Goal: Task Accomplishment & Management: Manage account settings

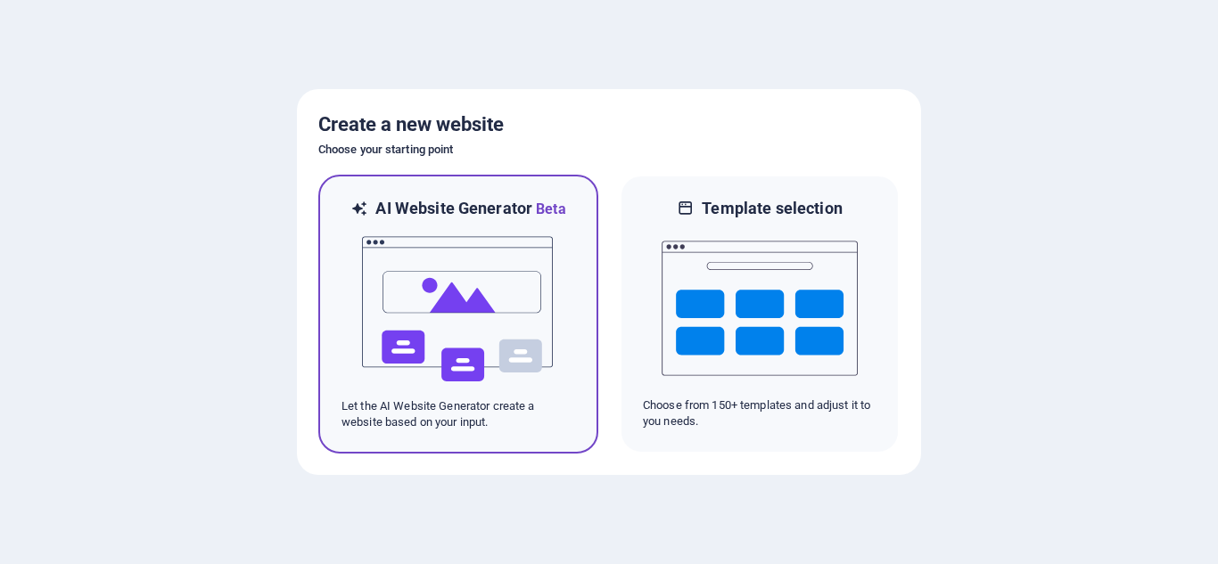
click at [481, 270] on img at bounding box center [458, 309] width 196 height 178
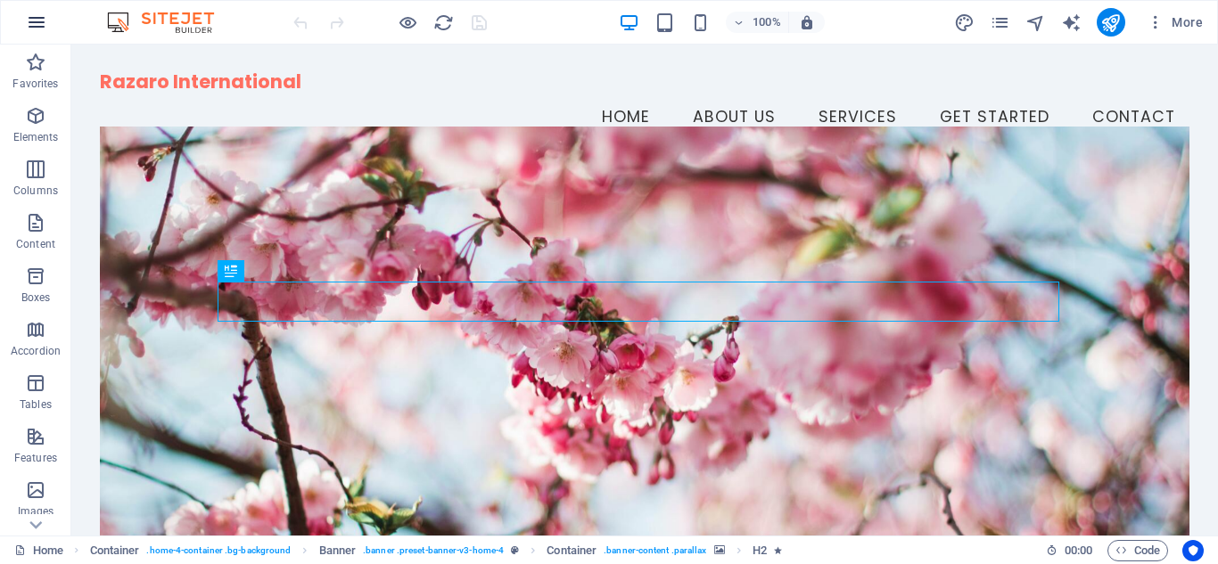
click at [43, 29] on icon "button" at bounding box center [36, 22] width 21 height 21
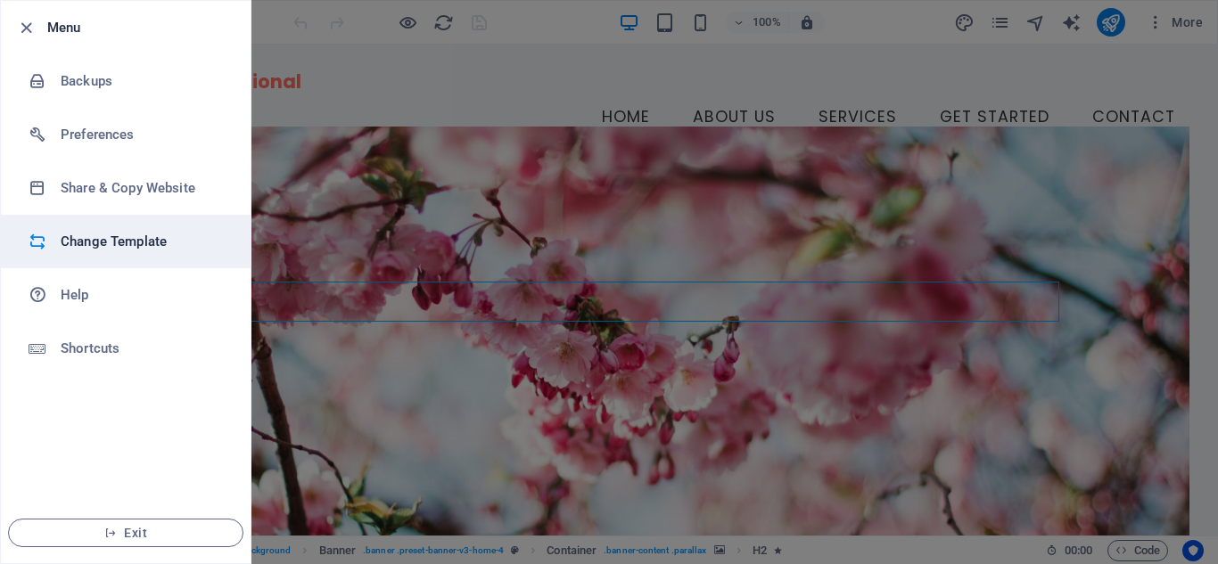
click at [120, 242] on h6 "Change Template" at bounding box center [143, 241] width 165 height 21
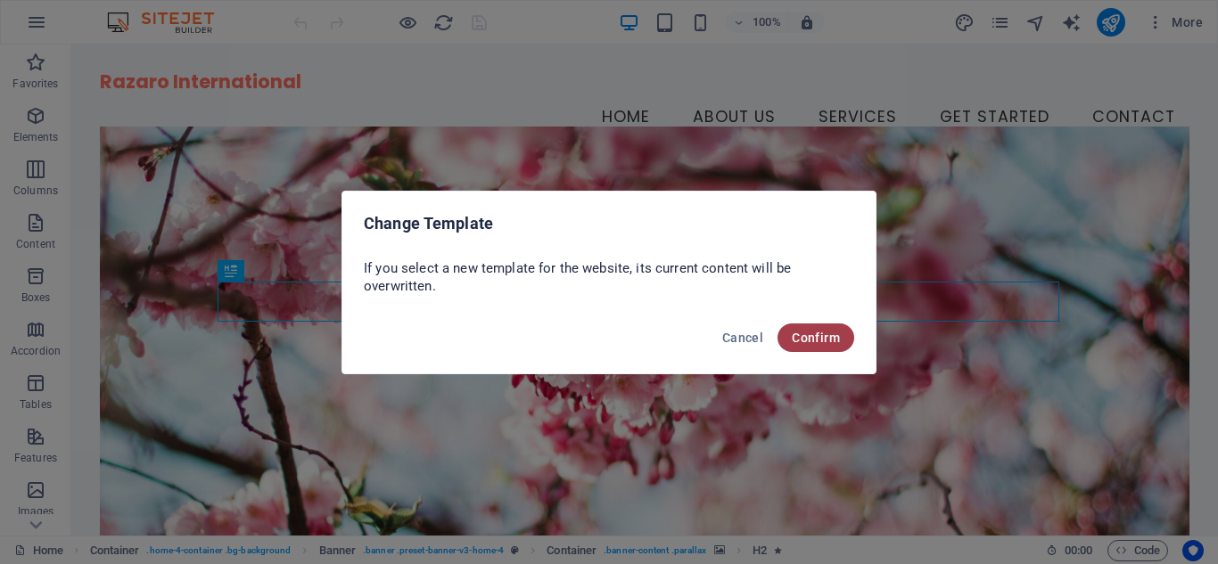
click at [835, 335] on span "Confirm" at bounding box center [816, 338] width 48 height 14
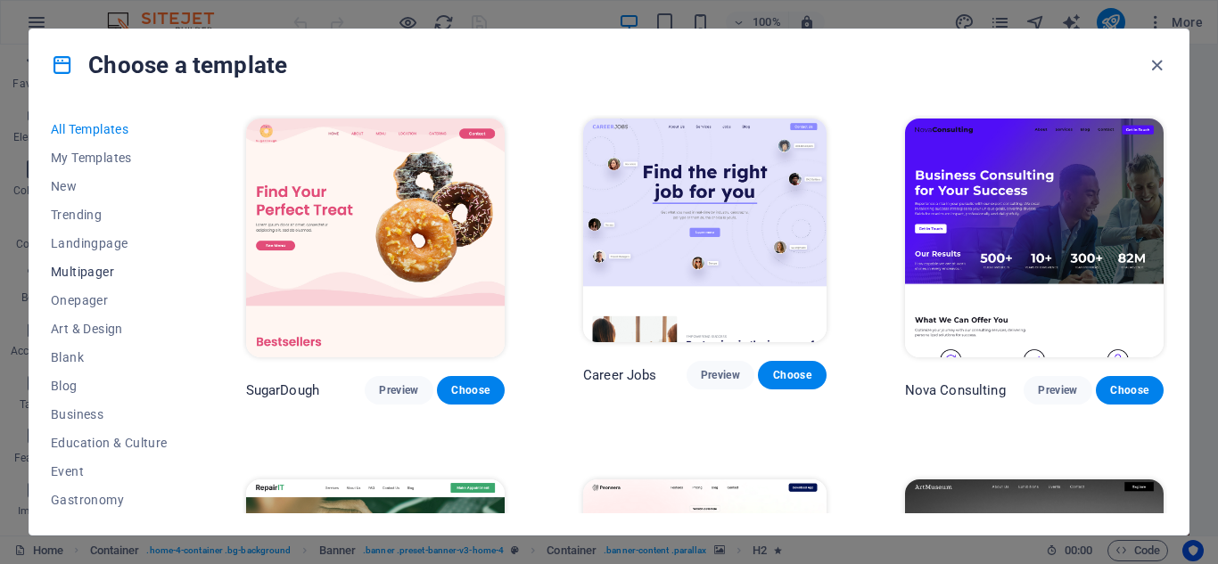
click at [83, 269] on span "Multipager" at bounding box center [109, 272] width 117 height 14
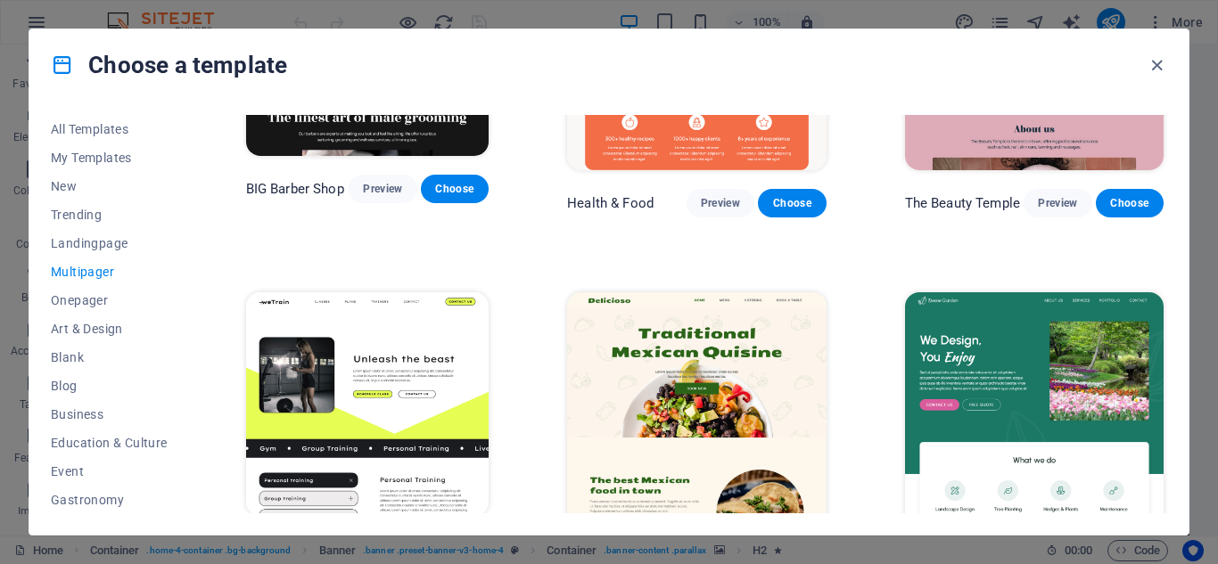
scroll to position [1359, 0]
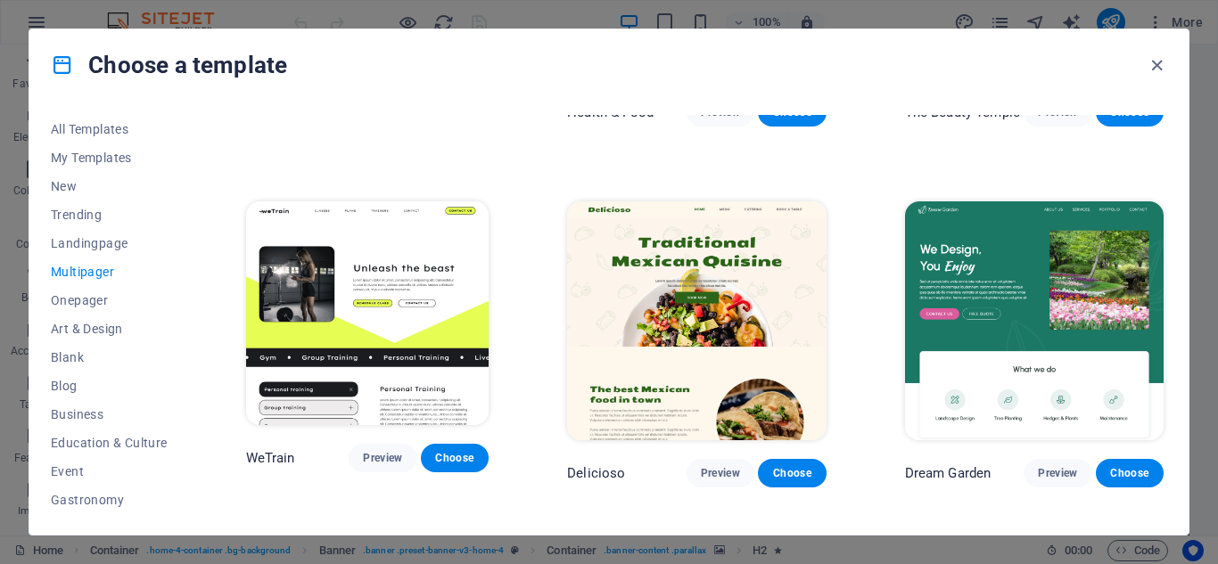
click at [1171, 193] on div "All Templates My Templates New Trending Landingpage Multipager Onepager Art & D…" at bounding box center [608, 318] width 1159 height 434
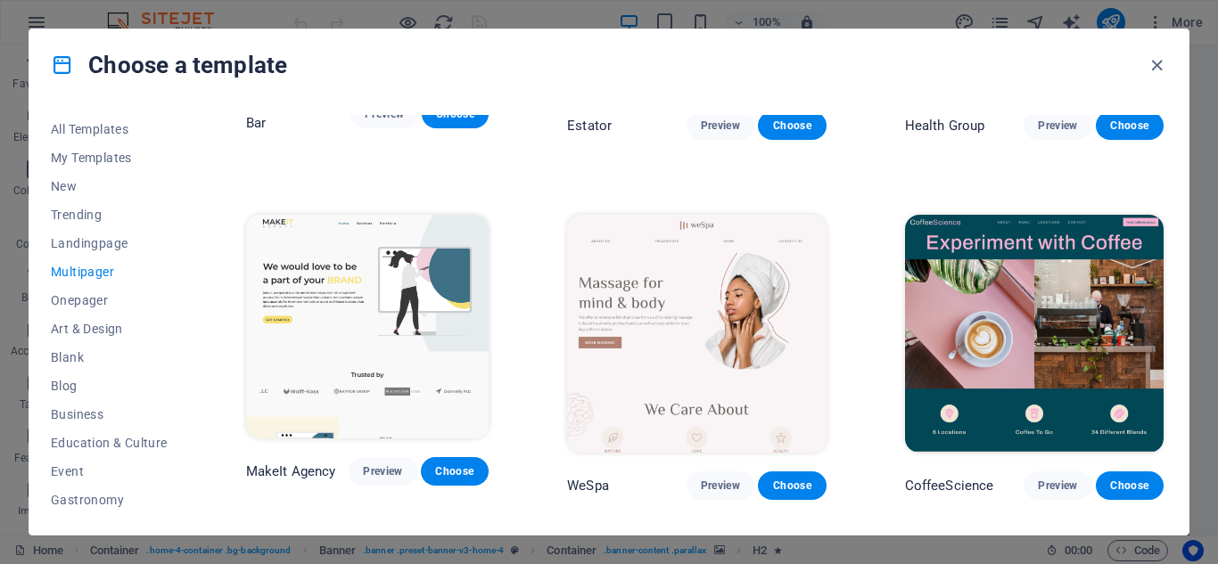
scroll to position [2447, 0]
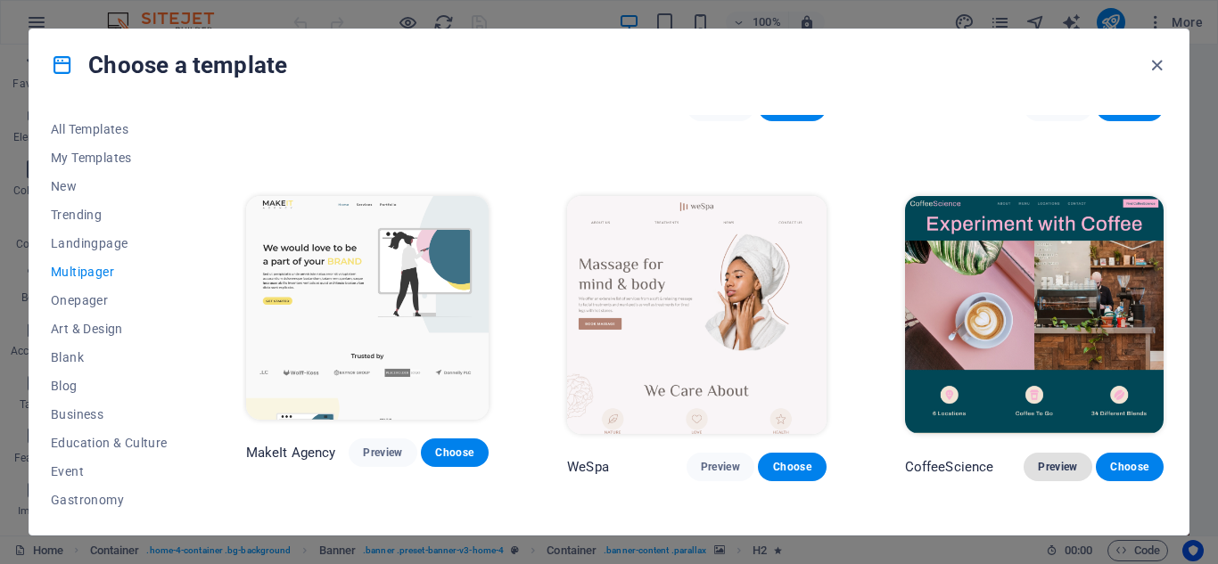
click at [1044, 460] on span "Preview" at bounding box center [1057, 467] width 39 height 14
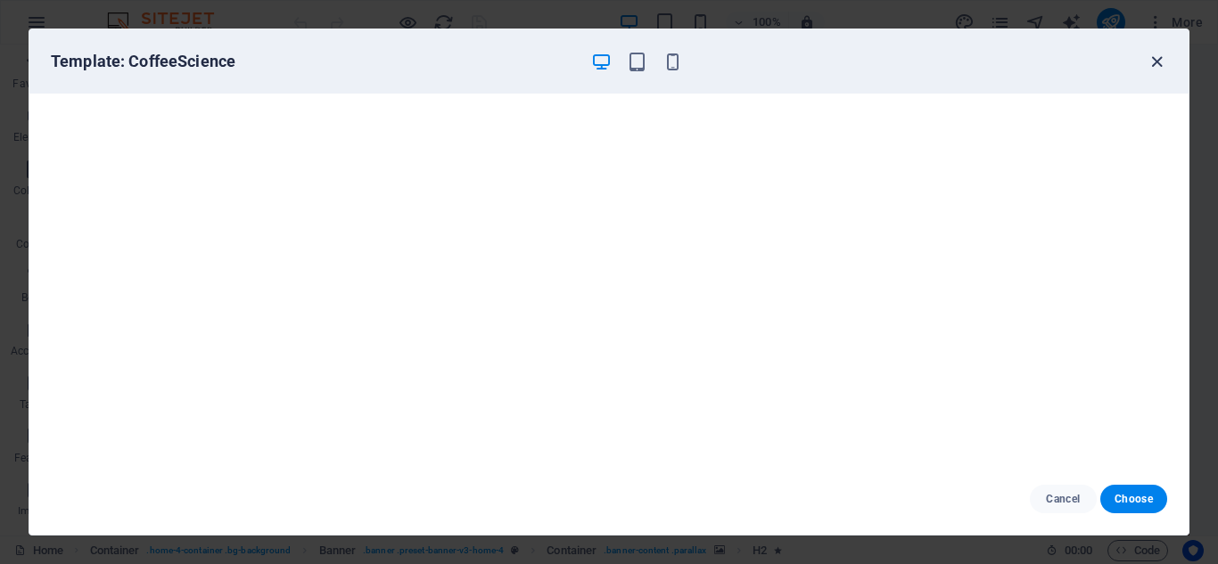
click at [1154, 65] on icon "button" at bounding box center [1156, 62] width 21 height 21
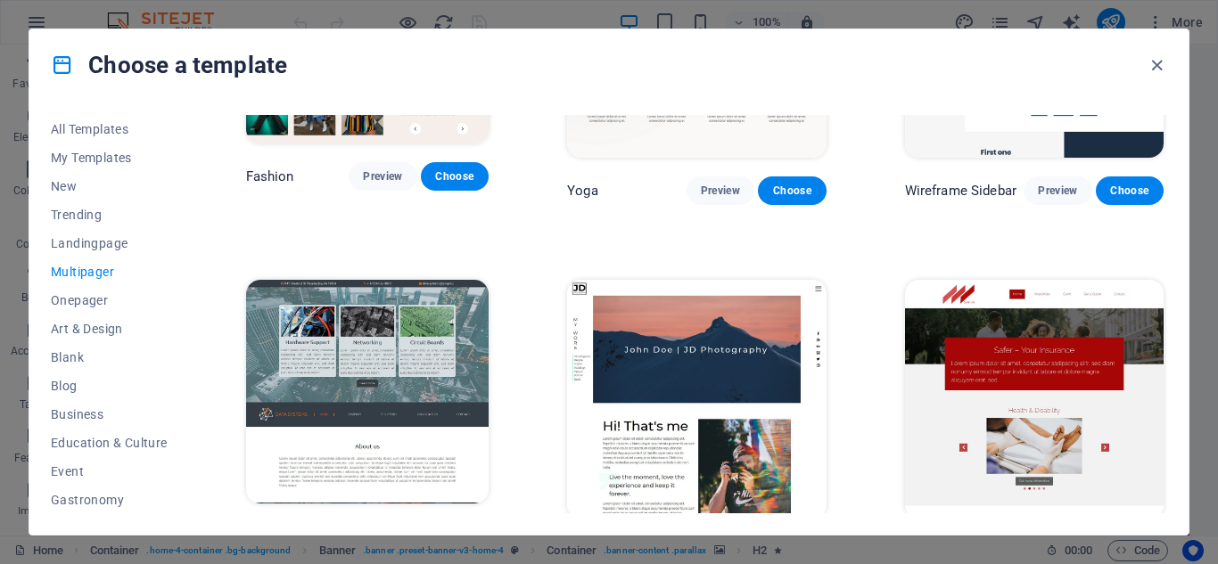
scroll to position [3823, 0]
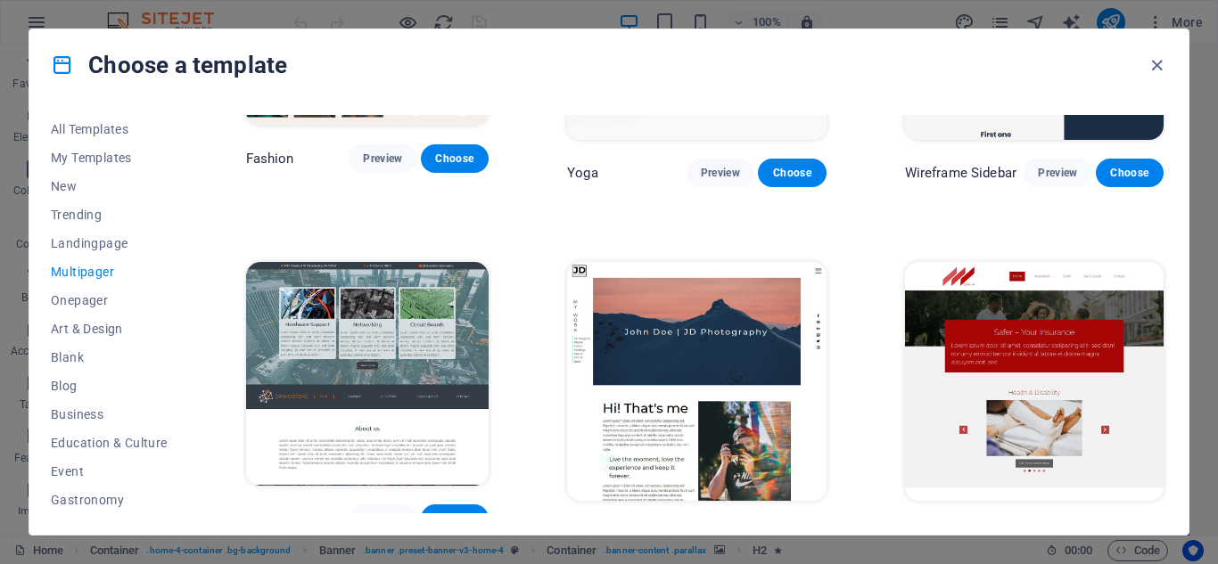
click at [1043, 262] on img at bounding box center [1034, 381] width 258 height 239
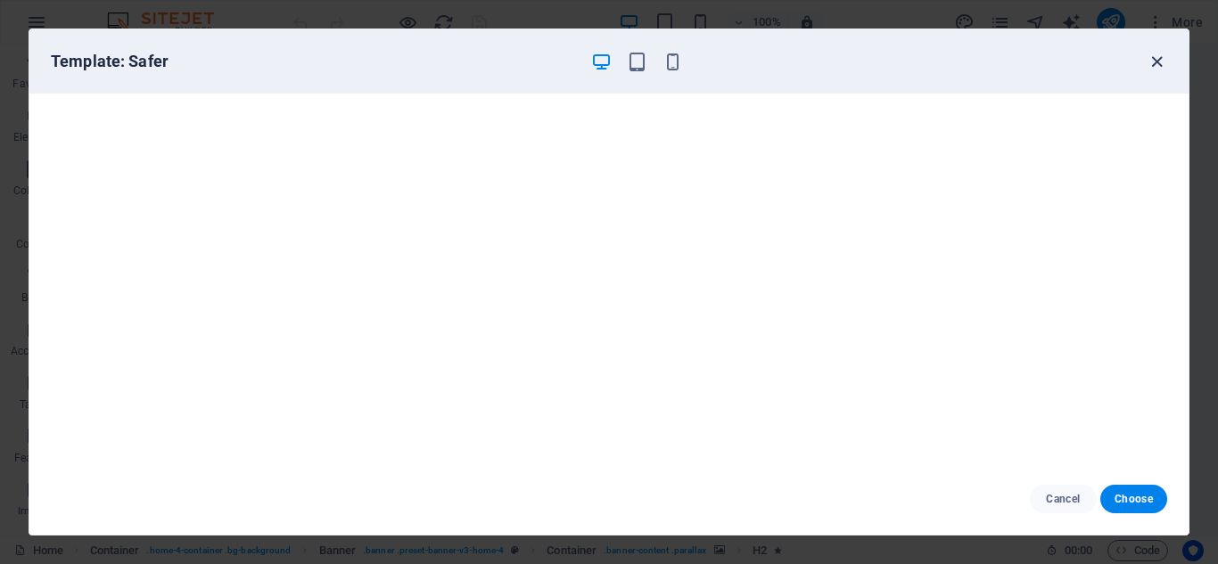
click at [1152, 55] on icon "button" at bounding box center [1156, 62] width 21 height 21
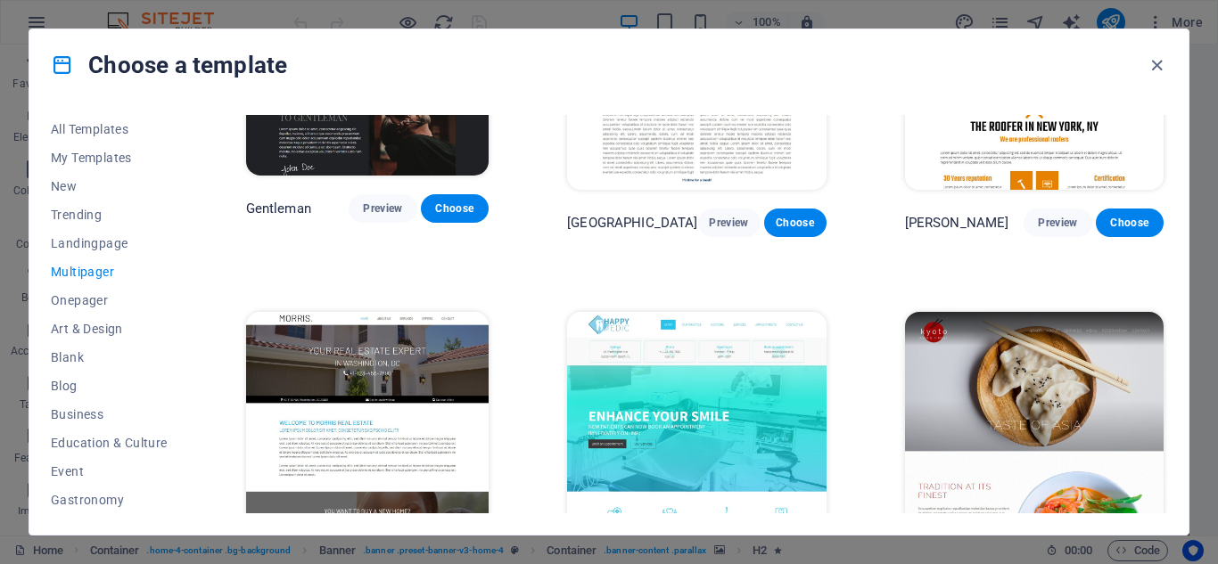
scroll to position [4530, 0]
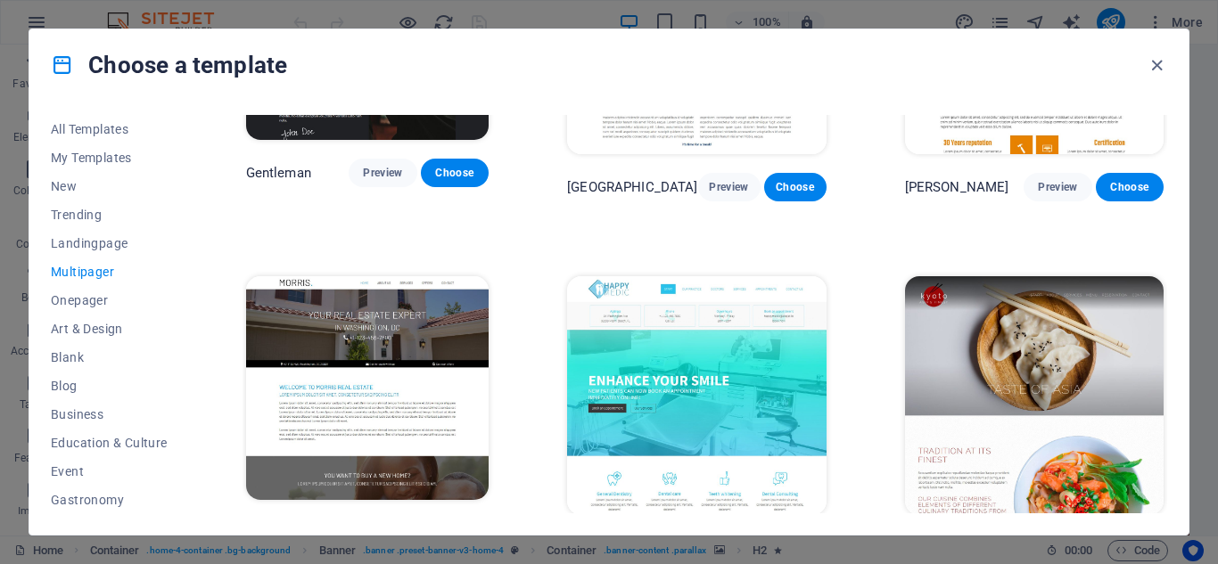
click at [302, 308] on img at bounding box center [367, 388] width 243 height 224
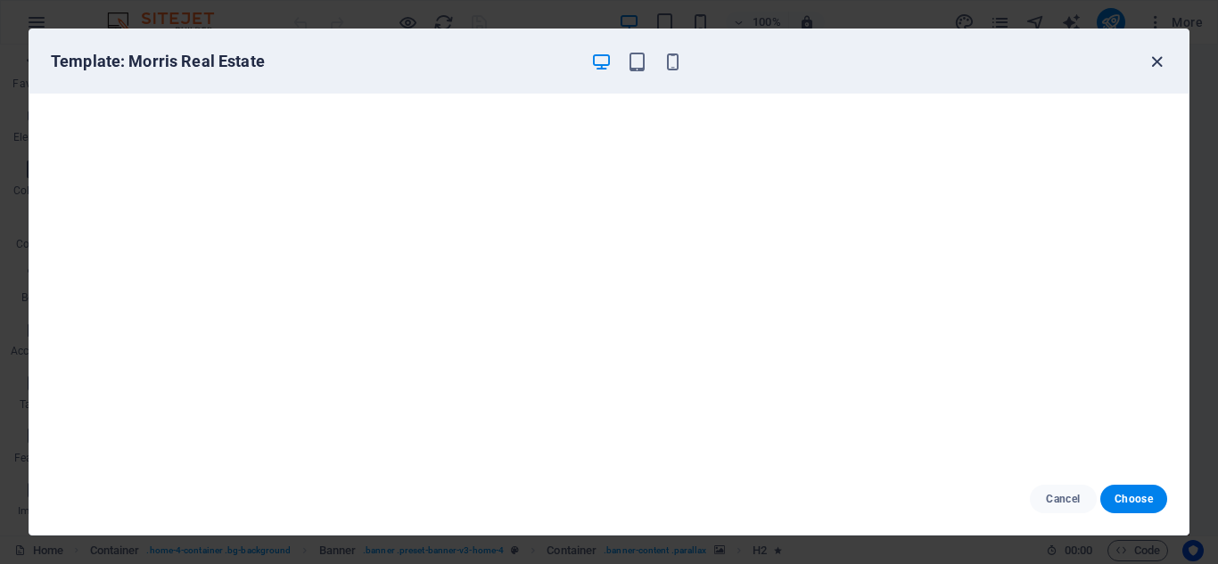
click at [1153, 62] on icon "button" at bounding box center [1156, 62] width 21 height 21
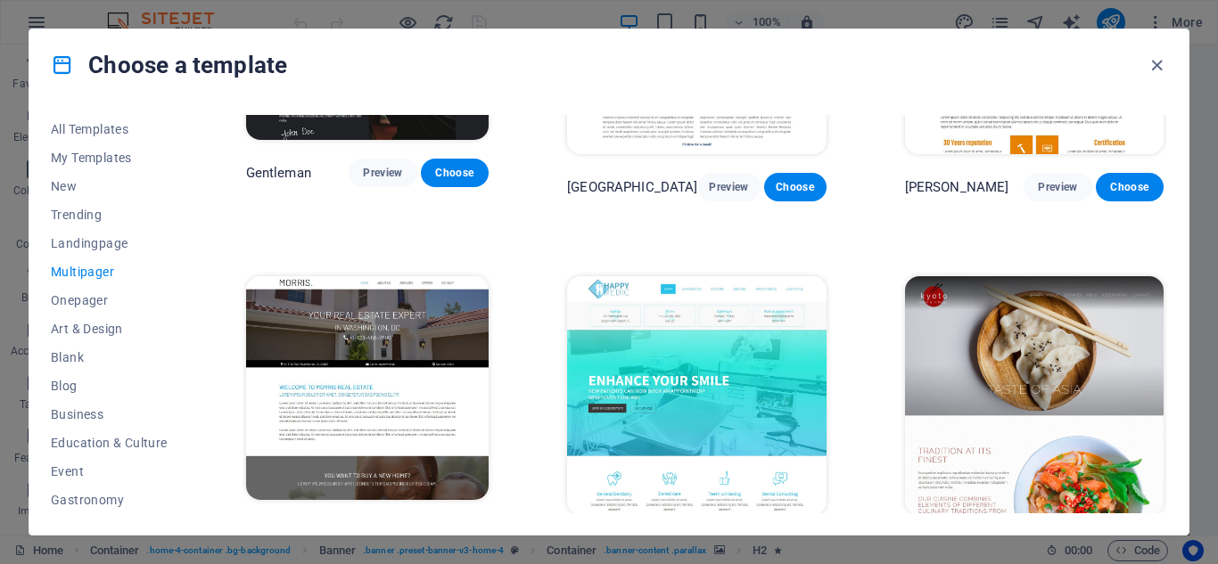
click at [1111, 327] on img at bounding box center [1034, 395] width 258 height 239
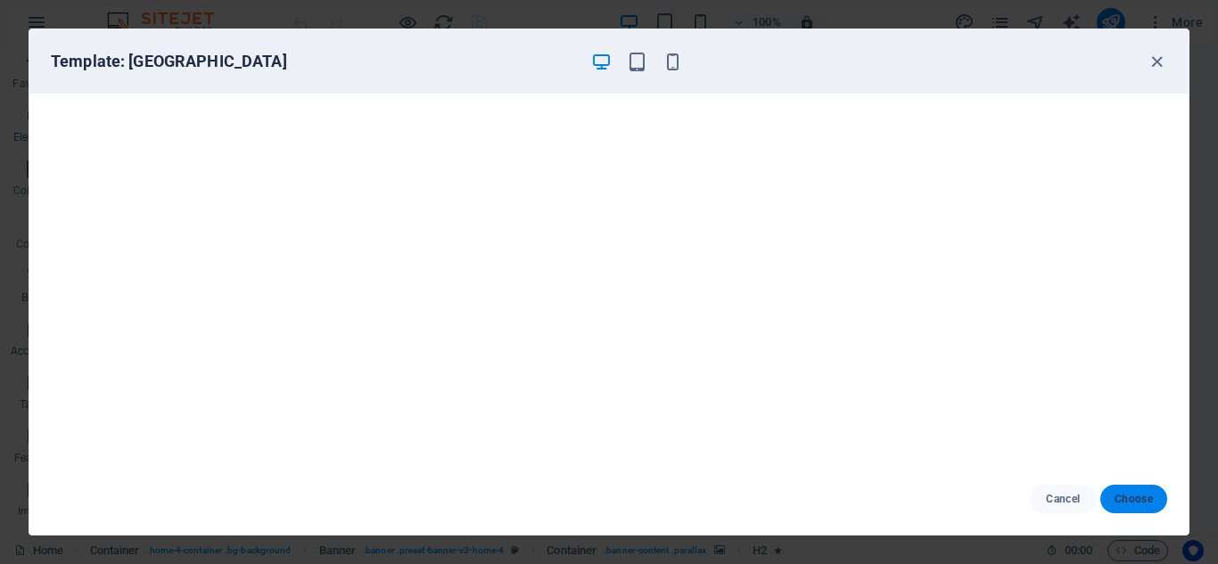
click at [1133, 488] on button "Choose" at bounding box center [1133, 499] width 67 height 29
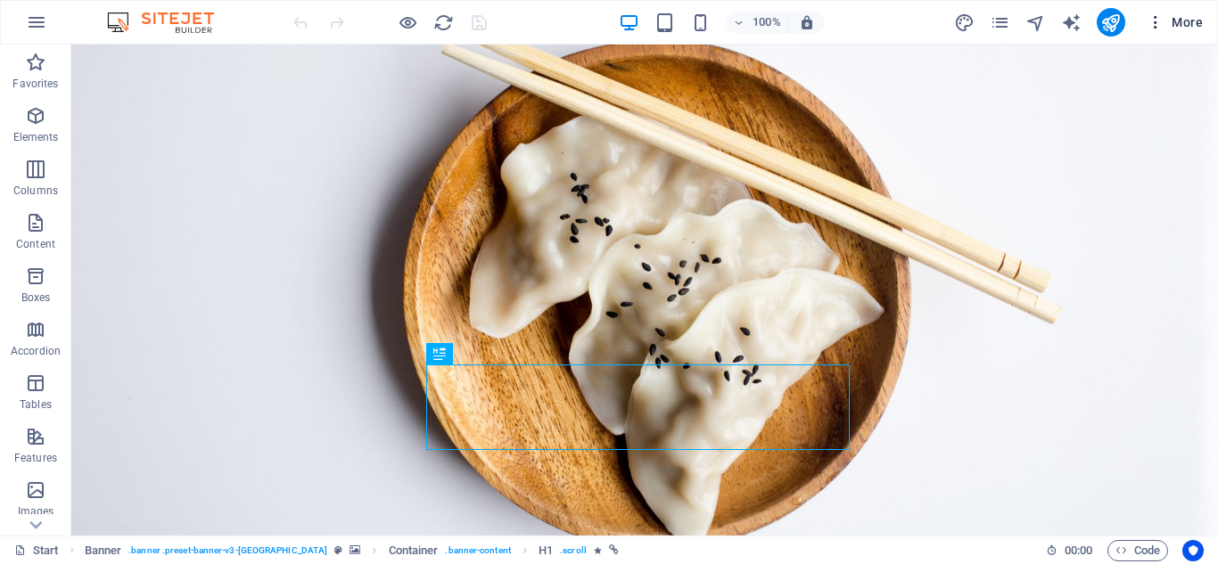
click at [1165, 19] on span "More" at bounding box center [1174, 22] width 56 height 18
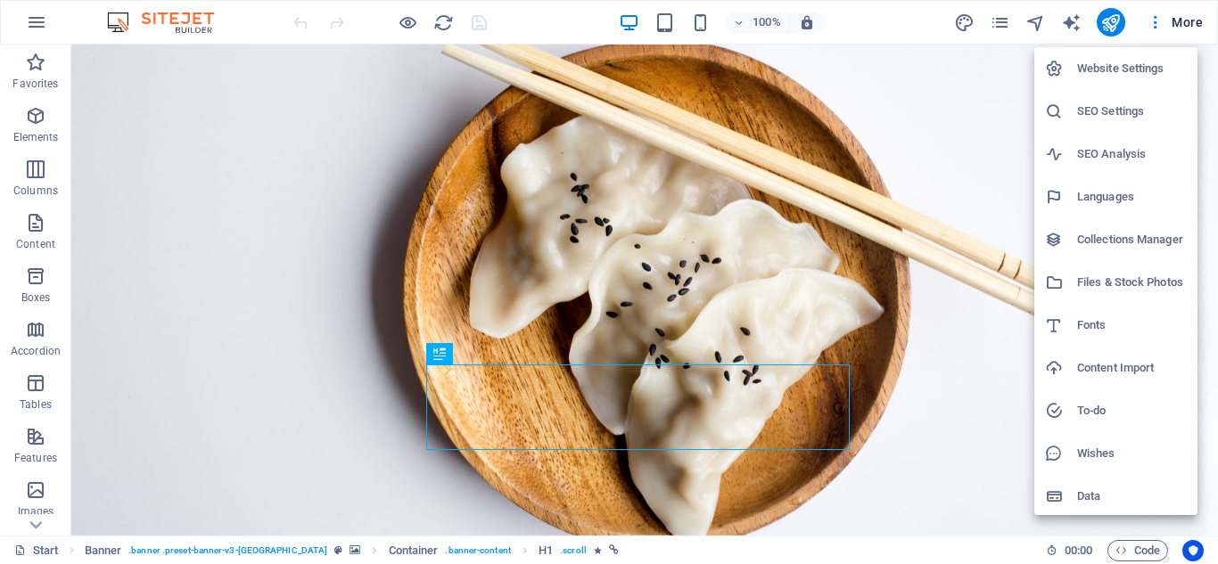
click at [1124, 61] on h6 "Website Settings" at bounding box center [1132, 68] width 110 height 21
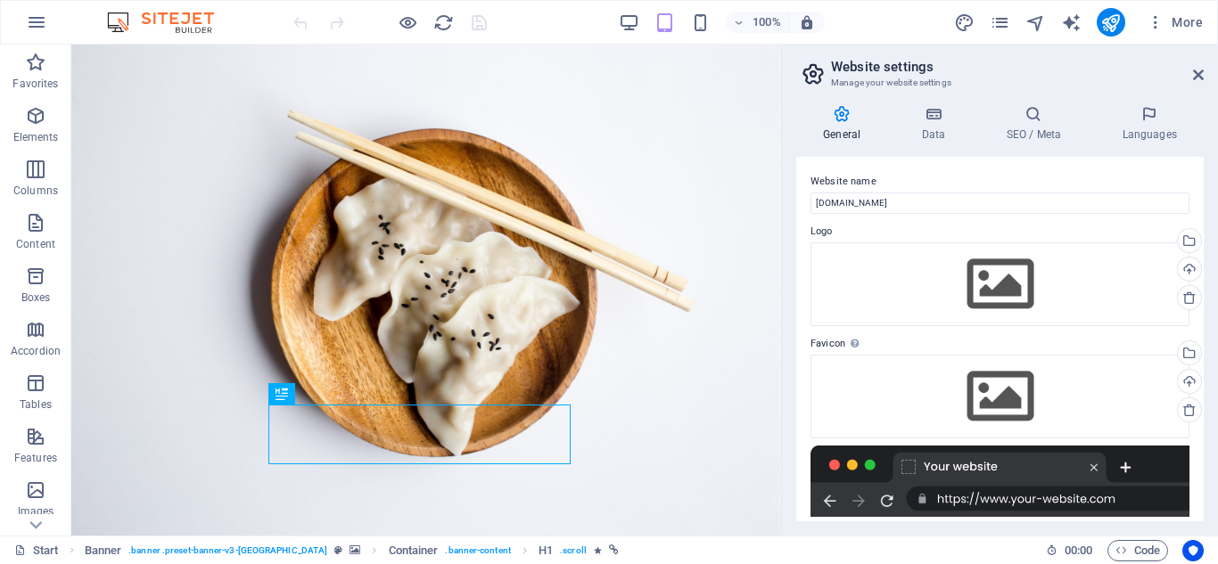
drag, startPoint x: 1203, startPoint y: 206, endPoint x: 1200, endPoint y: 277, distance: 71.4
click at [1200, 277] on div "General Data SEO / Meta Languages Website name razaro.net Logo Drag files here,…" at bounding box center [1000, 313] width 436 height 445
click at [942, 128] on h4 "Data" at bounding box center [936, 123] width 85 height 37
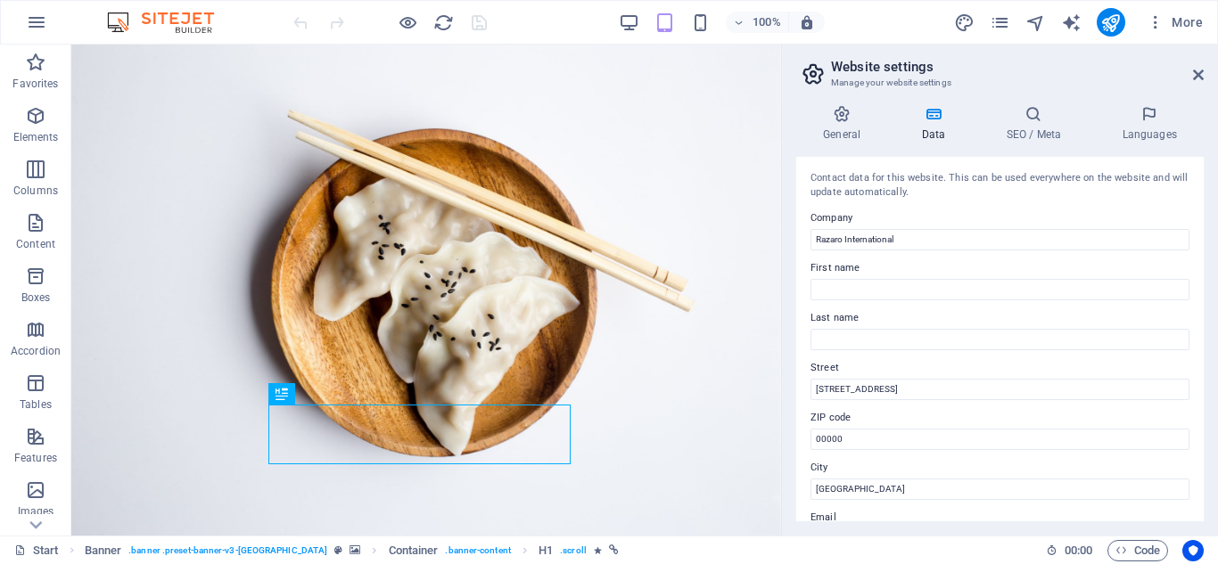
click at [1203, 74] on aside "Website settings Manage your website settings General Data SEO / Meta Languages…" at bounding box center [999, 290] width 437 height 491
click at [1199, 68] on icon at bounding box center [1198, 75] width 11 height 14
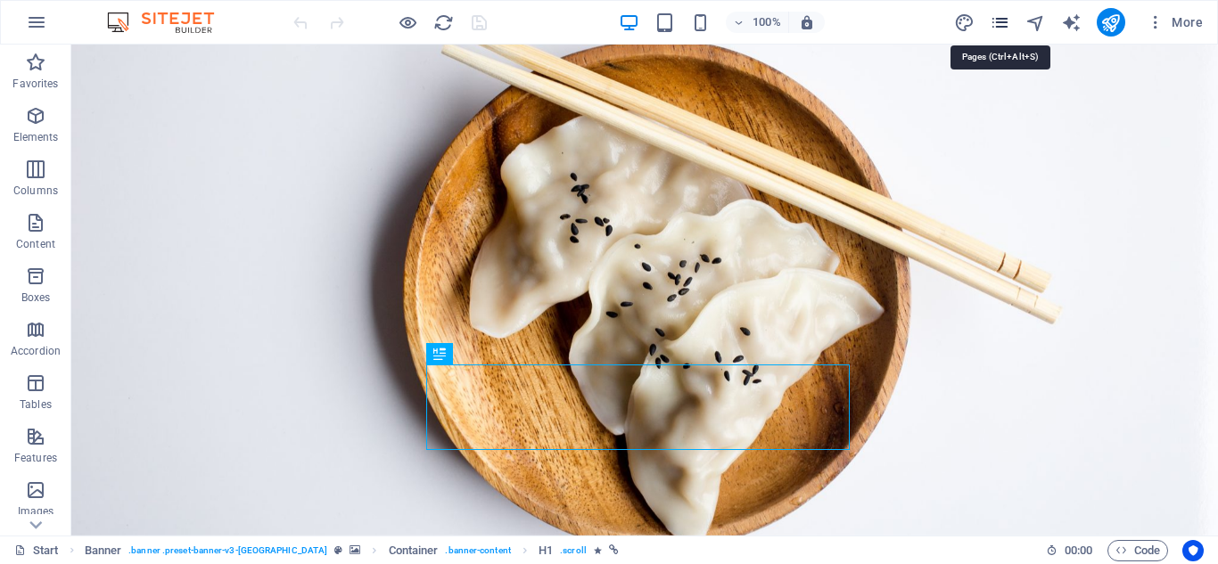
click at [1005, 27] on icon "pages" at bounding box center [999, 22] width 21 height 21
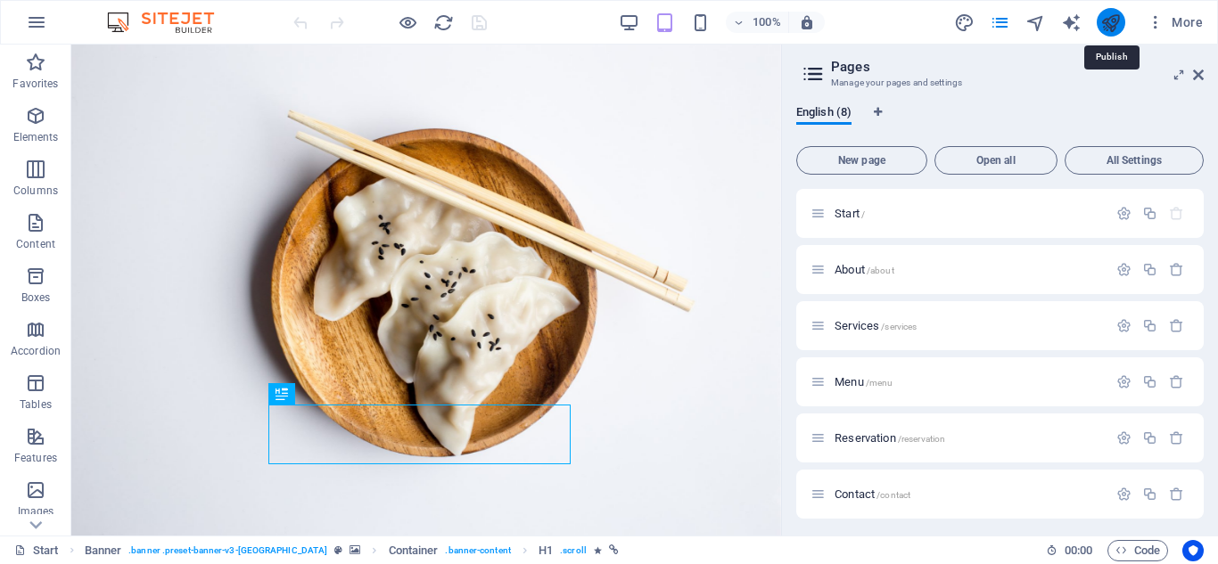
click at [1106, 31] on icon "publish" at bounding box center [1110, 22] width 21 height 21
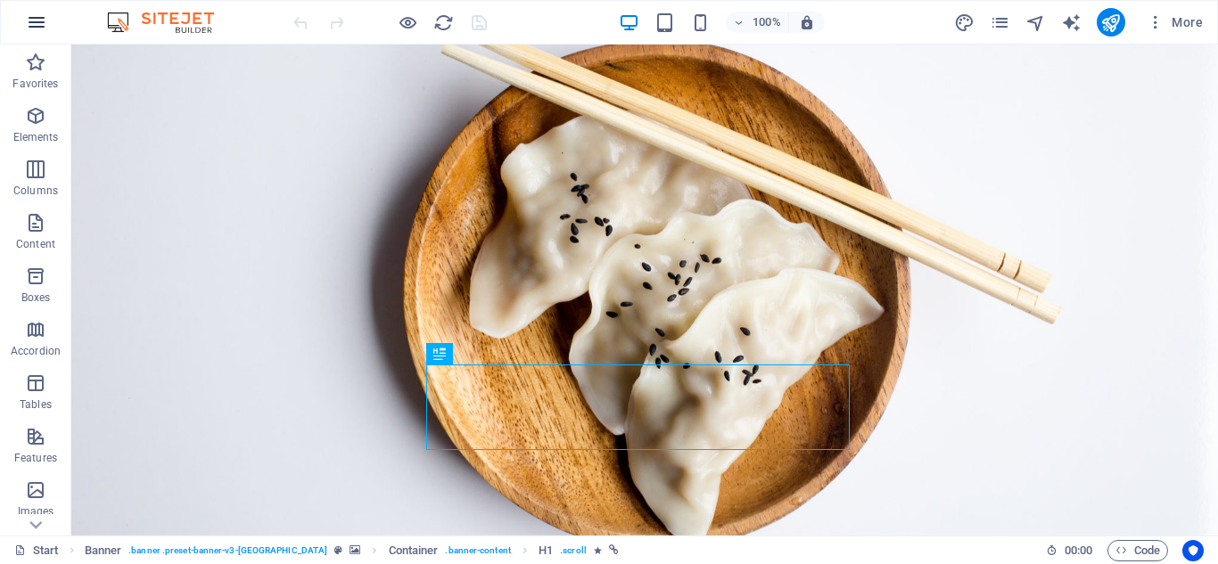
click at [42, 14] on icon "button" at bounding box center [36, 22] width 21 height 21
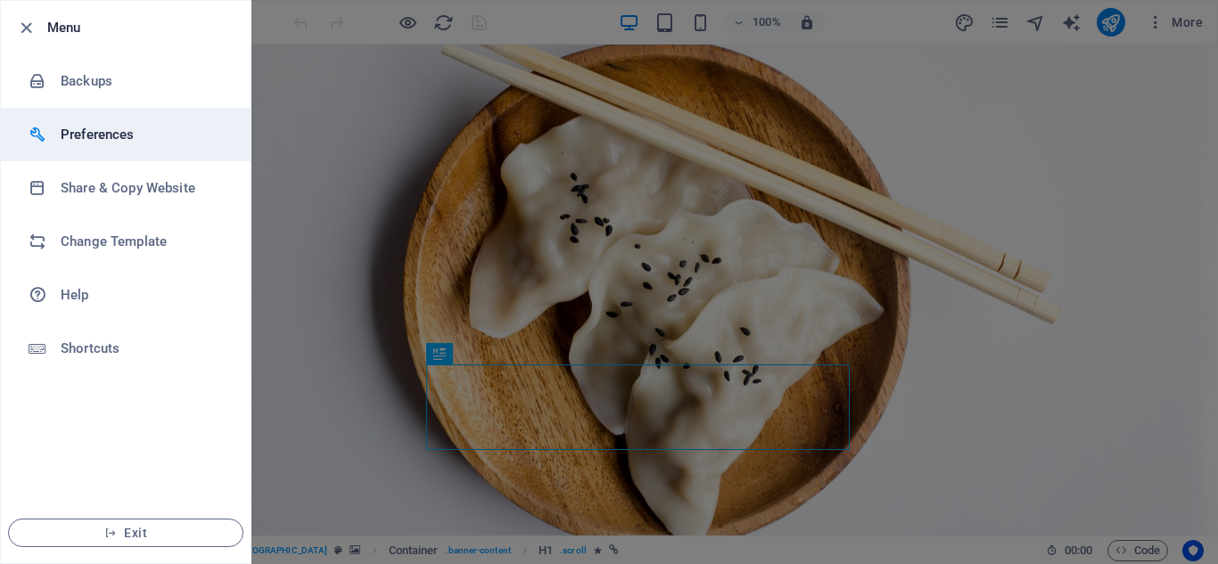
click at [85, 122] on li "Preferences" at bounding box center [126, 134] width 250 height 53
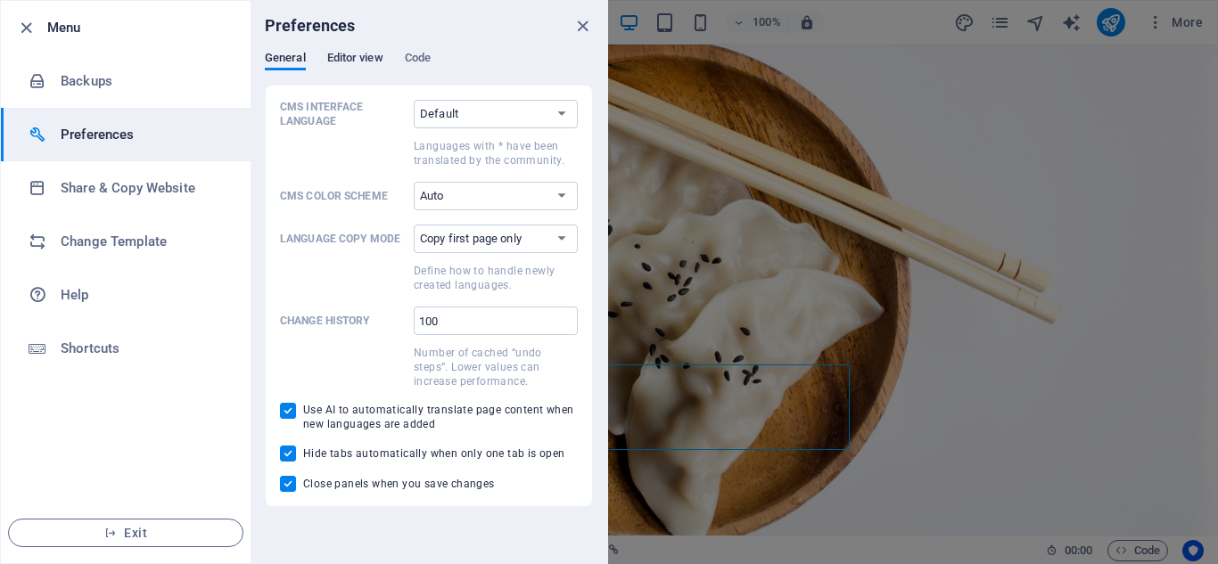
click at [328, 53] on span "Editor view" at bounding box center [355, 59] width 56 height 25
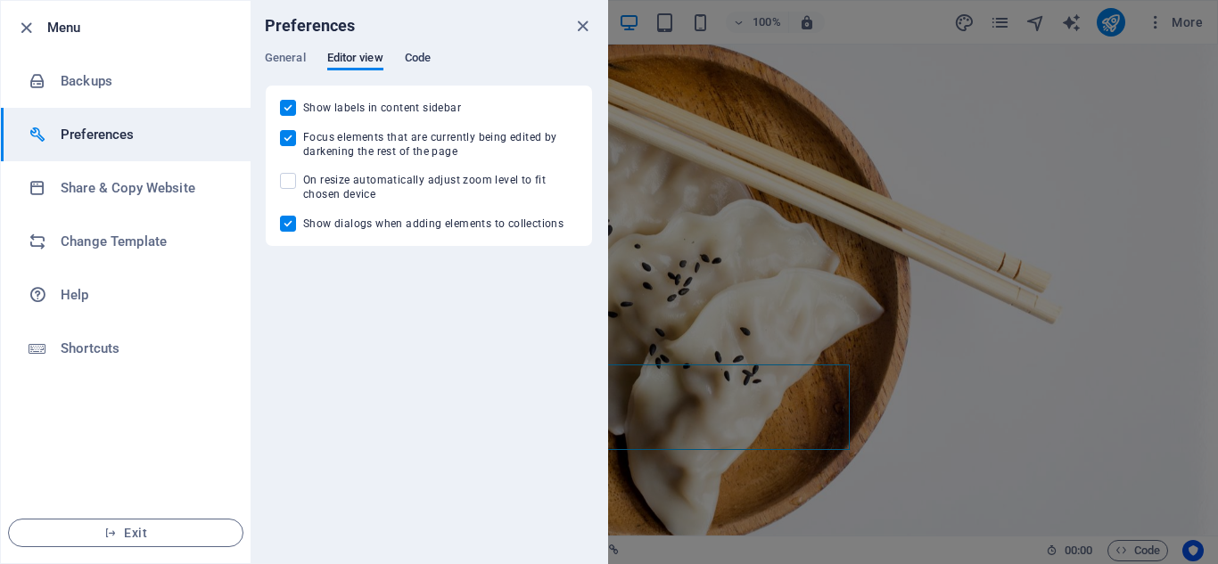
click at [420, 61] on span "Code" at bounding box center [418, 59] width 26 height 25
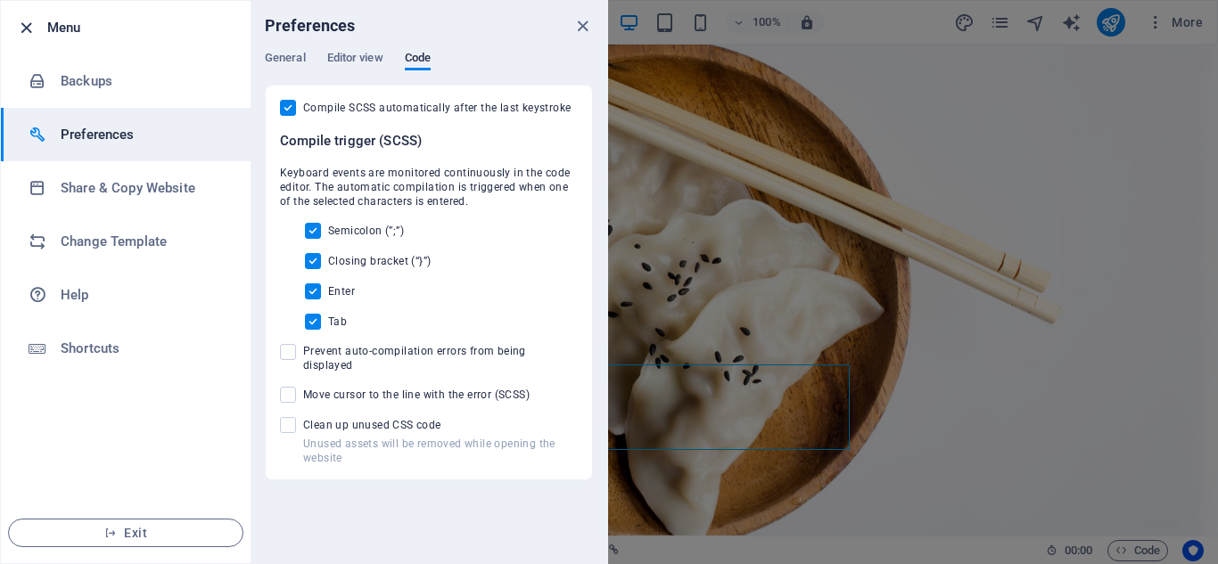
click at [23, 30] on icon "button" at bounding box center [26, 28] width 21 height 21
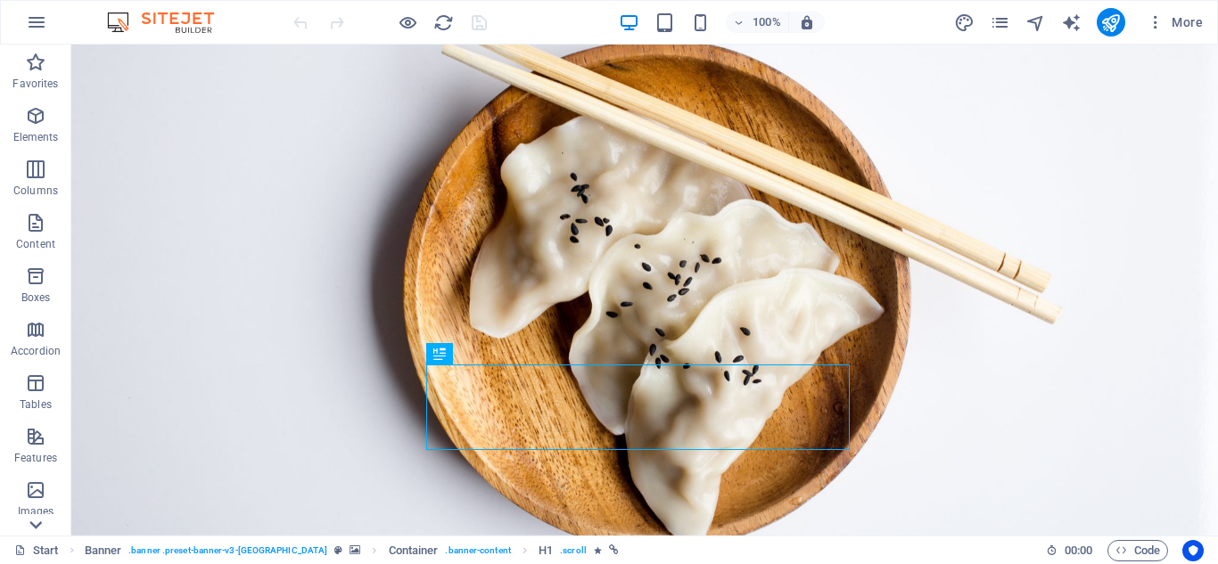
click at [36, 529] on icon at bounding box center [35, 525] width 12 height 8
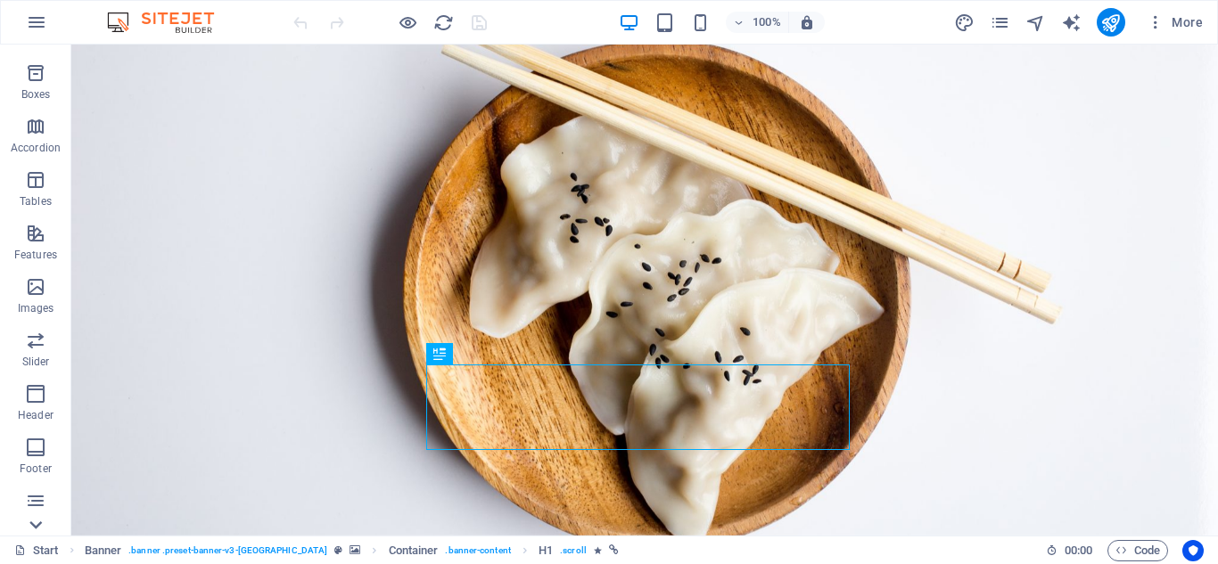
scroll to position [311, 0]
click at [1156, 22] on icon "button" at bounding box center [1155, 22] width 18 height 18
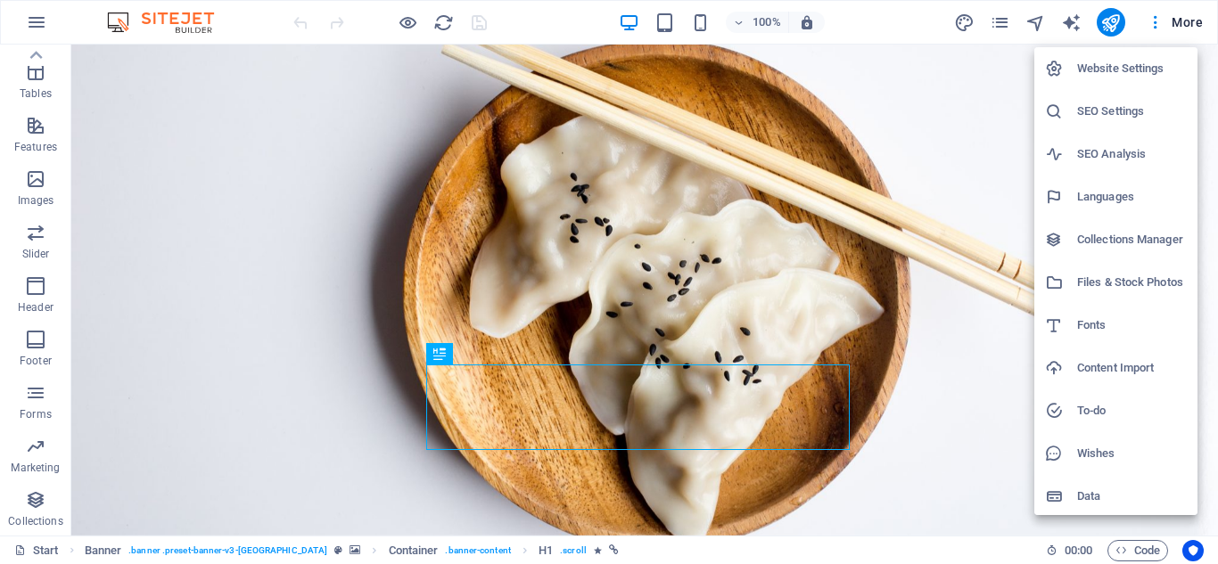
click at [192, 107] on div at bounding box center [609, 282] width 1218 height 564
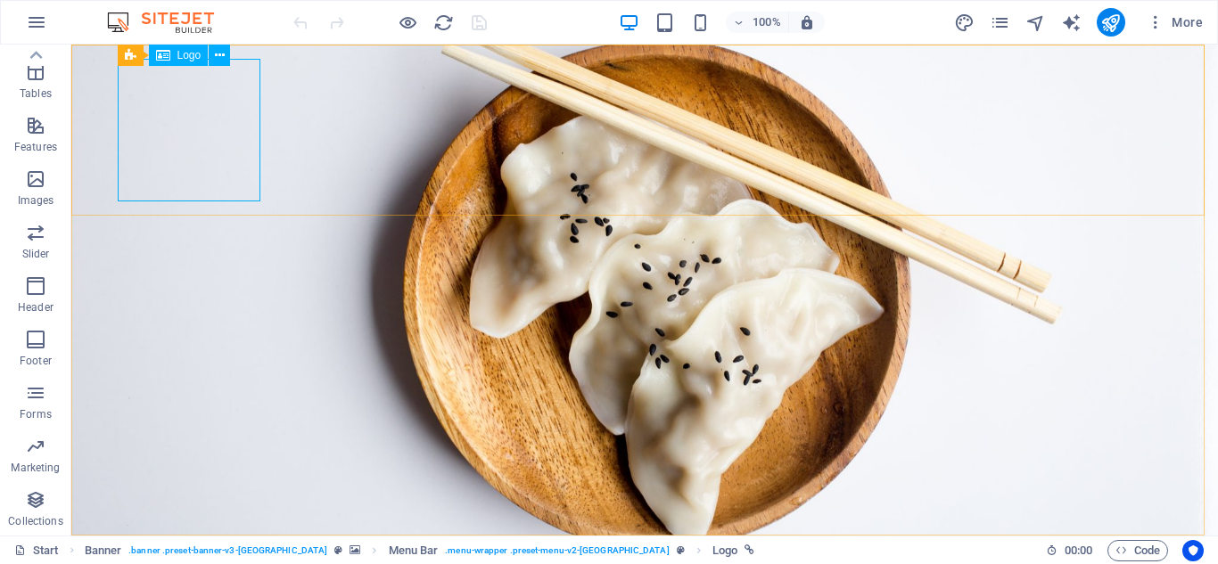
click at [177, 59] on span "Logo" at bounding box center [189, 55] width 24 height 11
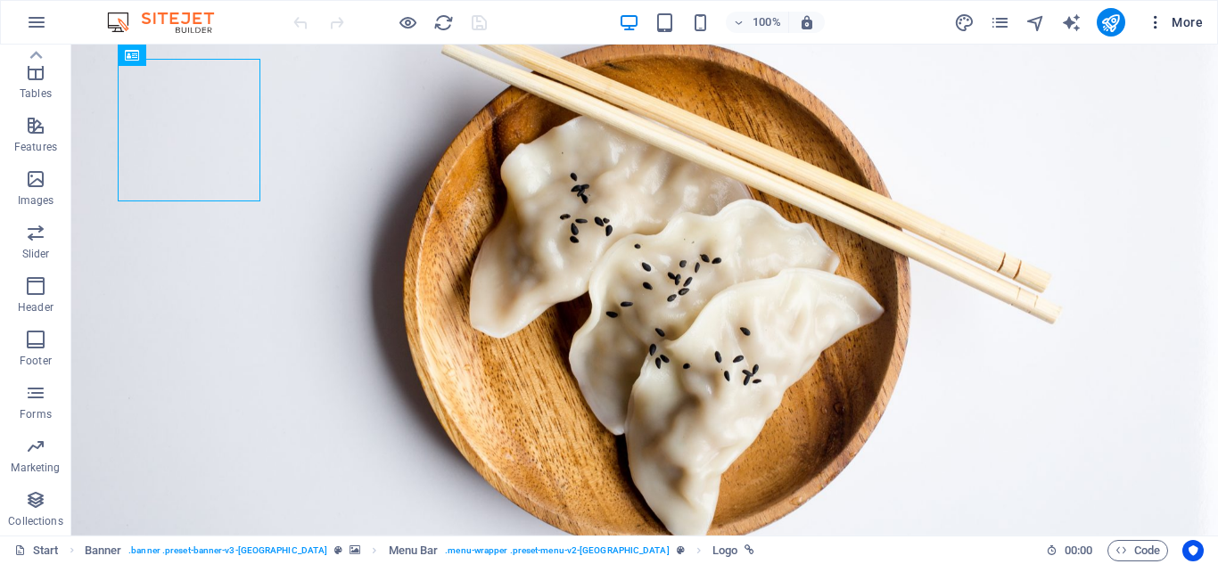
click at [1187, 29] on span "More" at bounding box center [1174, 22] width 56 height 18
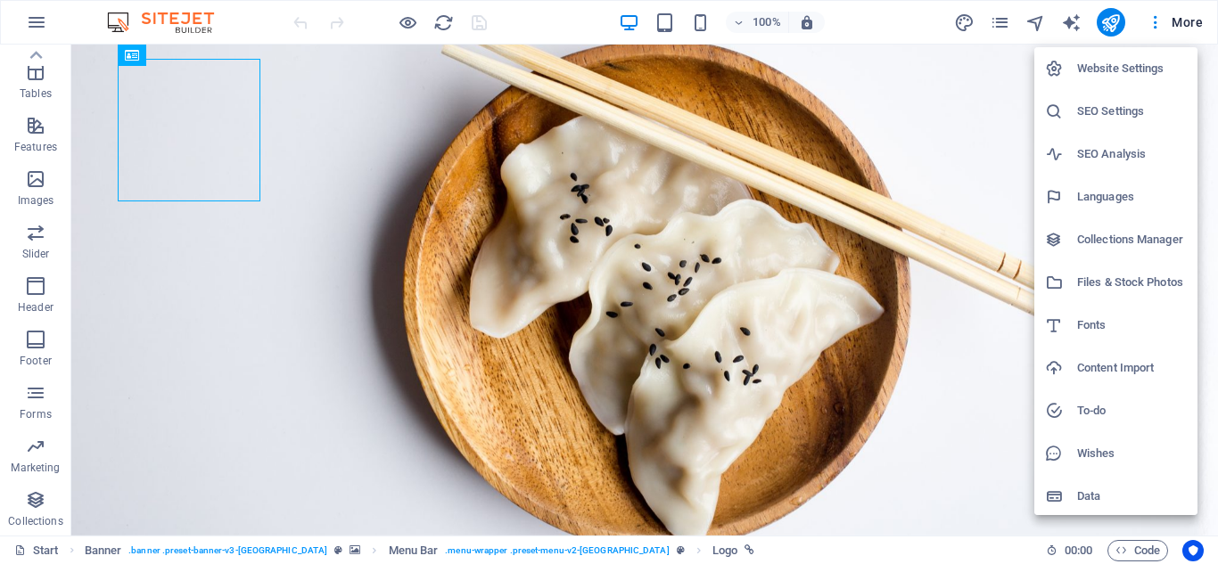
click at [1121, 75] on h6 "Website Settings" at bounding box center [1132, 68] width 110 height 21
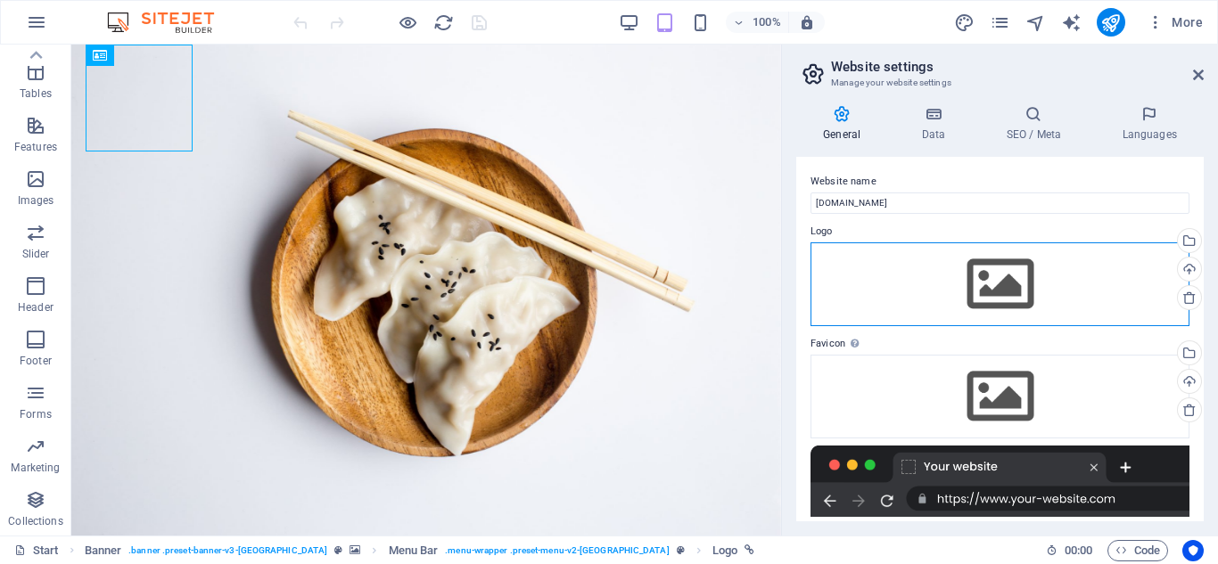
click at [996, 270] on div "Drag files here, click to choose files or select files from Files or our free s…" at bounding box center [999, 284] width 379 height 84
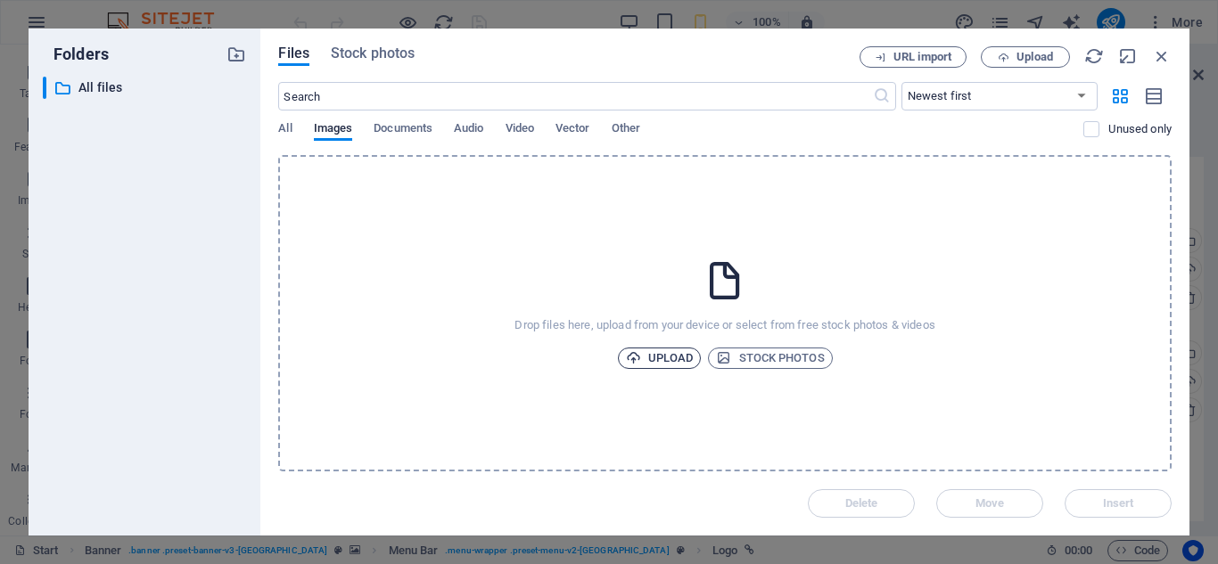
click at [662, 349] on span "Upload" at bounding box center [660, 358] width 68 height 21
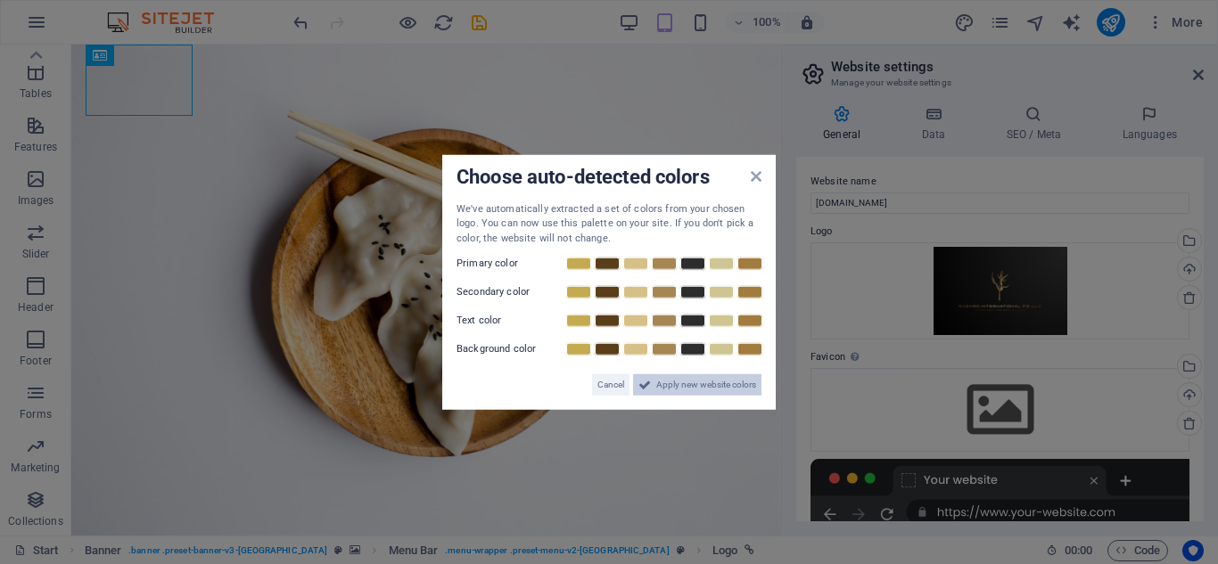
click at [681, 381] on span "Apply new website colors" at bounding box center [706, 384] width 100 height 21
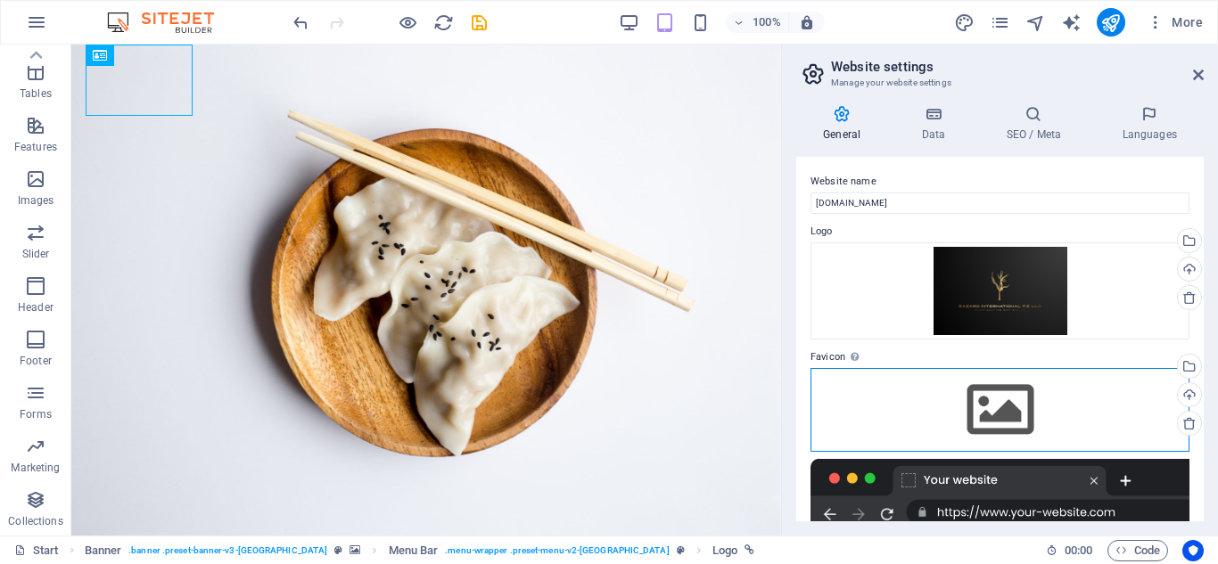
click at [995, 429] on div "Drag files here, click to choose files or select files from Files or our free s…" at bounding box center [999, 410] width 379 height 84
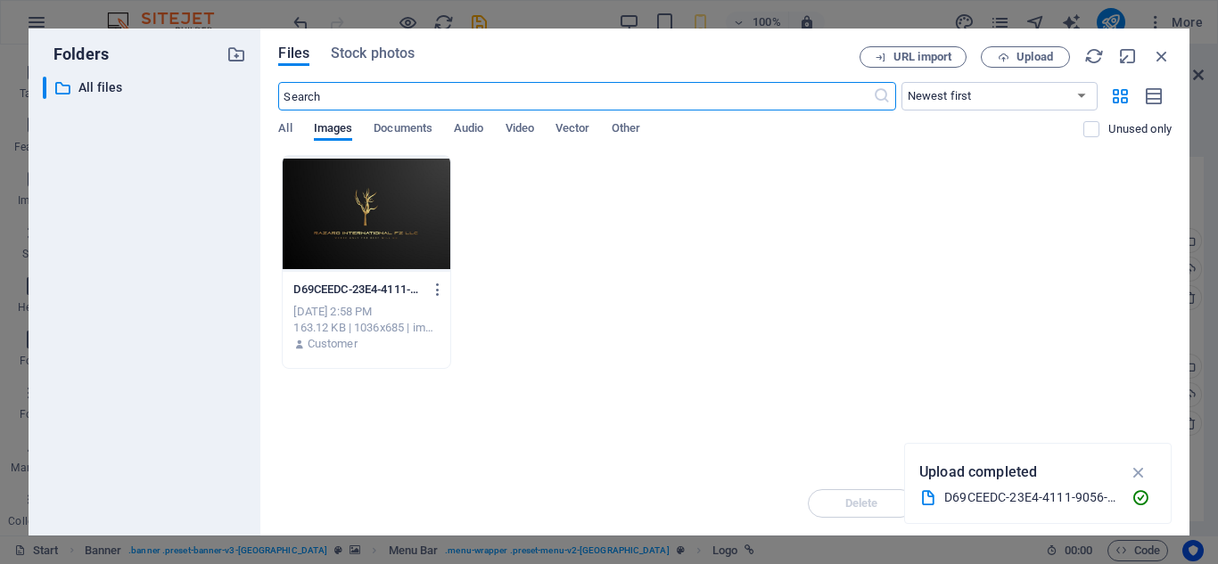
click at [361, 224] on div at bounding box center [366, 214] width 167 height 116
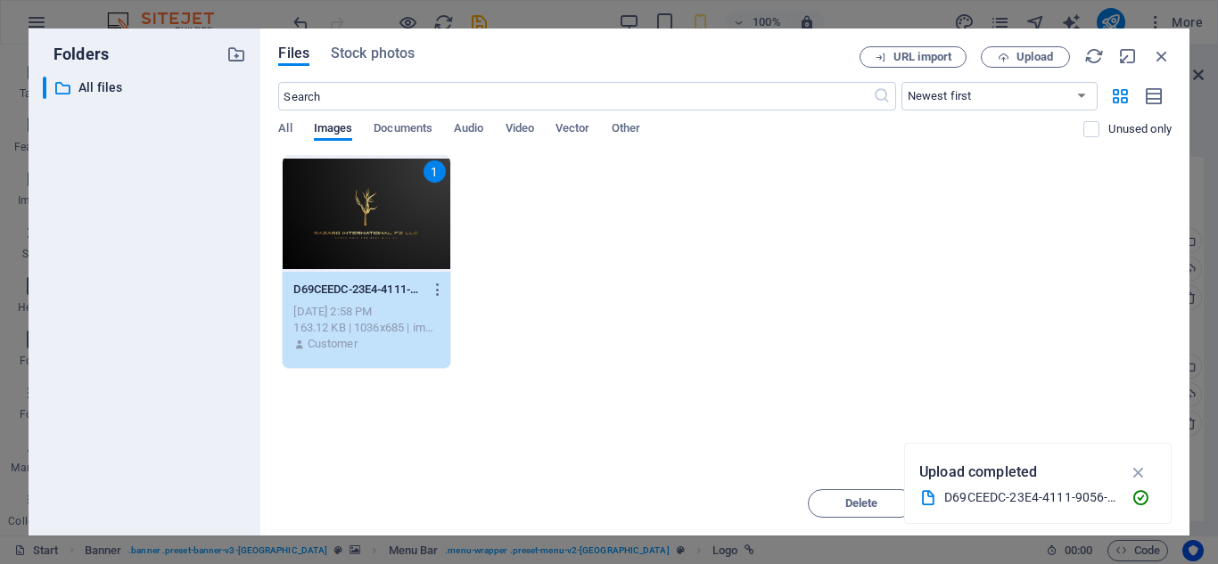
click at [361, 224] on div "1" at bounding box center [366, 214] width 167 height 116
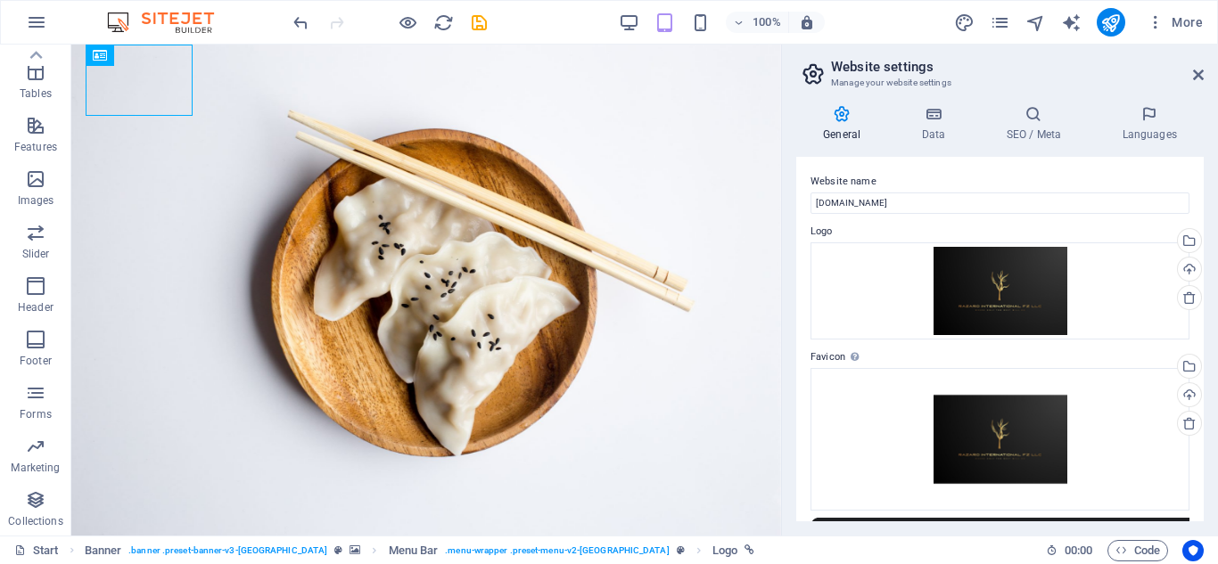
drag, startPoint x: 1205, startPoint y: 192, endPoint x: 1209, endPoint y: 232, distance: 40.3
click at [1209, 232] on div "General Data SEO / Meta Languages Website name razaro.net Logo Drag files here,…" at bounding box center [1000, 313] width 436 height 445
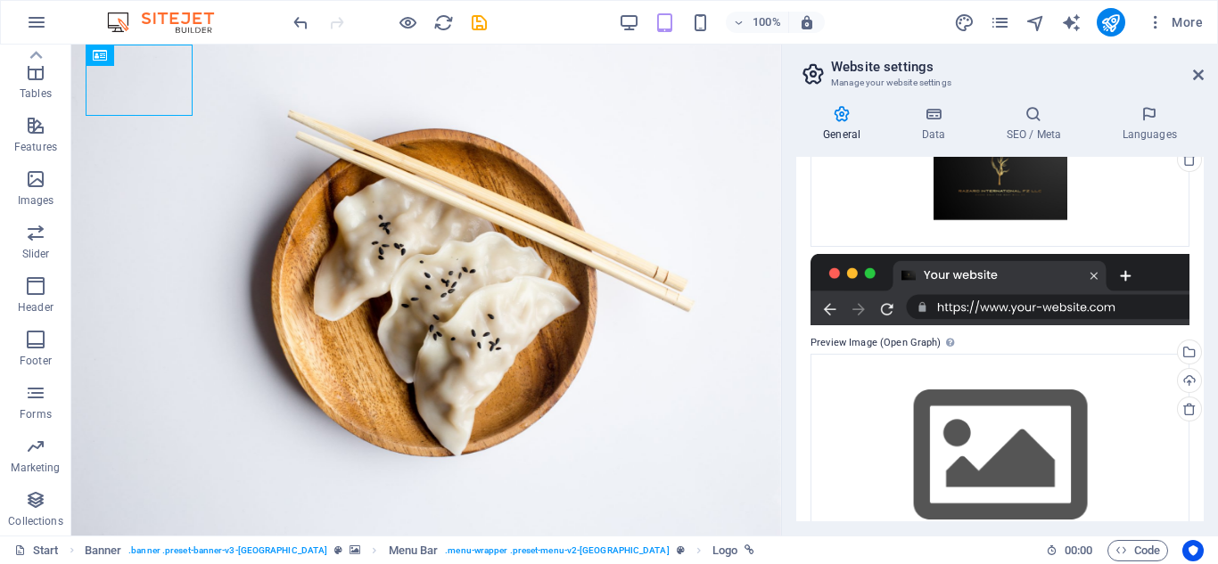
scroll to position [315, 0]
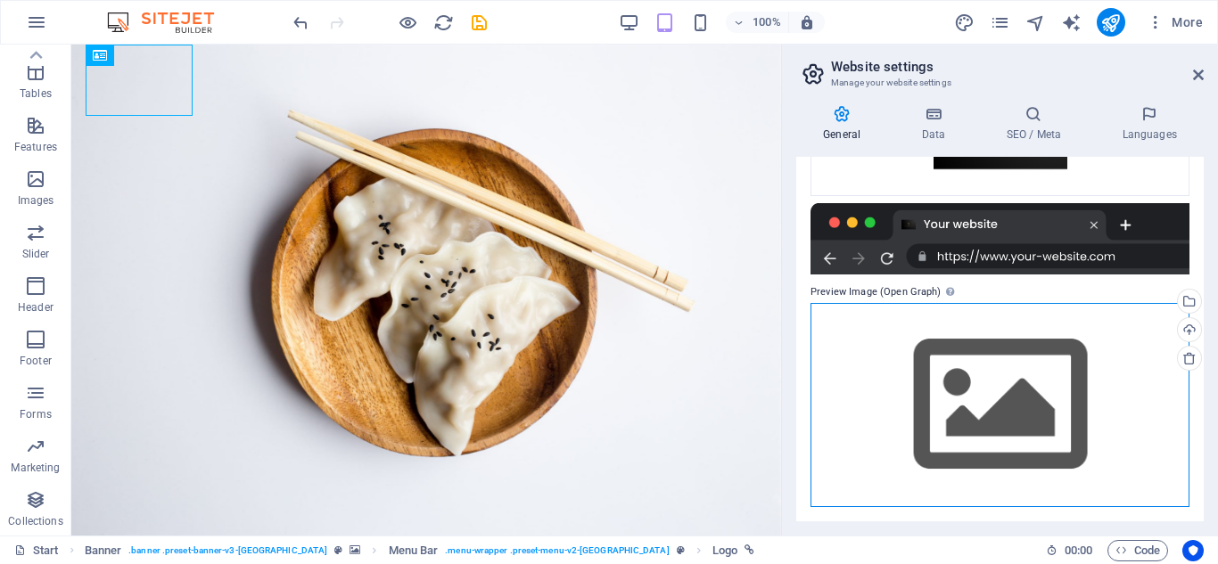
click at [1005, 373] on div "Drag files here, click to choose files or select files from Files or our free s…" at bounding box center [999, 405] width 379 height 204
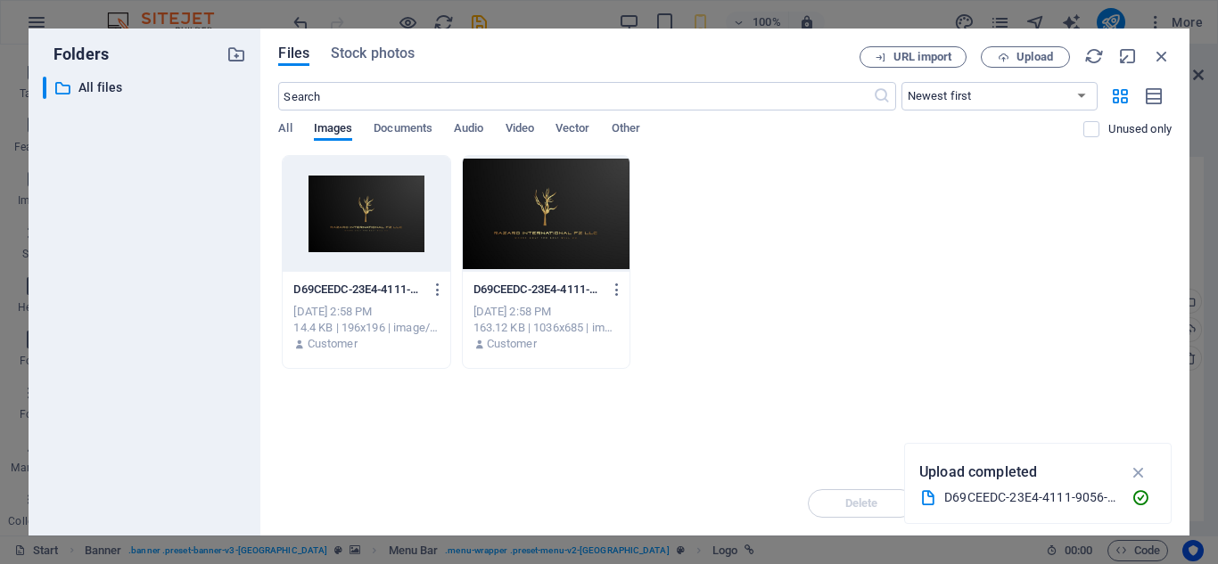
click at [499, 219] on div at bounding box center [546, 214] width 167 height 116
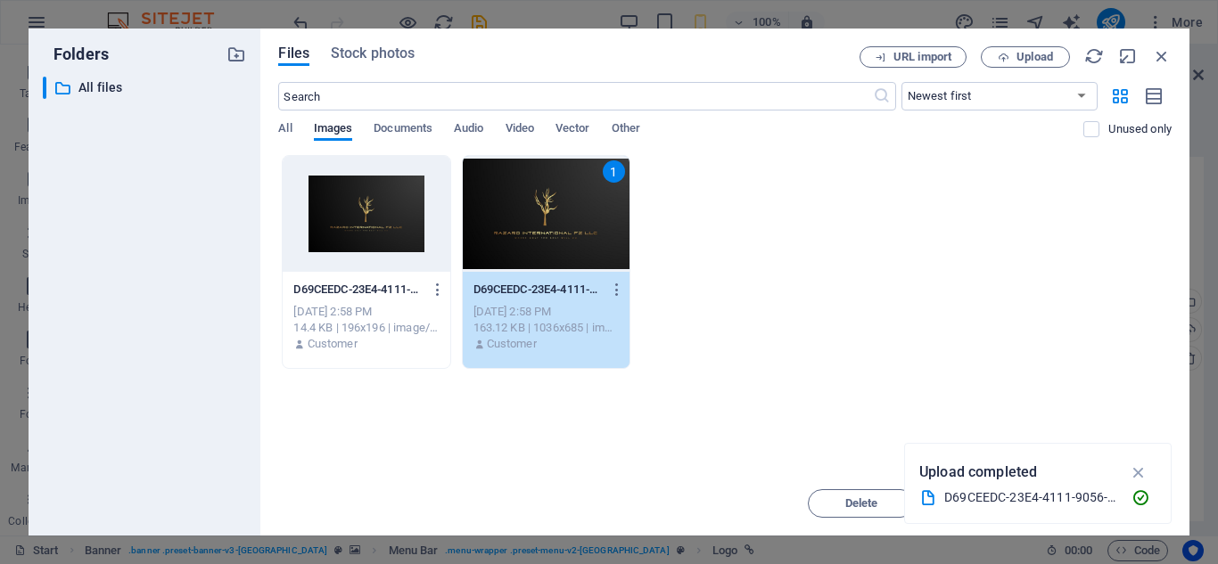
click at [499, 219] on div "1" at bounding box center [546, 214] width 167 height 116
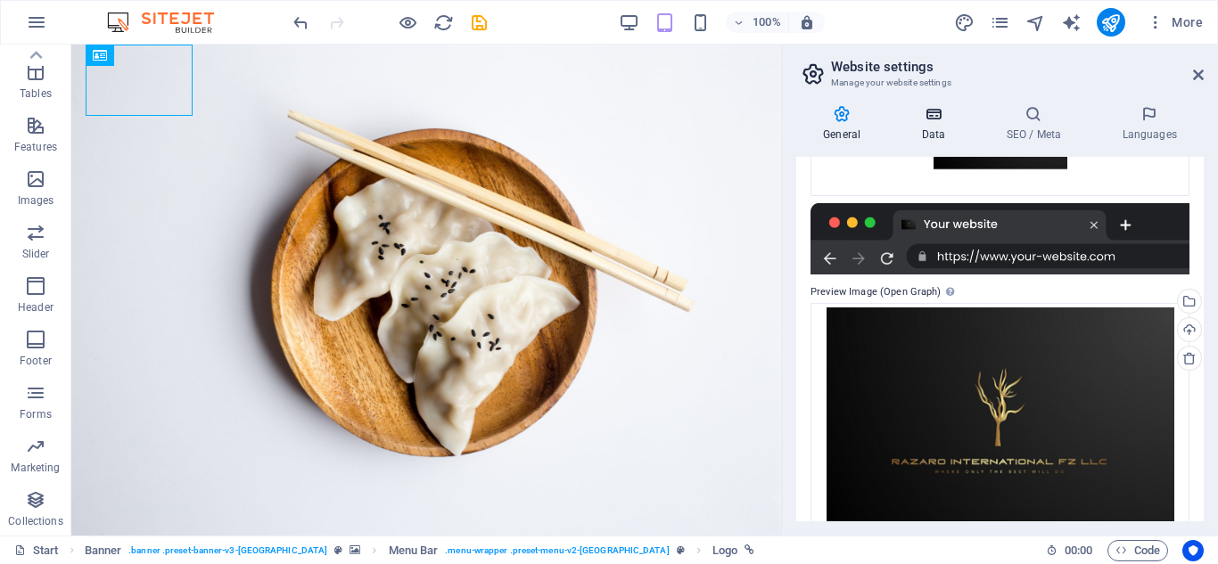
click at [935, 133] on h4 "Data" at bounding box center [936, 123] width 85 height 37
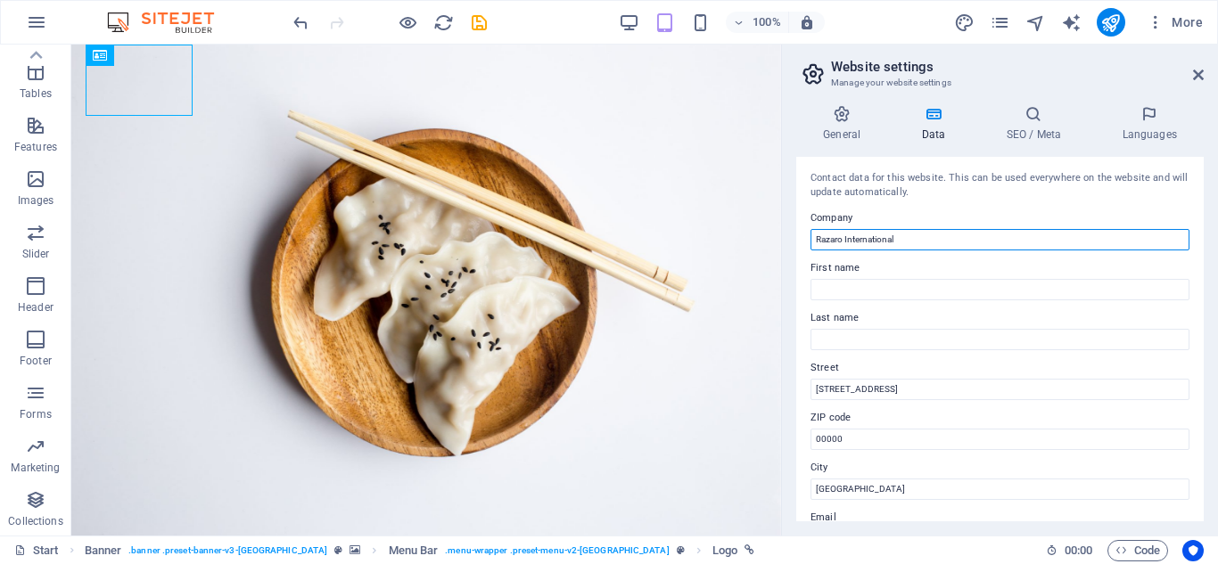
click at [944, 235] on input "Razaro International" at bounding box center [999, 239] width 379 height 21
type input "Razaro International FZ LLC"
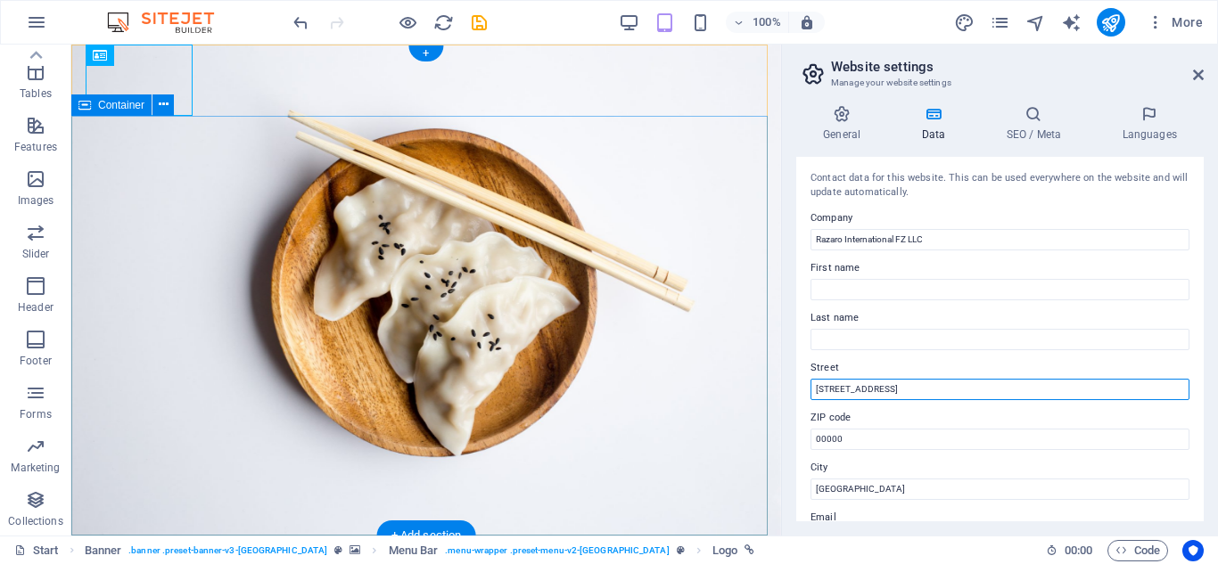
drag, startPoint x: 993, startPoint y: 438, endPoint x: 714, endPoint y: 373, distance: 286.5
type input "3"
type input "[GEOGRAPHIC_DATA]"
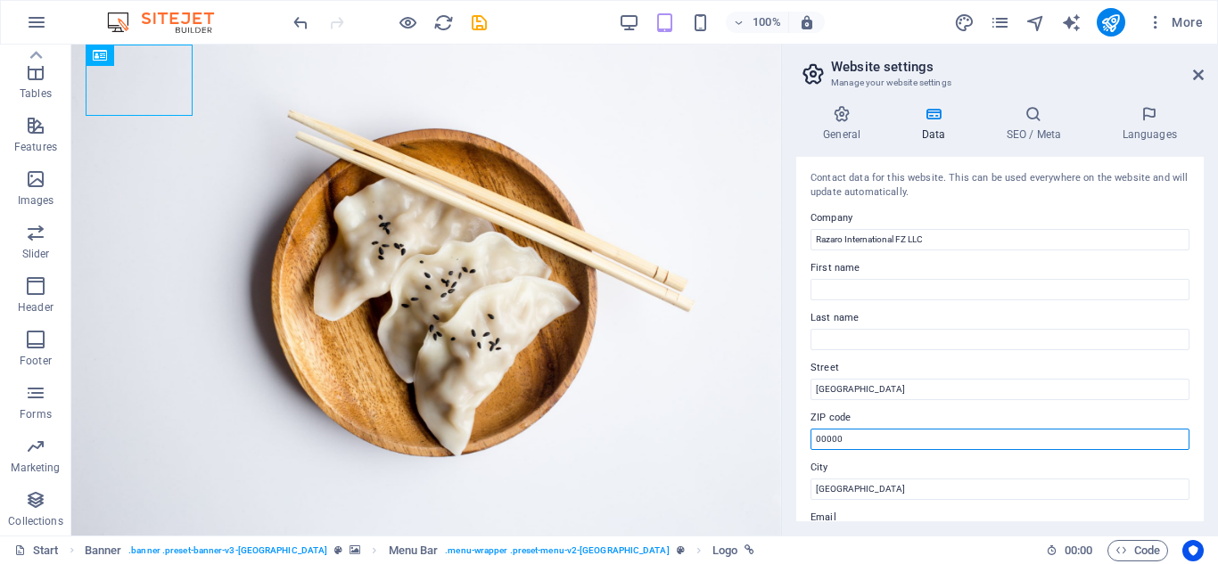
drag, startPoint x: 917, startPoint y: 447, endPoint x: 909, endPoint y: 451, distance: 9.2
click at [909, 451] on div "Contact data for this website. This can be used everywhere on the website and w…" at bounding box center [999, 339] width 407 height 365
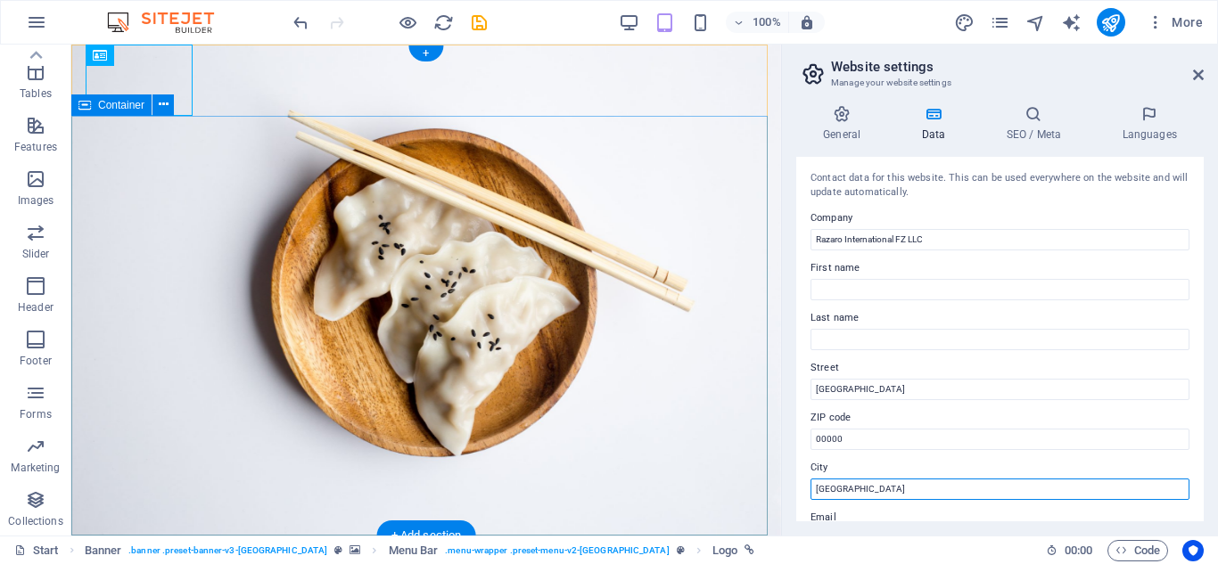
drag, startPoint x: 938, startPoint y: 536, endPoint x: 757, endPoint y: 495, distance: 185.5
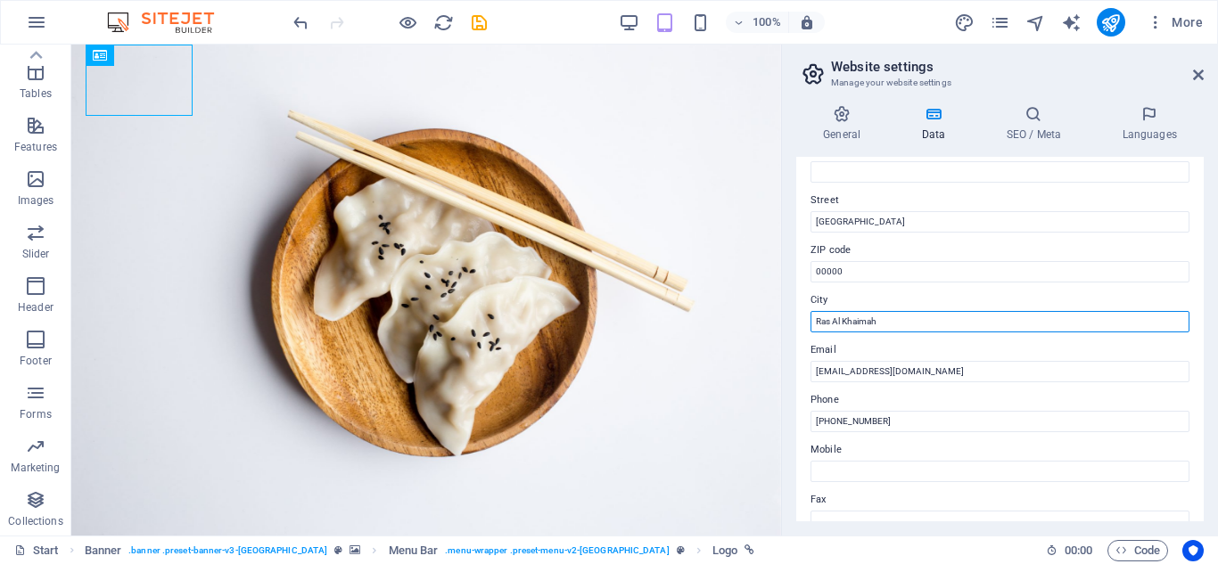
scroll to position [176, 0]
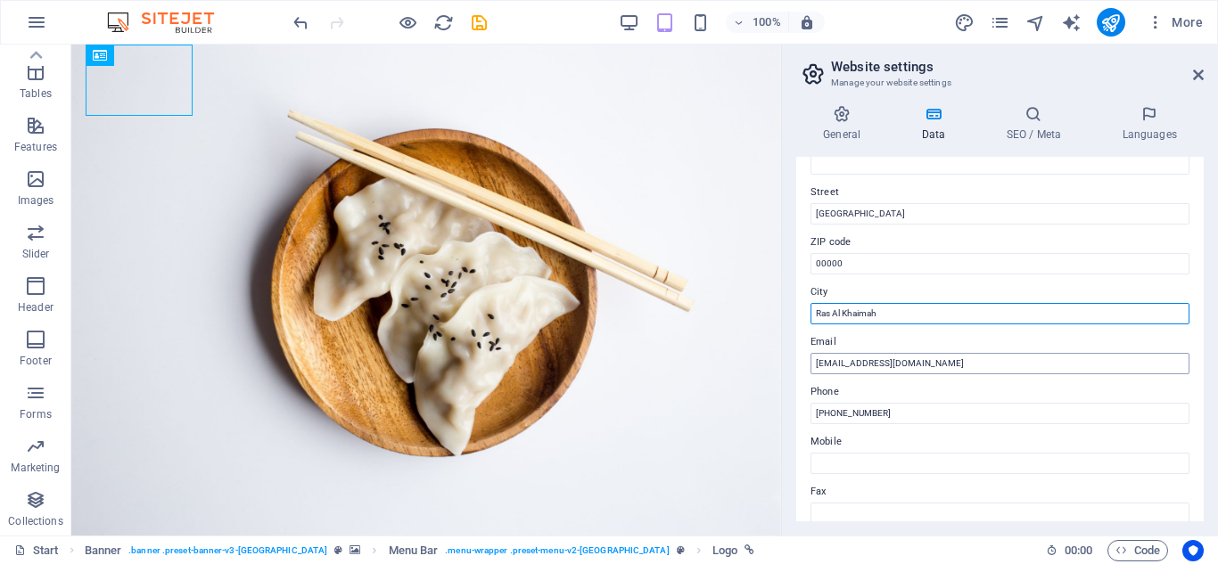
type input "Ras Al Khaimah"
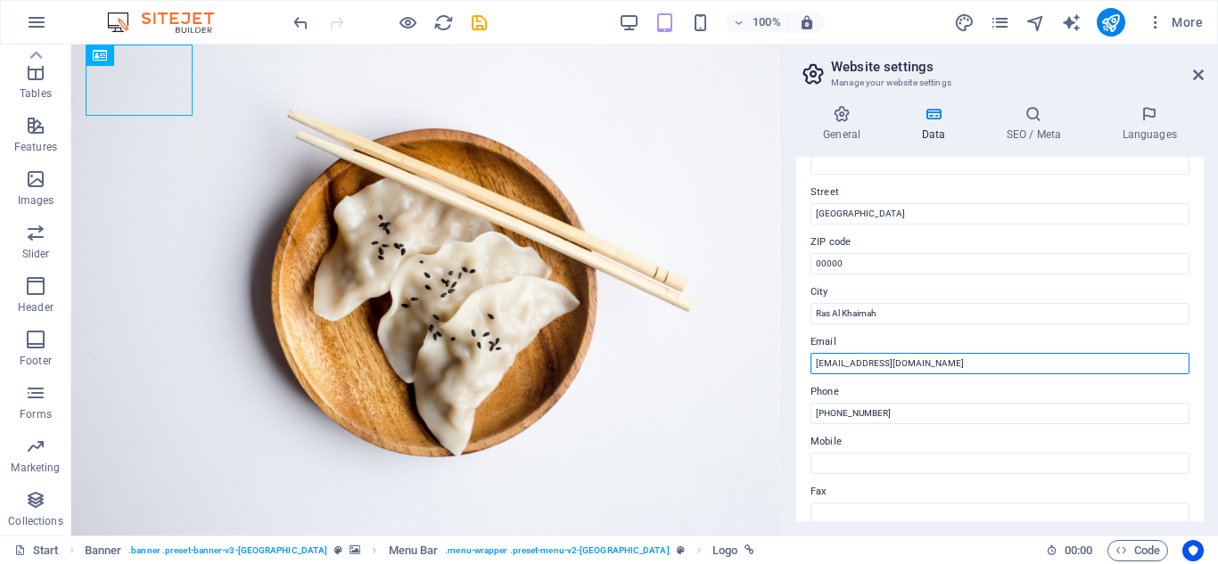
drag, startPoint x: 941, startPoint y: 361, endPoint x: 863, endPoint y: 381, distance: 81.1
click at [863, 381] on div "Contact data for this website. This can be used everywhere on the website and w…" at bounding box center [999, 339] width 407 height 365
type input "[EMAIL_ADDRESS][DOMAIN_NAME]"
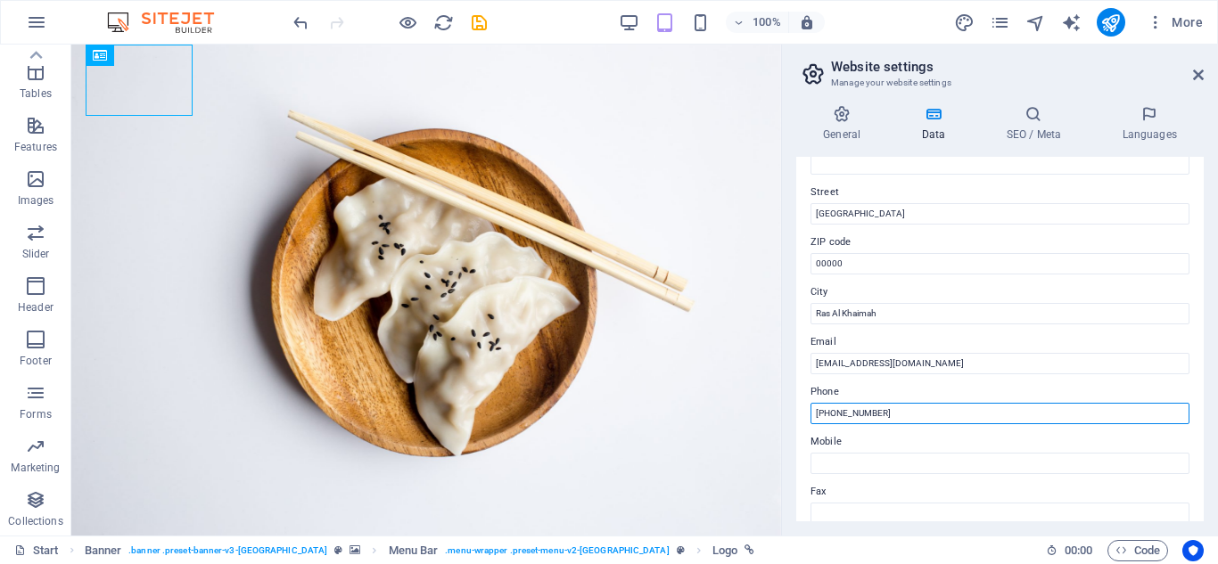
click at [889, 416] on input "+971-123-4567" at bounding box center [999, 413] width 379 height 21
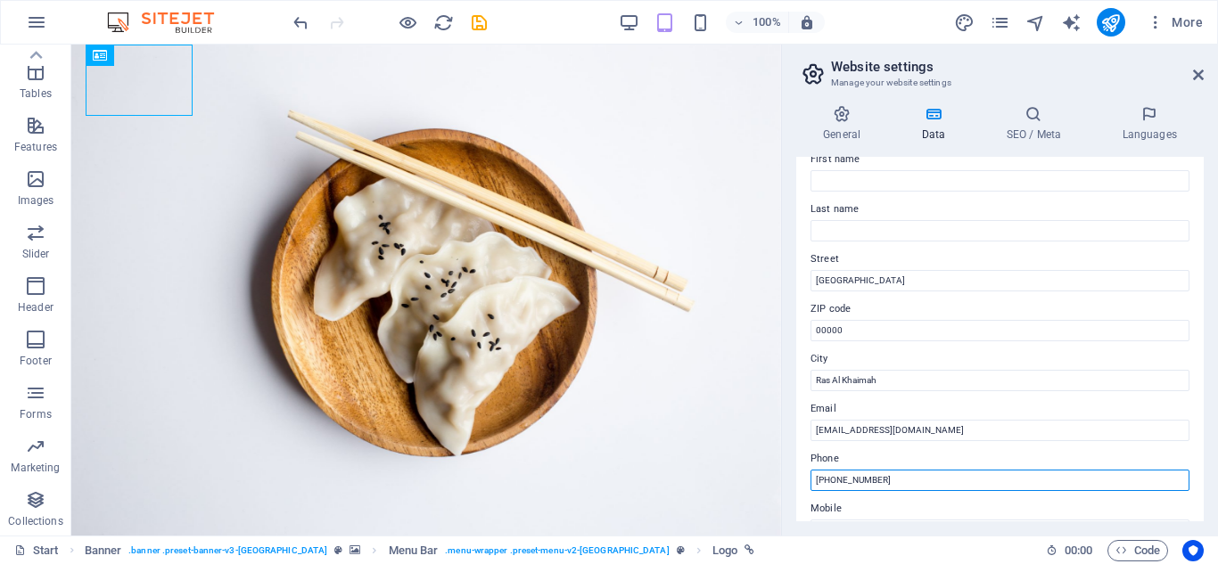
scroll to position [96, 0]
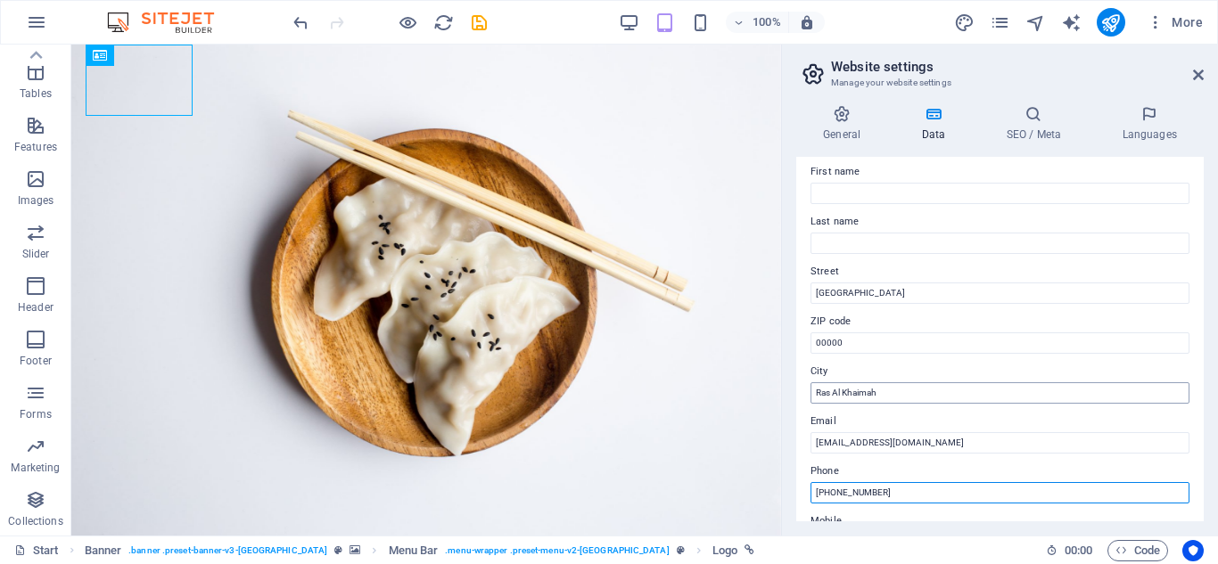
type input "[PHONE_NUMBER]"
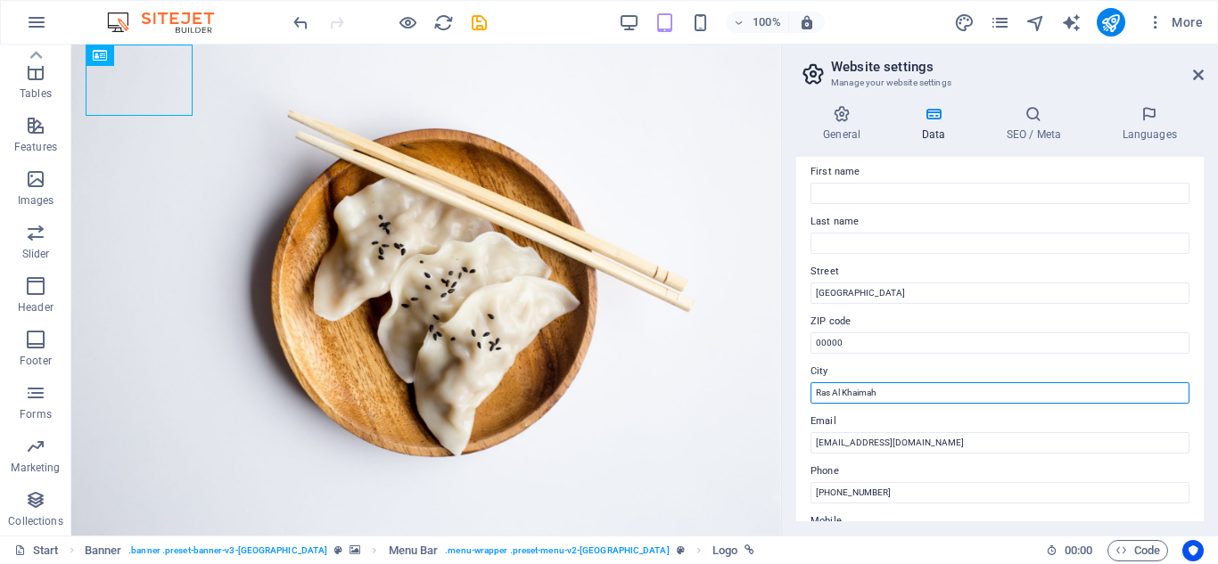
click at [948, 398] on input "Ras Al Khaimah" at bounding box center [999, 392] width 379 height 21
type input "Ras Al Khaimah, [GEOGRAPHIC_DATA]"
click at [1044, 126] on h4 "SEO / Meta" at bounding box center [1037, 123] width 116 height 37
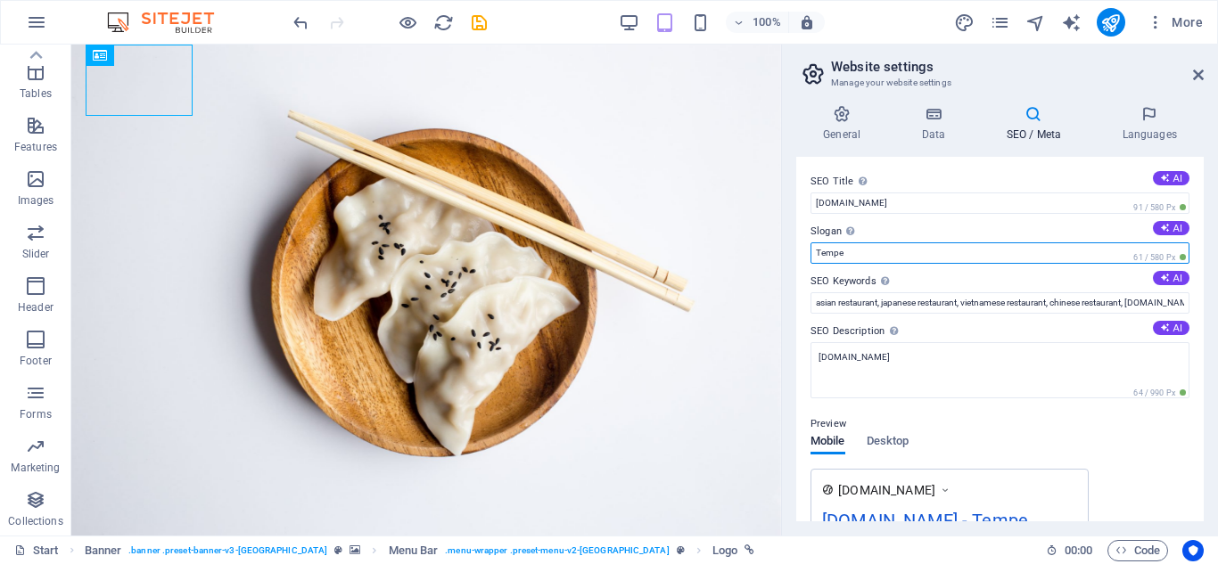
drag, startPoint x: 1020, startPoint y: 303, endPoint x: 774, endPoint y: 233, distance: 255.9
type input "WHERE ONLY THE BEST WILL DO"
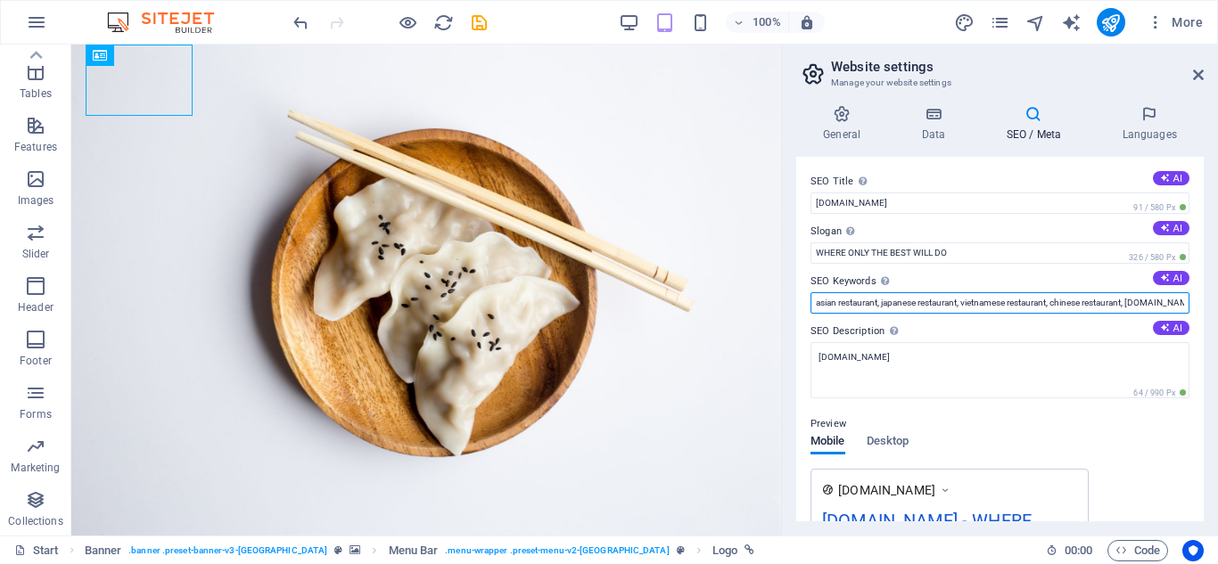
scroll to position [0, 27]
drag, startPoint x: 820, startPoint y: 303, endPoint x: 1217, endPoint y: 303, distance: 396.6
click at [1217, 303] on div "General Data SEO / Meta Languages Website name razaro.net Logo Drag files here,…" at bounding box center [1000, 313] width 436 height 445
type input "a"
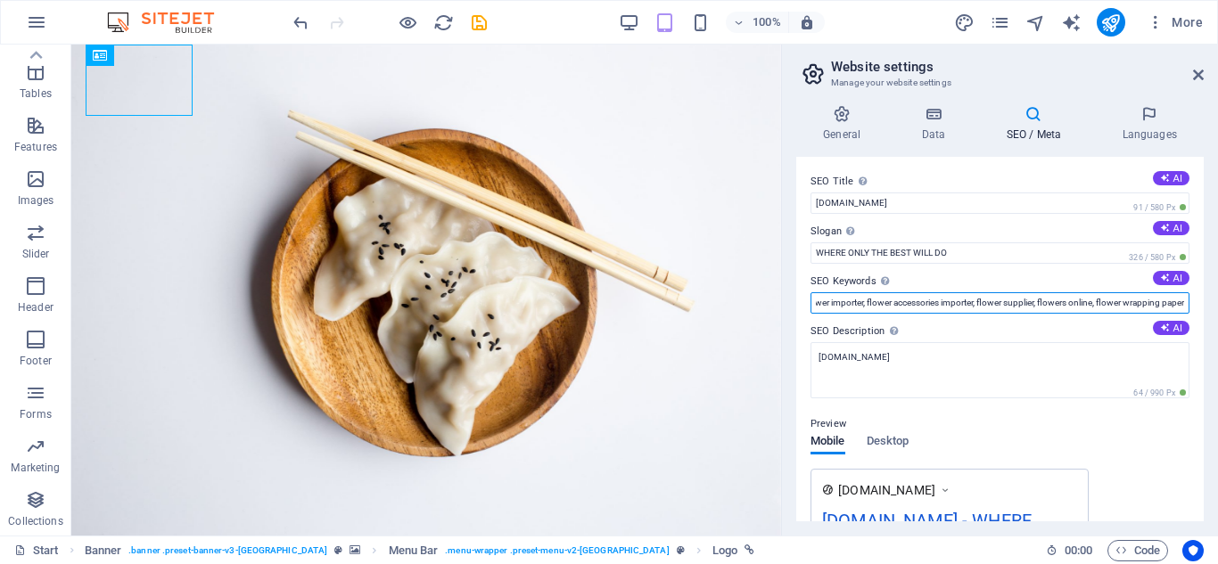
type input "Flower importer, flower accessories importer, flower supplier, flowers online, …"
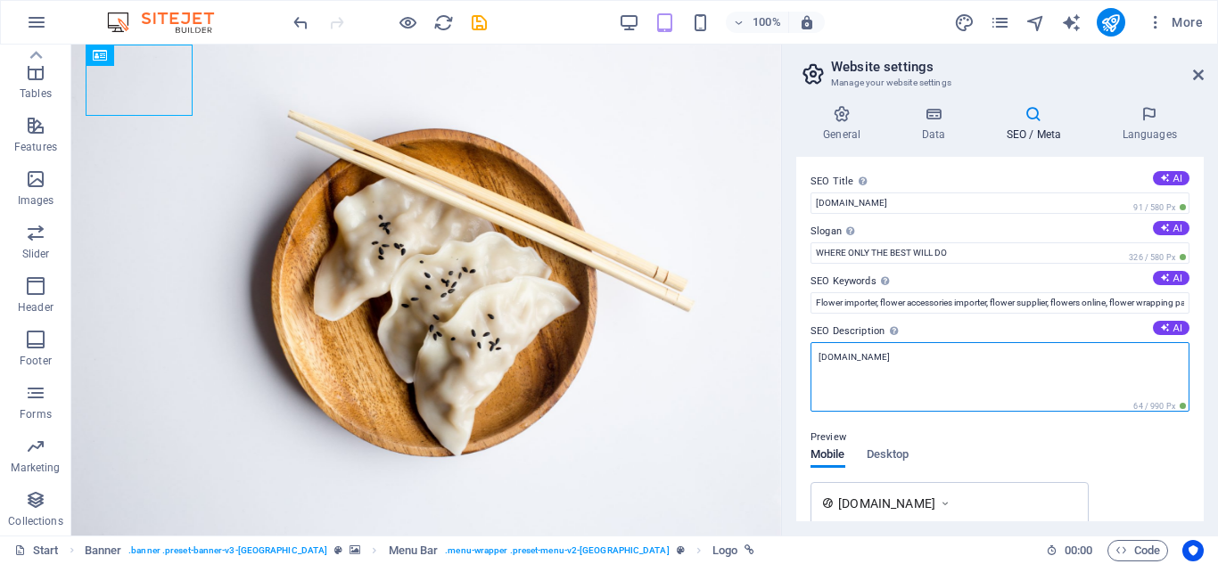
drag, startPoint x: 879, startPoint y: 360, endPoint x: 796, endPoint y: 358, distance: 82.9
click at [796, 358] on div "SEO Title The title of your website - make it something that stands out in sear…" at bounding box center [999, 339] width 407 height 365
paste textarea "Welcome to [Your Business Name], your trusted partner in premium flower imports…"
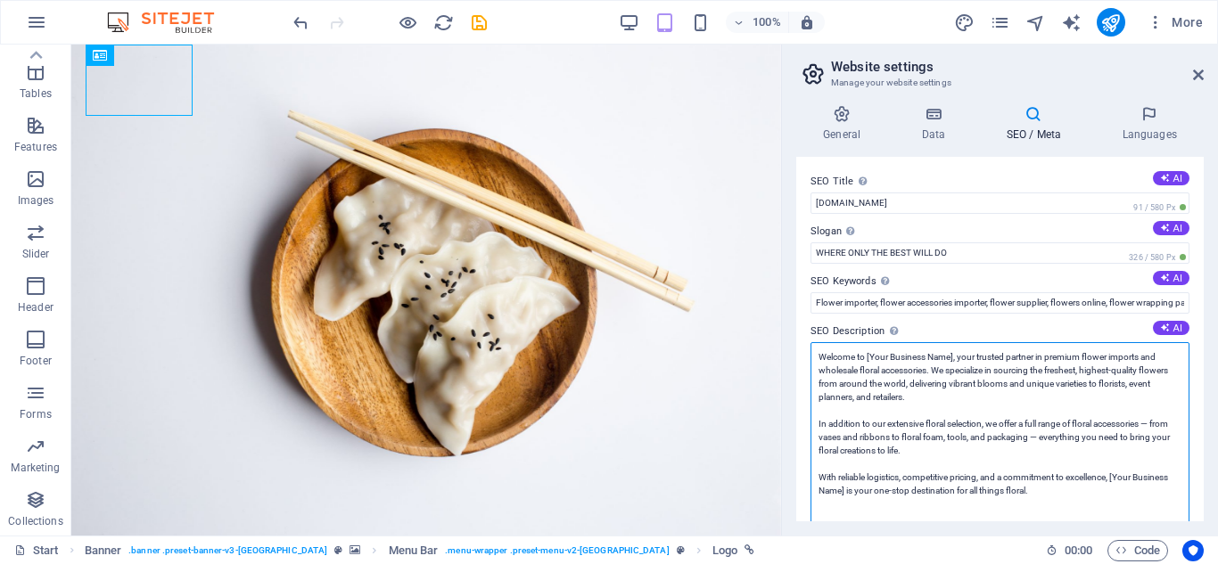
drag, startPoint x: 866, startPoint y: 357, endPoint x: 886, endPoint y: 359, distance: 19.7
click at [886, 359] on textarea "Welcome to [Your Business Name], your trusted partner in premium flower imports…" at bounding box center [999, 437] width 379 height 190
click at [1119, 476] on textarea "Welcome to Razaro International FZ-LLC, your trusted partner in premium flower …" at bounding box center [999, 437] width 379 height 190
type textarea "Welcome to Razaro International FZ-LLC, your trusted partner in premium flower …"
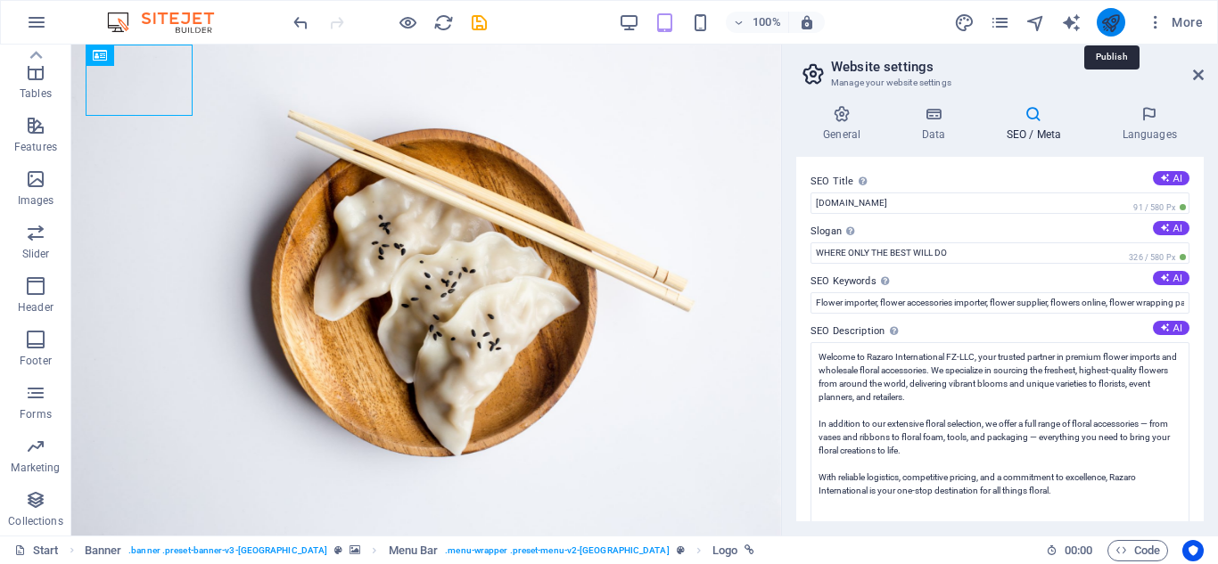
click at [1117, 14] on icon "publish" at bounding box center [1110, 22] width 21 height 21
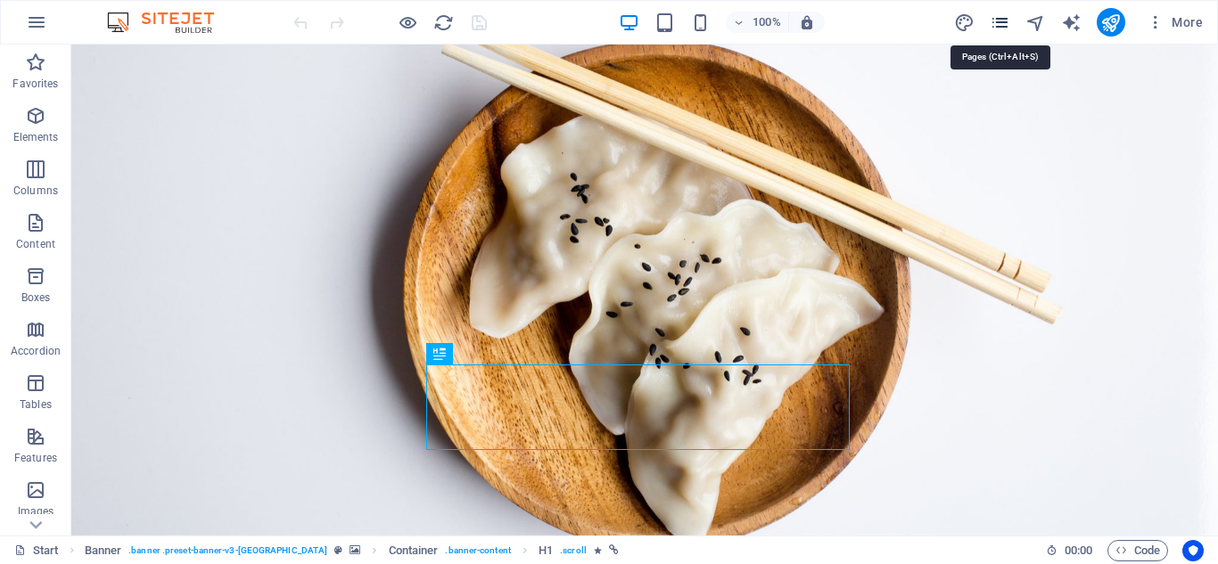
click at [998, 18] on icon "pages" at bounding box center [999, 22] width 21 height 21
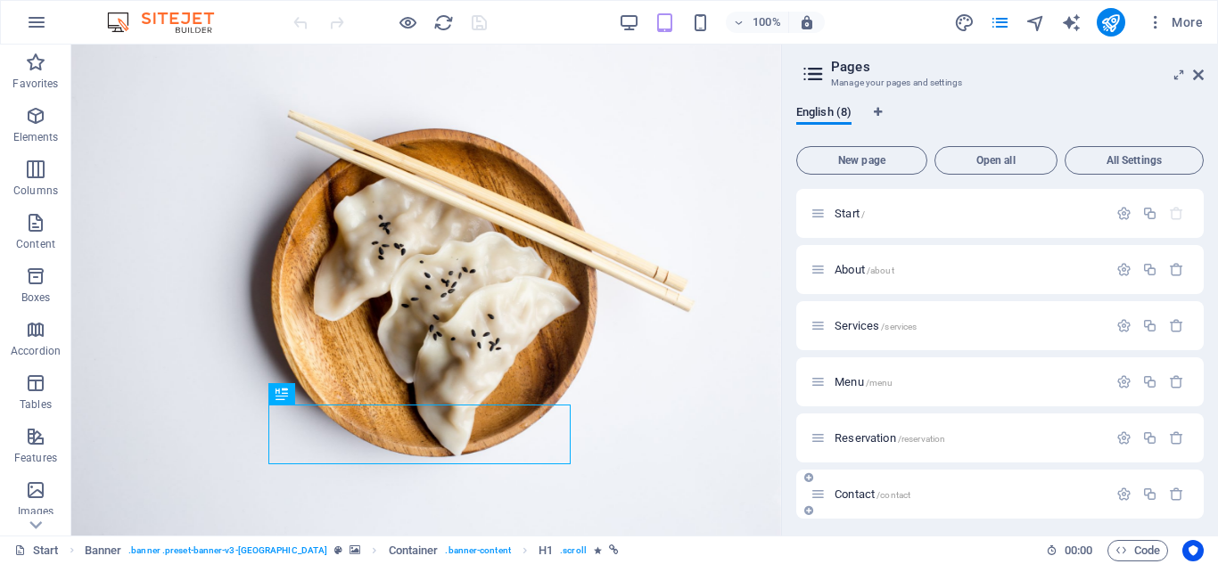
click at [857, 502] on div "Contact /contact" at bounding box center [958, 494] width 297 height 21
click at [859, 490] on span "Contact /contact" at bounding box center [872, 494] width 76 height 13
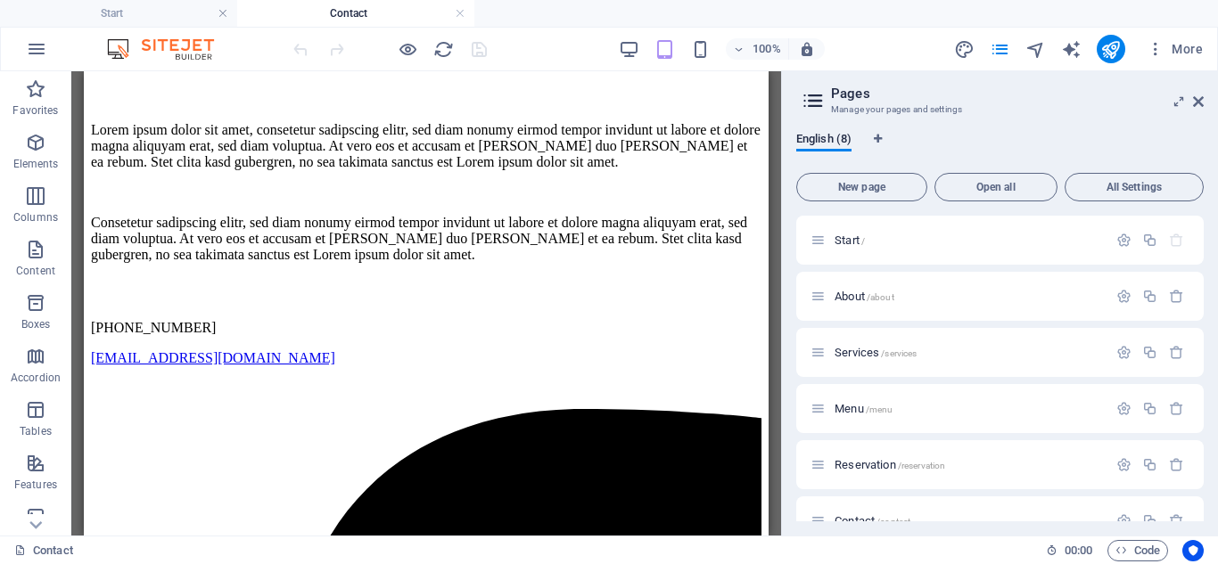
scroll to position [1334, 0]
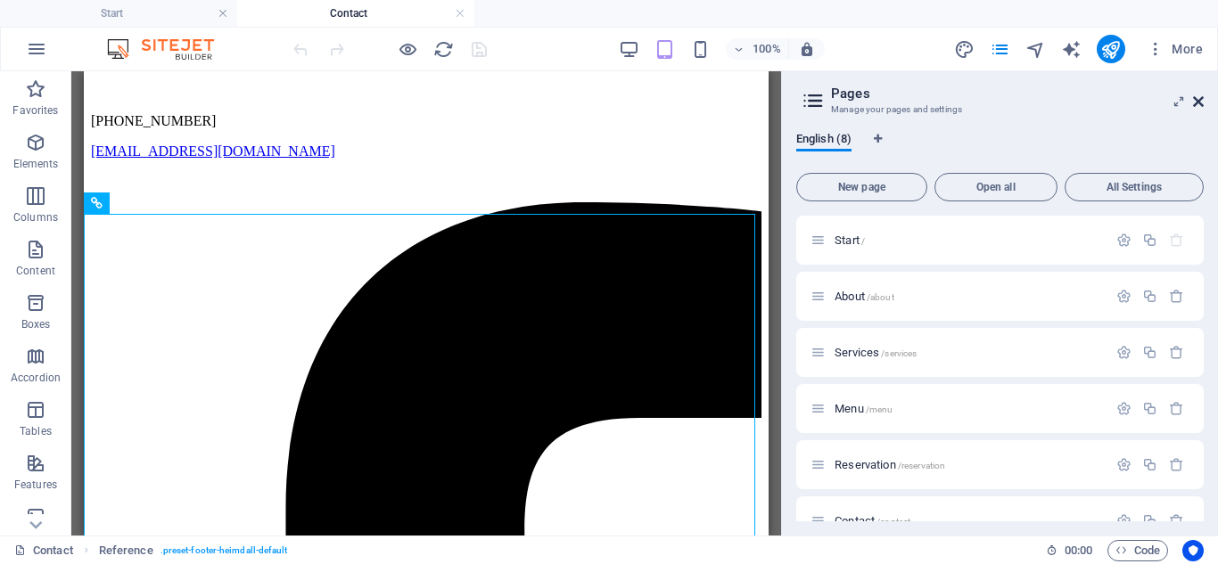
click at [1200, 96] on icon at bounding box center [1198, 101] width 11 height 14
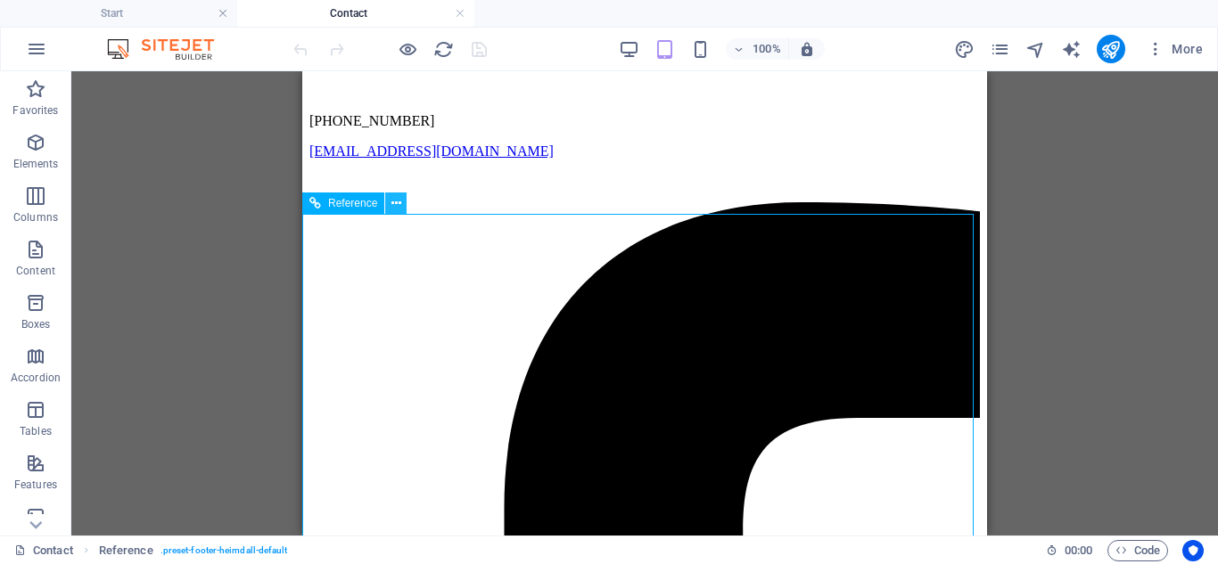
click at [393, 198] on icon at bounding box center [396, 203] width 10 height 19
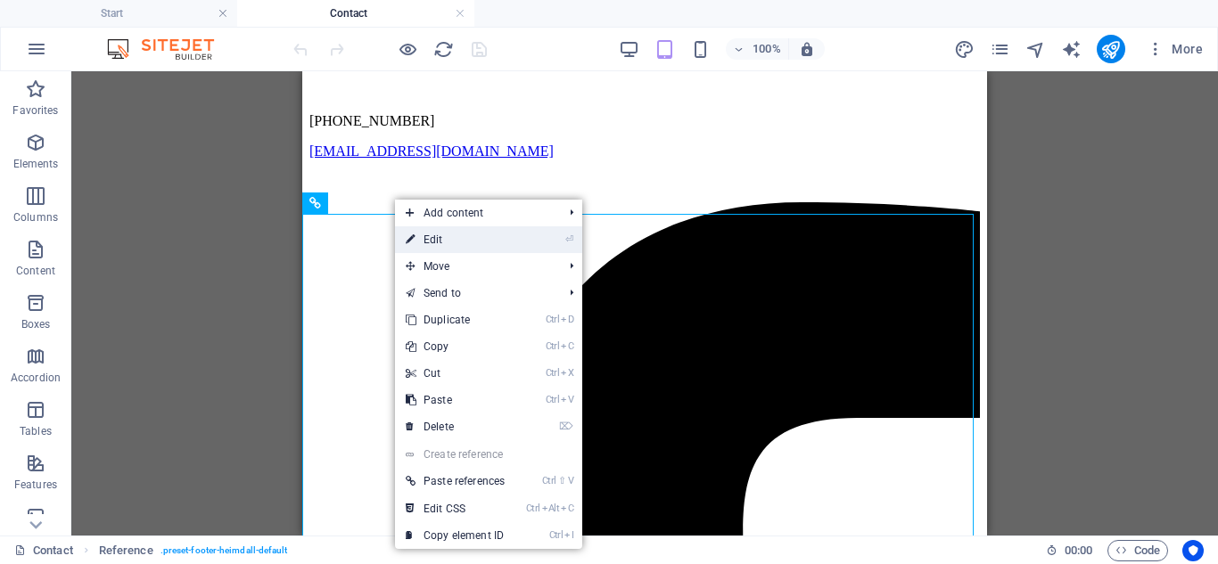
click at [427, 235] on link "⏎ Edit" at bounding box center [455, 239] width 120 height 27
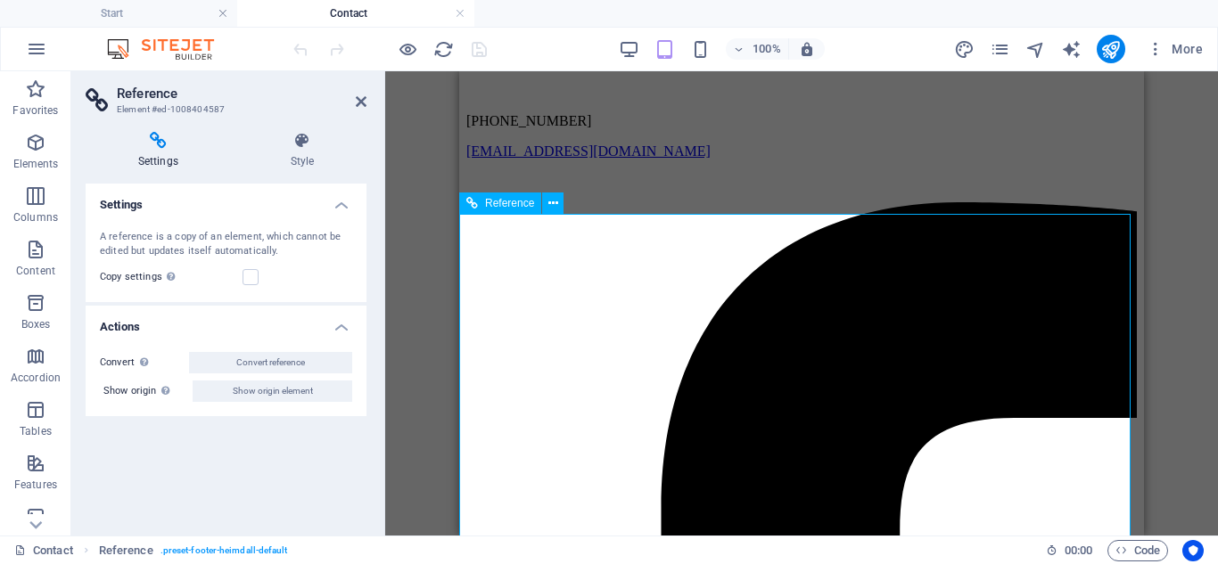
click at [554, 195] on icon at bounding box center [553, 203] width 10 height 19
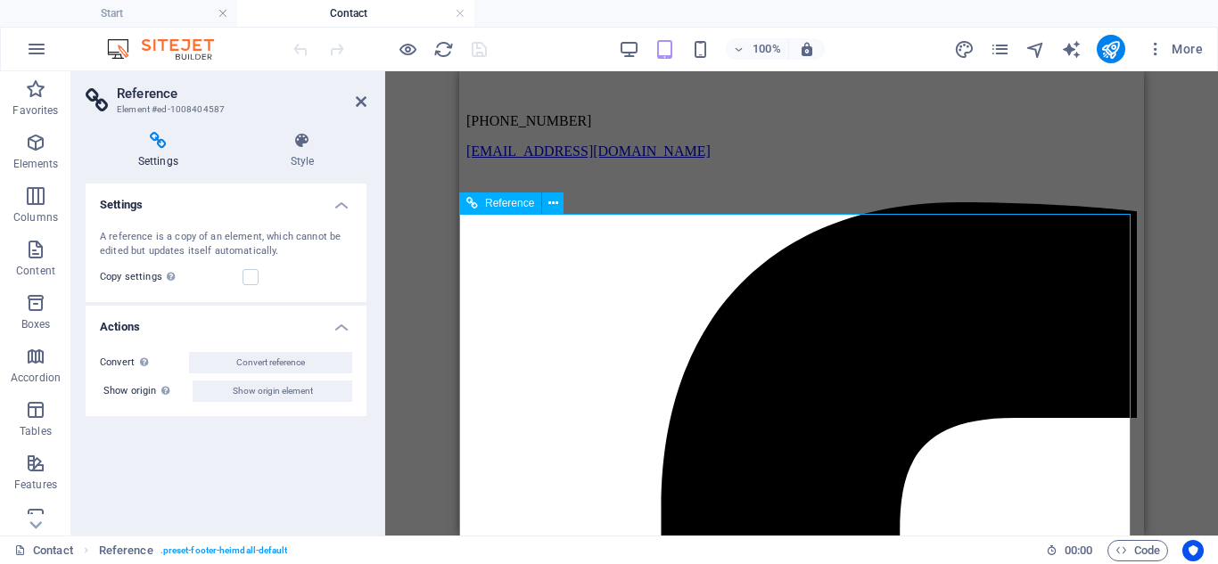
click at [358, 97] on icon at bounding box center [361, 101] width 11 height 14
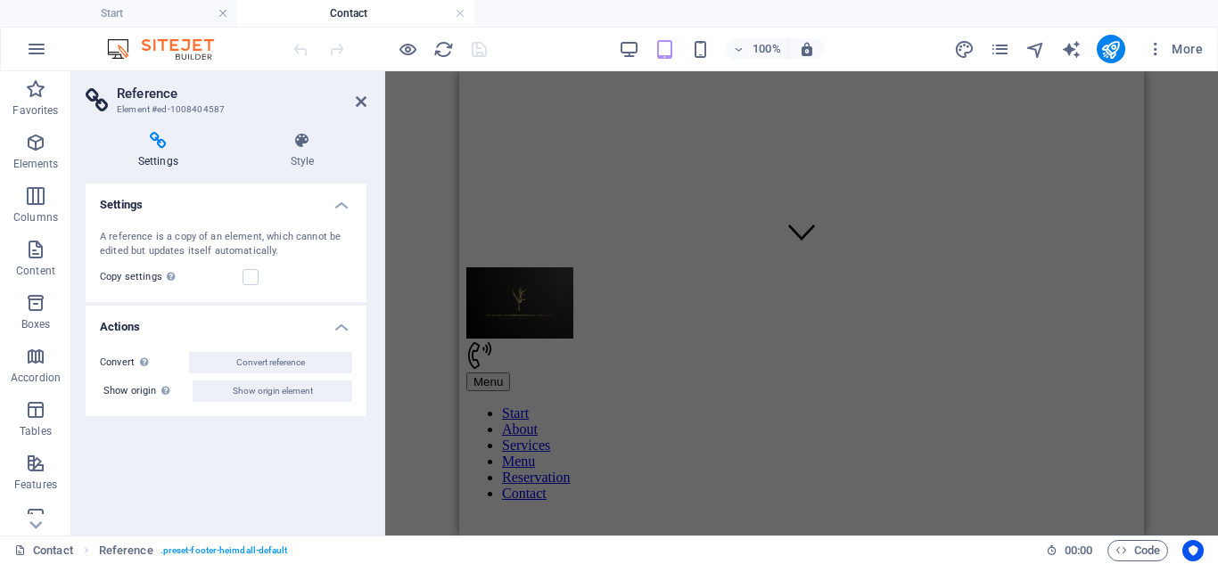
scroll to position [484, 0]
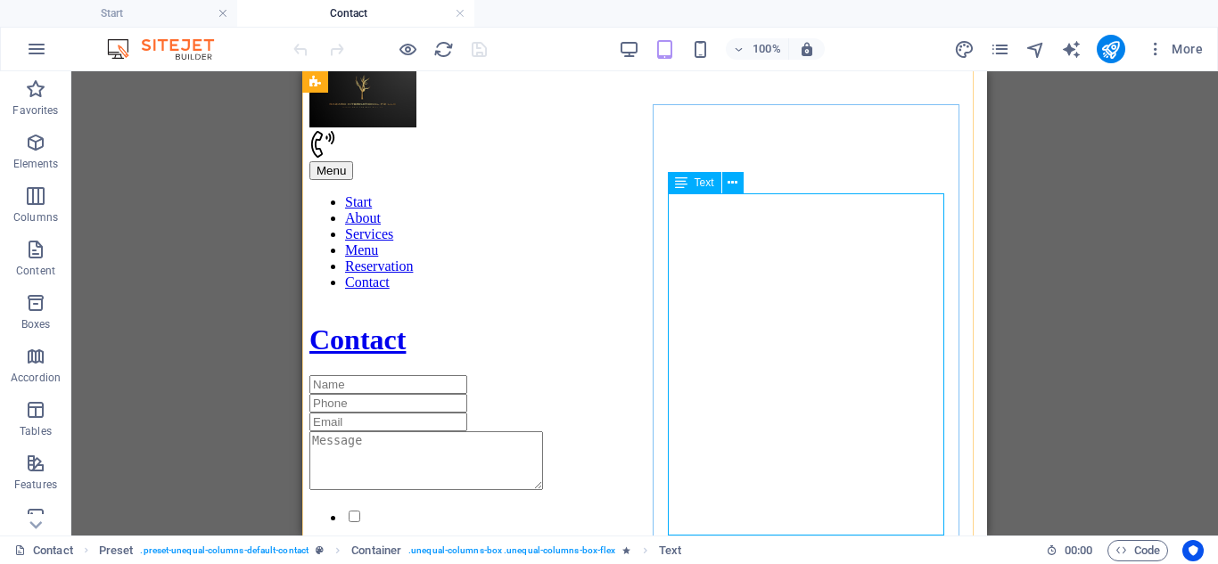
click at [730, 184] on icon at bounding box center [732, 183] width 10 height 19
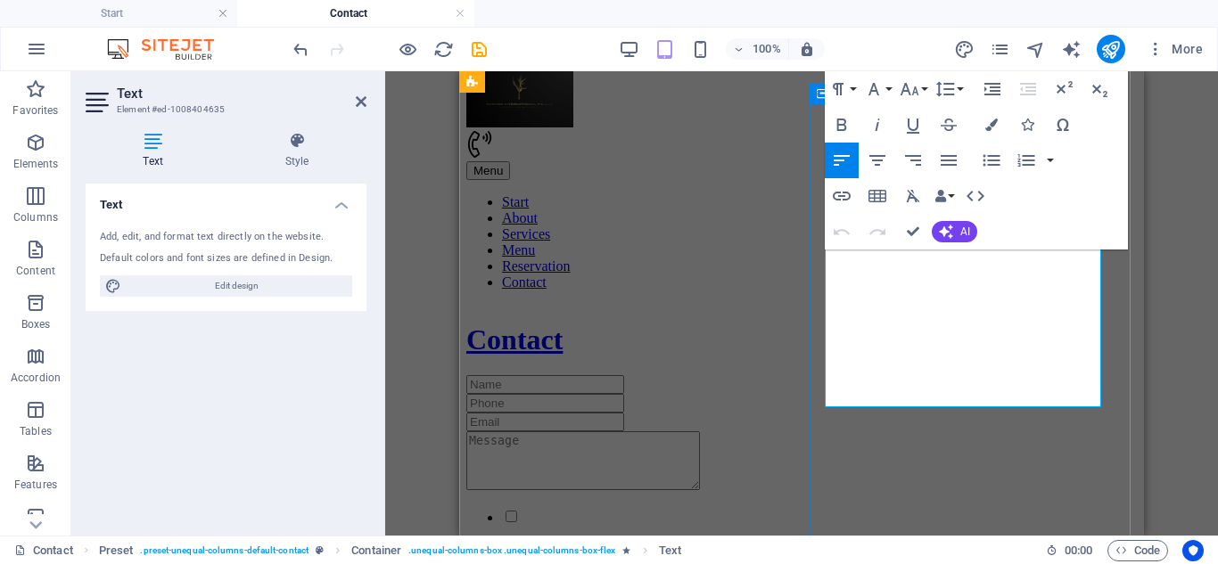
click at [952, 161] on icon "button" at bounding box center [948, 160] width 16 height 11
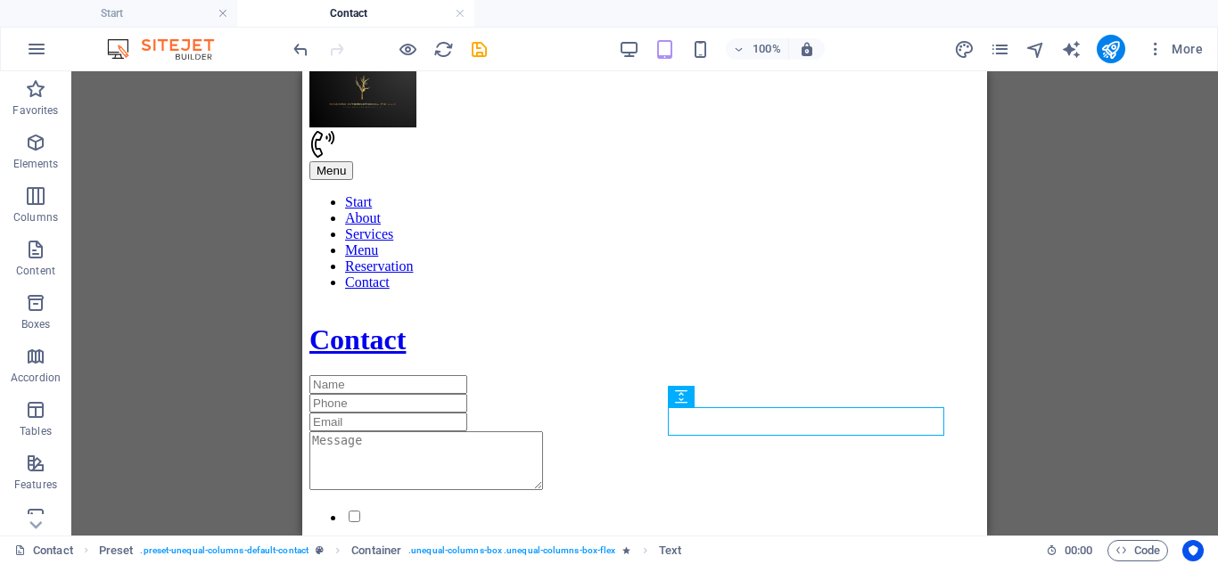
drag, startPoint x: 808, startPoint y: 413, endPoint x: 974, endPoint y: 388, distance: 167.7
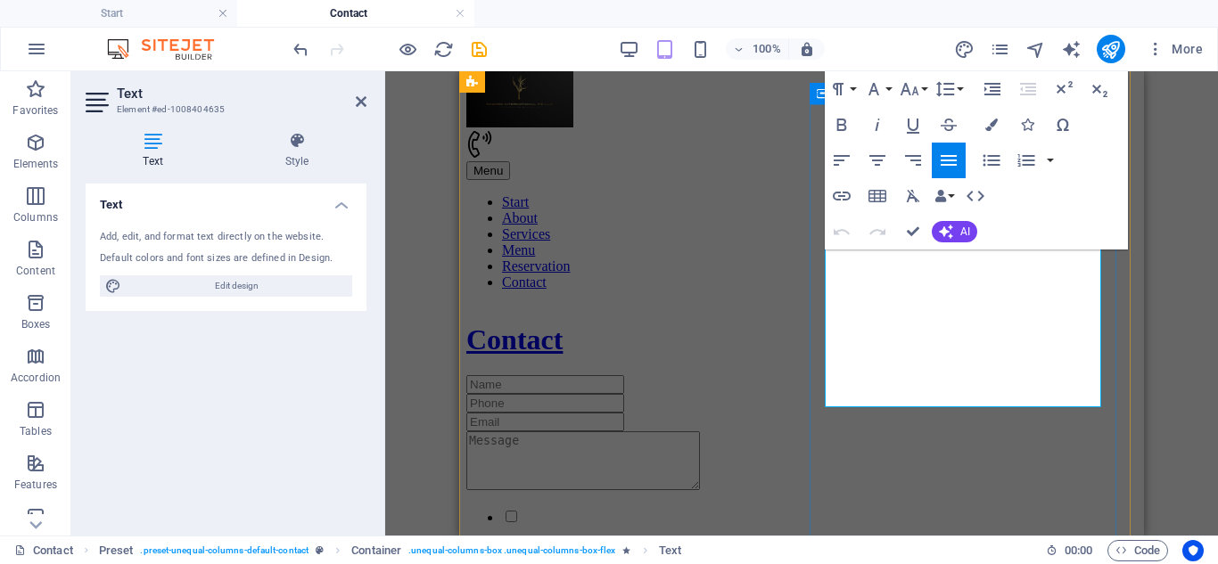
click at [945, 170] on icon "button" at bounding box center [948, 160] width 21 height 21
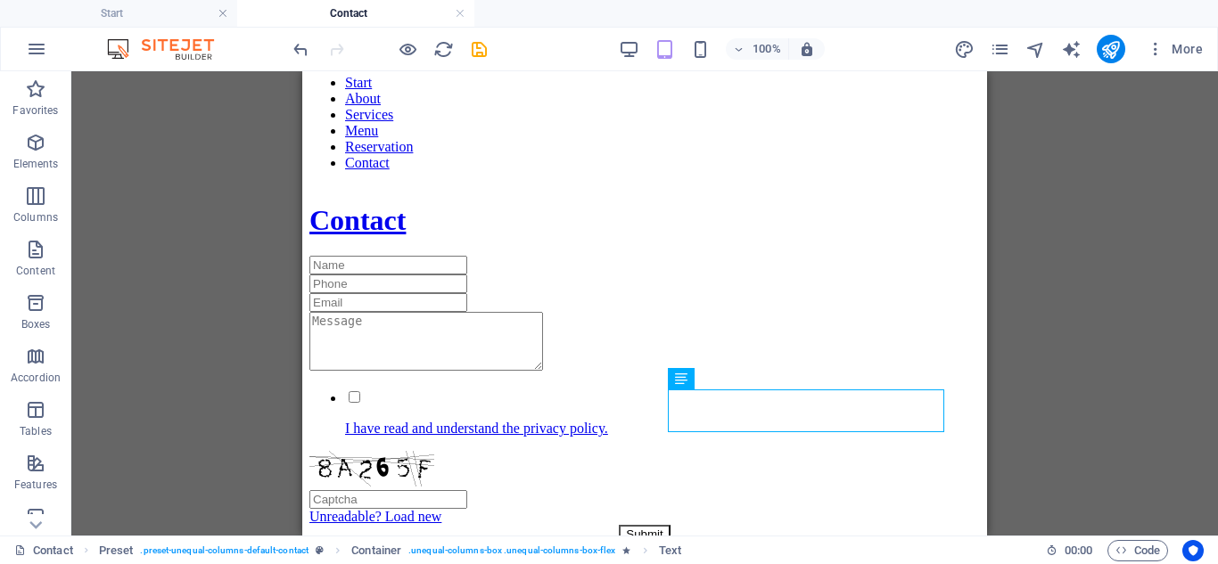
scroll to position [607, 0]
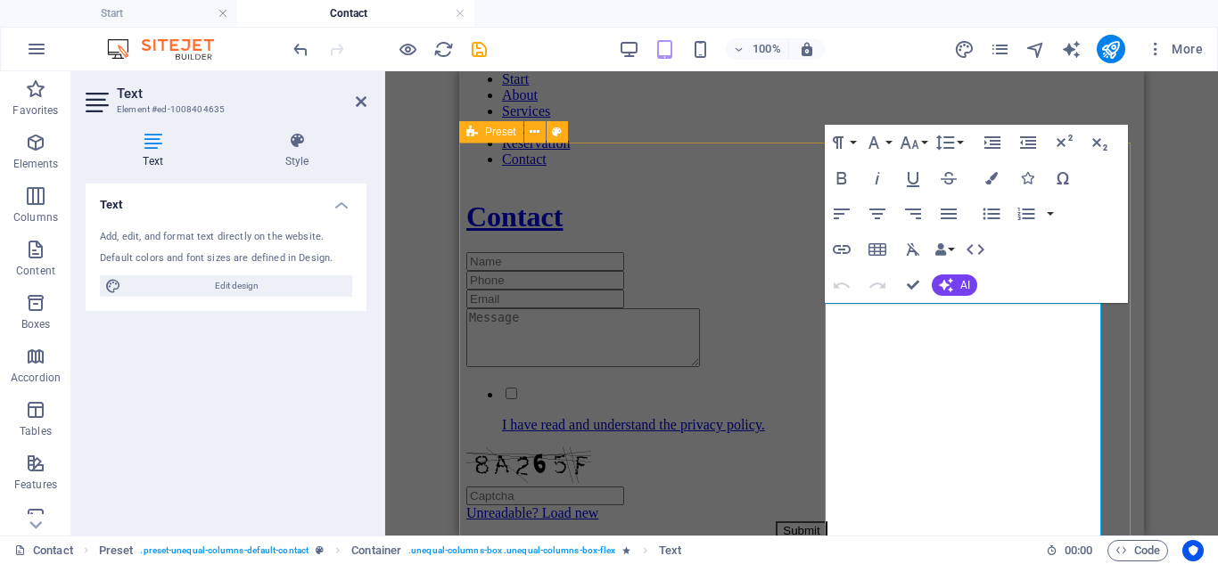
scroll to position [374, 0]
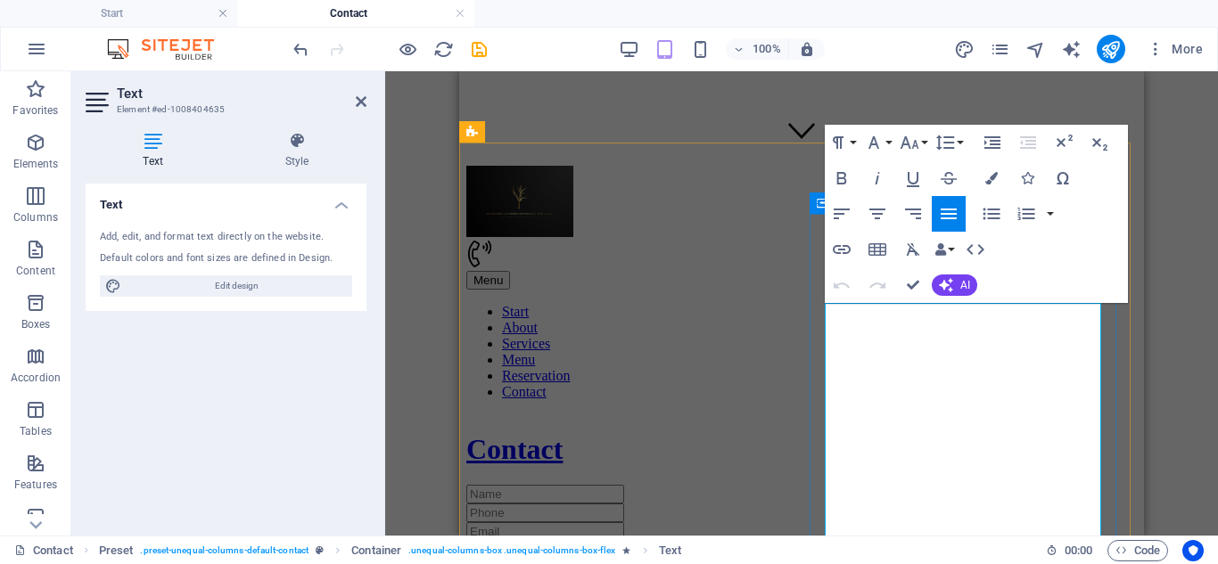
click at [691, 541] on div at bounding box center [801, 572] width 670 height 62
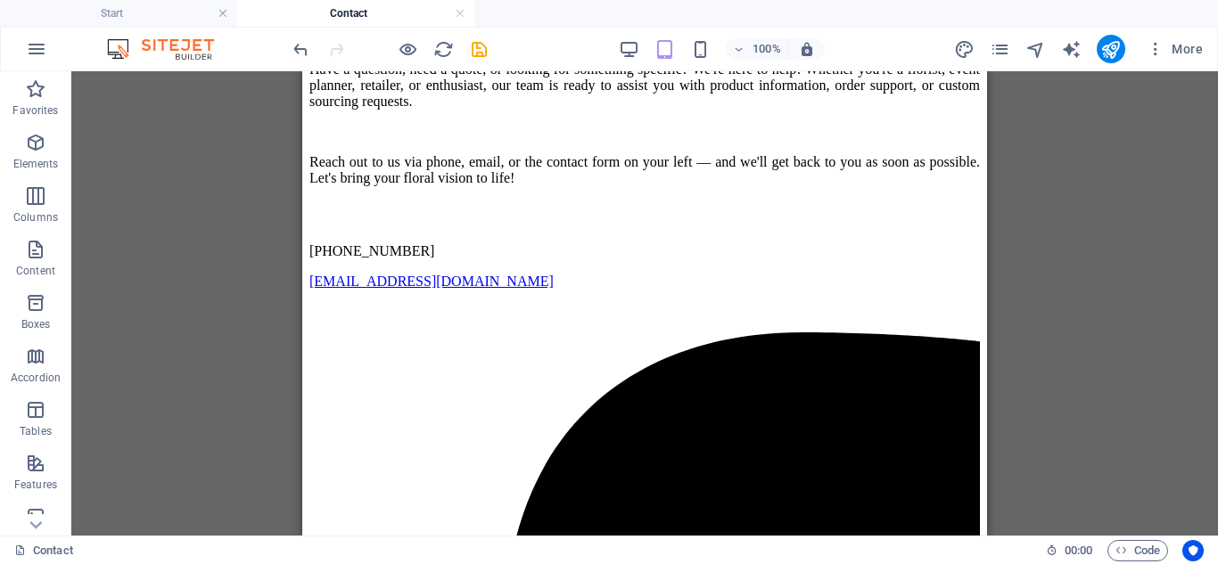
scroll to position [1189, 0]
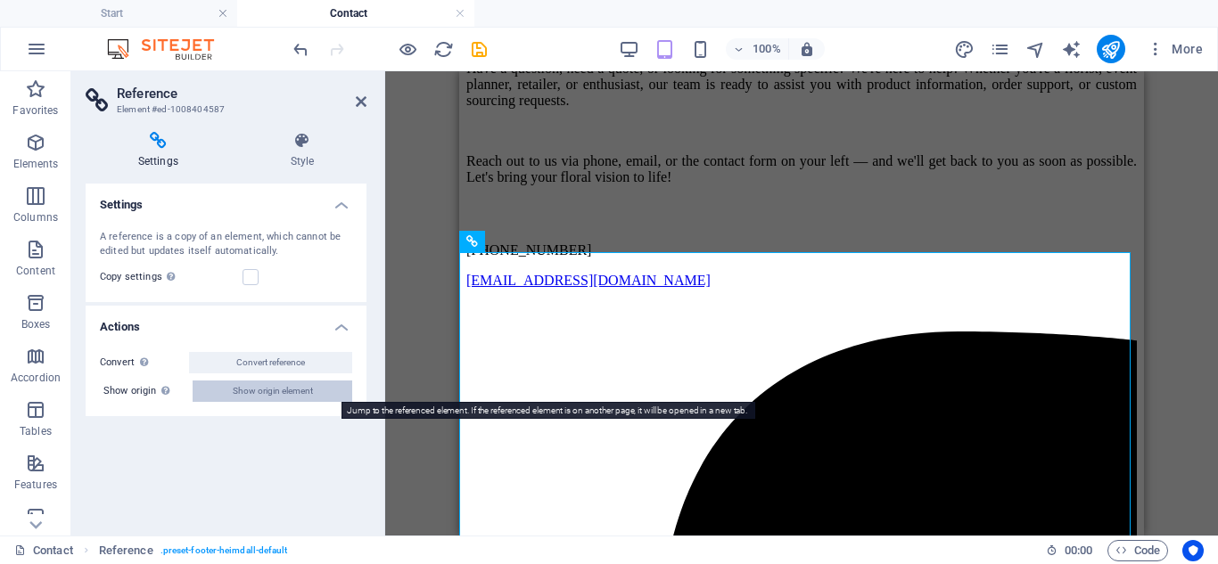
click at [275, 381] on span "Show origin element" at bounding box center [273, 391] width 80 height 21
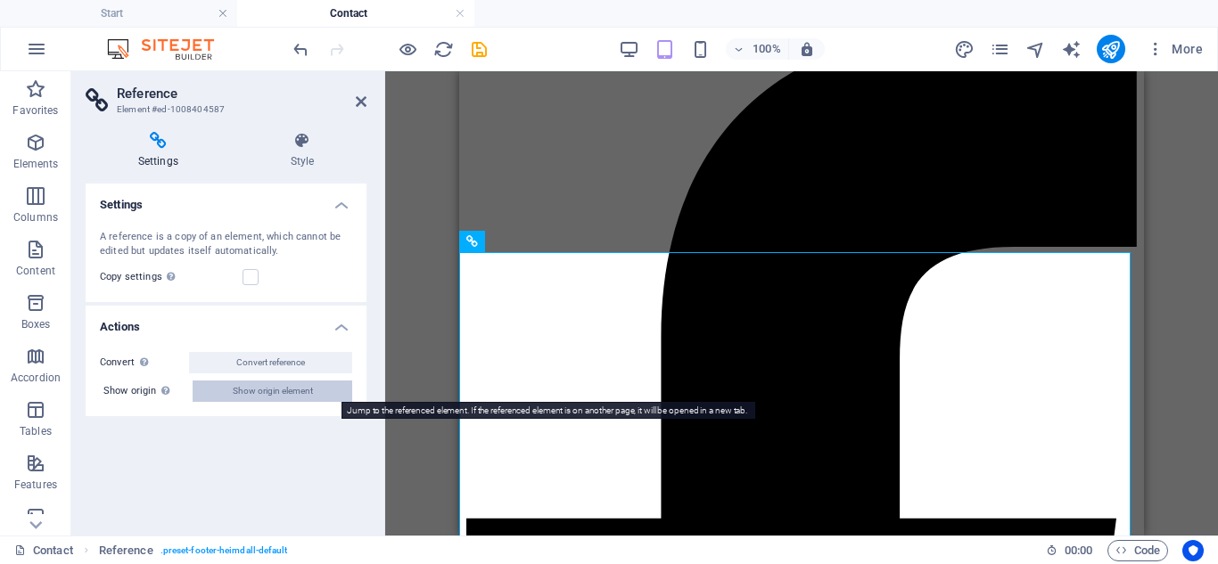
select select "footer"
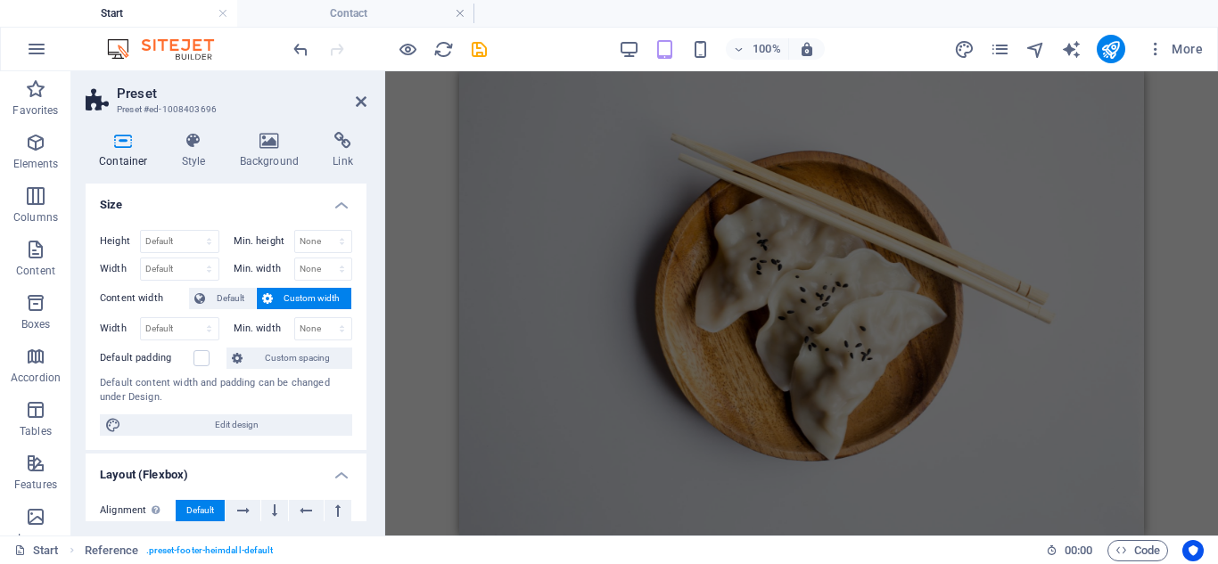
scroll to position [0, 0]
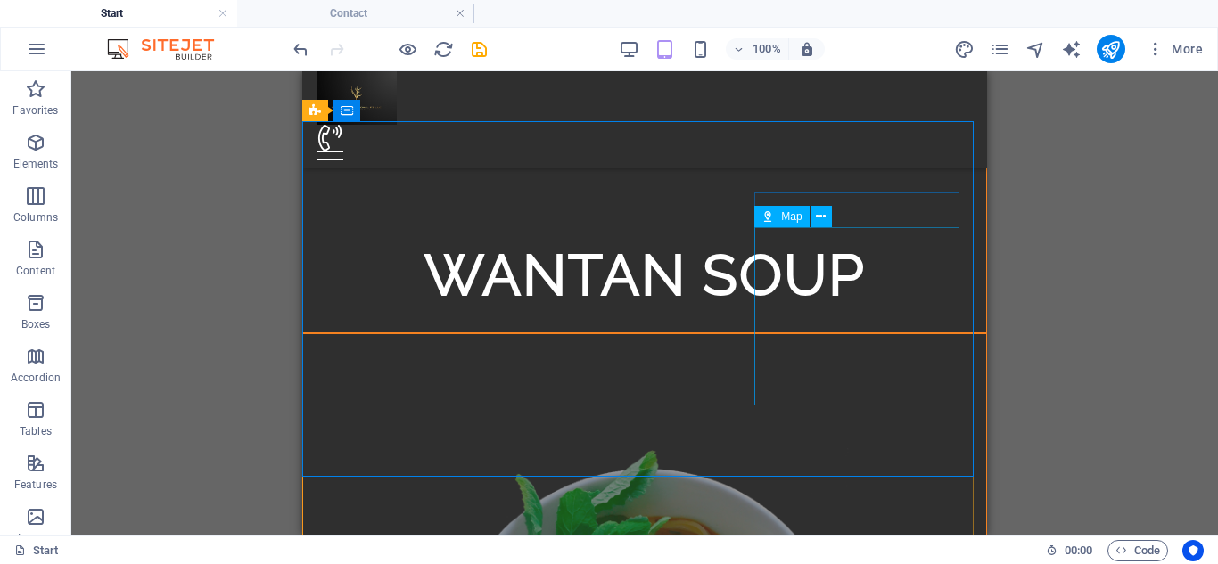
click at [786, 218] on span "Map" at bounding box center [791, 216] width 21 height 11
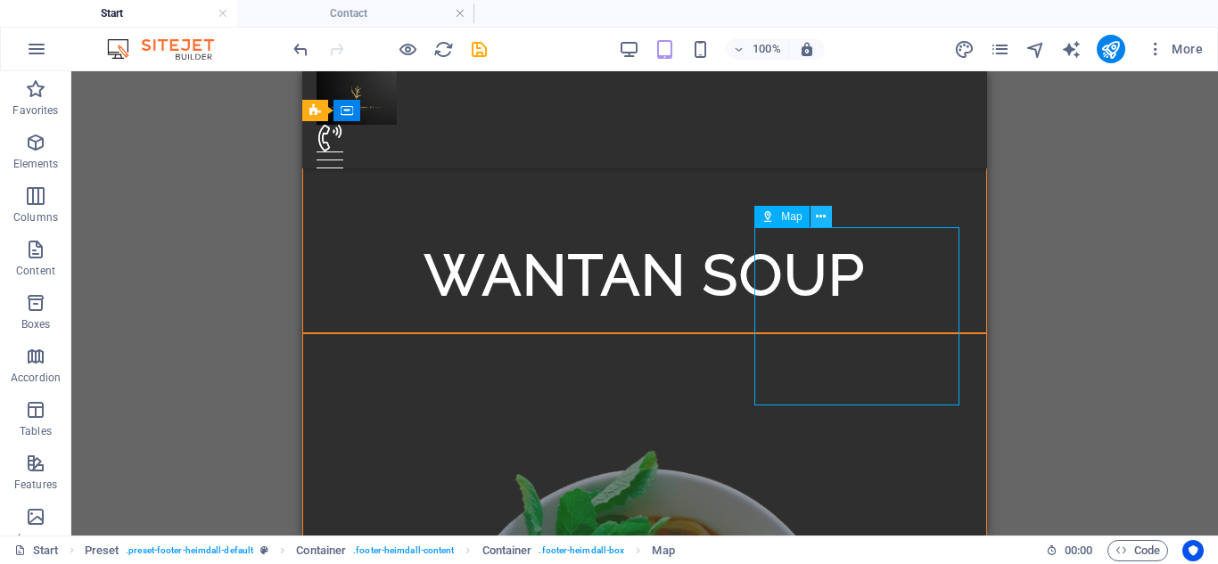
click at [818, 220] on icon at bounding box center [821, 217] width 10 height 19
click at [791, 212] on span "Map" at bounding box center [791, 216] width 21 height 11
click at [822, 224] on icon at bounding box center [821, 217] width 10 height 19
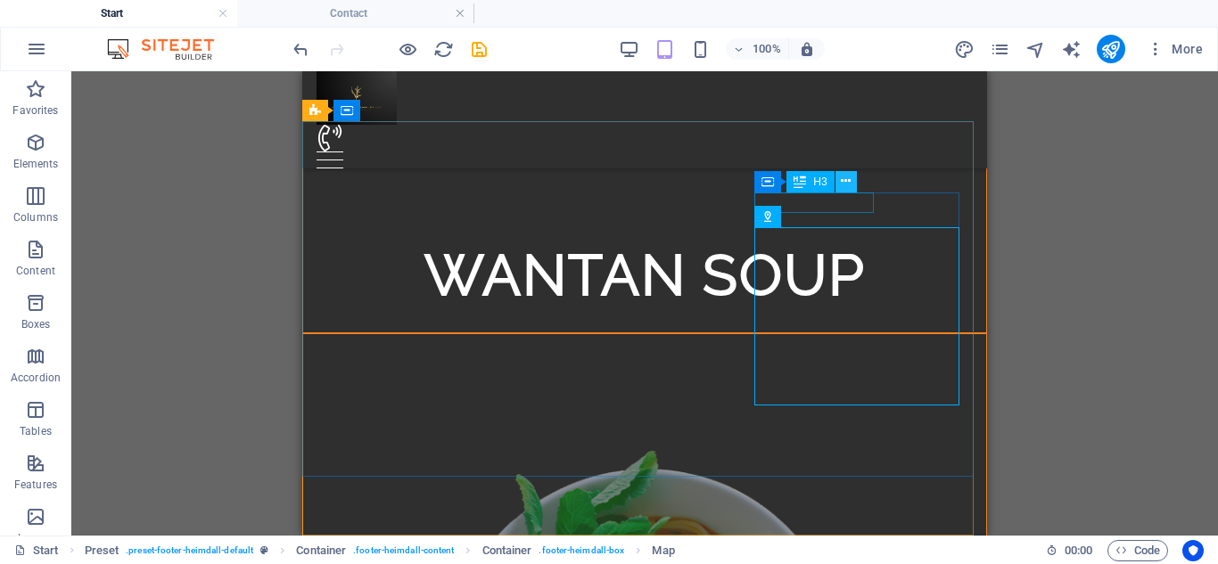
click at [848, 175] on icon at bounding box center [846, 181] width 10 height 19
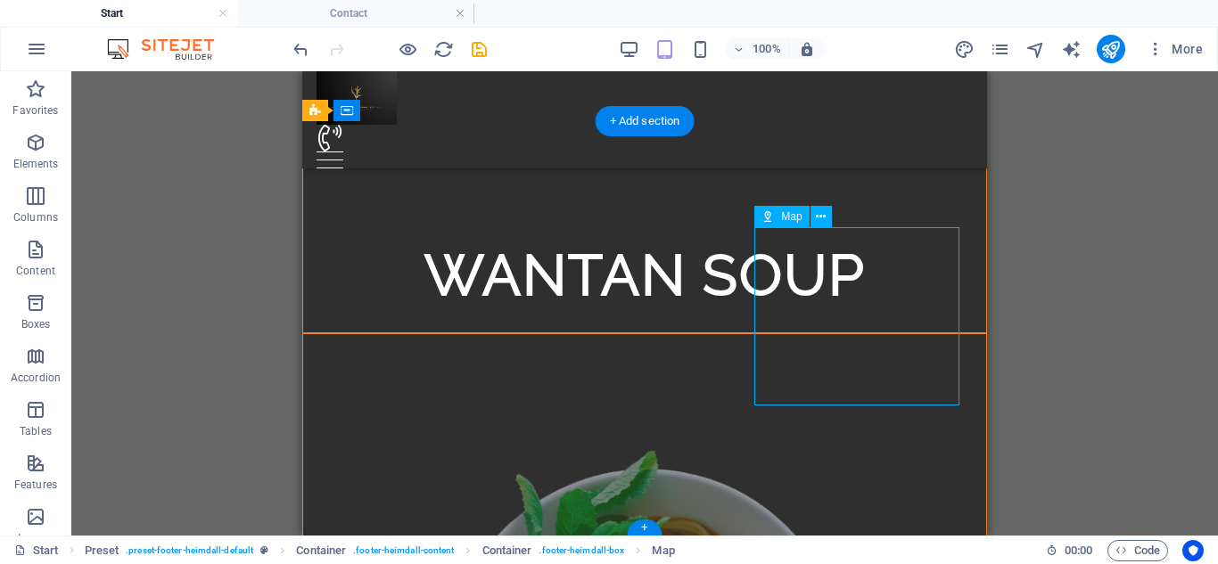
select select "1"
select select "px"
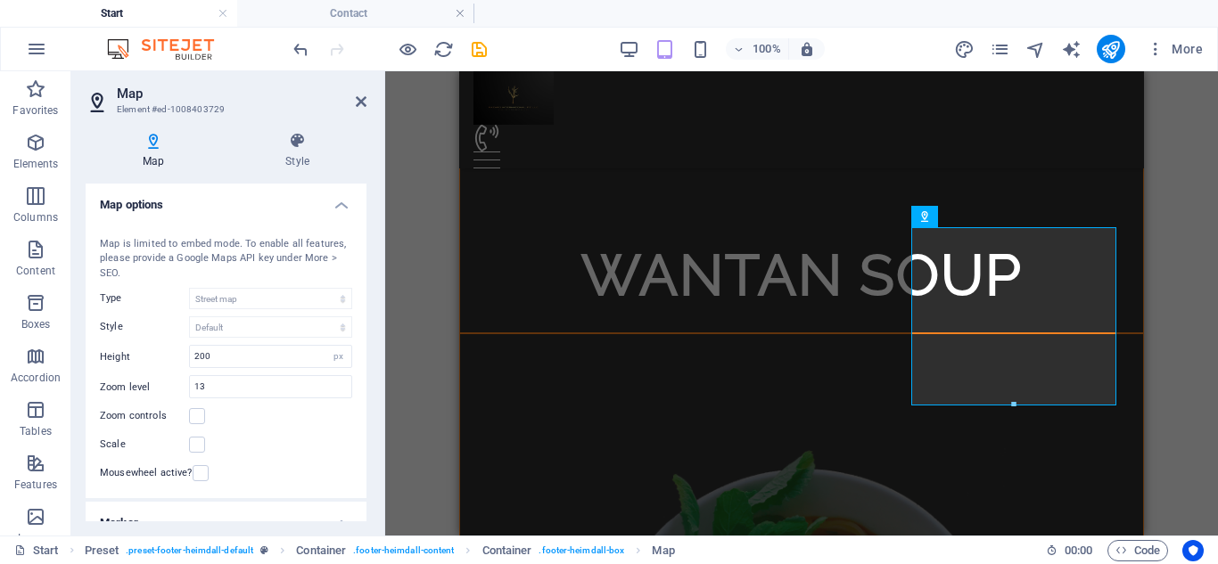
click at [160, 153] on h4 "Map" at bounding box center [157, 150] width 143 height 37
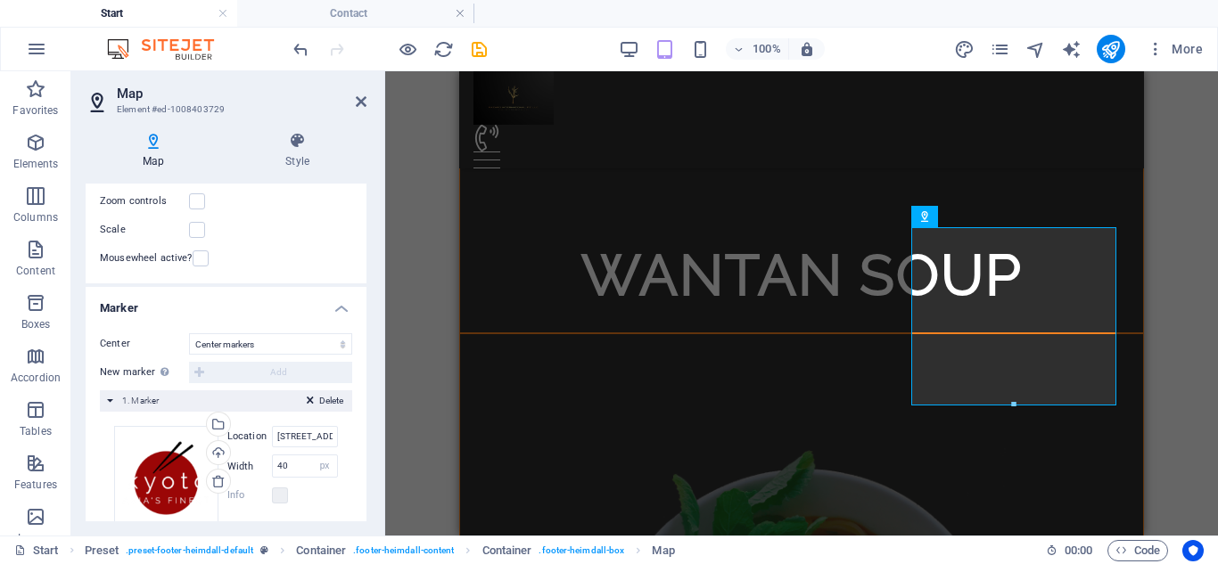
scroll to position [250, 0]
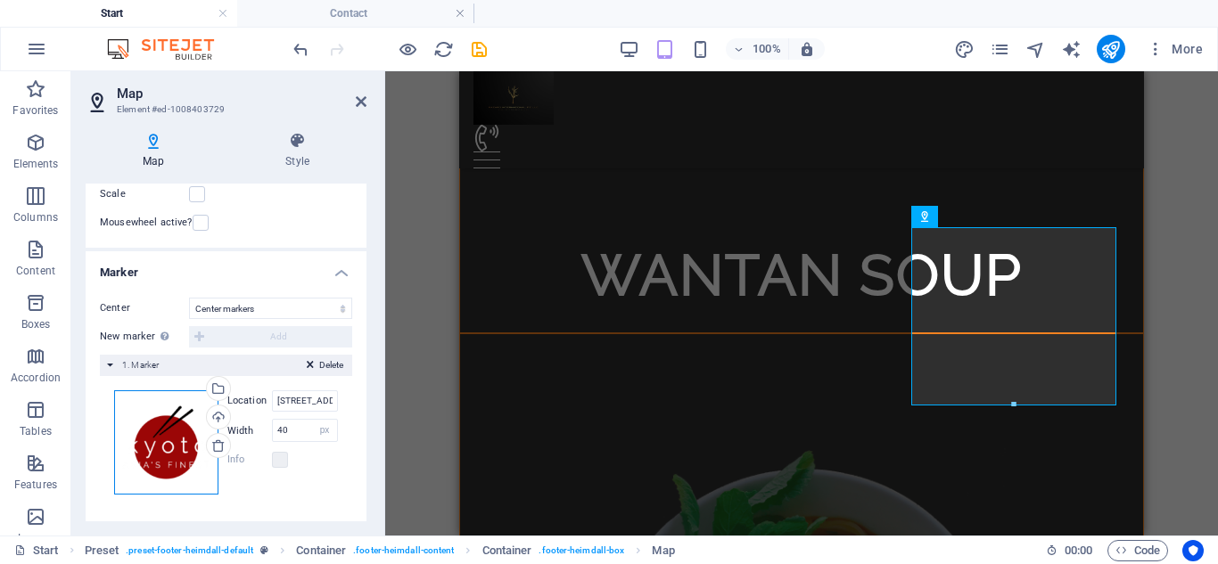
click at [143, 429] on div "Drag files here, click to choose files or select files from Files or our free s…" at bounding box center [166, 442] width 104 height 104
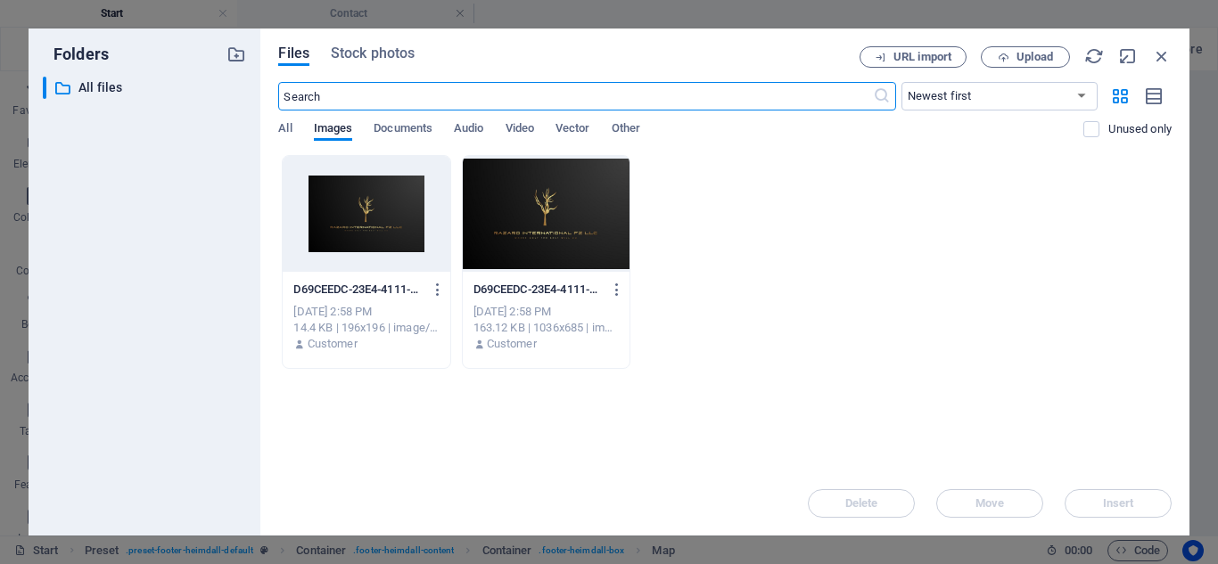
scroll to position [4150, 0]
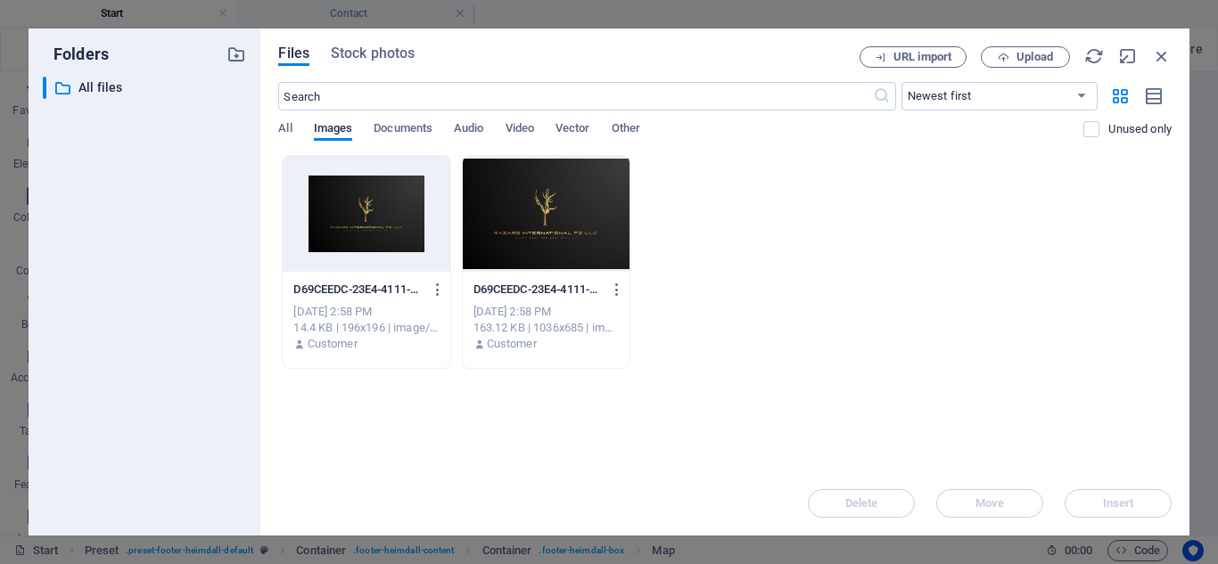
click at [384, 219] on div at bounding box center [366, 214] width 167 height 116
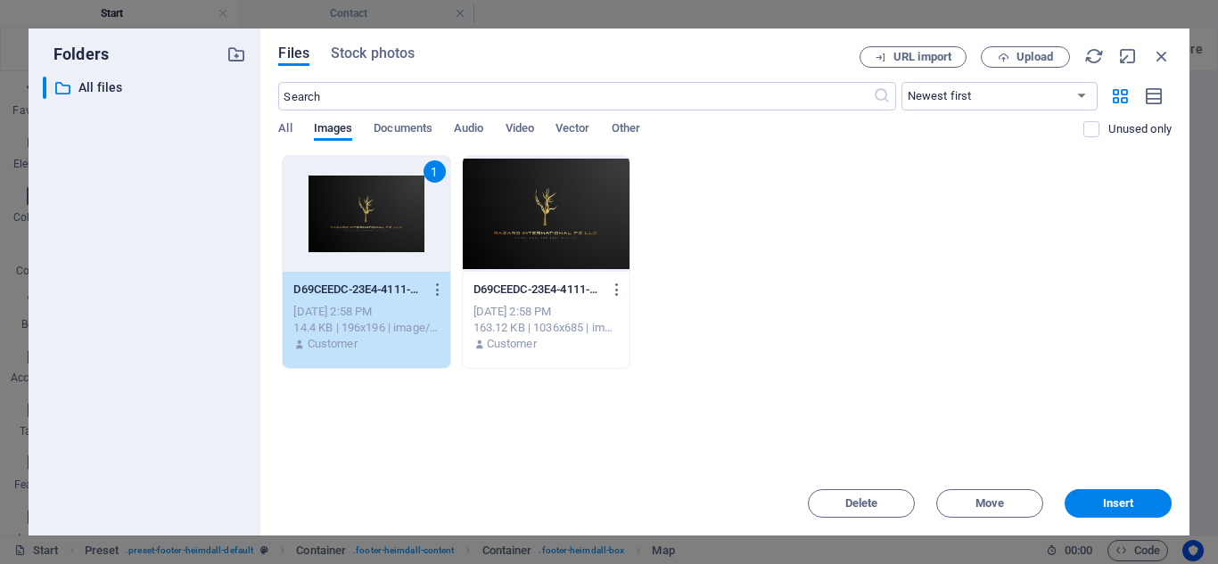
click at [384, 219] on div "1" at bounding box center [366, 214] width 167 height 116
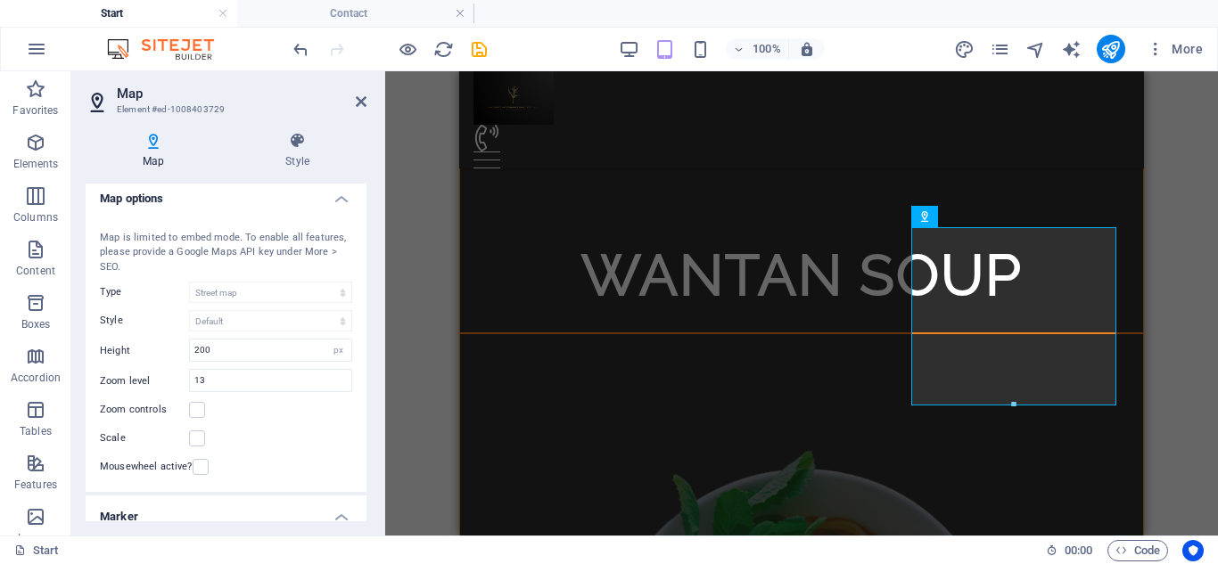
scroll to position [4, 0]
click at [293, 141] on icon at bounding box center [297, 141] width 138 height 18
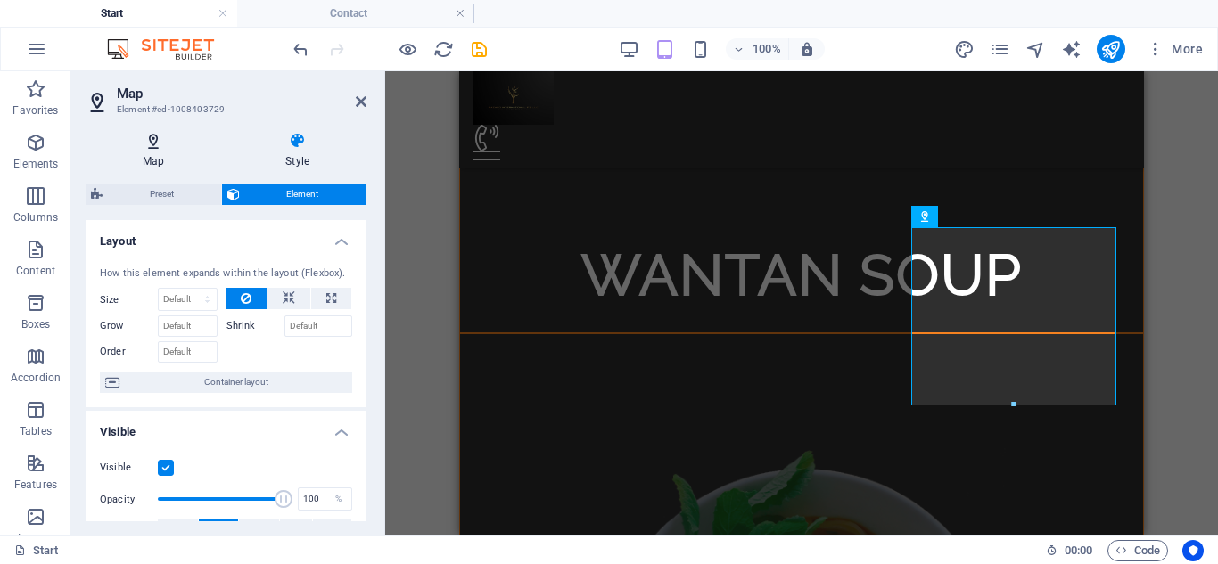
click at [164, 145] on icon at bounding box center [153, 141] width 135 height 18
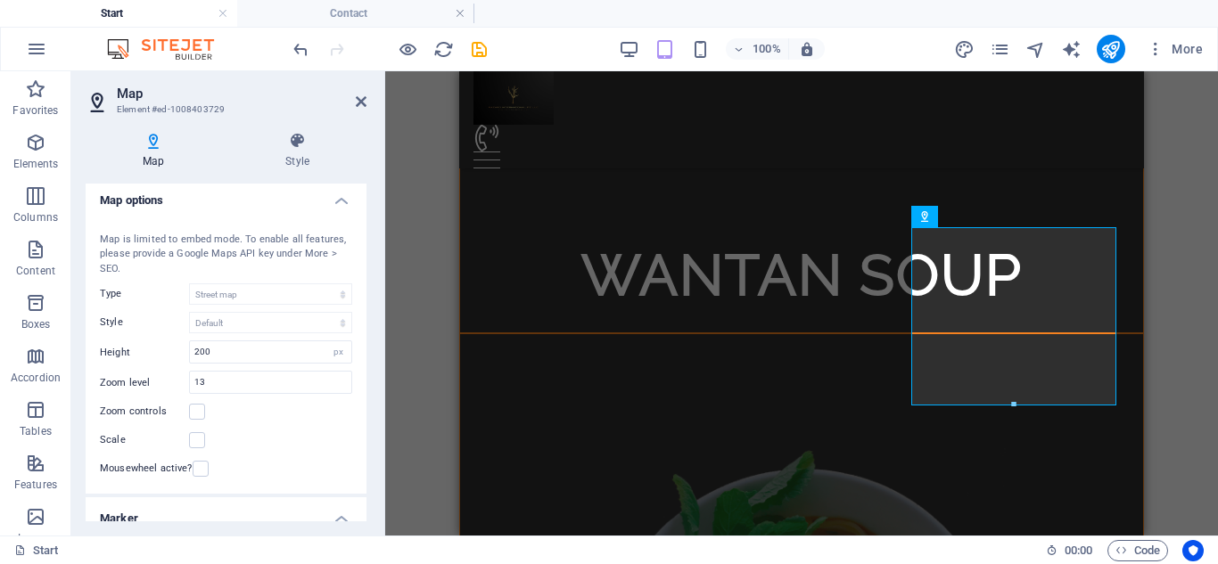
click at [356, 92] on h2 "Map" at bounding box center [242, 94] width 250 height 16
click at [359, 103] on icon at bounding box center [361, 101] width 11 height 14
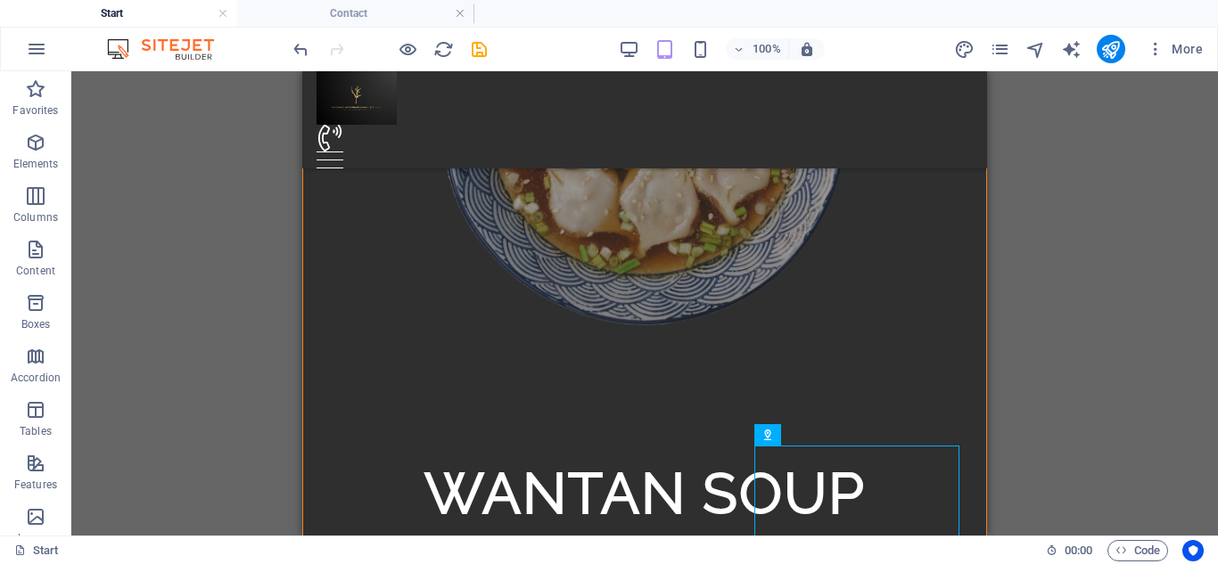
scroll to position [4634, 0]
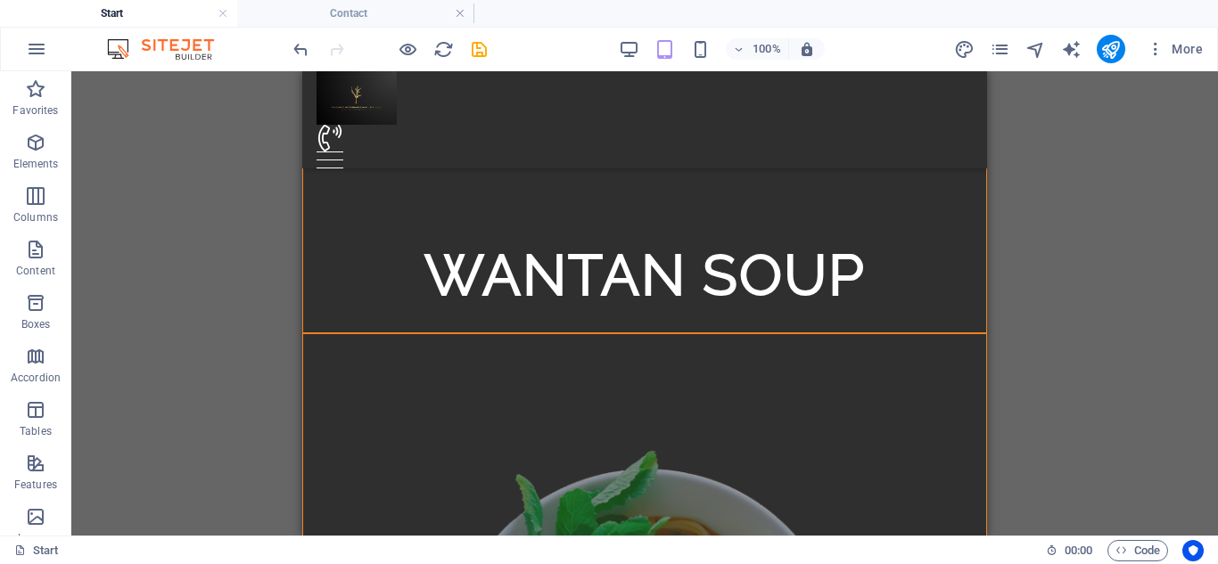
scroll to position [4744, 0]
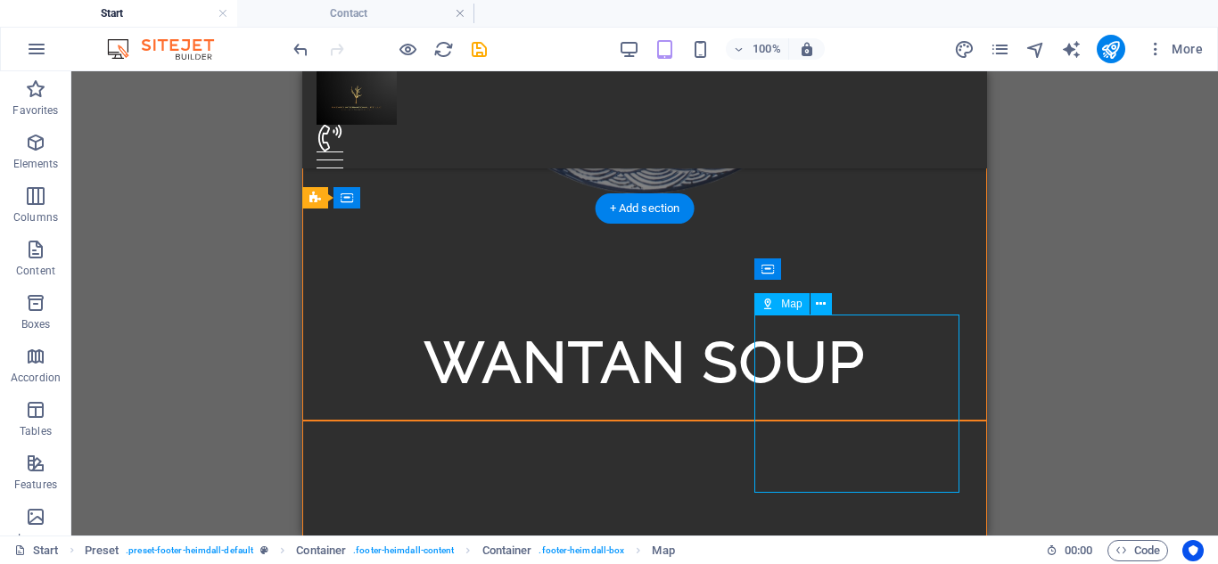
select select "1"
select select "px"
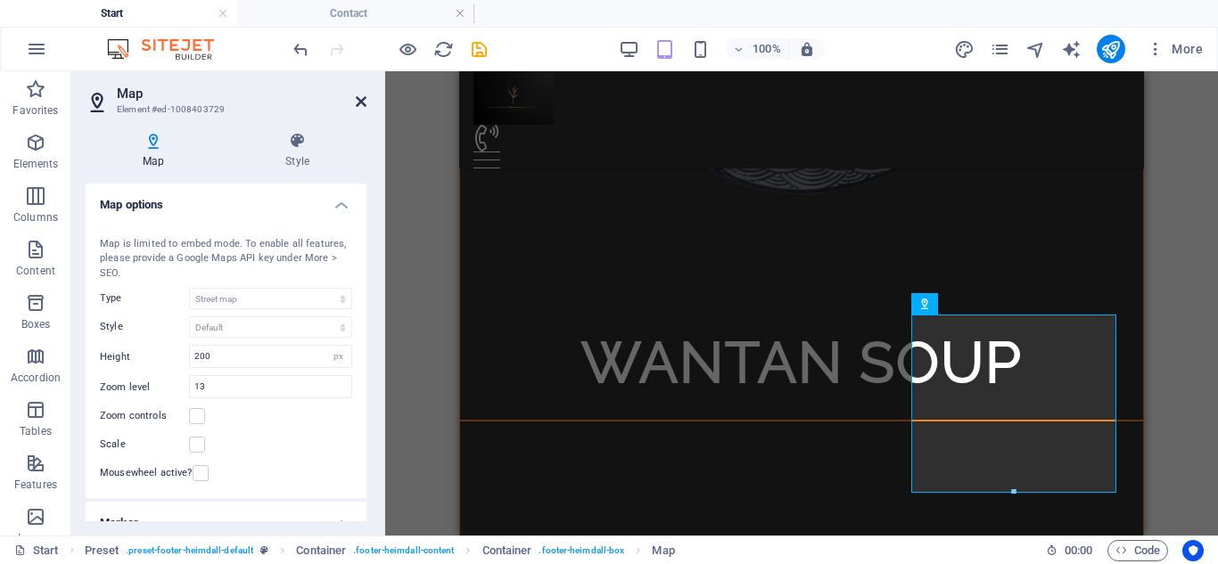
click at [357, 103] on icon at bounding box center [361, 101] width 11 height 14
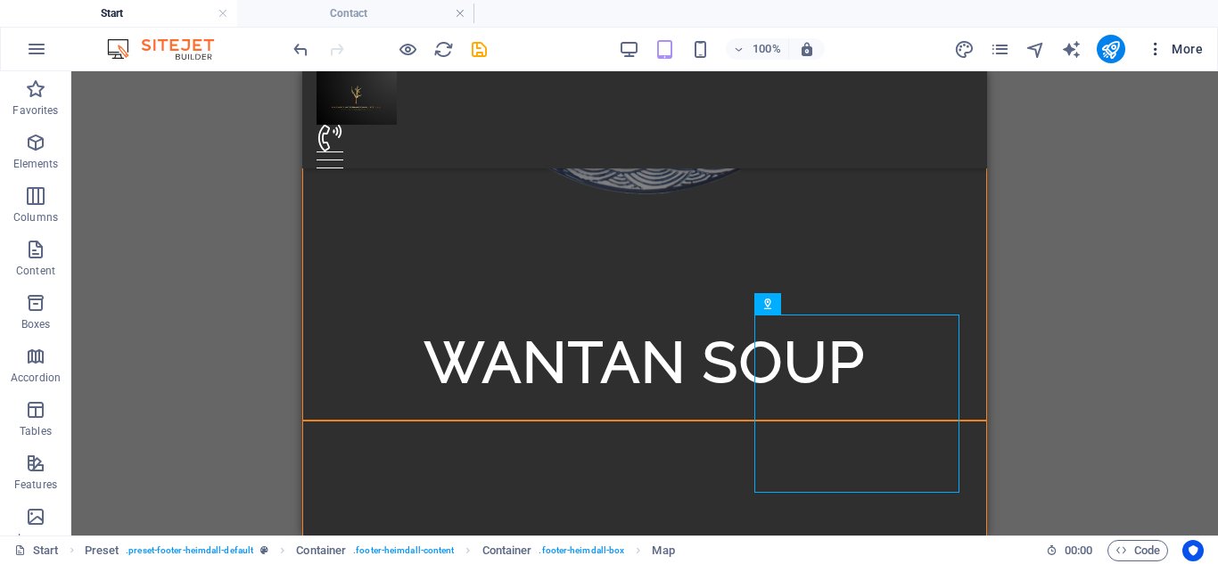
click at [1176, 51] on span "More" at bounding box center [1174, 49] width 56 height 18
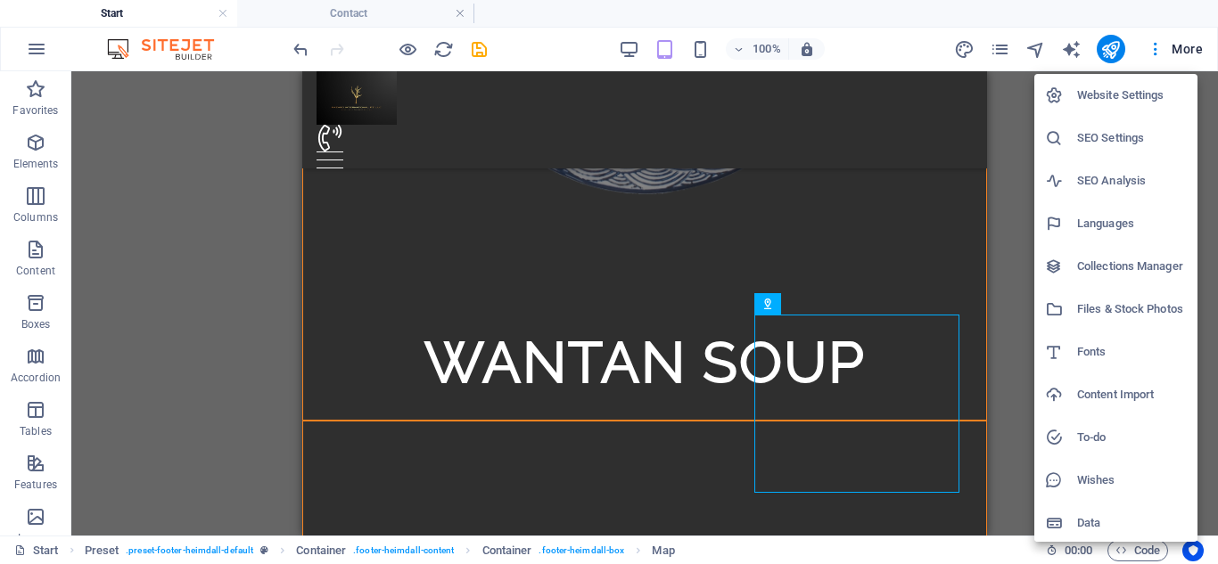
click at [1113, 92] on h6 "Website Settings" at bounding box center [1132, 95] width 110 height 21
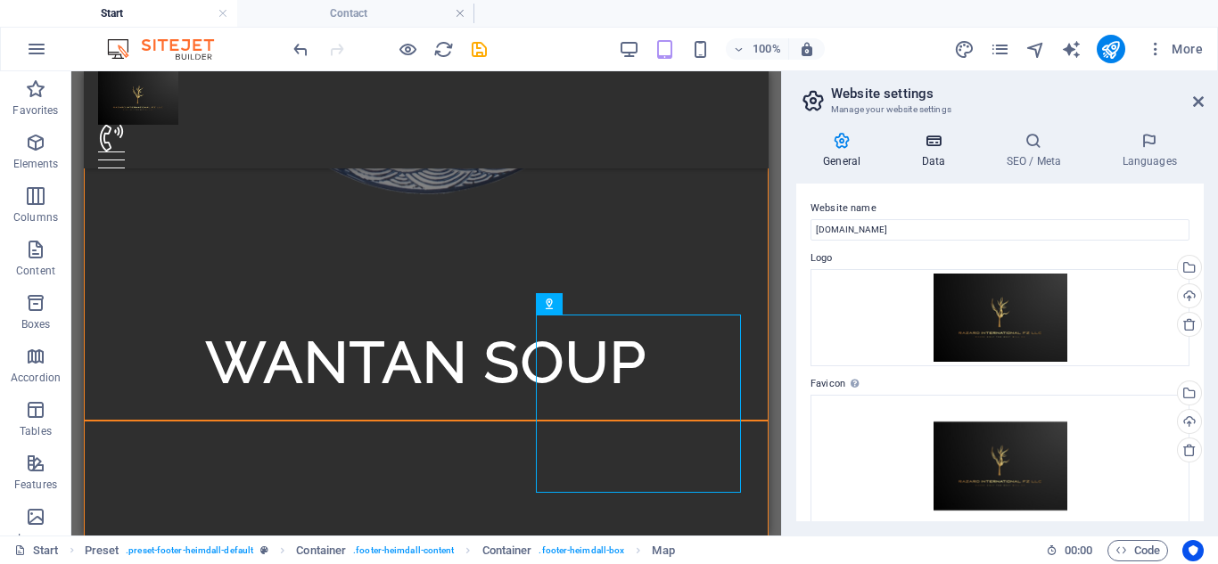
click at [927, 152] on h4 "Data" at bounding box center [936, 150] width 85 height 37
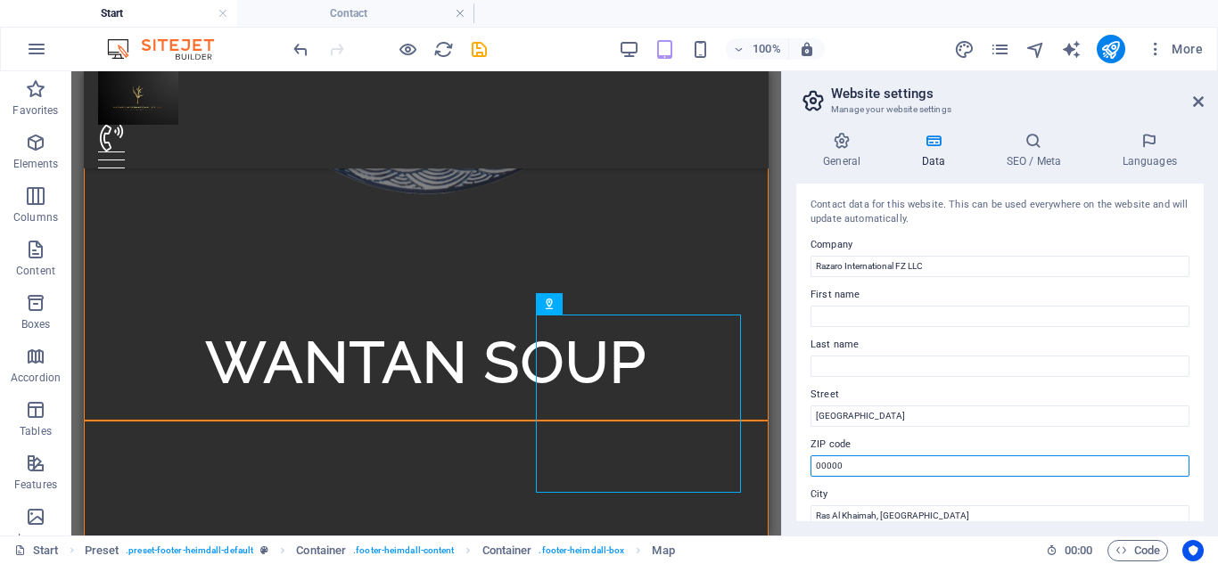
click at [935, 463] on input "00000" at bounding box center [999, 465] width 379 height 21
type input "0"
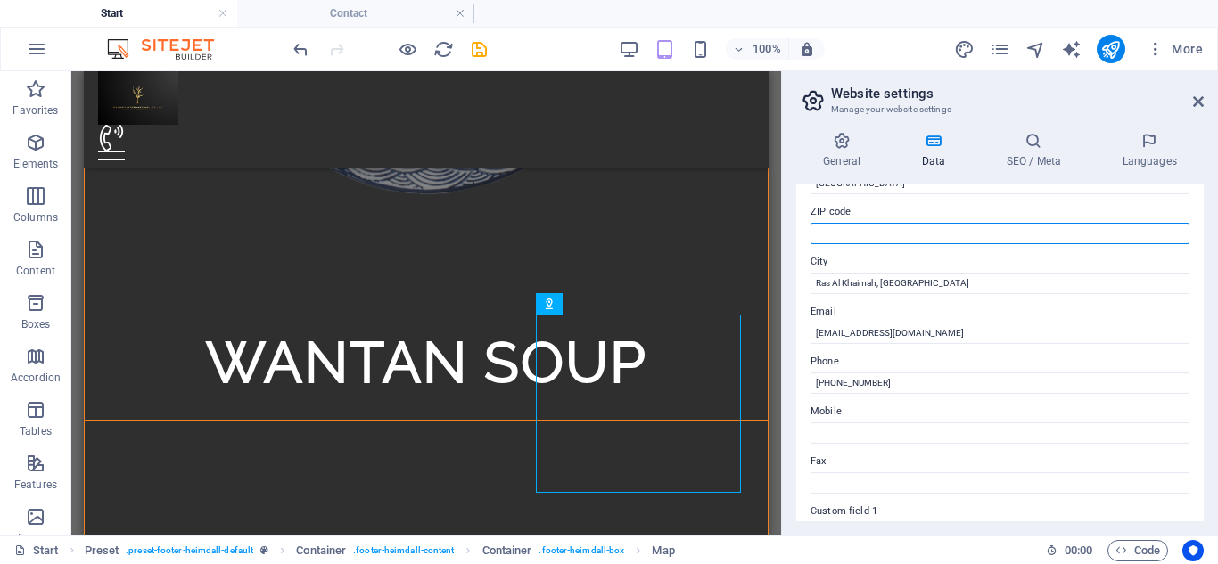
scroll to position [300, 0]
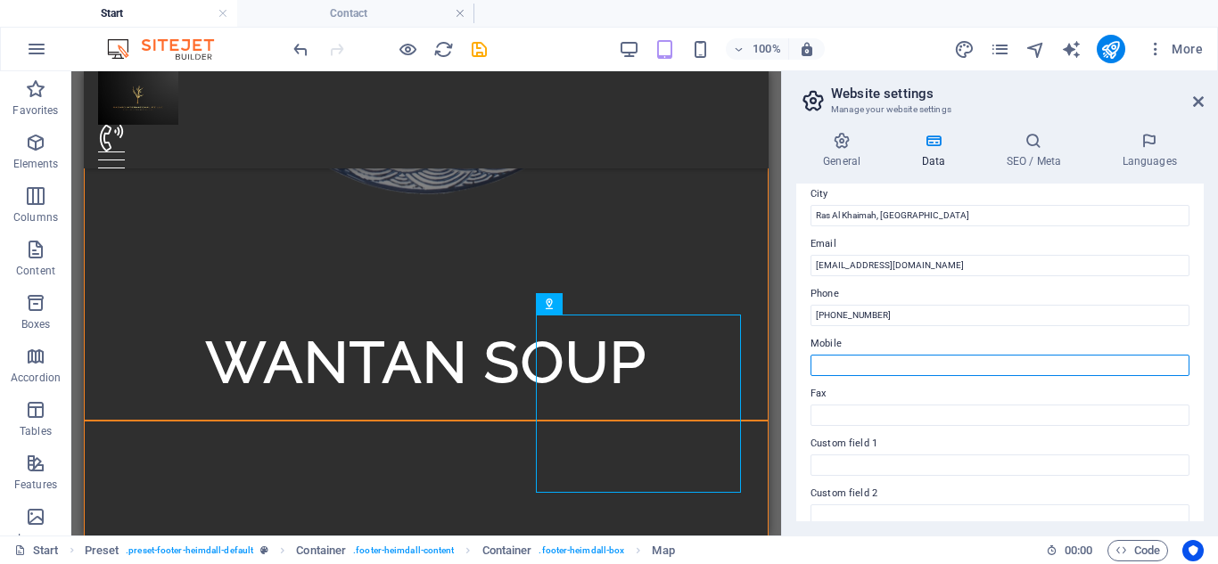
click at [946, 372] on input "Mobile" at bounding box center [999, 365] width 379 height 21
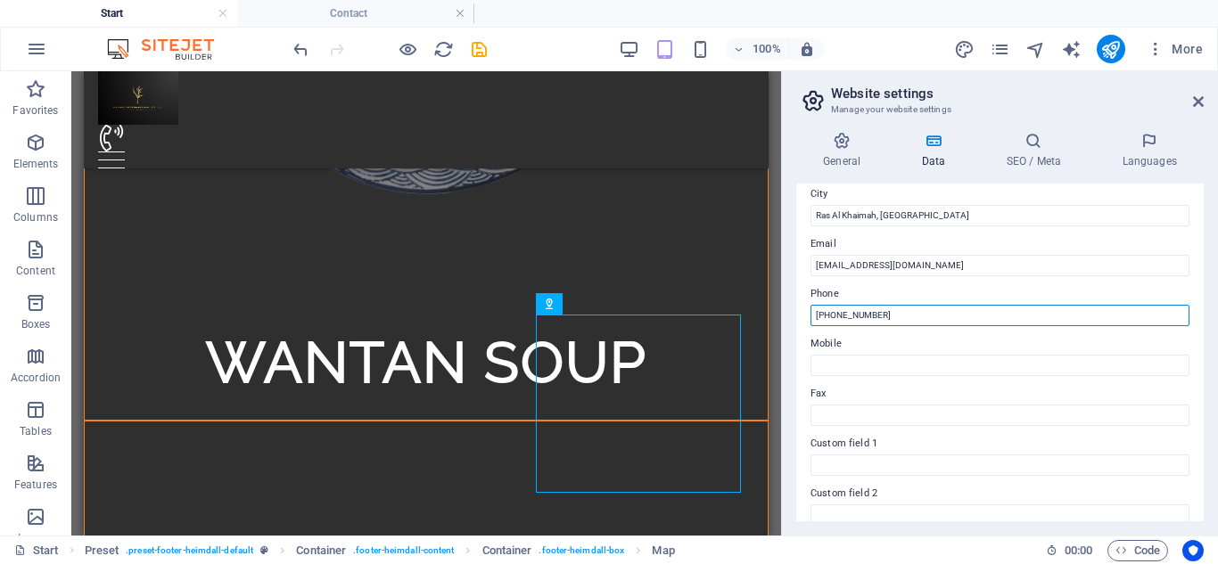
drag, startPoint x: 913, startPoint y: 309, endPoint x: 775, endPoint y: 306, distance: 137.3
click at [775, 306] on div "Start Contact Favorites Elements Columns Content Boxes Accordion Tables Feature…" at bounding box center [609, 303] width 1218 height 464
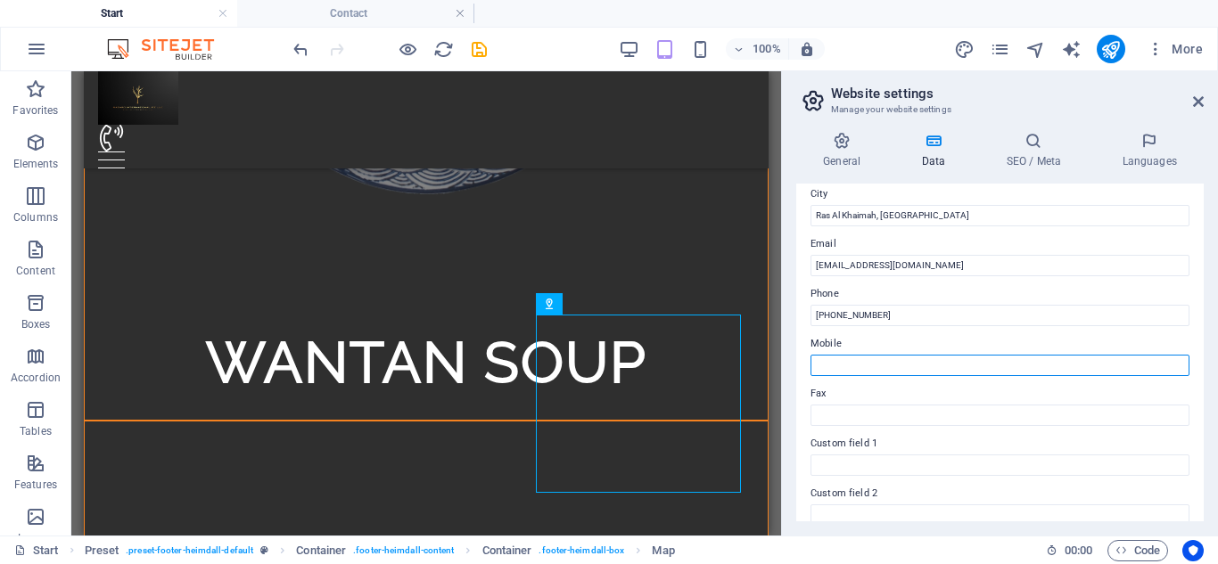
click at [922, 357] on input "Mobile" at bounding box center [999, 365] width 379 height 21
paste input "[PHONE_NUMBER]"
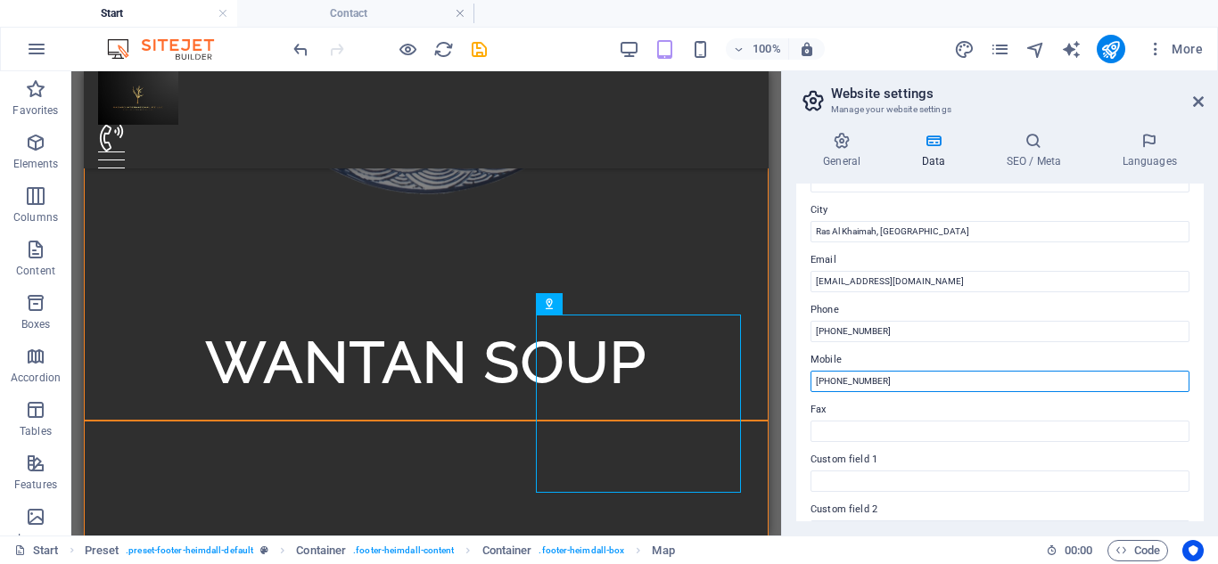
scroll to position [287, 0]
type input "[PHONE_NUMBER]"
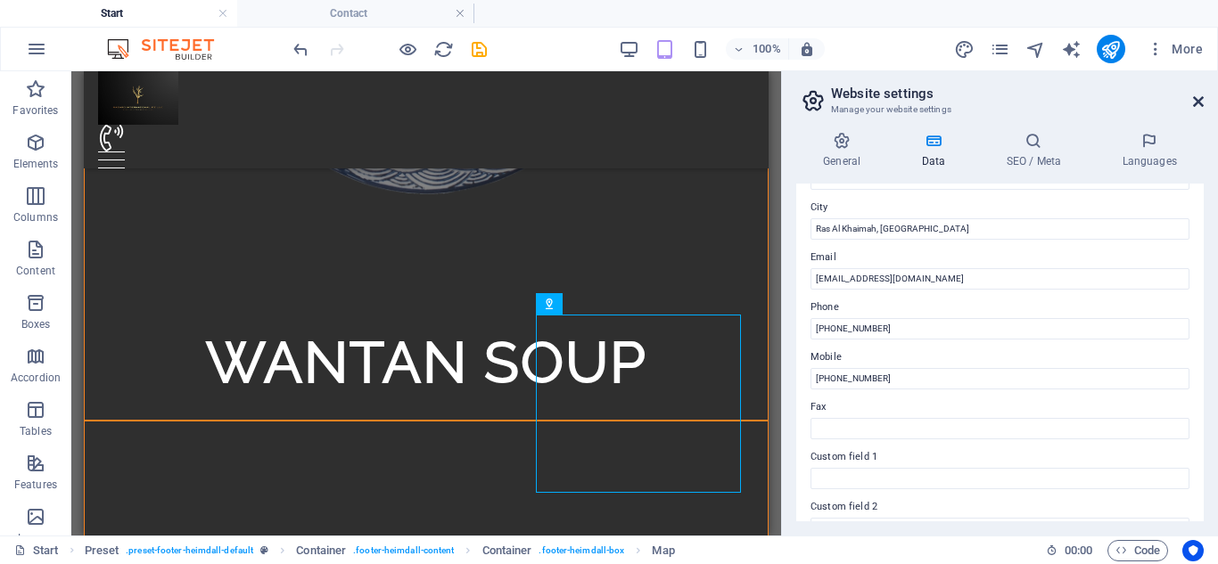
click at [1200, 101] on icon at bounding box center [1198, 101] width 11 height 14
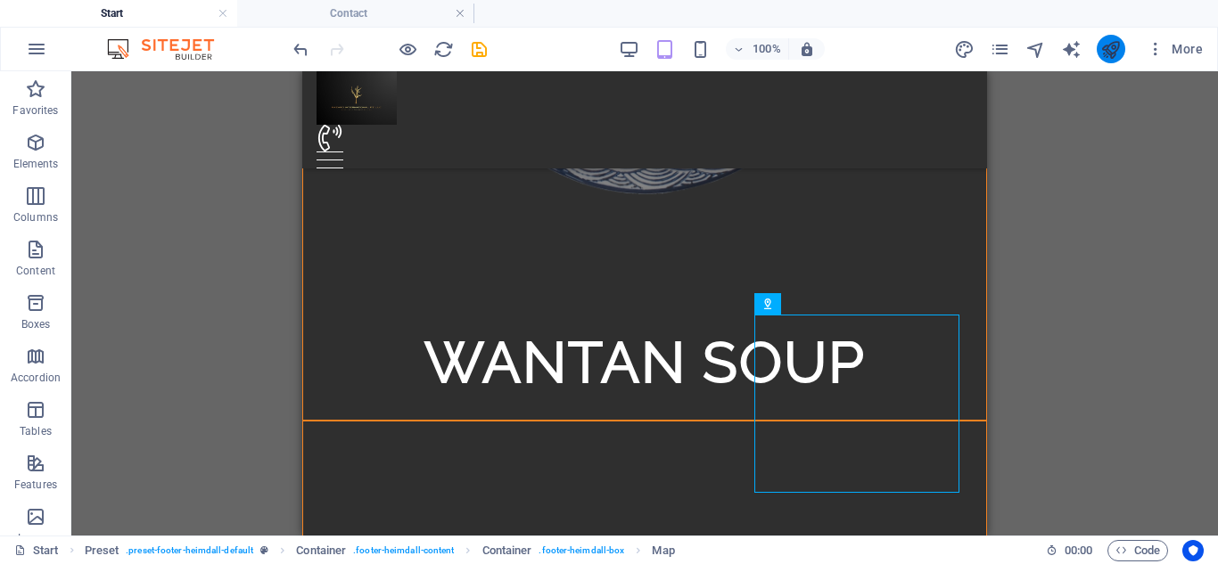
click at [1099, 44] on button "publish" at bounding box center [1110, 49] width 29 height 29
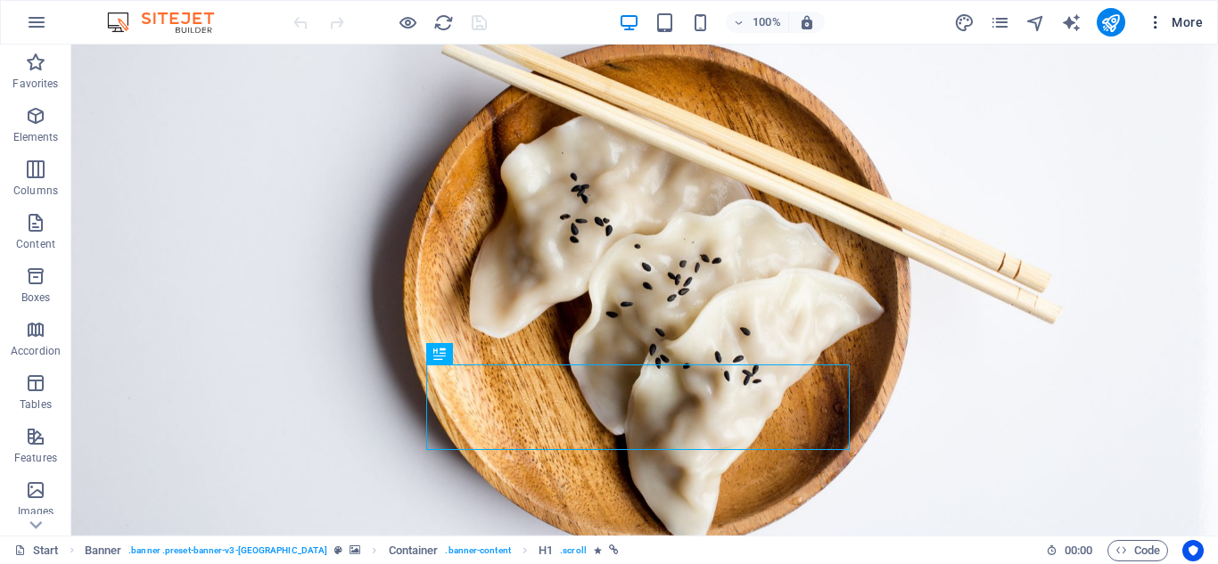
click at [1191, 13] on span "More" at bounding box center [1174, 22] width 56 height 18
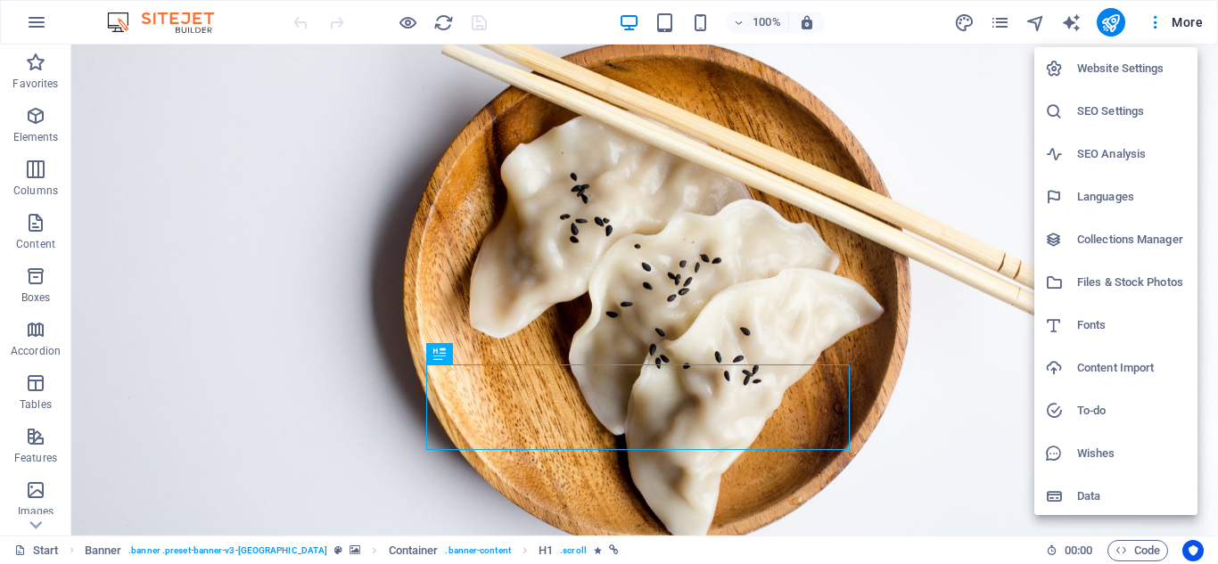
click at [1122, 75] on h6 "Website Settings" at bounding box center [1132, 68] width 110 height 21
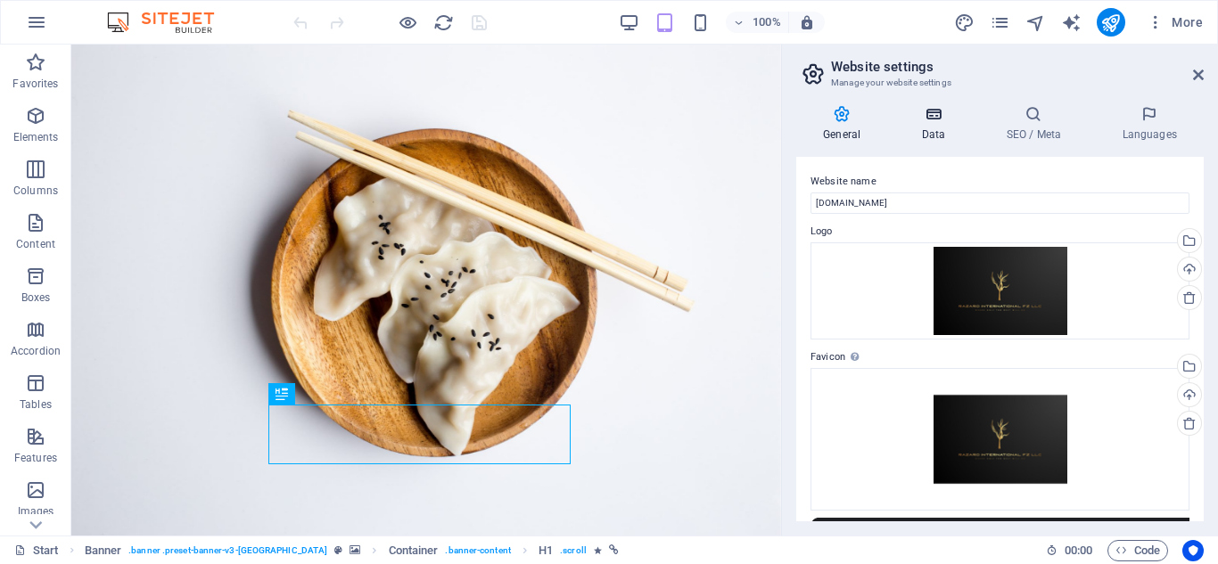
click at [940, 135] on h4 "Data" at bounding box center [936, 123] width 85 height 37
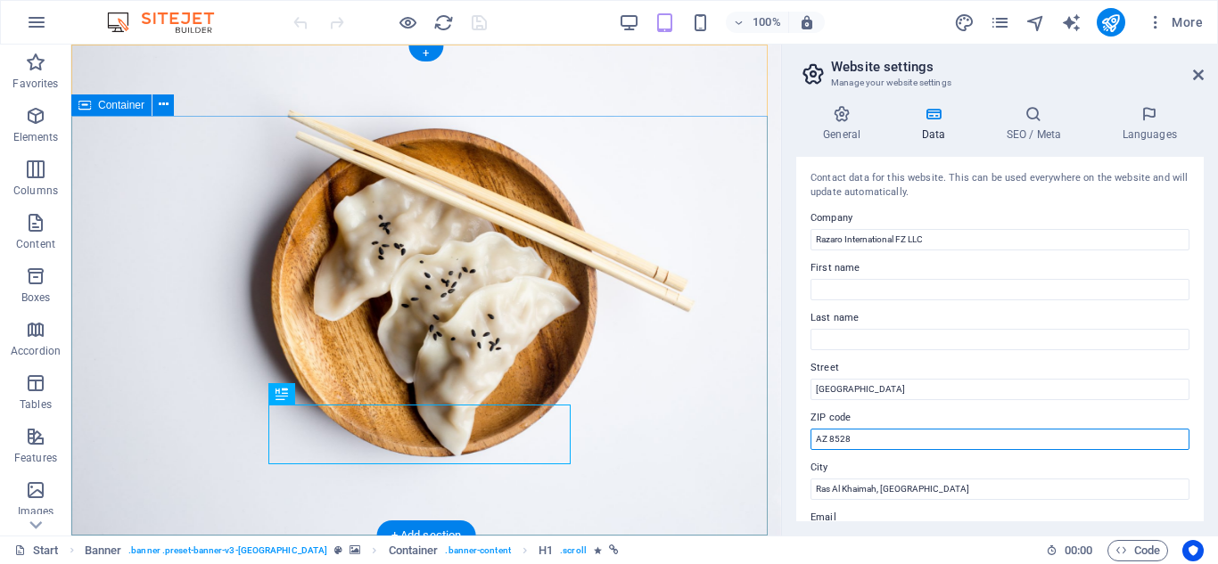
drag, startPoint x: 954, startPoint y: 489, endPoint x: 719, endPoint y: 436, distance: 240.4
type input "00000"
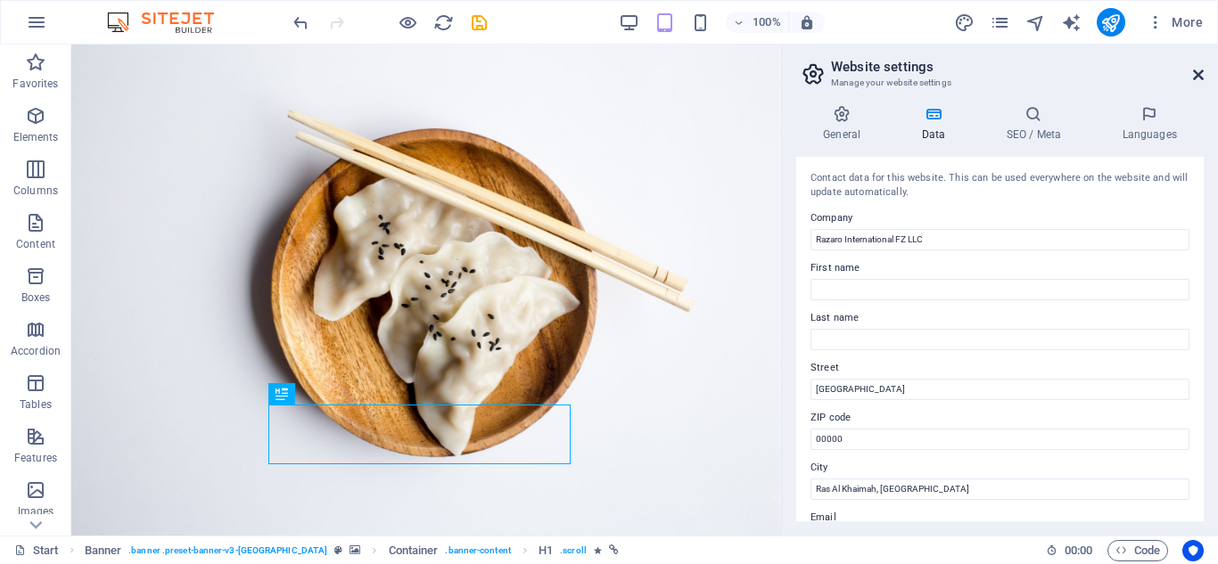
click at [1201, 73] on icon at bounding box center [1198, 75] width 11 height 14
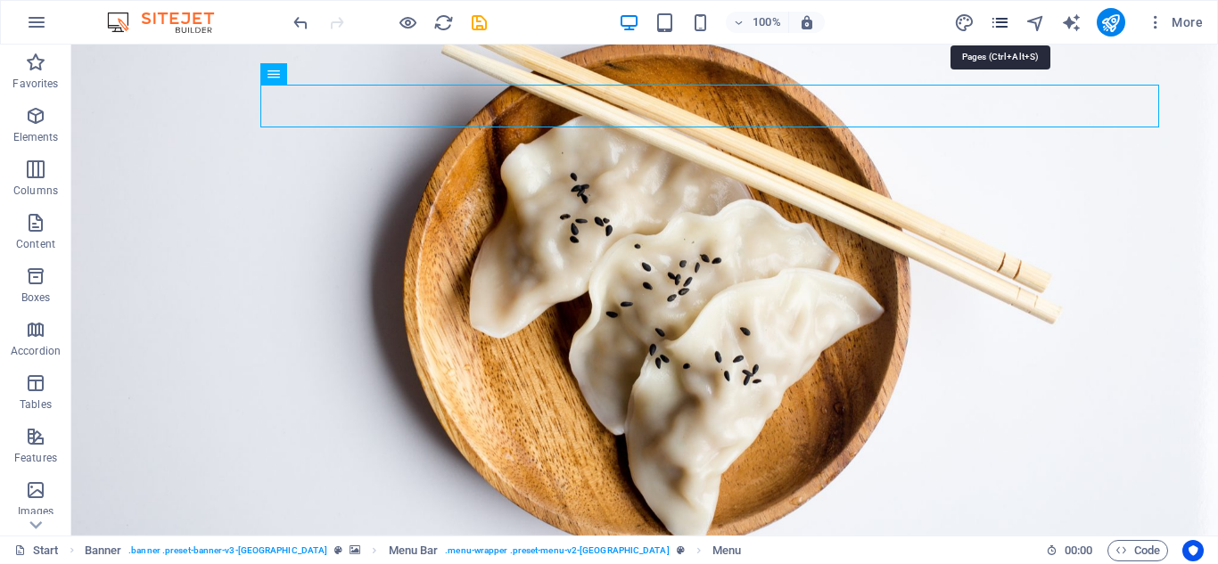
click at [1009, 28] on icon "pages" at bounding box center [999, 22] width 21 height 21
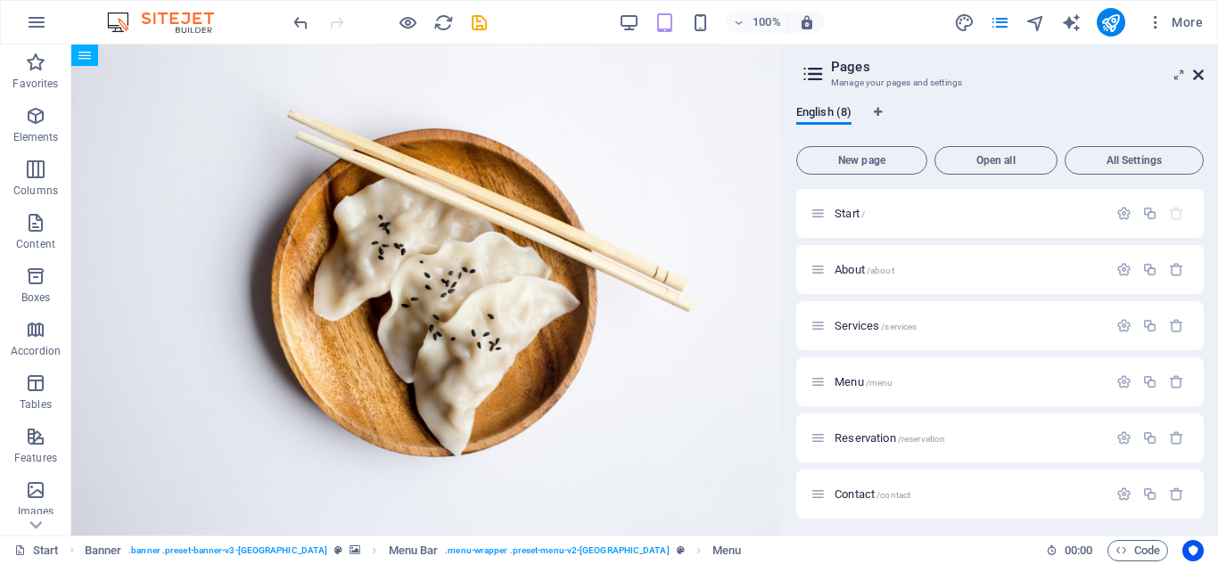
click at [1198, 78] on icon at bounding box center [1198, 75] width 11 height 14
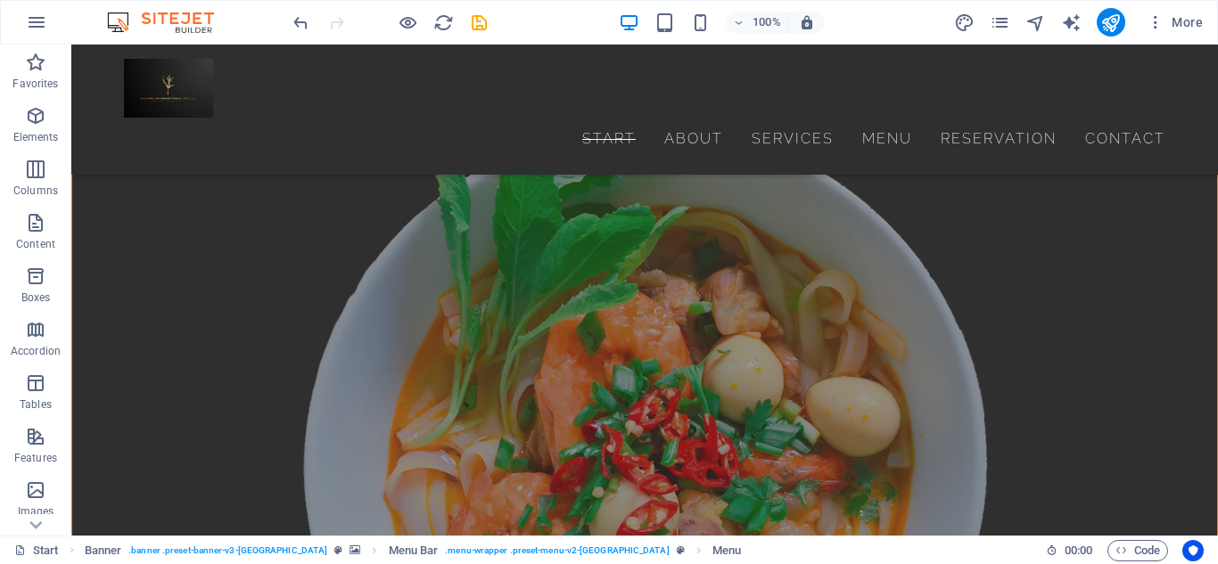
scroll to position [6827, 0]
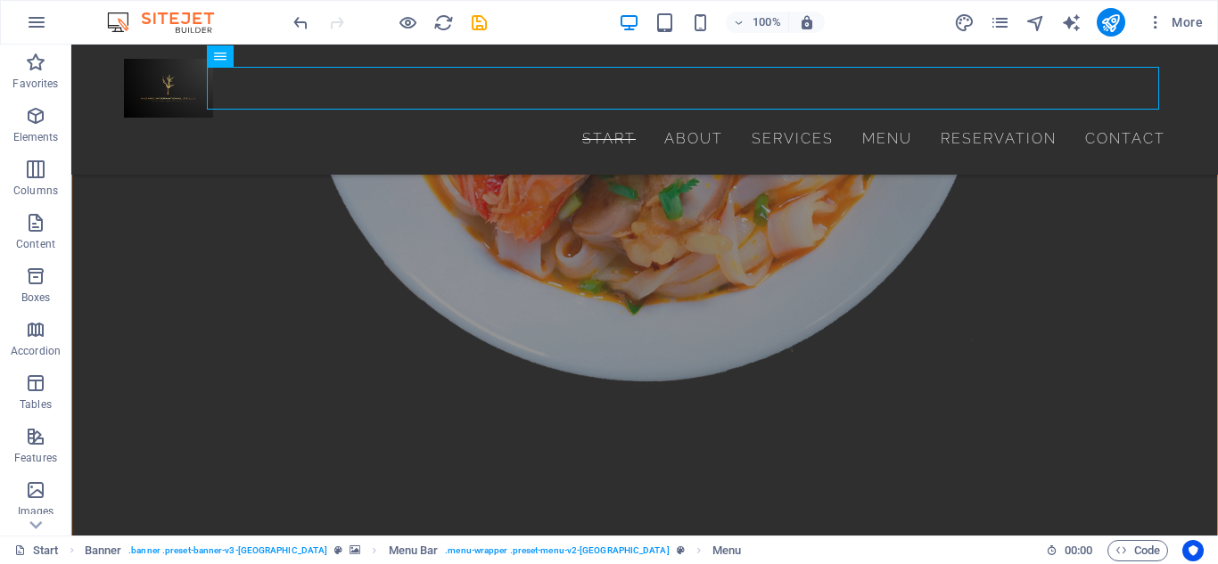
drag, startPoint x: 1204, startPoint y: 80, endPoint x: 1284, endPoint y: 580, distance: 506.4
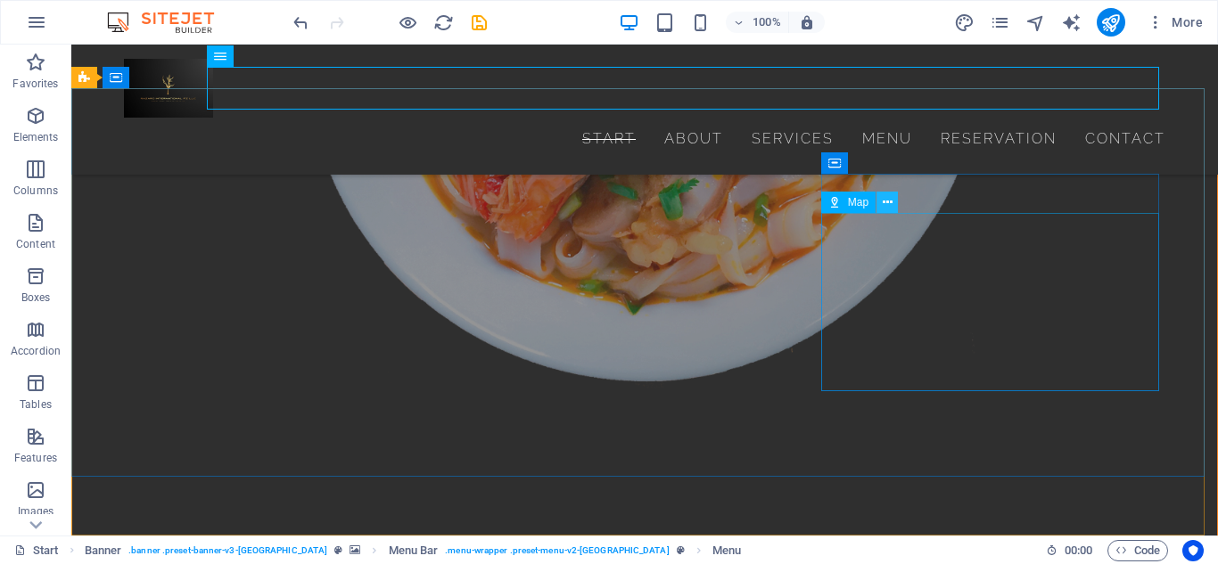
click at [880, 200] on button at bounding box center [886, 202] width 21 height 21
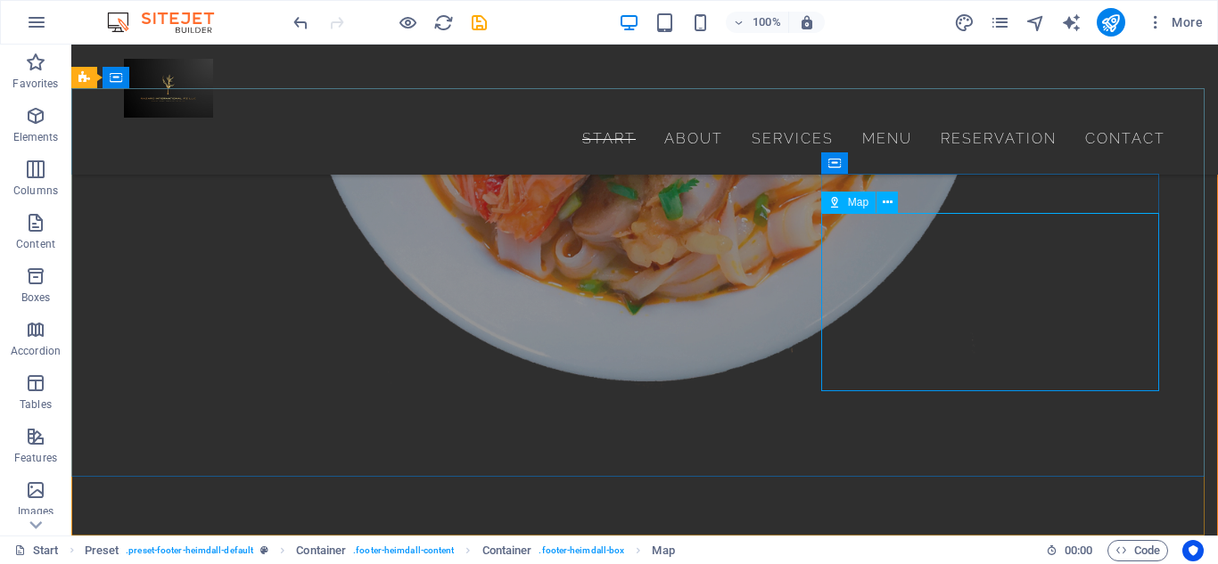
click at [846, 200] on div "Map" at bounding box center [848, 202] width 54 height 21
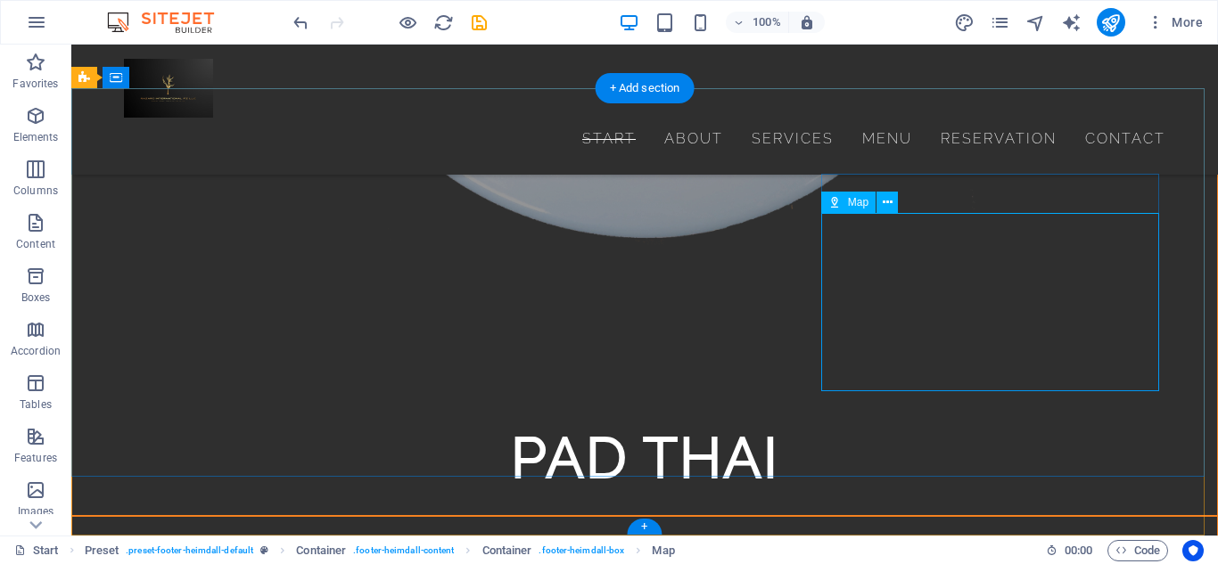
scroll to position [5369, 0]
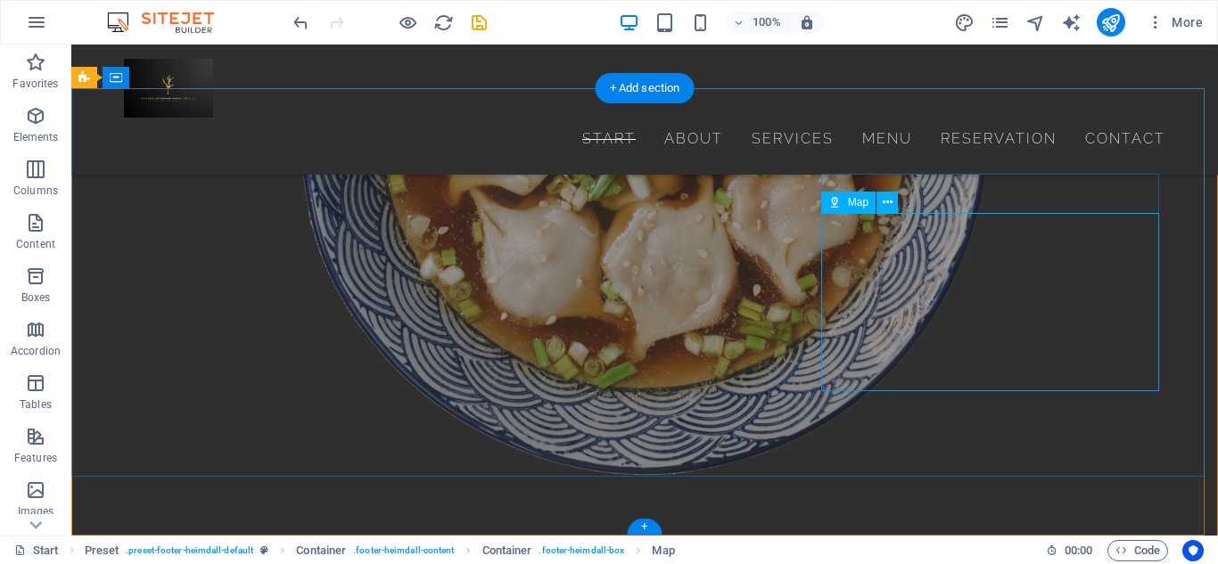
select select "1"
select select "px"
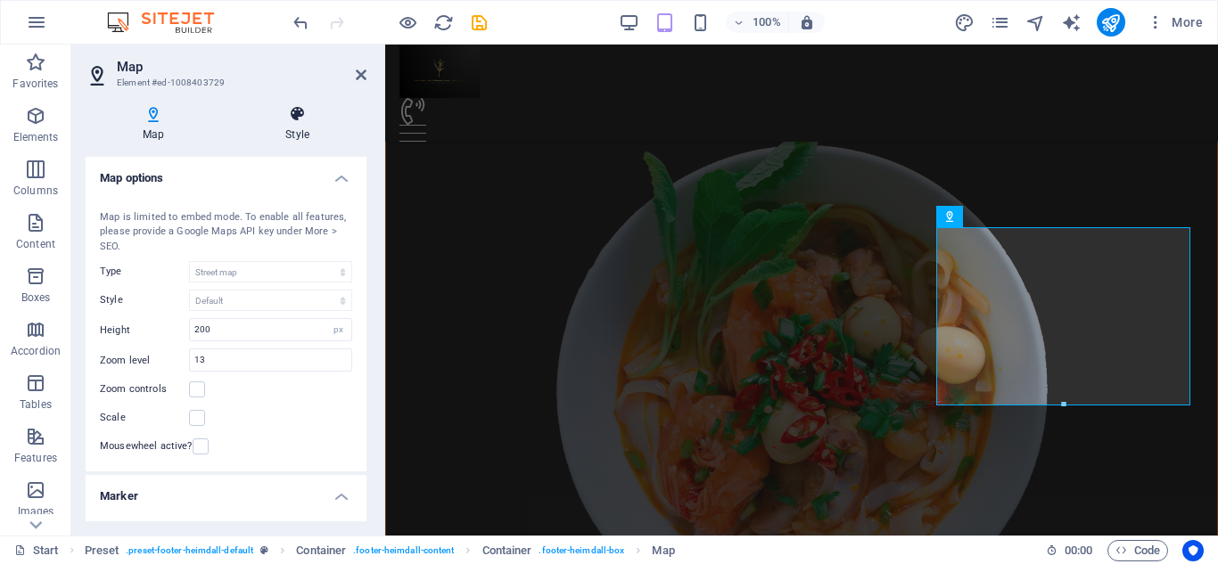
click at [293, 123] on h4 "Style" at bounding box center [297, 123] width 138 height 37
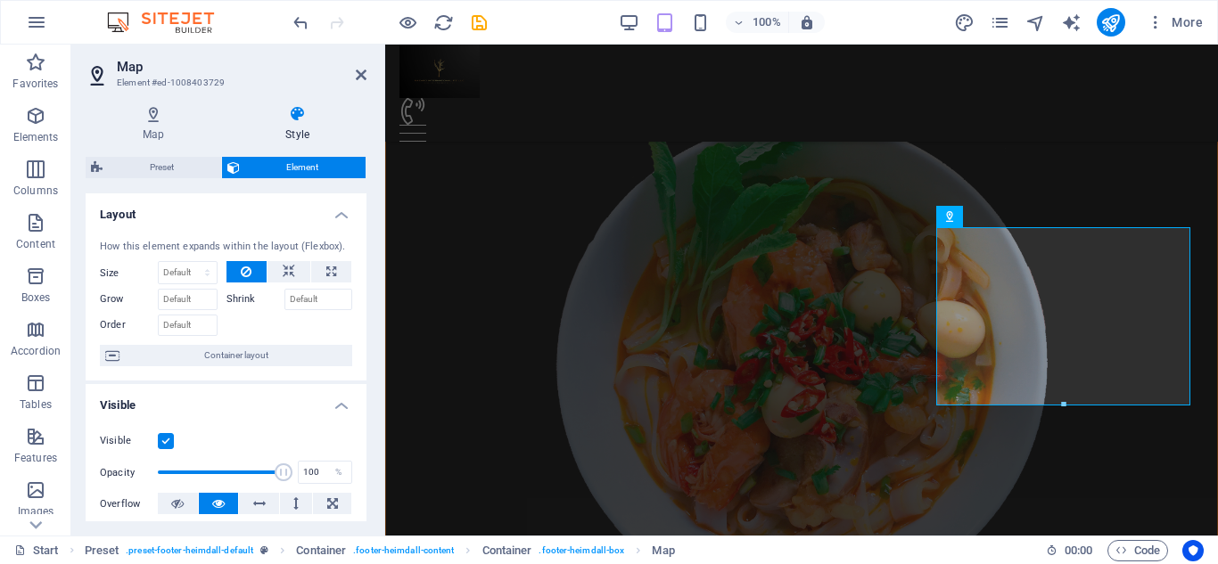
click at [180, 91] on div "Map Style Map options Map center [STREET_ADDRESS] Tempe Map is limited to embed…" at bounding box center [225, 313] width 309 height 445
drag, startPoint x: 362, startPoint y: 309, endPoint x: 362, endPoint y: 379, distance: 69.5
click at [362, 379] on div "How this element expands within the layout (Flexbox). Size Default auto px % 1/…" at bounding box center [226, 304] width 281 height 156
drag, startPoint x: 367, startPoint y: 291, endPoint x: 378, endPoint y: 267, distance: 26.3
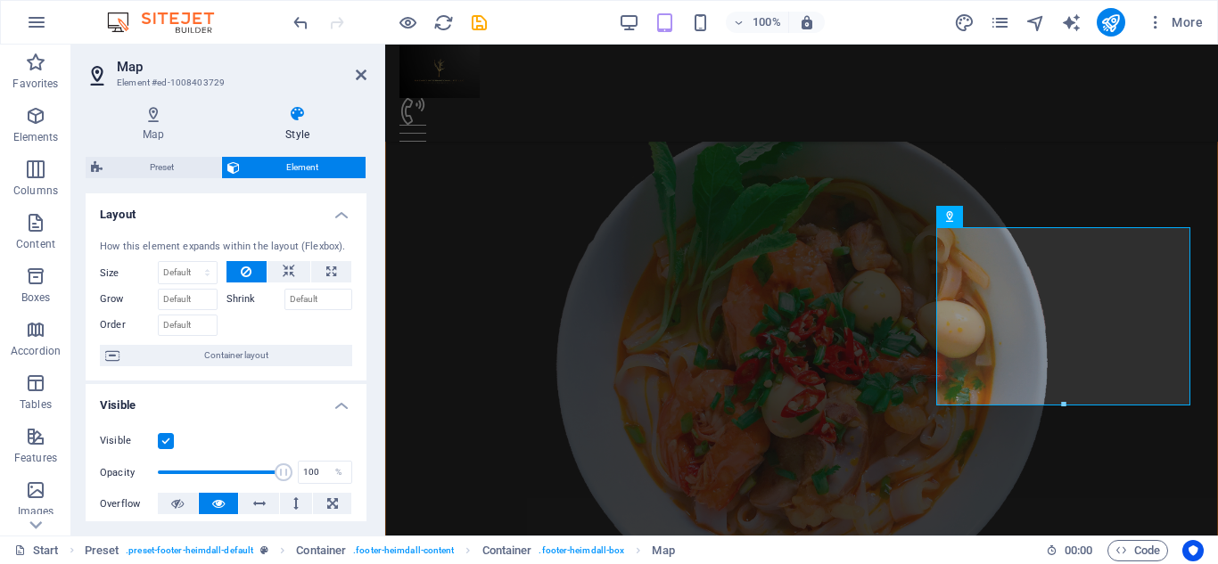
click at [378, 267] on div "Map Style Map options Map center [STREET_ADDRESS] Tempe Map is limited to embed…" at bounding box center [225, 313] width 309 height 445
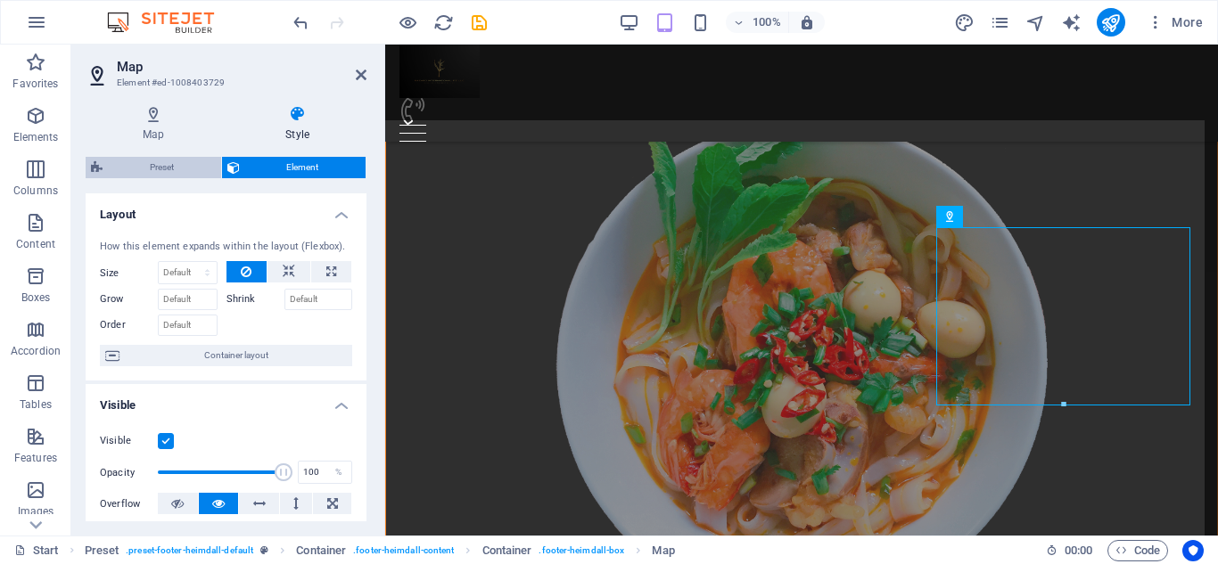
click at [167, 165] on span "Preset" at bounding box center [162, 167] width 108 height 21
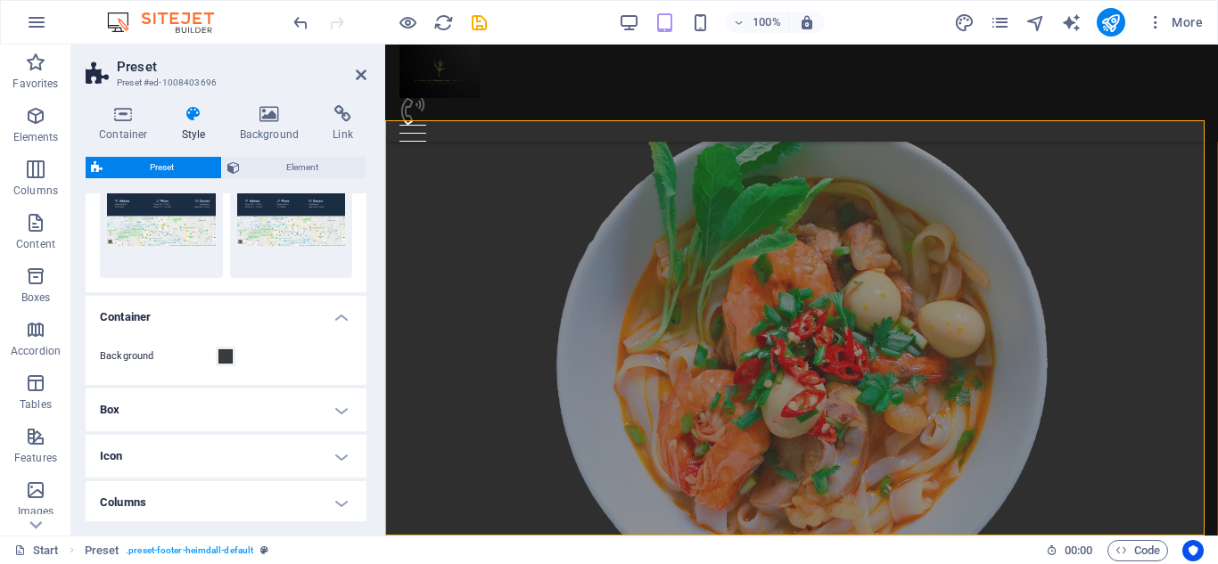
scroll to position [153, 0]
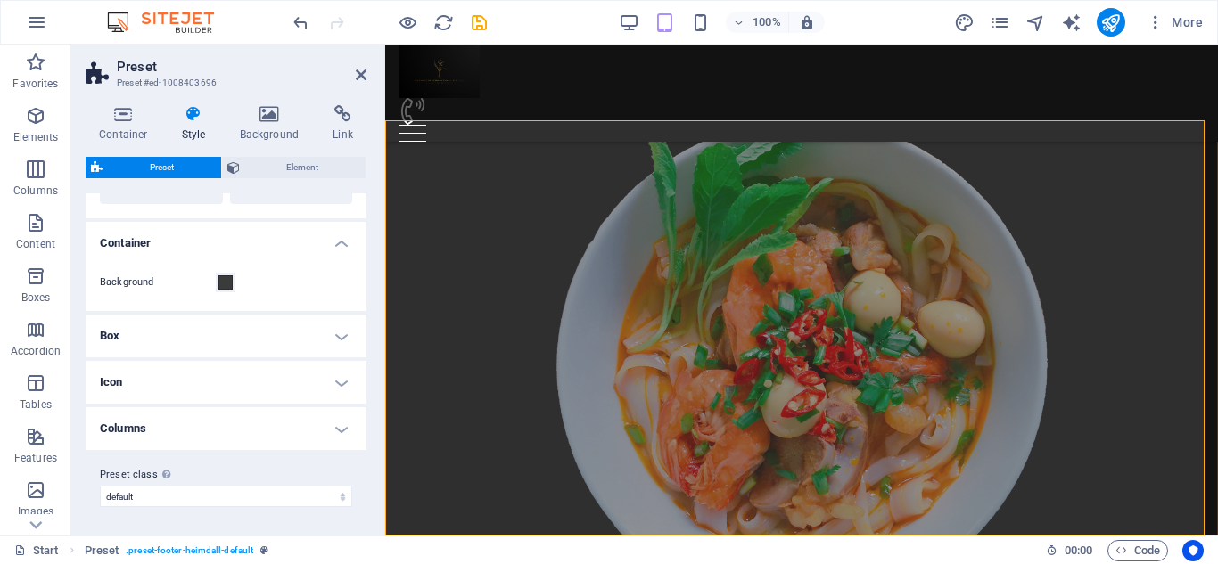
click at [278, 350] on h4 "Box" at bounding box center [226, 336] width 281 height 43
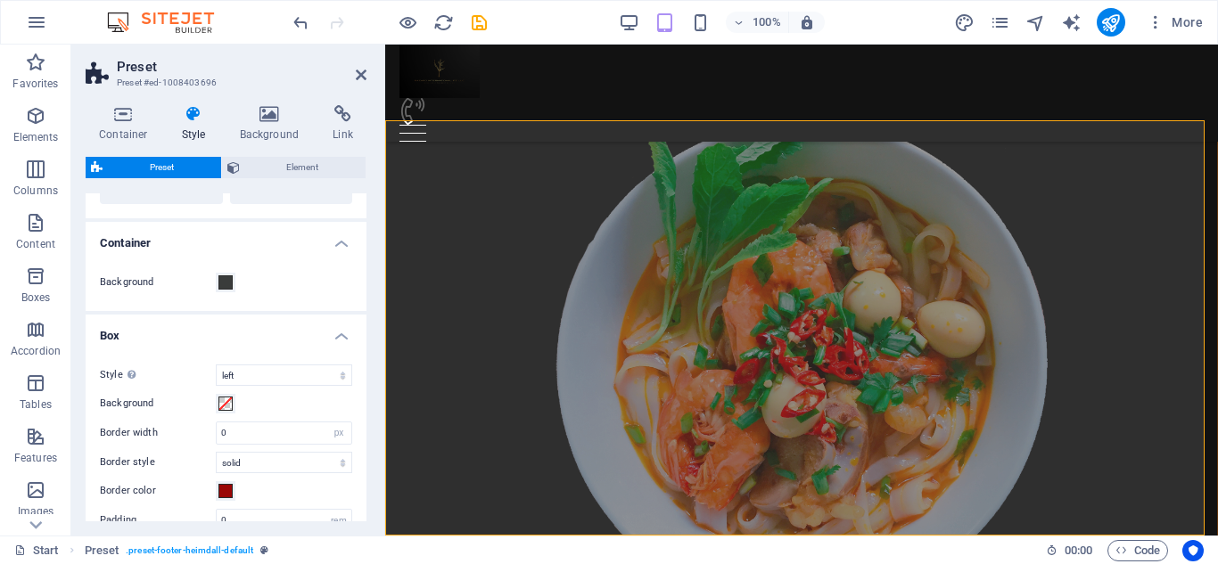
drag, startPoint x: 362, startPoint y: 375, endPoint x: 359, endPoint y: 472, distance: 96.3
click at [359, 472] on div "Style Alignments, left: Only icon color can be set normal left alignments Backg…" at bounding box center [226, 448] width 288 height 203
click at [261, 111] on icon at bounding box center [269, 114] width 86 height 18
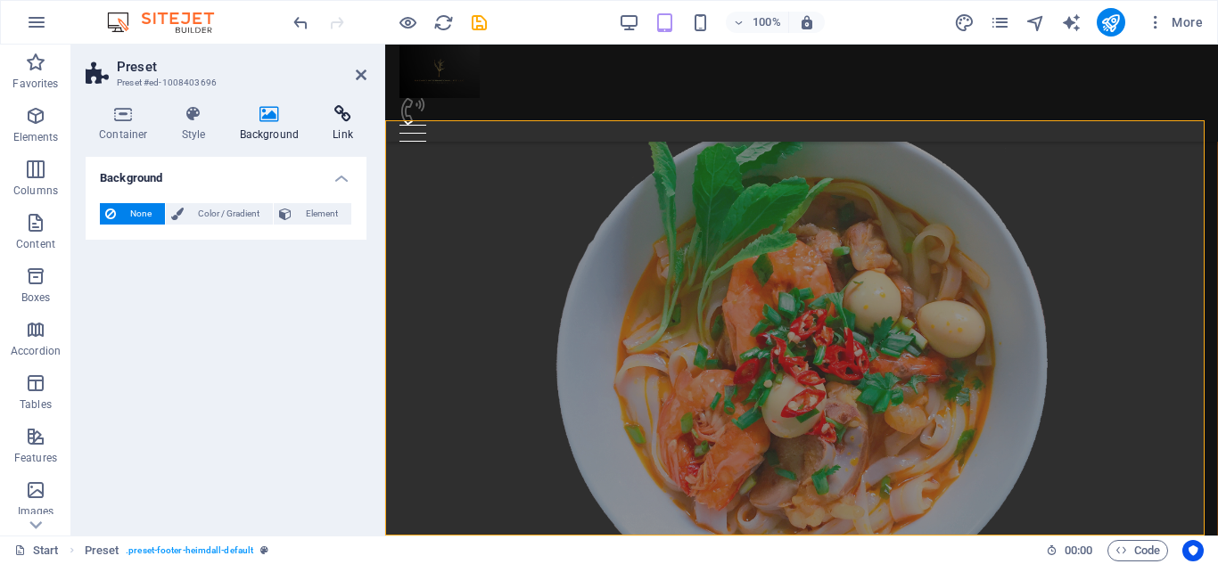
click at [327, 120] on icon at bounding box center [342, 114] width 47 height 18
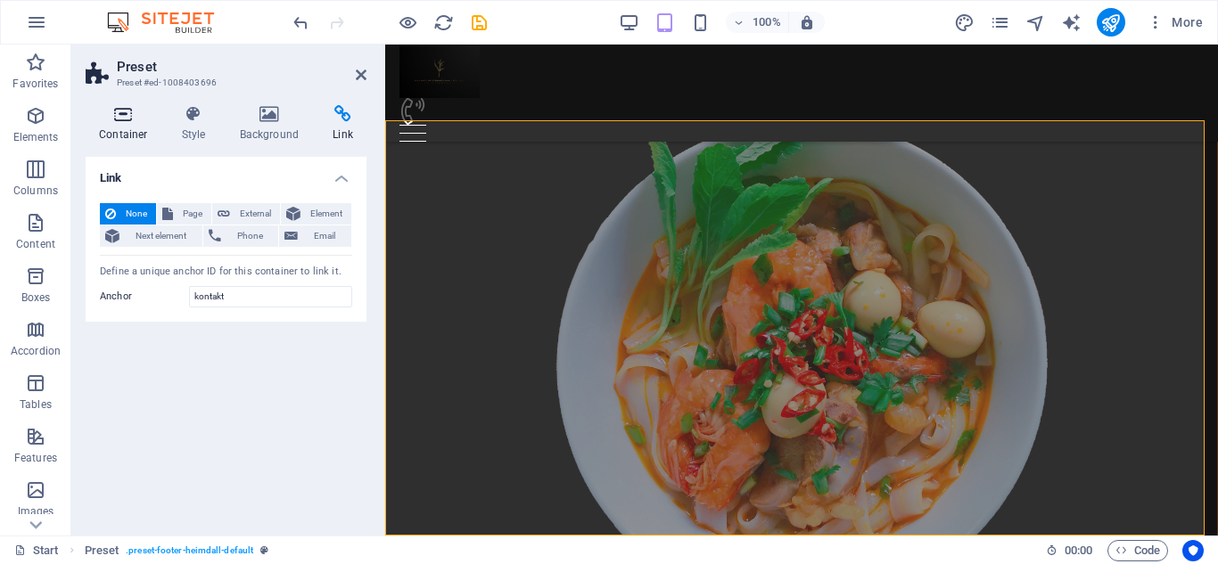
click at [113, 110] on icon at bounding box center [124, 114] width 76 height 18
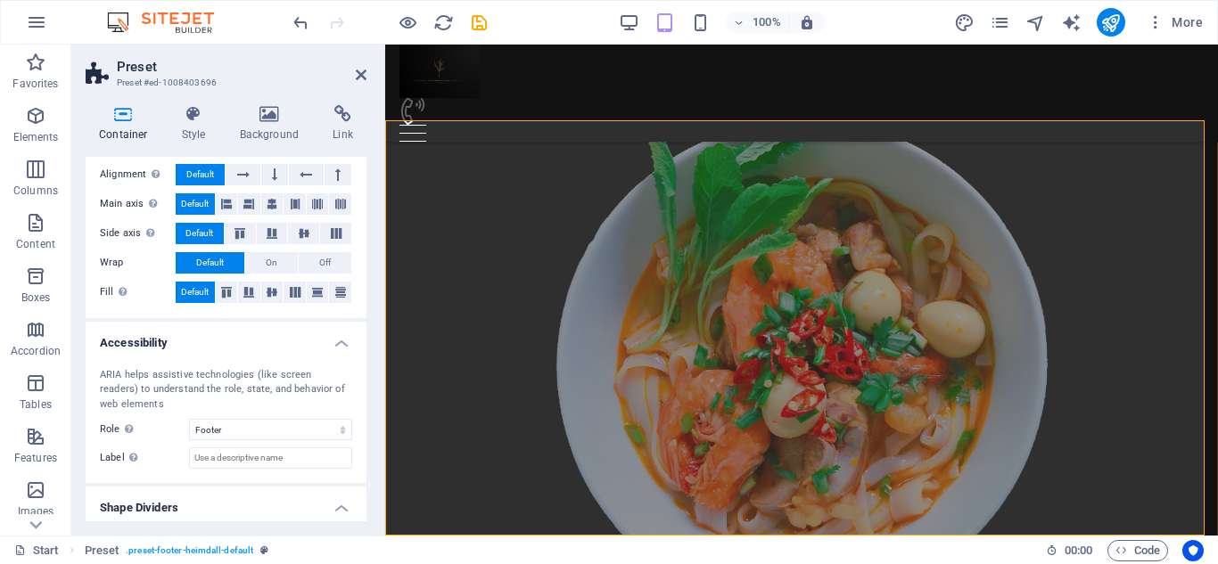
scroll to position [357, 0]
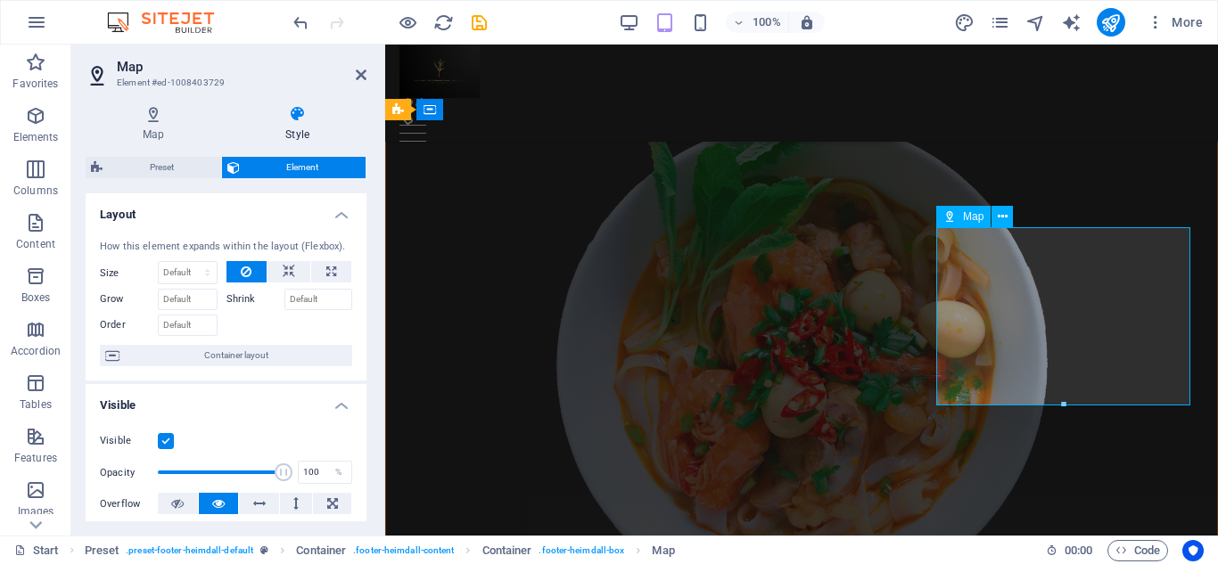
click at [1006, 208] on icon at bounding box center [1002, 217] width 10 height 19
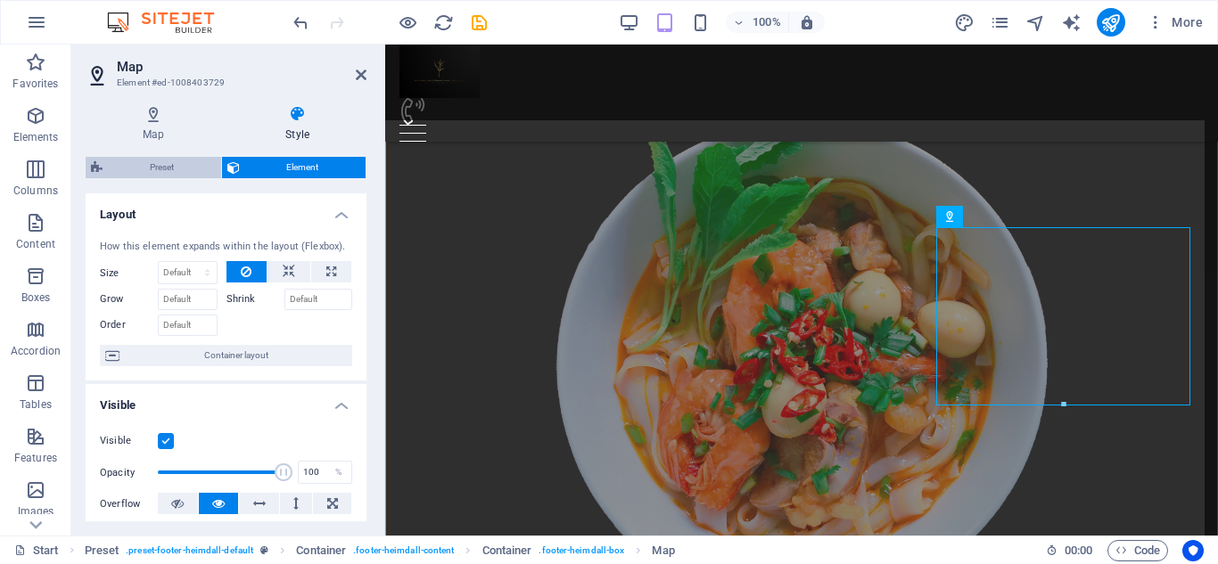
click at [96, 167] on icon at bounding box center [97, 167] width 12 height 21
select select "left"
select select "px"
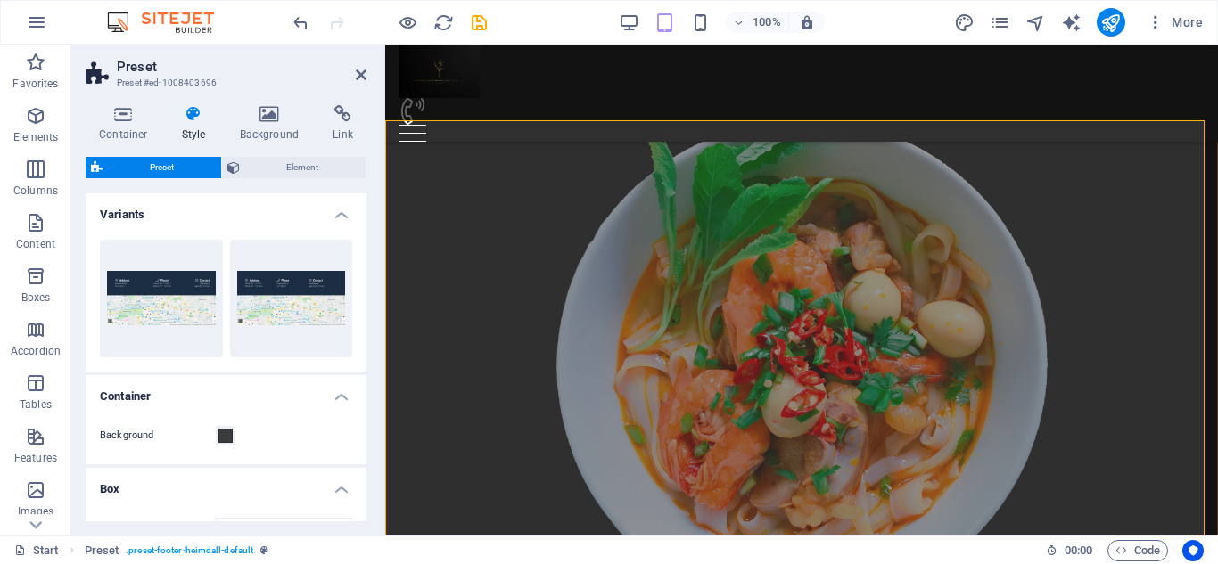
drag, startPoint x: 366, startPoint y: 318, endPoint x: 371, endPoint y: 446, distance: 127.5
click at [371, 446] on div "Container Style Background Link Size Height Default px rem % vh vw Min. height …" at bounding box center [225, 313] width 309 height 445
drag, startPoint x: 366, startPoint y: 352, endPoint x: 364, endPoint y: 380, distance: 27.8
click at [364, 380] on div "Container Style Background Link Size Height Default px rem % vh vw Min. height …" at bounding box center [225, 313] width 309 height 445
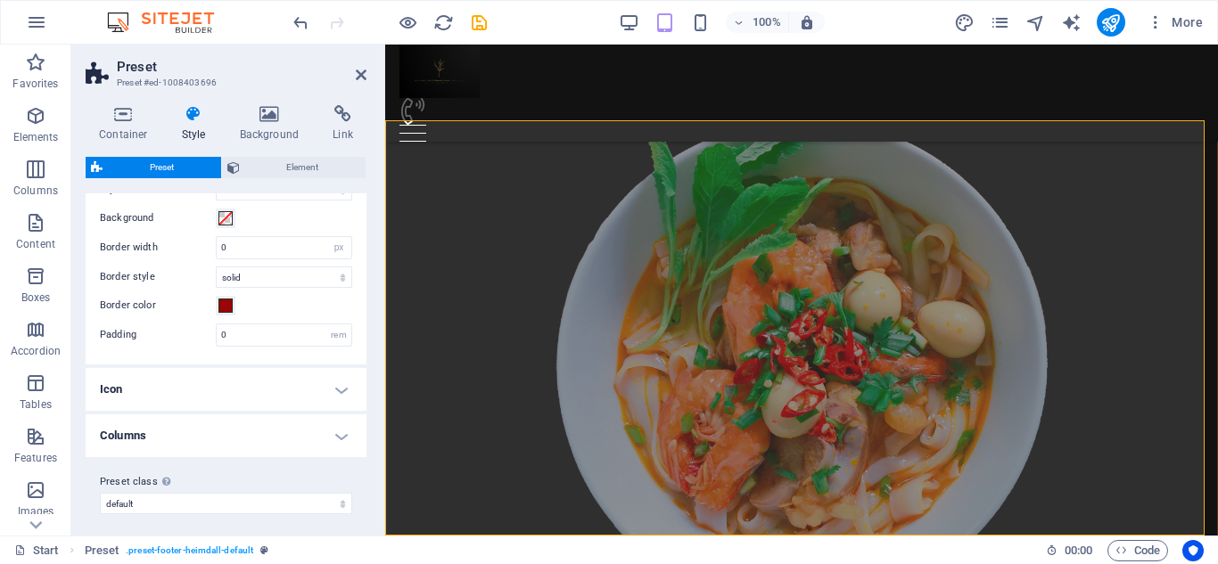
scroll to position [346, 0]
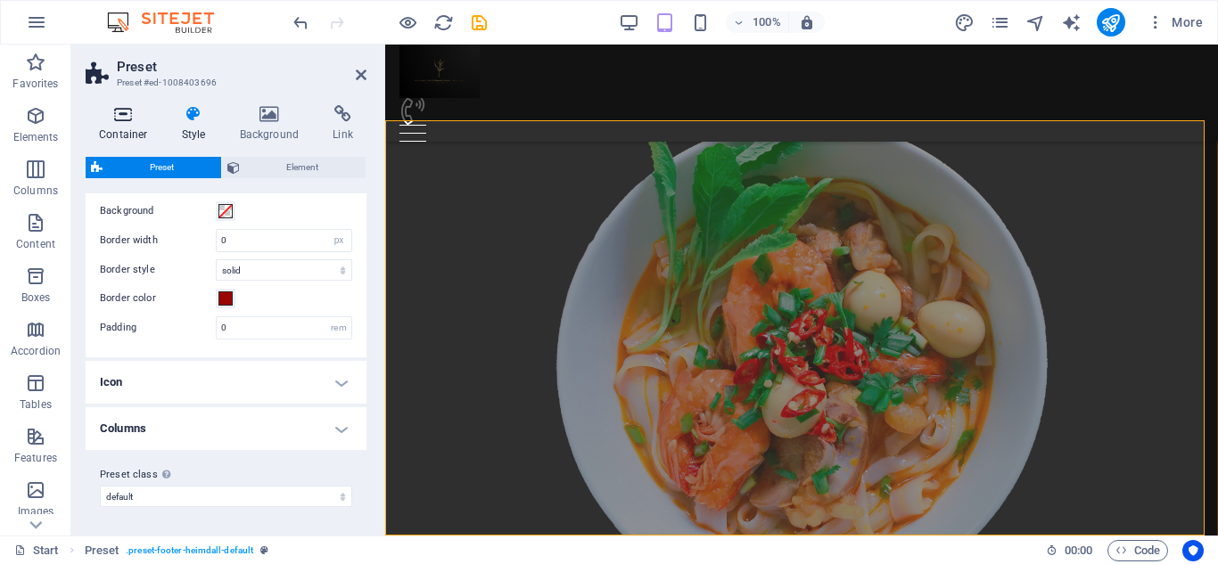
click at [102, 126] on h4 "Container" at bounding box center [127, 123] width 83 height 37
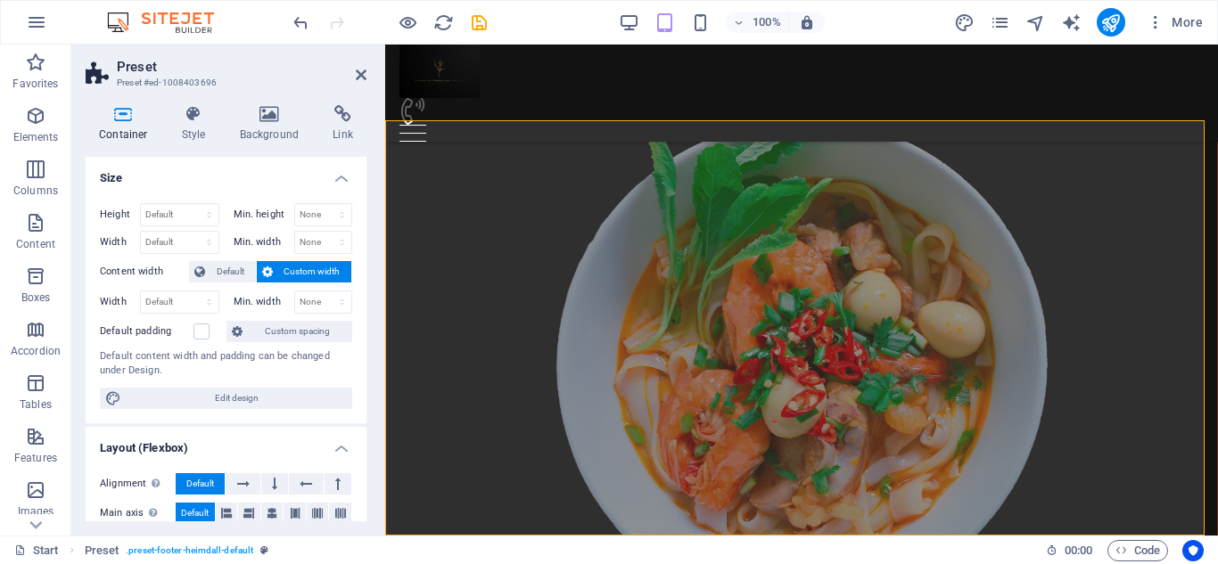
click at [370, 73] on aside "Preset Preset #ed-1008403696 Container Style Background Link Size Height Defaul…" at bounding box center [228, 290] width 314 height 491
click at [360, 75] on icon at bounding box center [361, 75] width 11 height 14
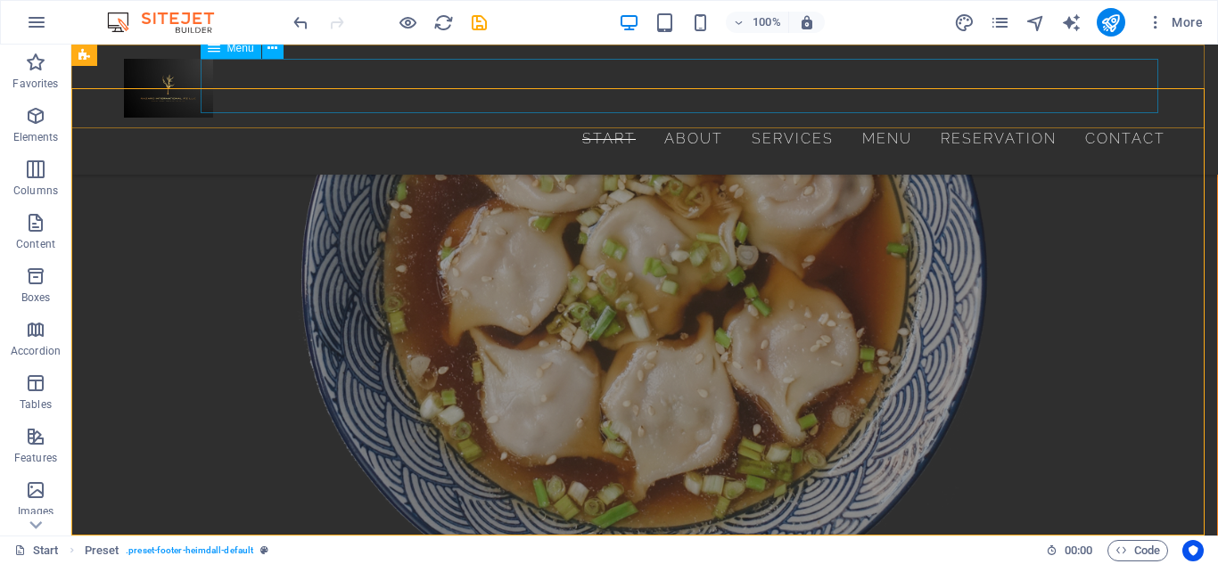
scroll to position [6827, 0]
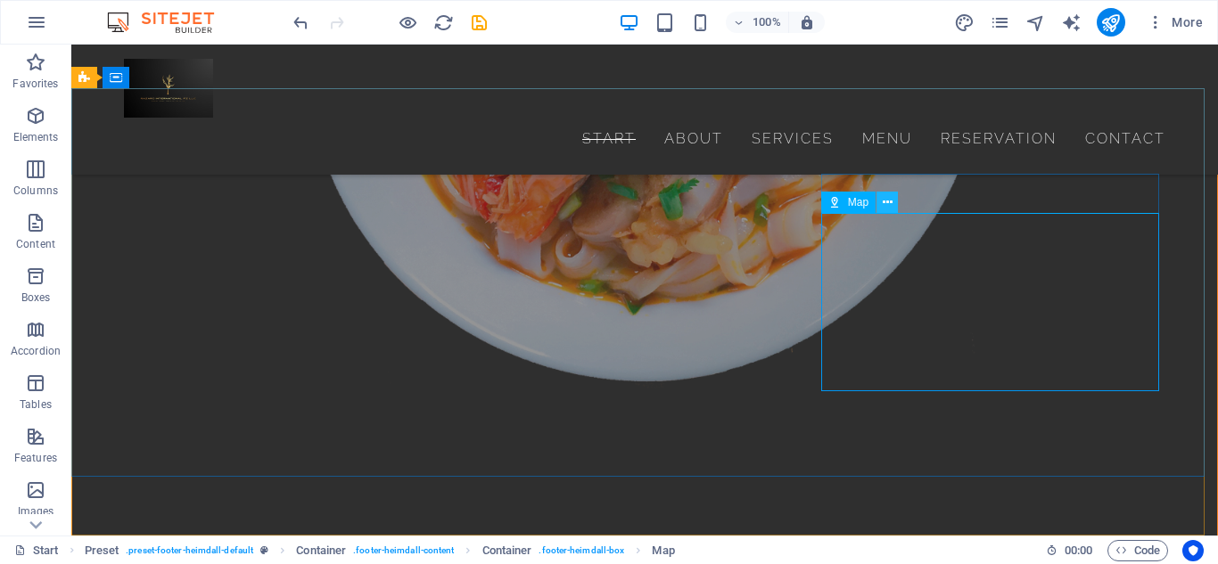
click at [881, 200] on button at bounding box center [886, 202] width 21 height 21
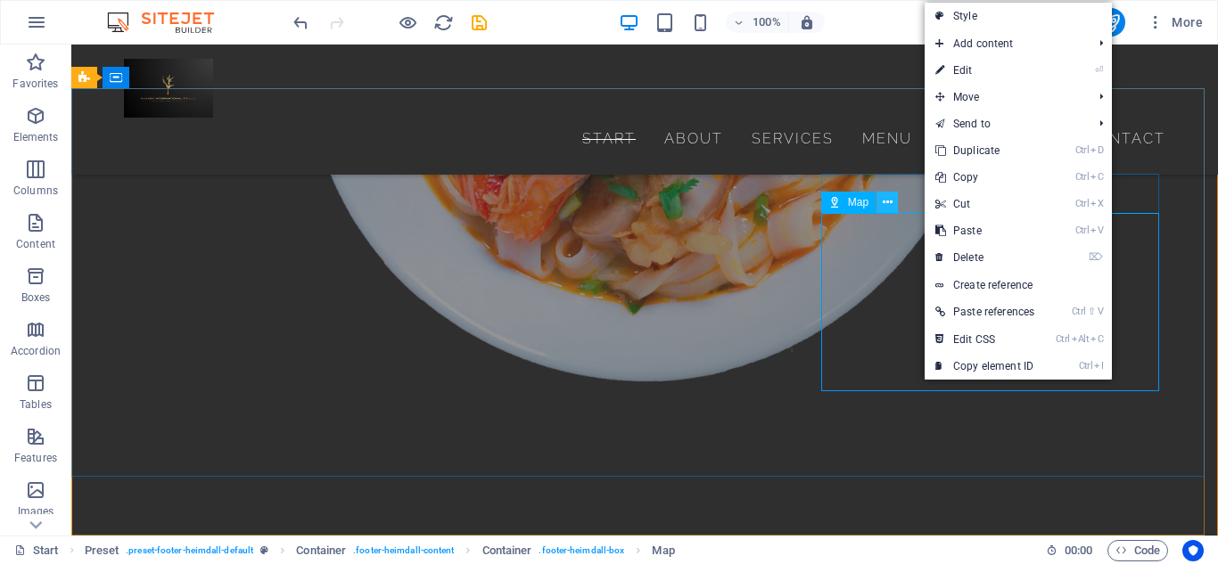
click at [880, 205] on button at bounding box center [886, 202] width 21 height 21
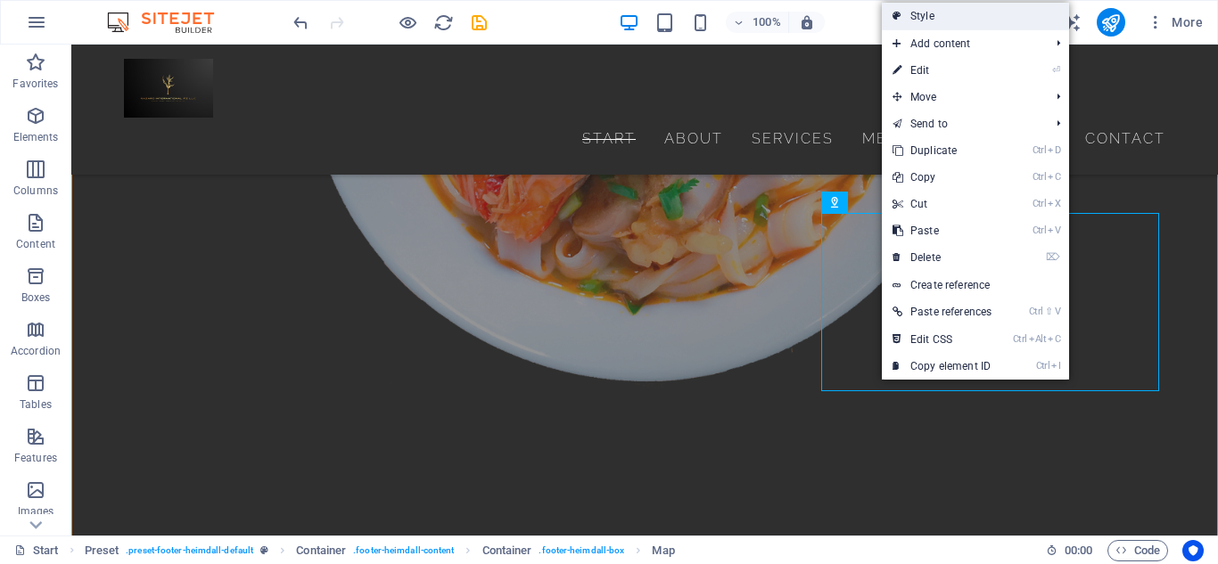
click at [972, 4] on link "Style" at bounding box center [975, 16] width 187 height 27
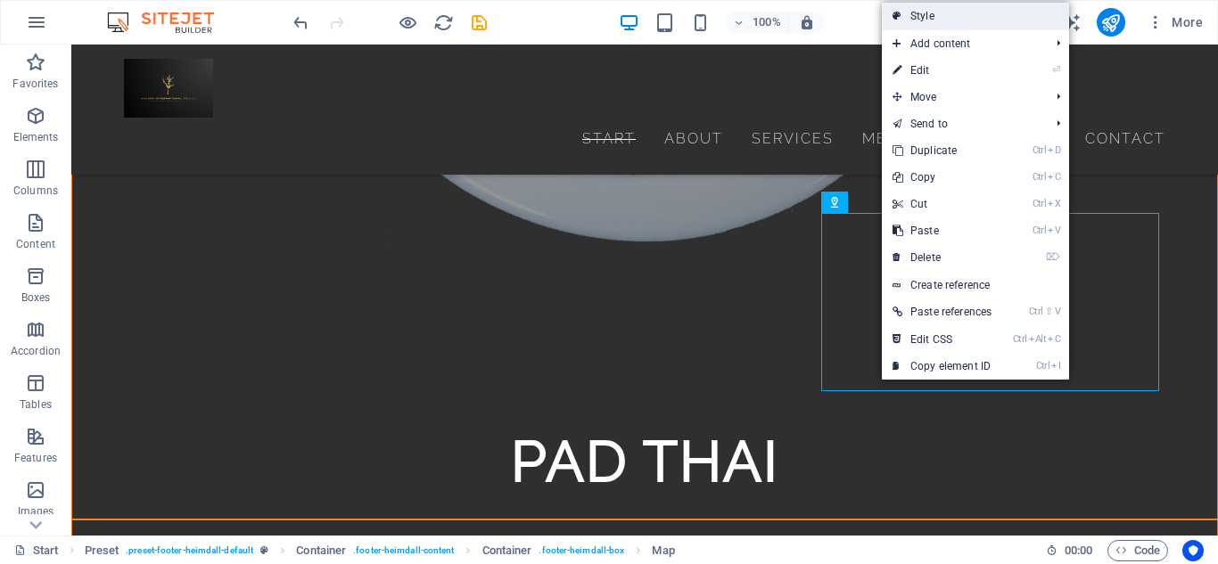
scroll to position [5369, 0]
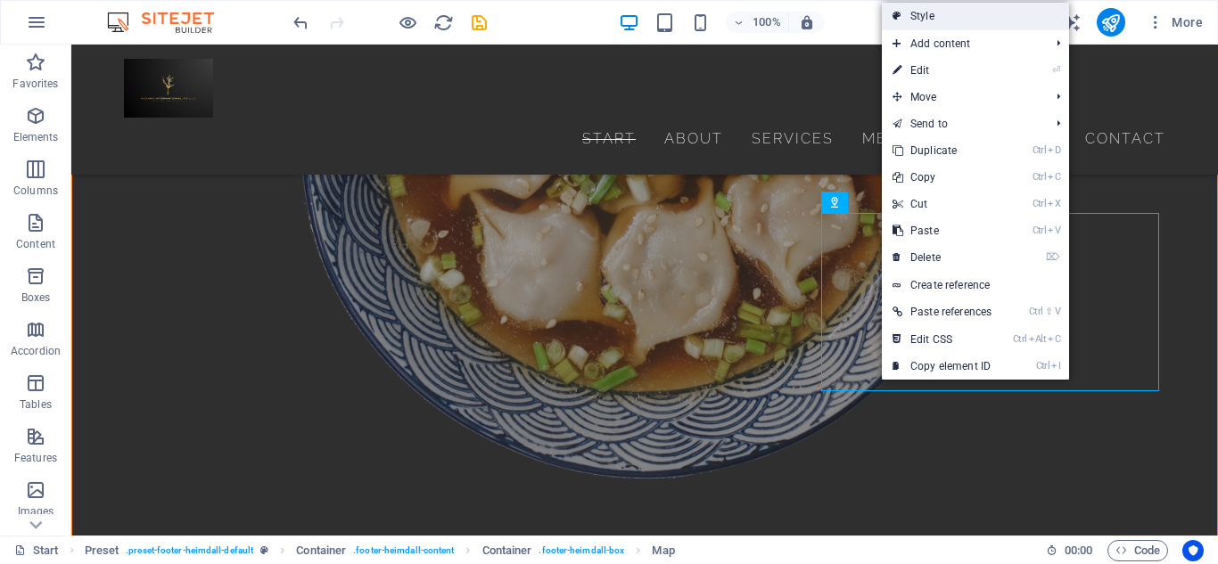
select select "left"
select select "px"
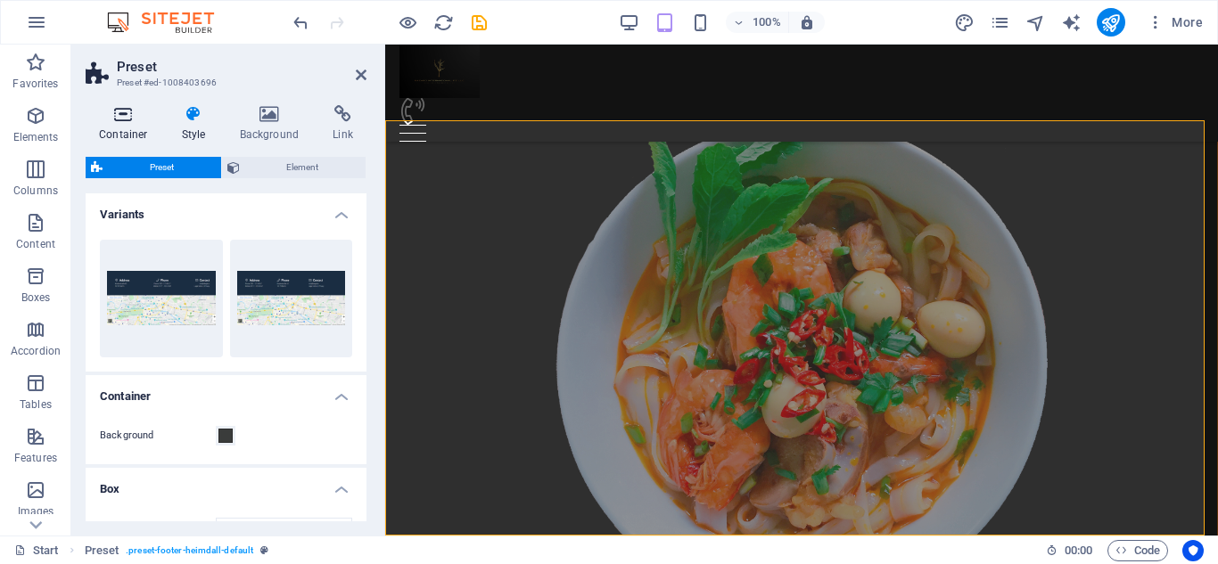
click at [146, 131] on h4 "Container" at bounding box center [127, 123] width 83 height 37
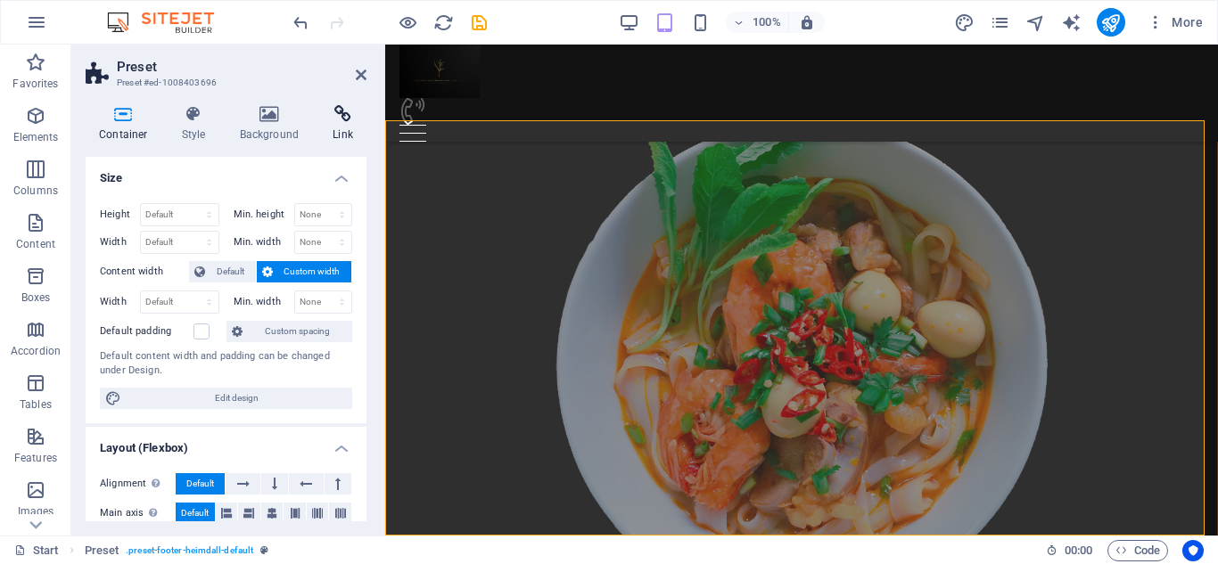
click at [337, 111] on icon at bounding box center [342, 114] width 47 height 18
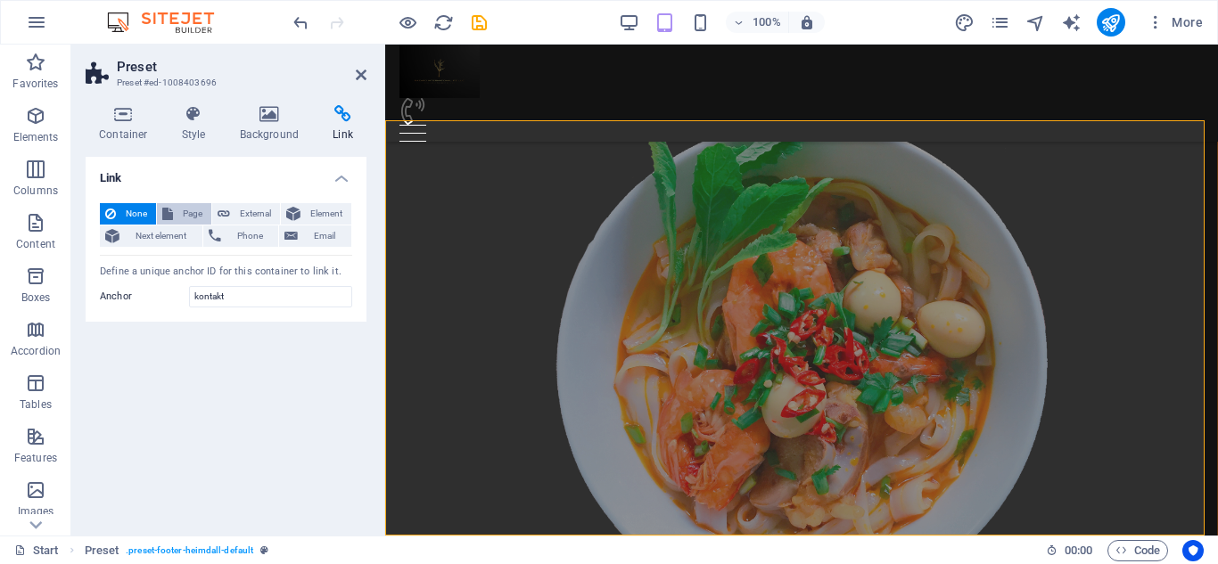
click at [176, 207] on button "Page" at bounding box center [184, 213] width 54 height 21
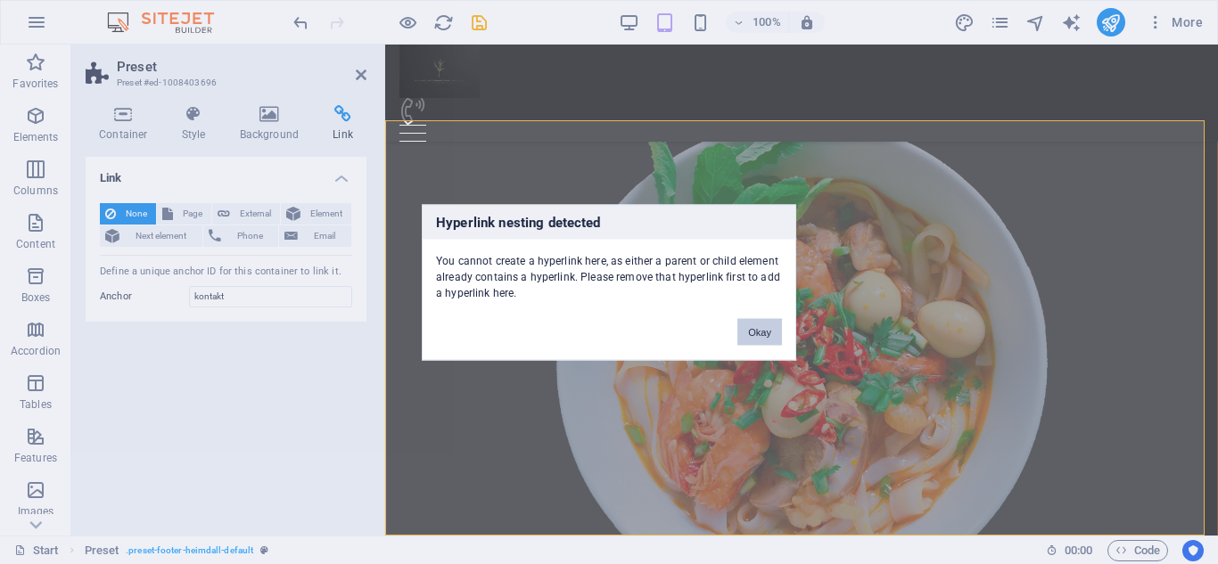
click at [751, 323] on button "Okay" at bounding box center [759, 331] width 45 height 27
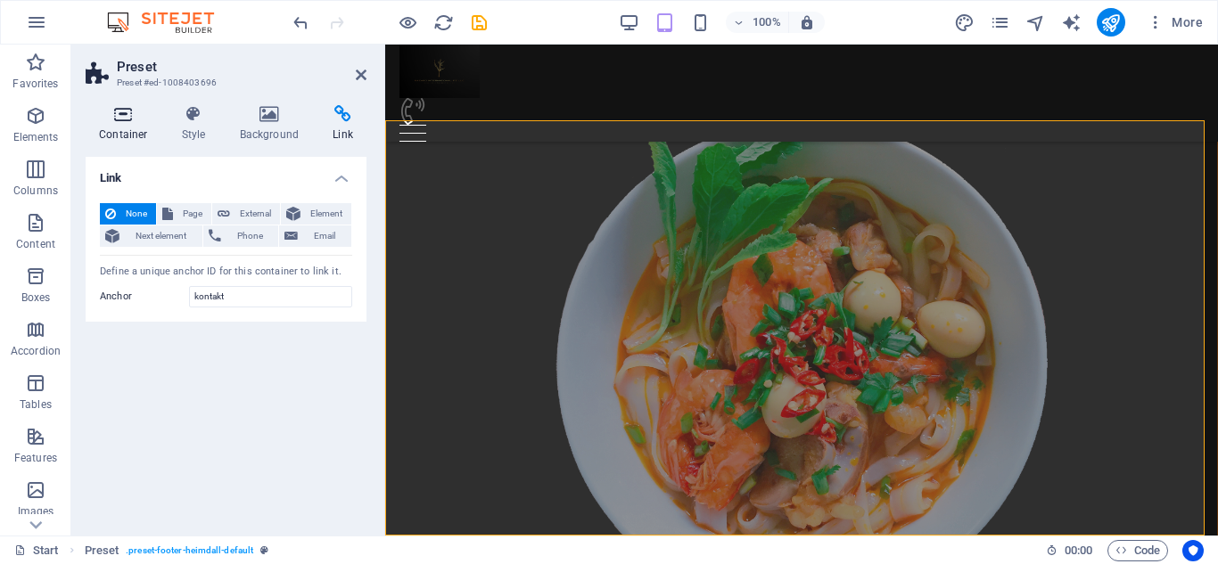
click at [110, 118] on icon at bounding box center [124, 114] width 76 height 18
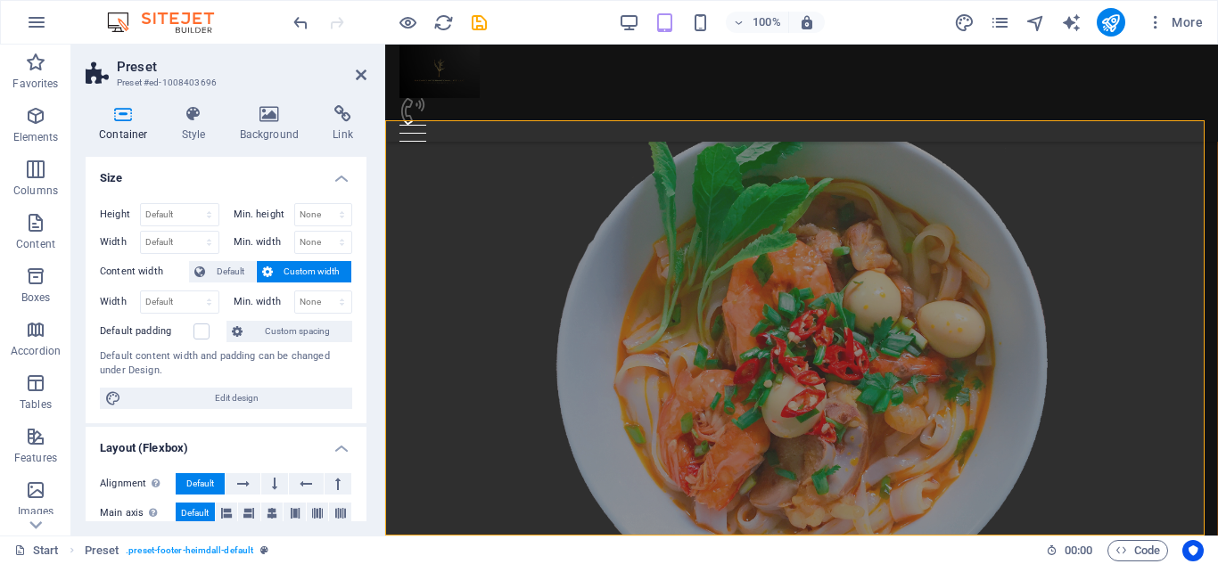
drag, startPoint x: 366, startPoint y: 283, endPoint x: 357, endPoint y: 353, distance: 71.0
click at [357, 353] on div "Container Style Background Link Size Height Default px rem % vh vw Min. height …" at bounding box center [225, 313] width 309 height 445
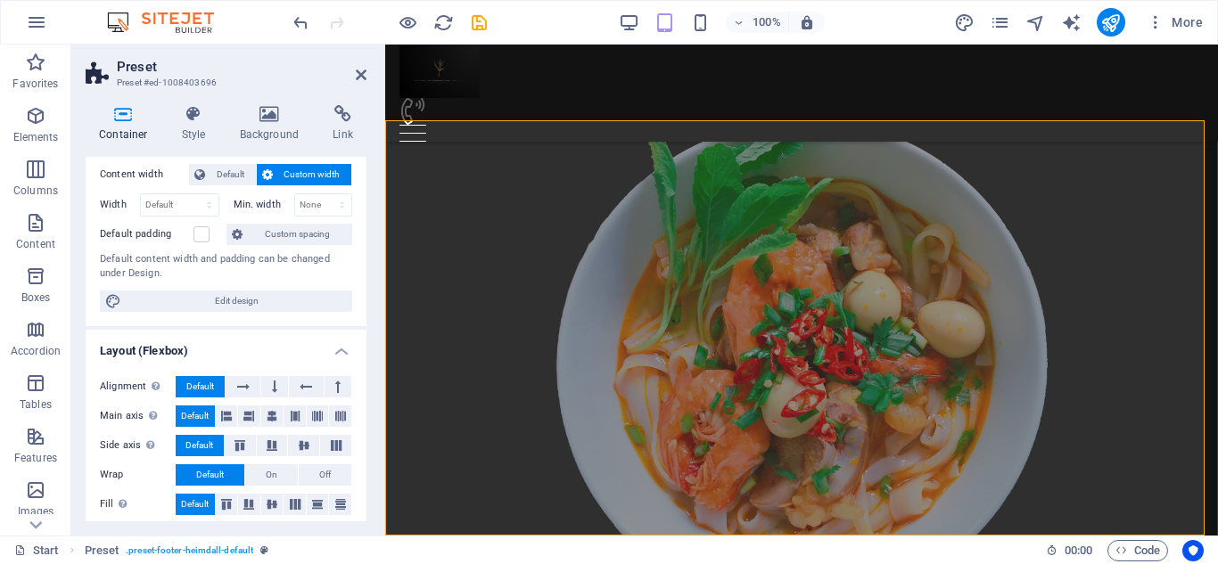
scroll to position [0, 0]
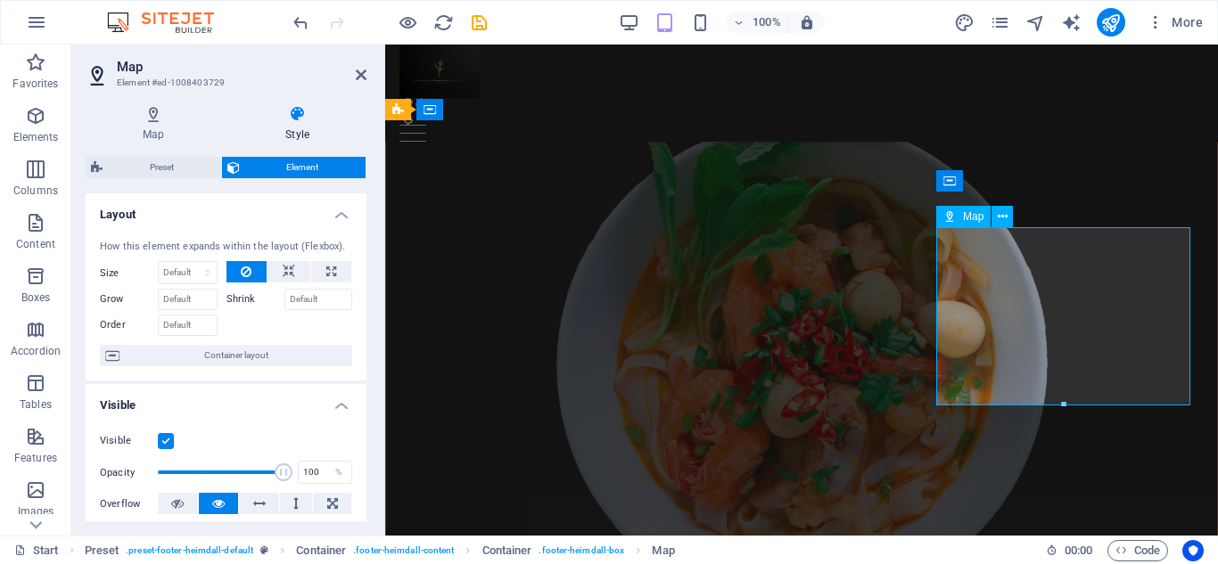
click at [171, 439] on label at bounding box center [166, 441] width 16 height 16
click at [0, 0] on input "Visible" at bounding box center [0, 0] width 0 height 0
click at [171, 439] on label at bounding box center [166, 441] width 16 height 16
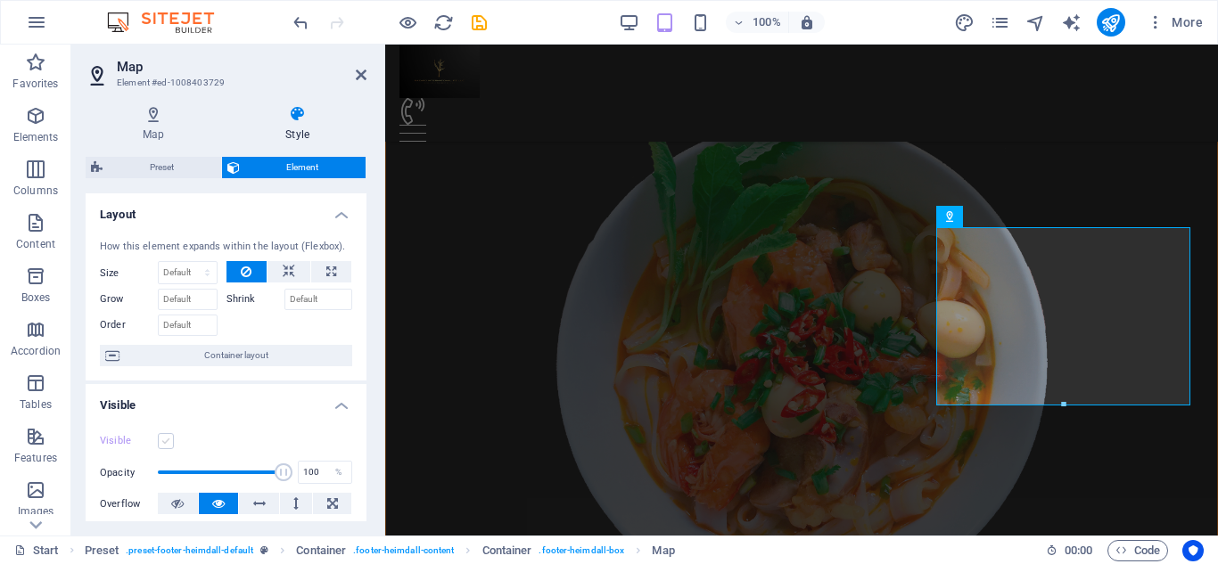
click at [0, 0] on input "Visible" at bounding box center [0, 0] width 0 height 0
click at [140, 113] on icon at bounding box center [153, 114] width 135 height 18
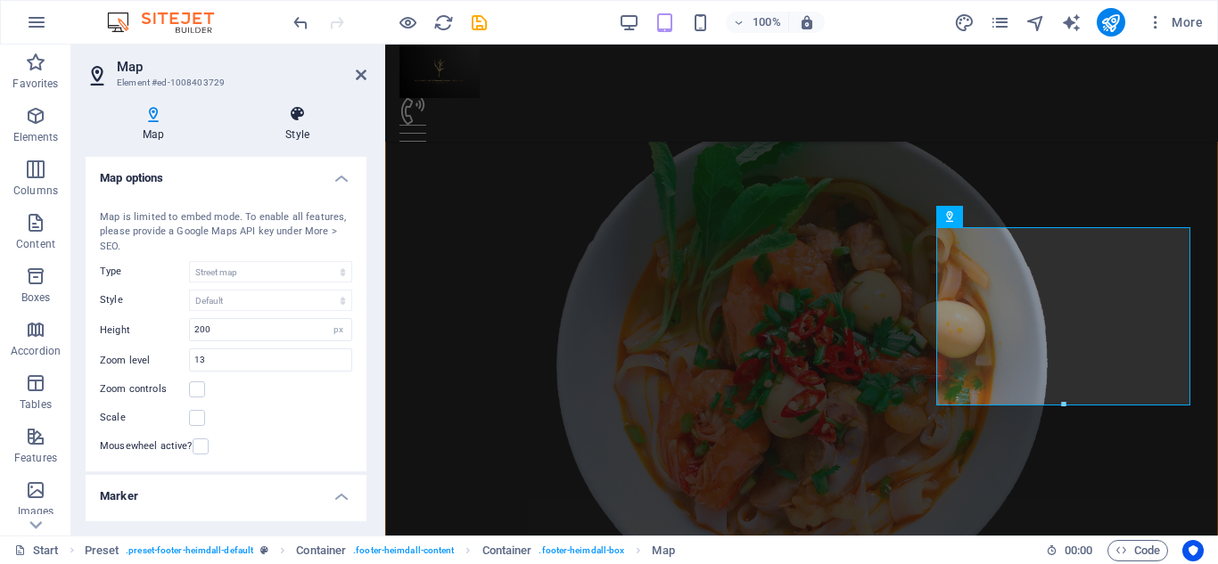
click at [303, 121] on icon at bounding box center [297, 114] width 138 height 18
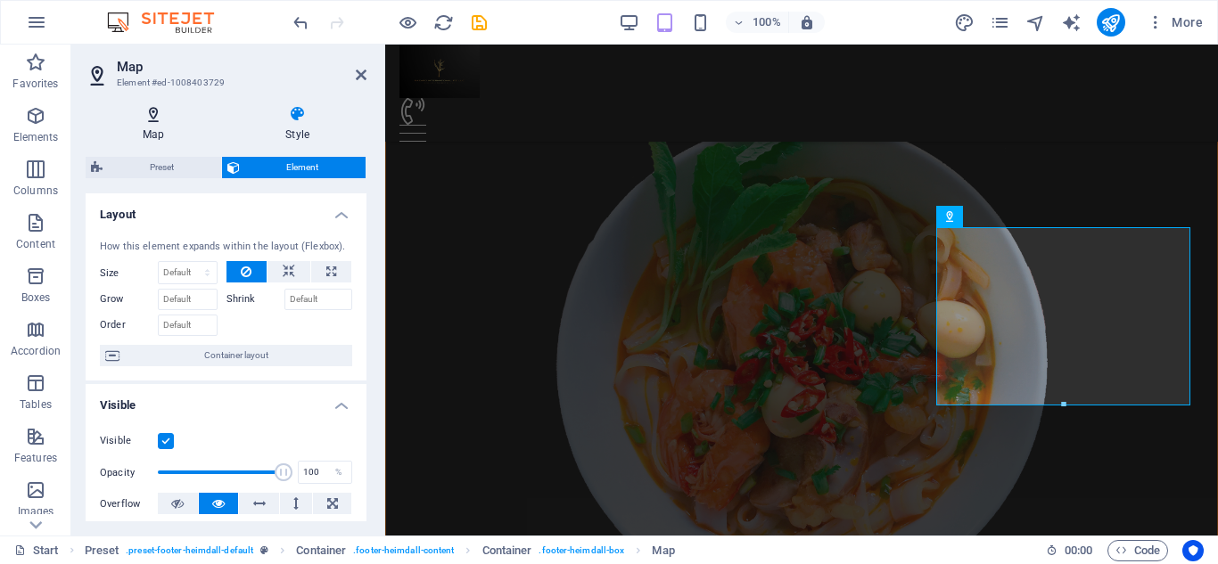
click at [152, 109] on icon at bounding box center [153, 114] width 135 height 18
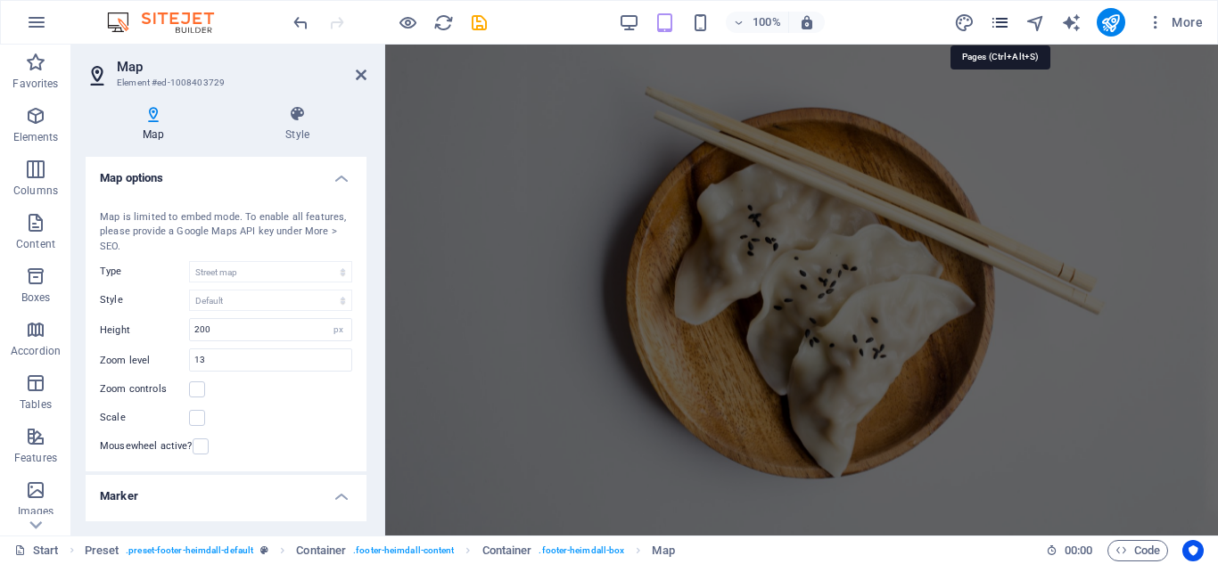
click at [1009, 21] on icon "pages" at bounding box center [999, 22] width 21 height 21
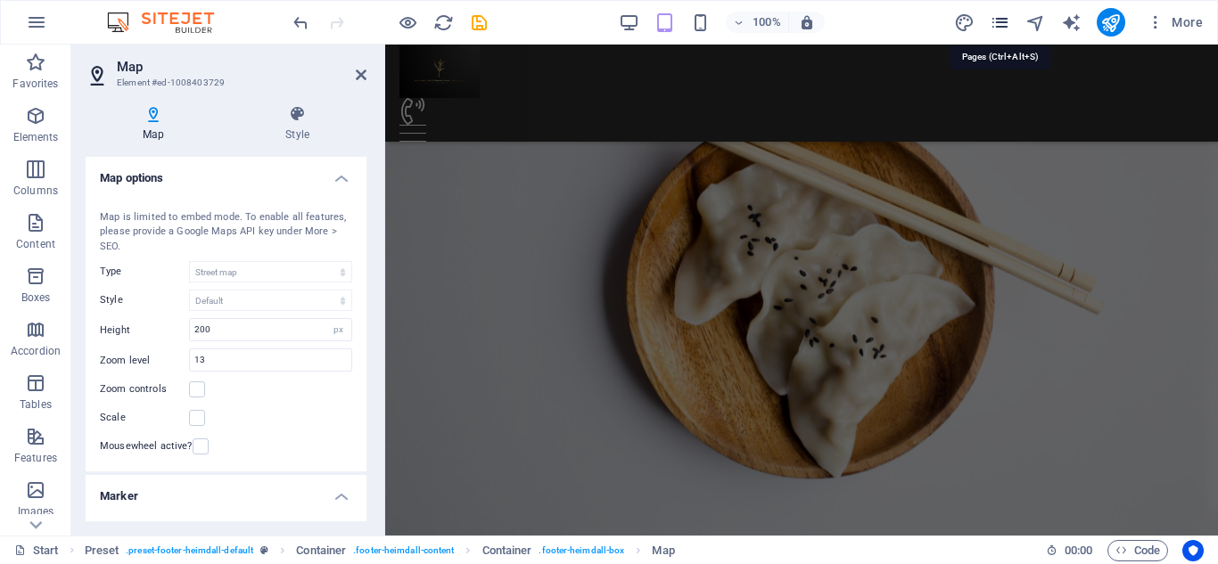
scroll to position [4150, 0]
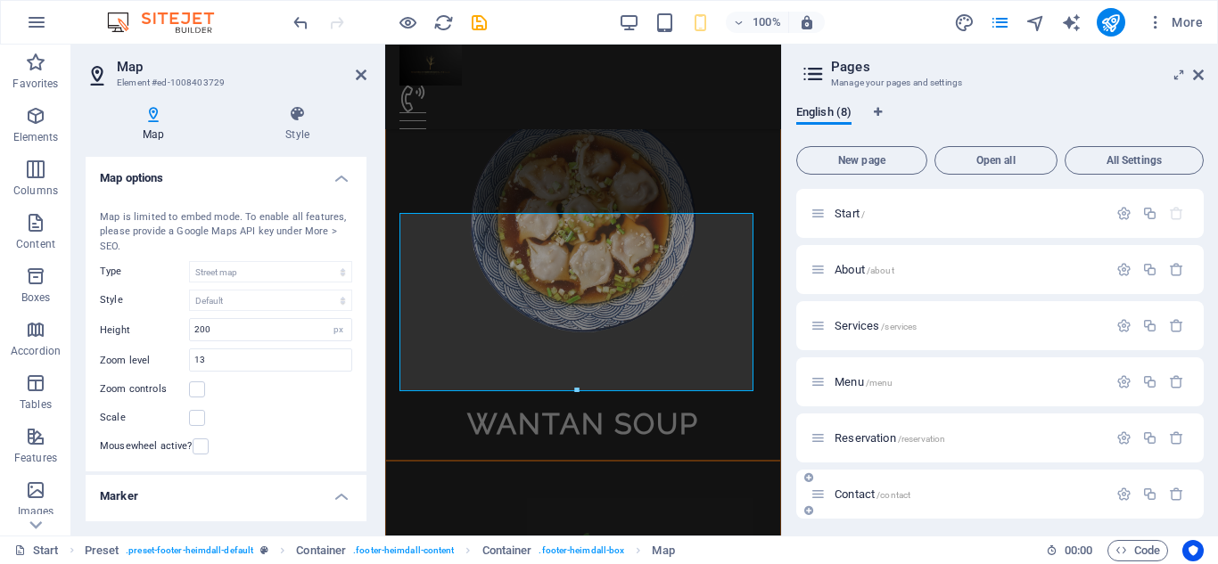
click at [849, 489] on span "Contact /contact" at bounding box center [872, 494] width 76 height 13
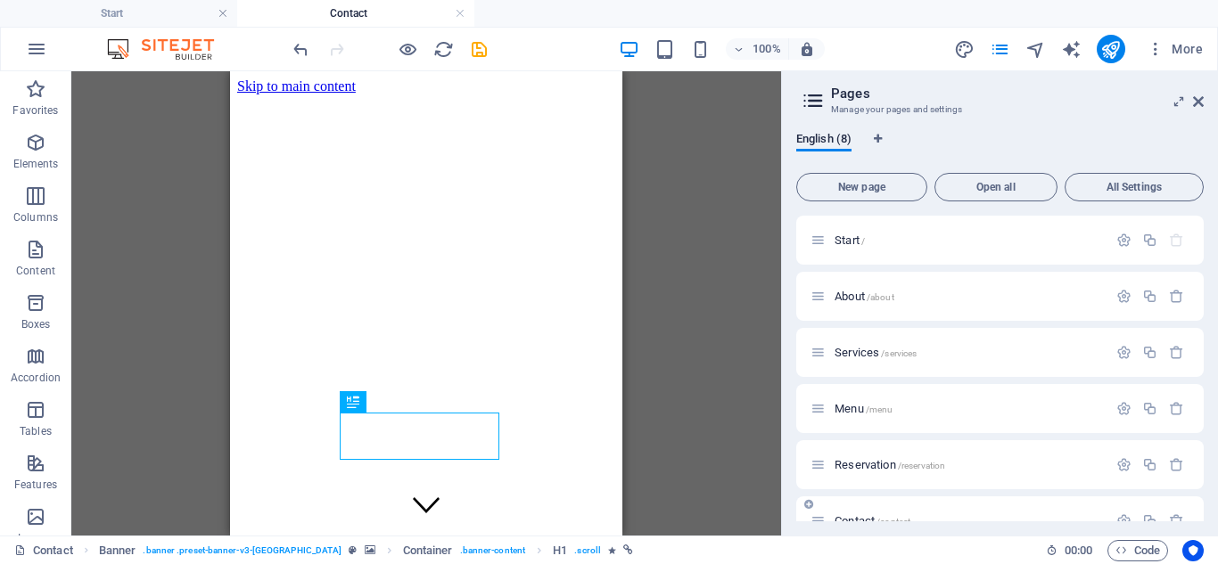
scroll to position [0, 0]
click at [1201, 100] on icon at bounding box center [1198, 101] width 11 height 14
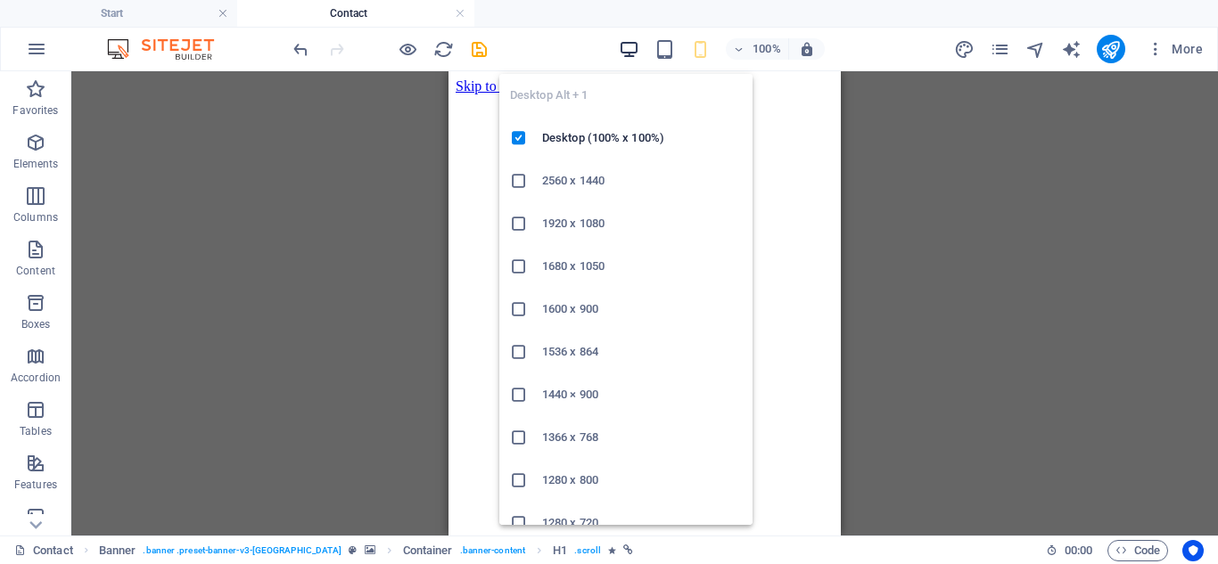
click at [624, 45] on icon "button" at bounding box center [629, 49] width 21 height 21
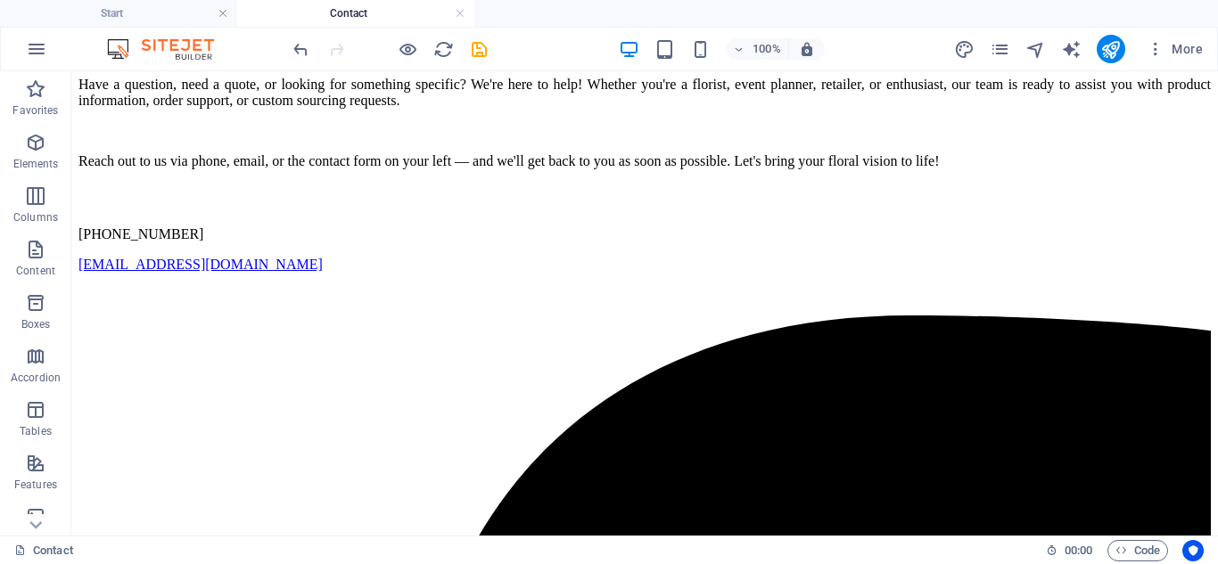
scroll to position [1342, 0]
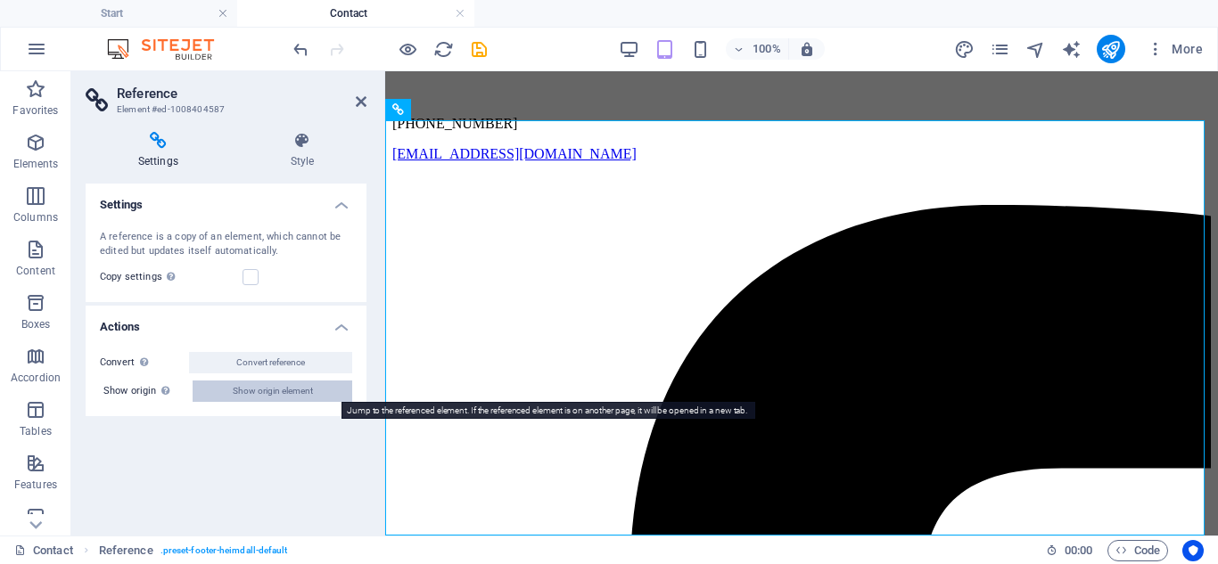
click at [276, 390] on span "Show origin element" at bounding box center [273, 391] width 80 height 21
select select "footer"
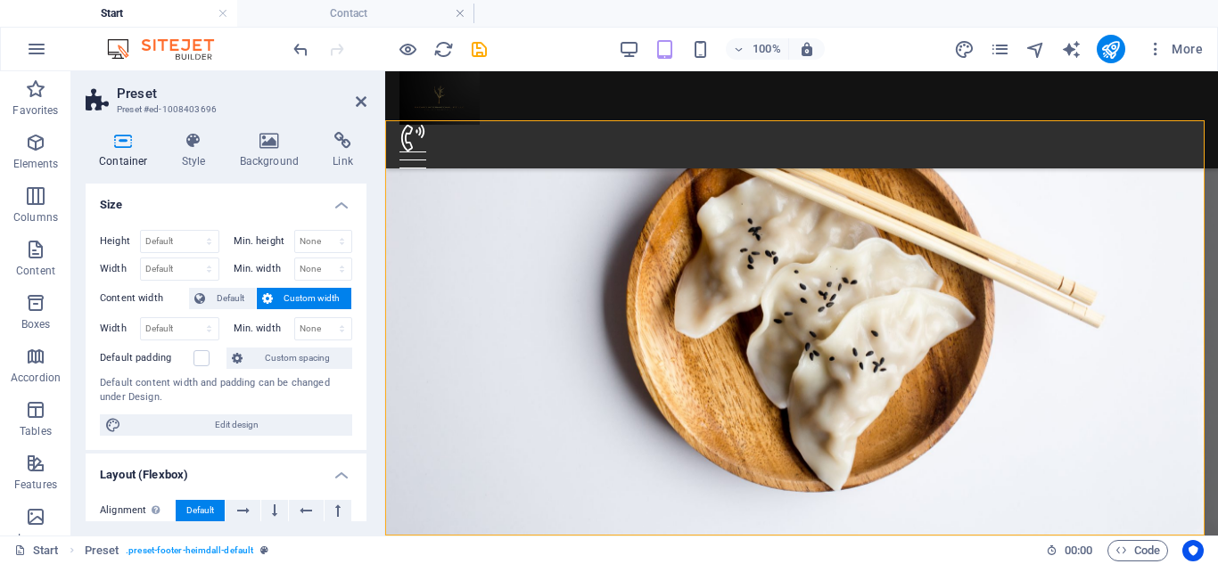
scroll to position [5369, 0]
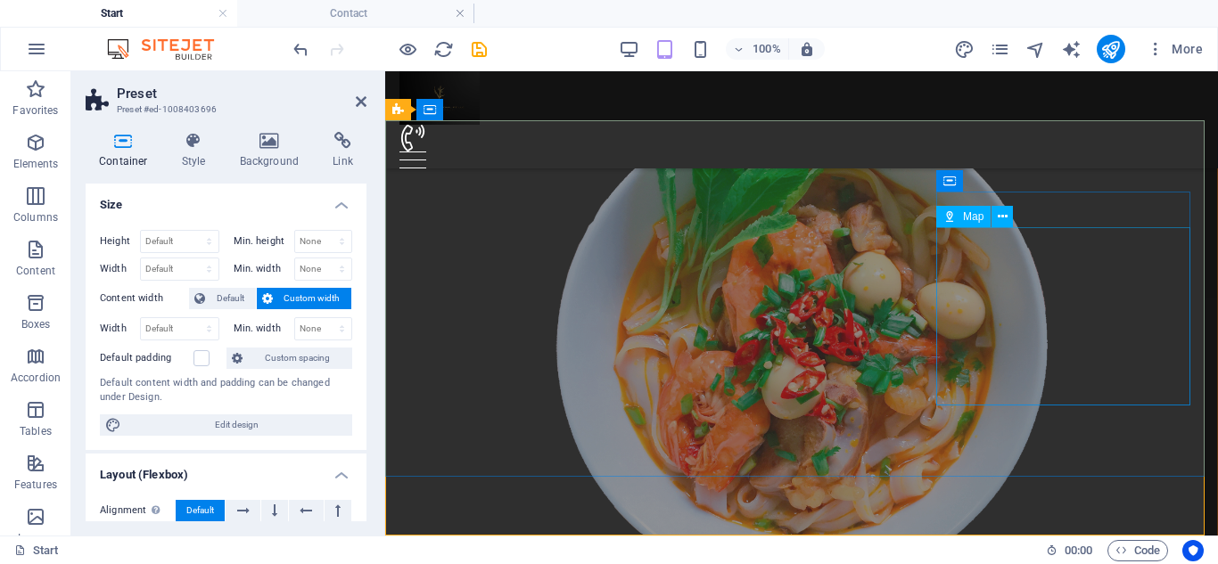
select select "1"
select select "px"
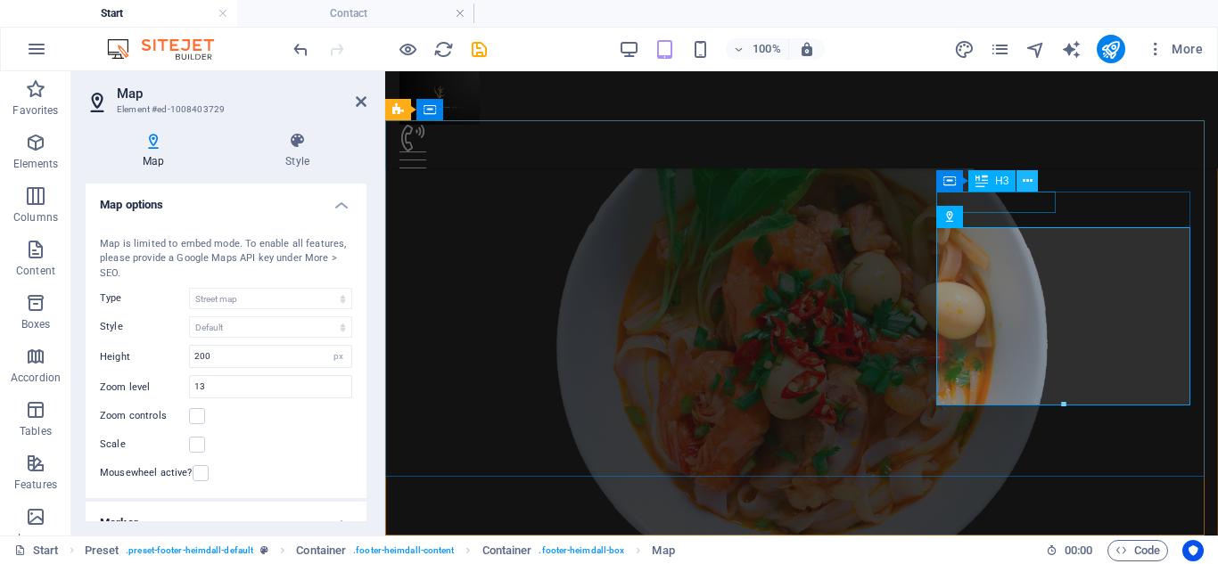
click at [1023, 180] on icon at bounding box center [1027, 181] width 10 height 19
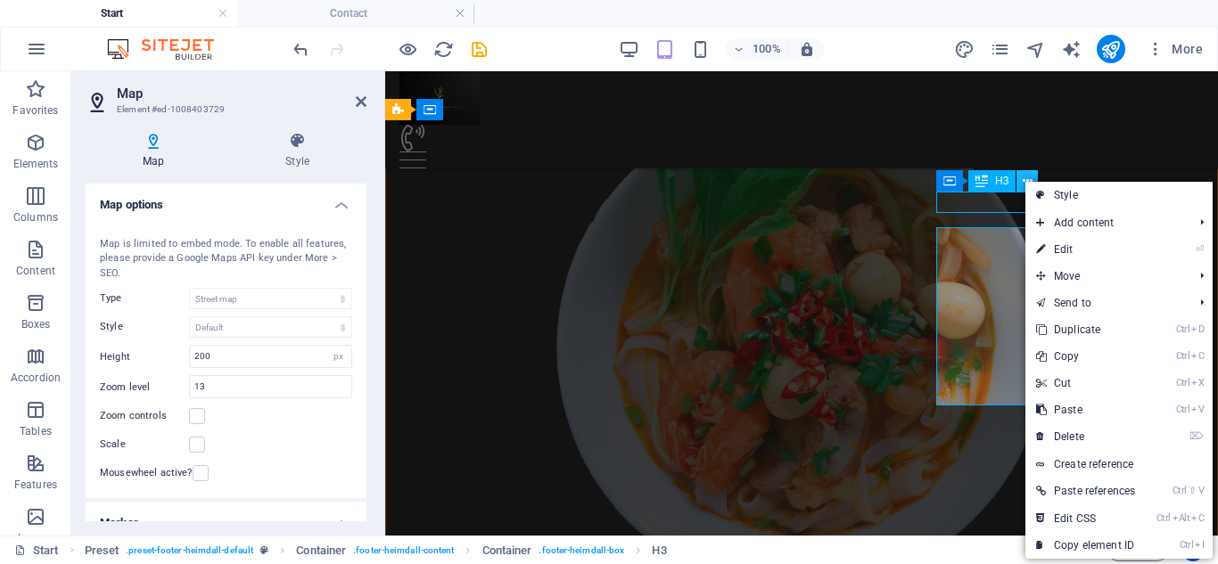
scroll to position [6710, 0]
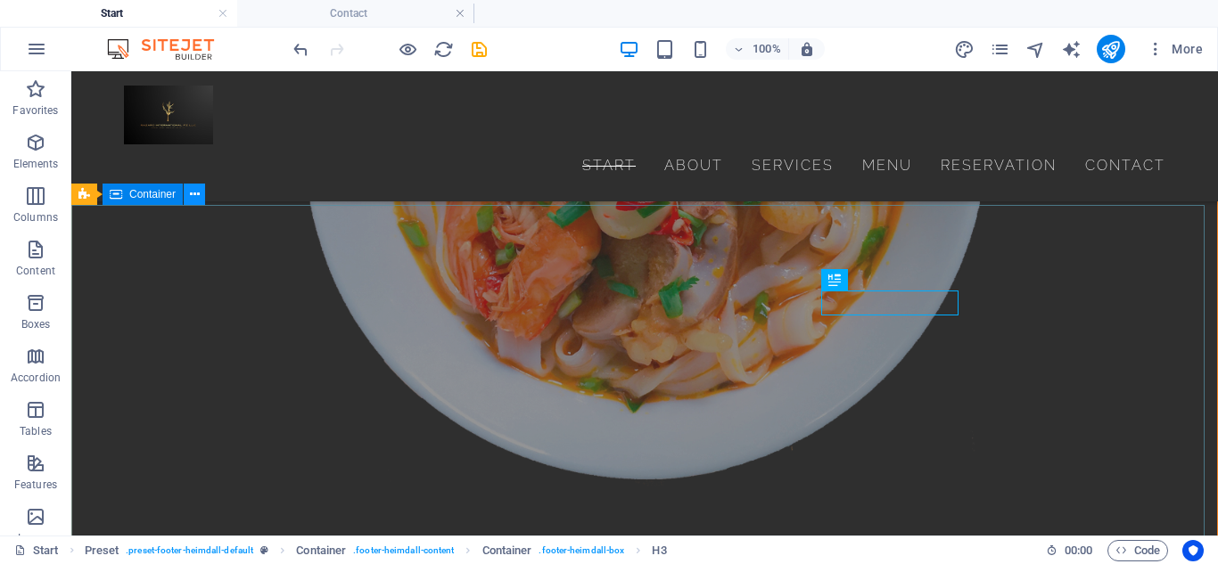
click at [190, 201] on icon at bounding box center [195, 194] width 10 height 19
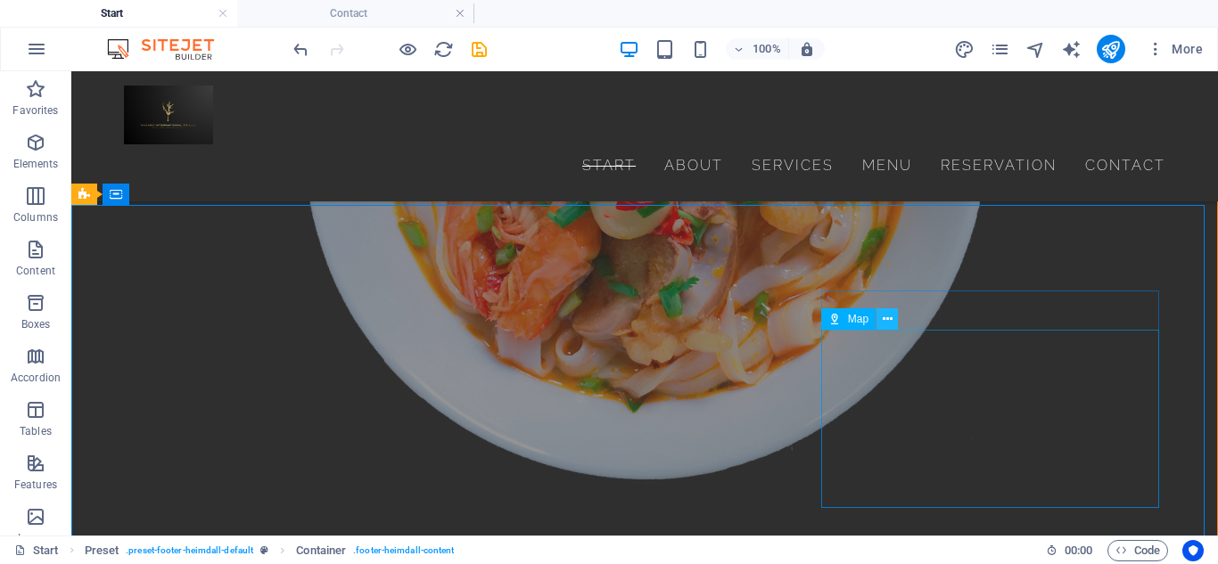
click at [891, 322] on icon at bounding box center [887, 319] width 10 height 19
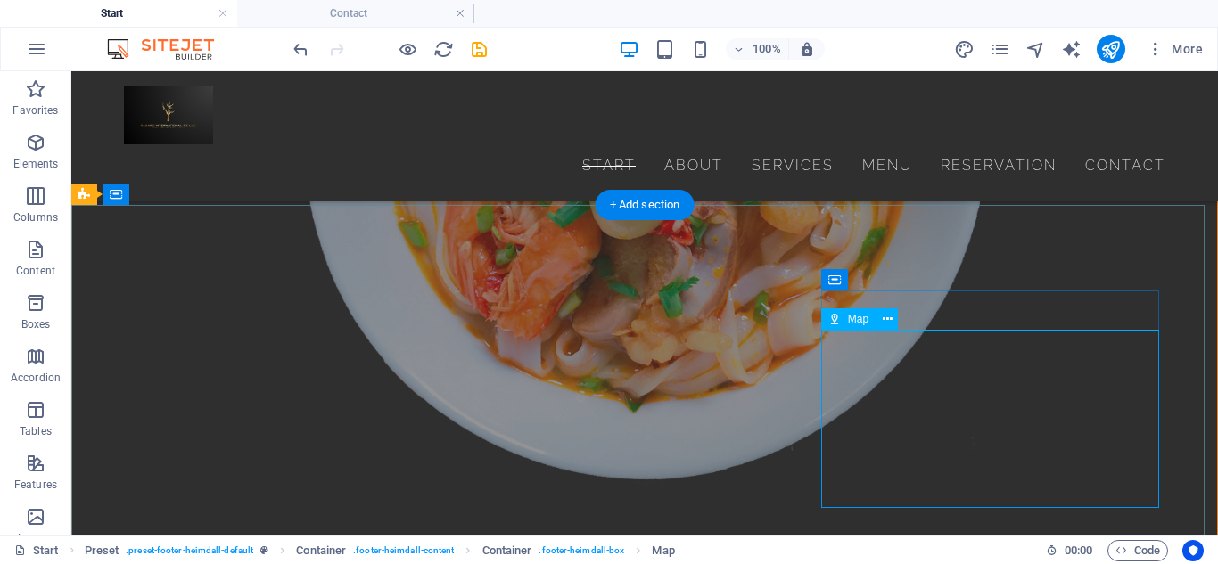
click at [886, 325] on icon at bounding box center [887, 319] width 10 height 19
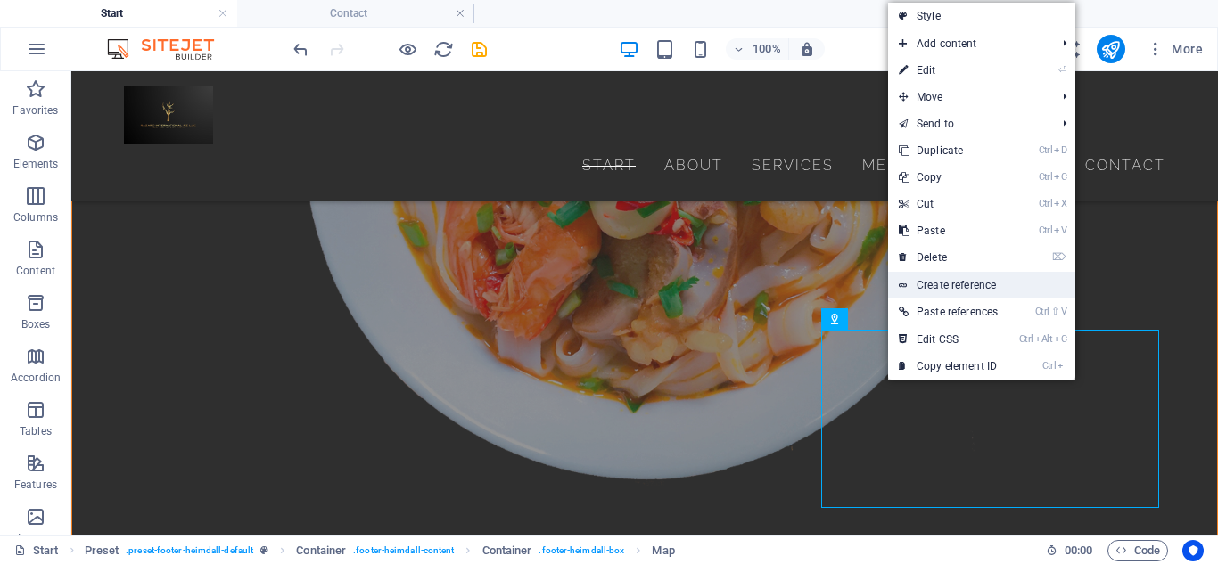
click at [942, 277] on link "Create reference" at bounding box center [981, 285] width 187 height 27
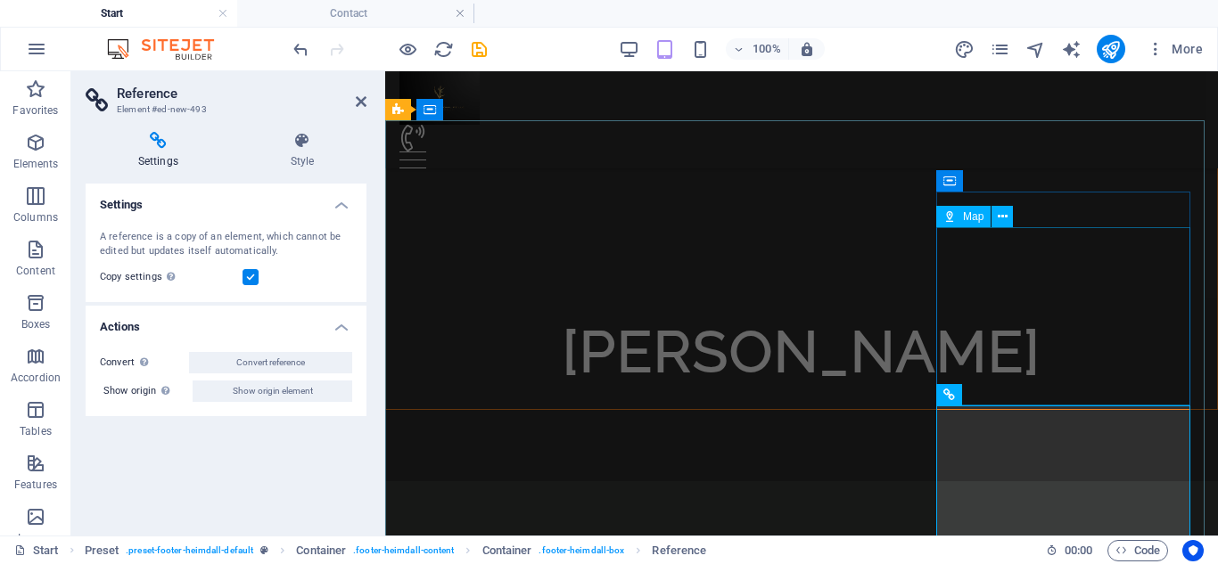
scroll to position [5369, 0]
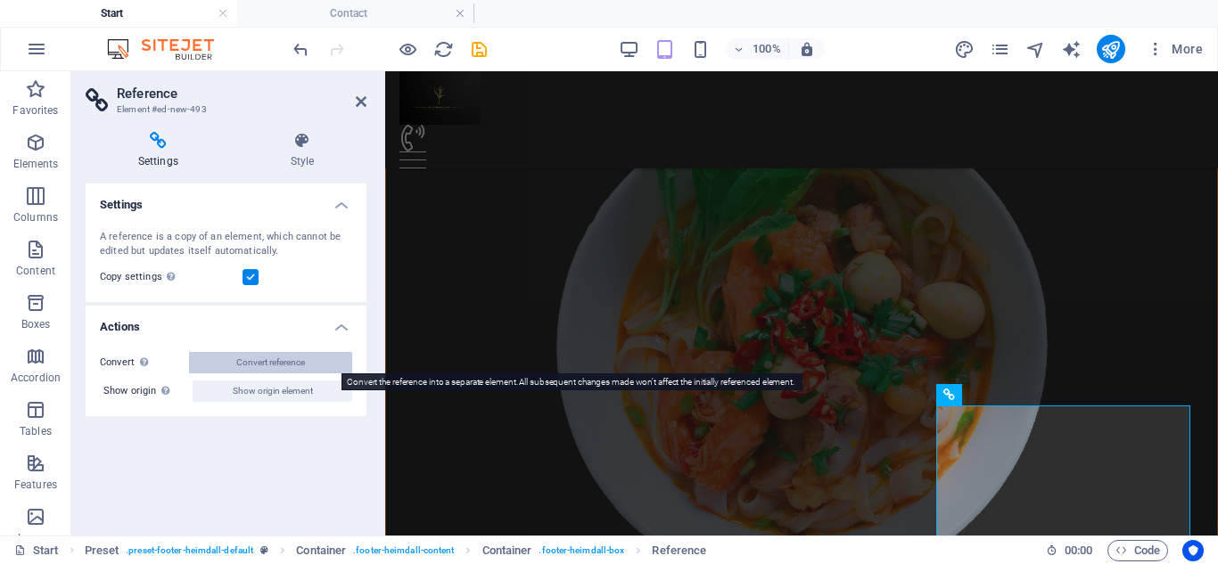
click at [308, 368] on button "Convert reference" at bounding box center [270, 362] width 163 height 21
select select "1"
select select "px"
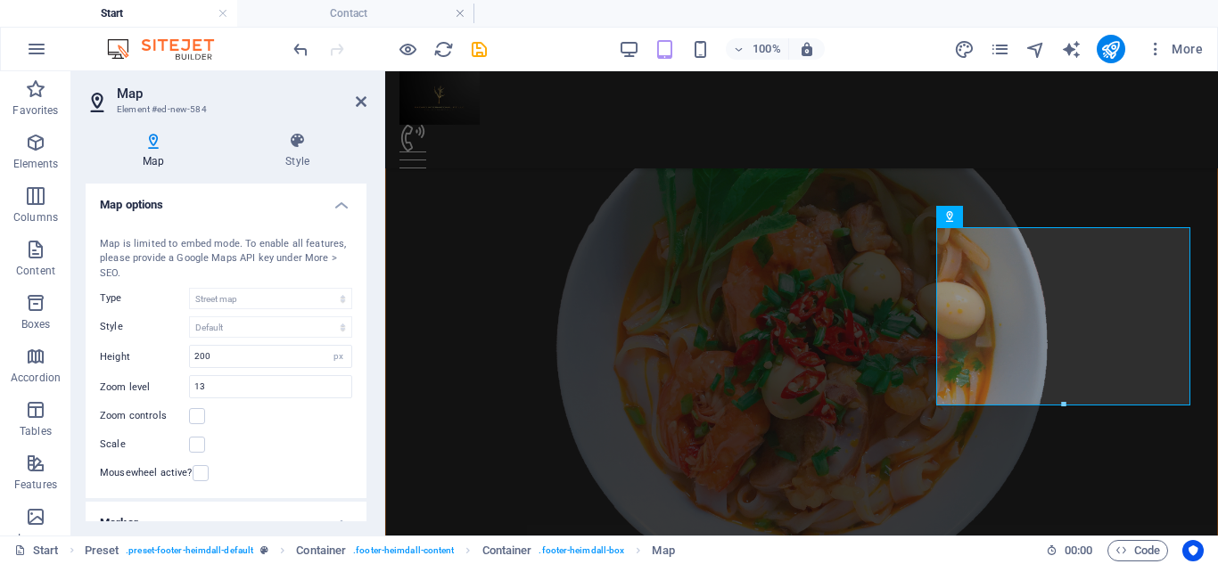
scroll to position [5548, 0]
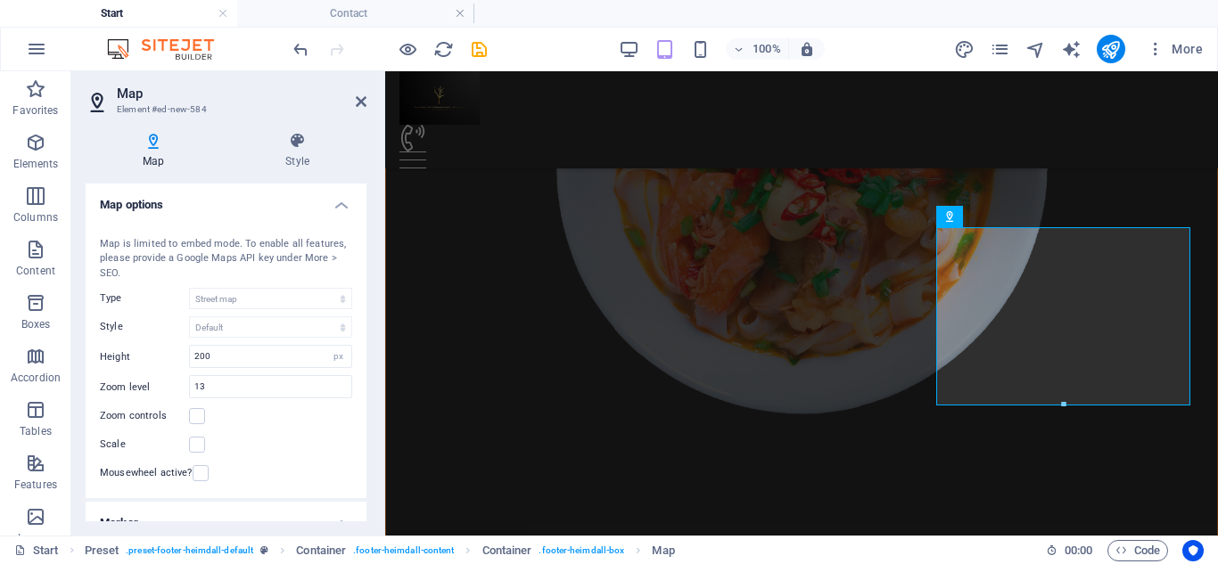
click at [250, 340] on div "Map center 1605 Dye Street, AZ 8528 Tempe Map is limited to embed mode. To enab…" at bounding box center [226, 357] width 281 height 283
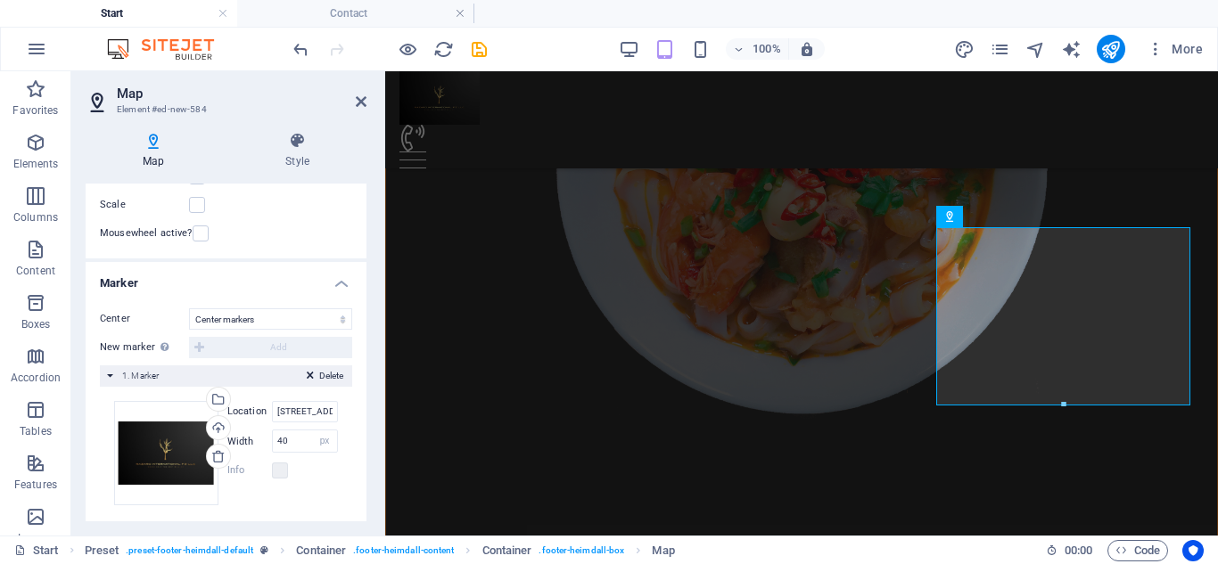
scroll to position [246, 0]
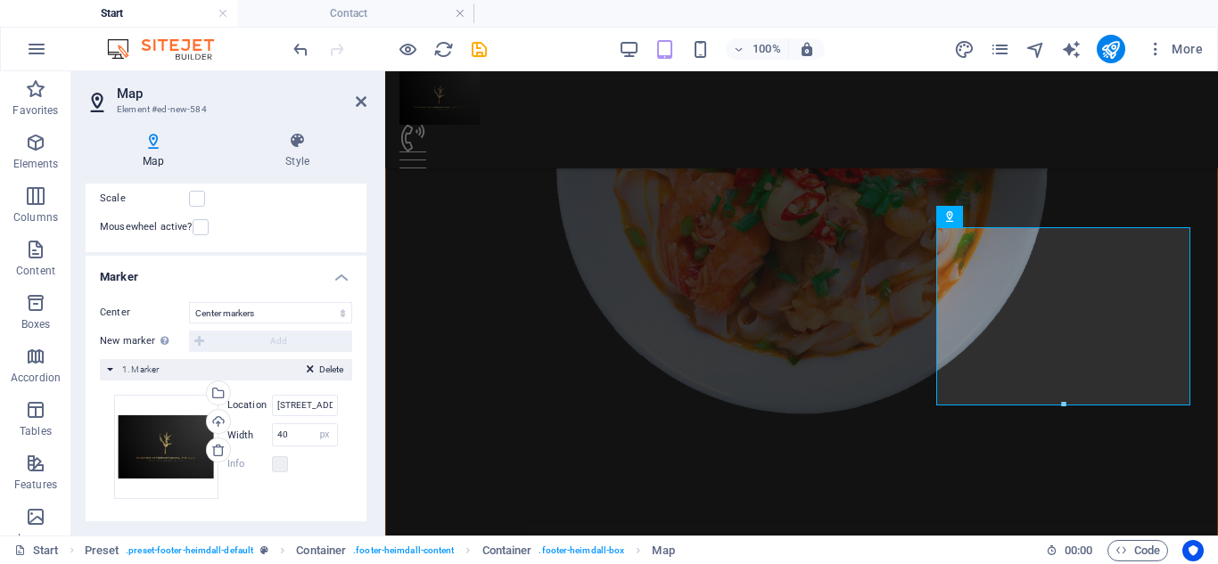
click at [197, 340] on div "New marker To enable this feature, please provide a Google Maps API key in the …" at bounding box center [226, 341] width 252 height 21
click at [192, 366] on div "Delete 1. Marker" at bounding box center [226, 369] width 252 height 21
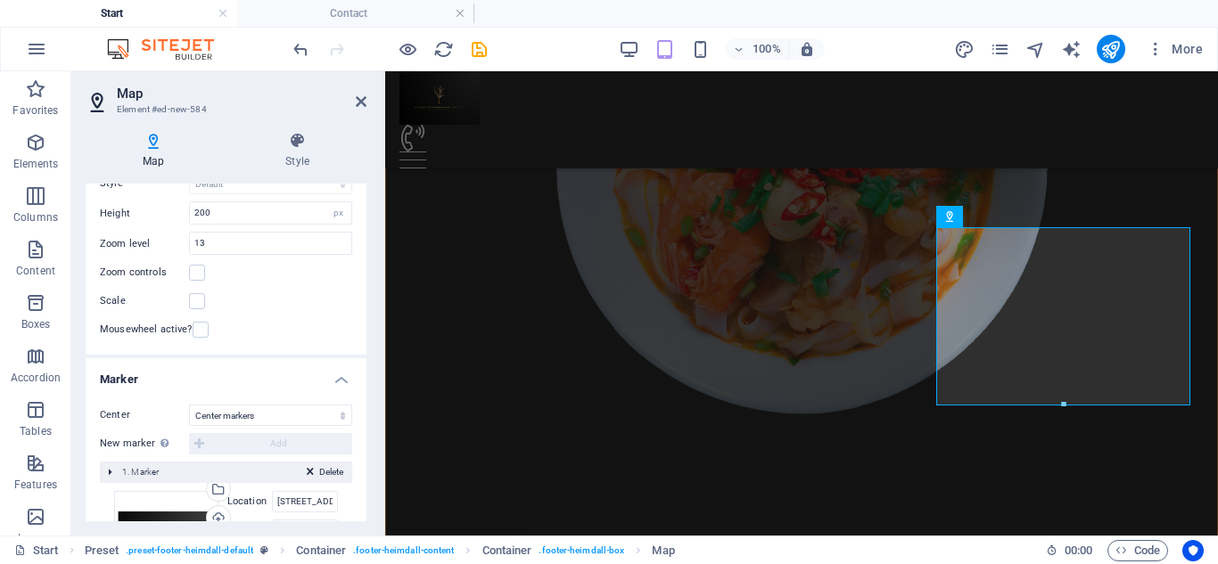
scroll to position [120, 0]
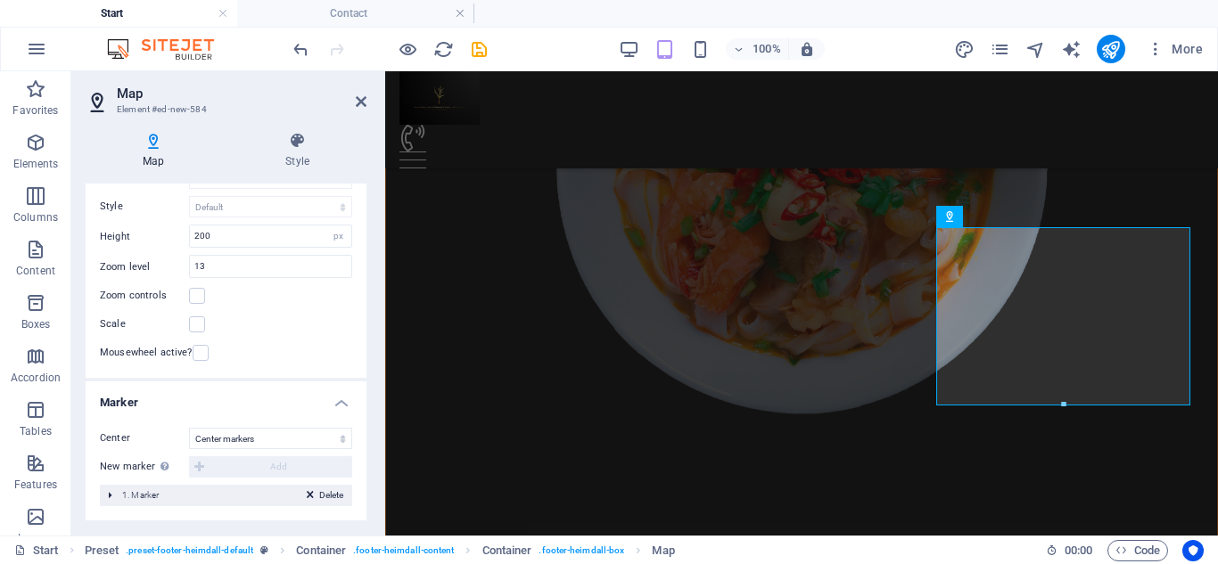
drag, startPoint x: 367, startPoint y: 332, endPoint x: 363, endPoint y: 425, distance: 92.8
click at [363, 425] on div "Map Style Map options Map center 1605 Dye Street, AZ 8528 Tempe Map is limited …" at bounding box center [225, 327] width 309 height 418
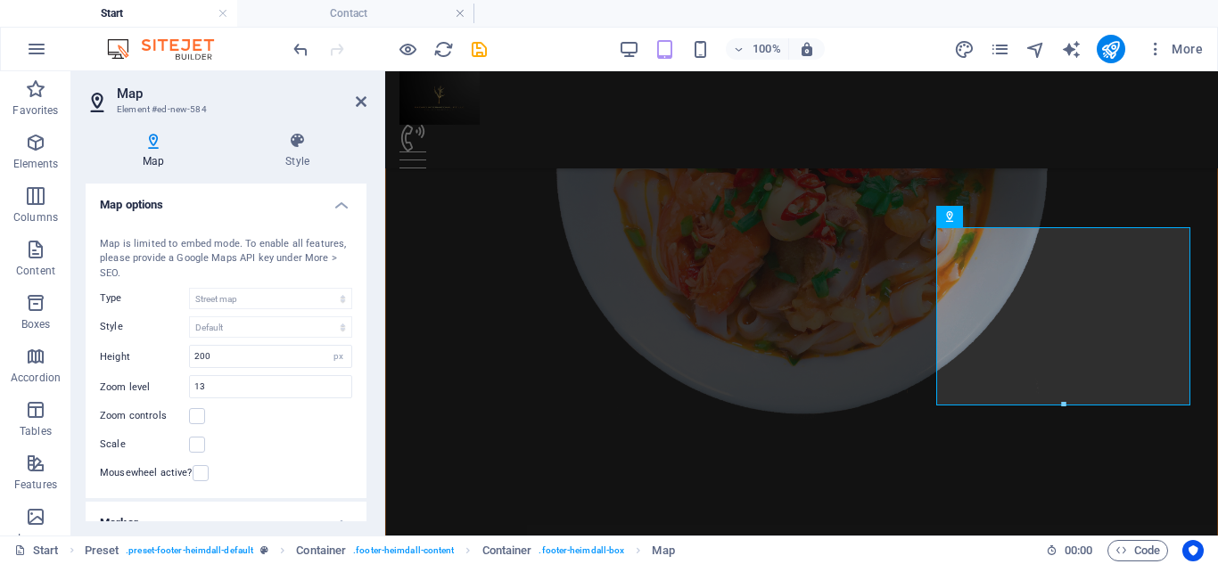
click at [148, 136] on icon at bounding box center [153, 141] width 135 height 18
drag, startPoint x: 361, startPoint y: 376, endPoint x: 359, endPoint y: 423, distance: 47.3
click at [359, 423] on div "Map center 1605 Dye Street, AZ 8528 Tempe Map is limited to embed mode. To enab…" at bounding box center [226, 357] width 281 height 283
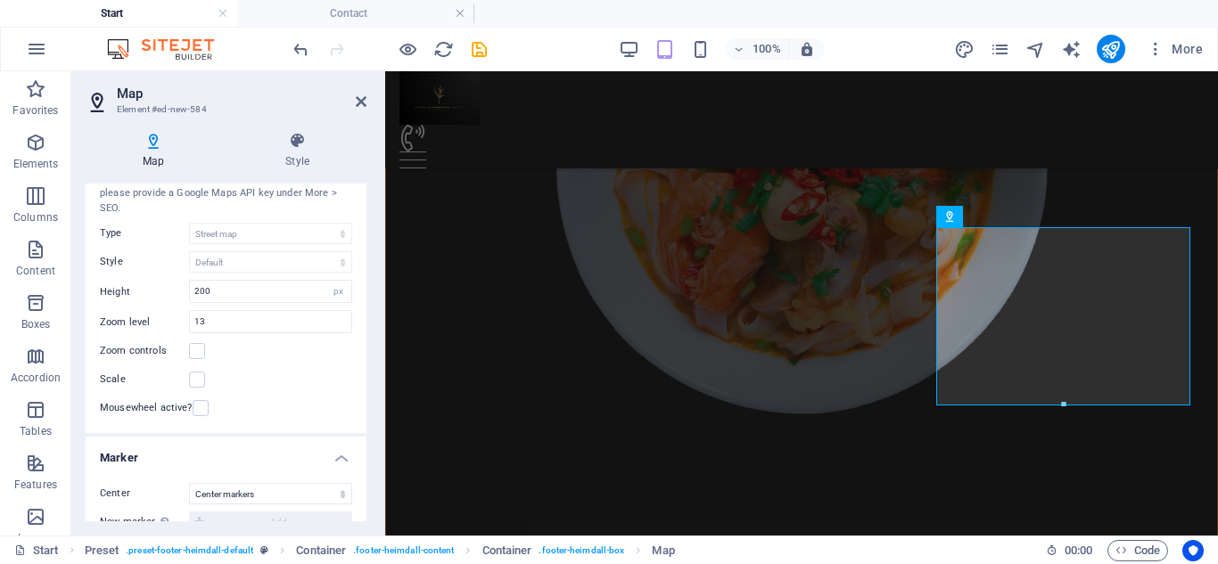
scroll to position [119, 0]
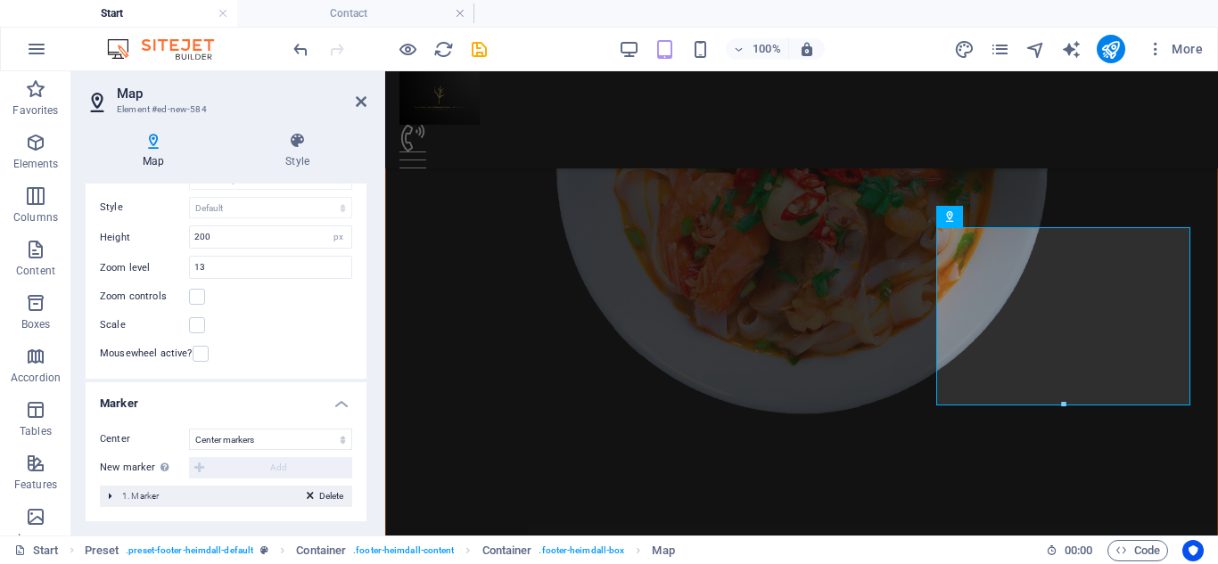
click at [204, 458] on div "New marker To enable this feature, please provide a Google Maps API key in the …" at bounding box center [226, 467] width 252 height 21
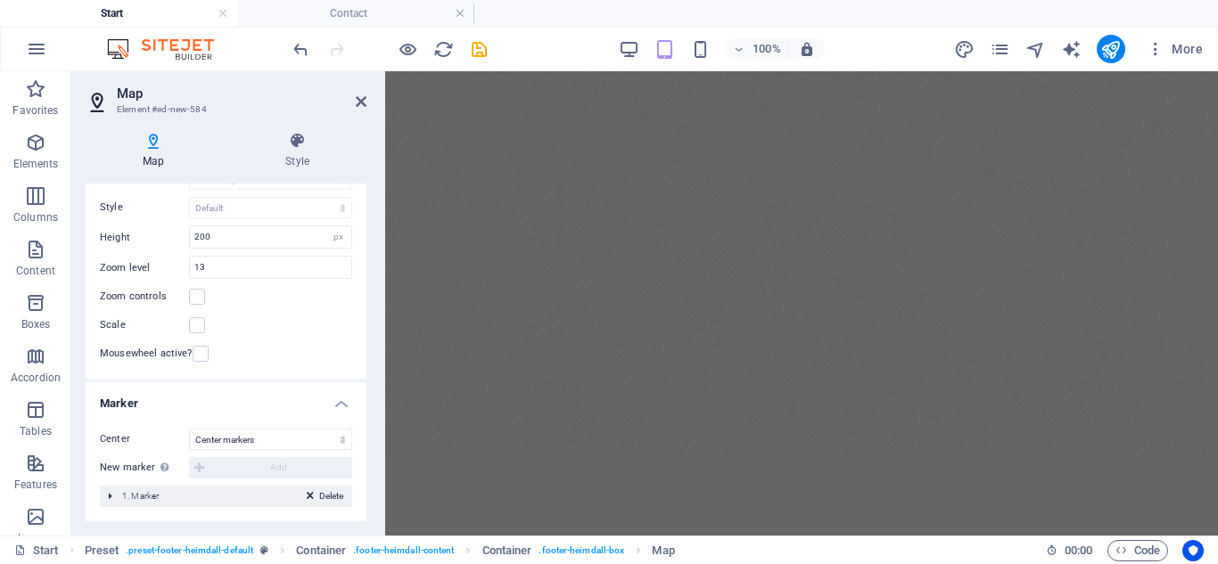
scroll to position [0, 0]
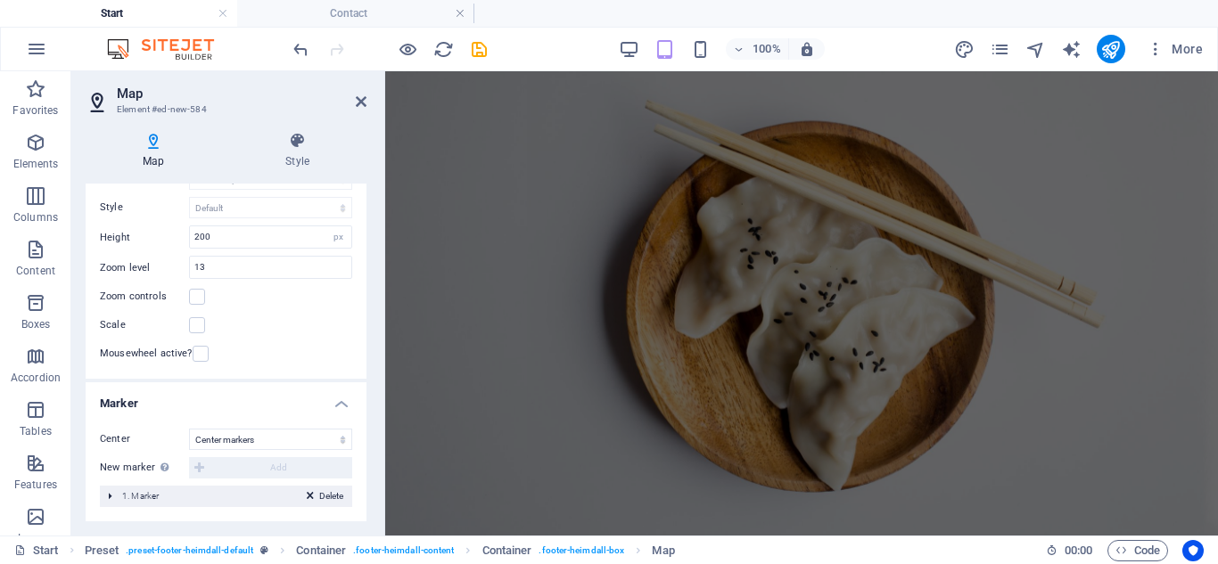
drag, startPoint x: 1217, startPoint y: 447, endPoint x: 1576, endPoint y: 109, distance: 493.7
click at [362, 99] on icon at bounding box center [361, 101] width 11 height 14
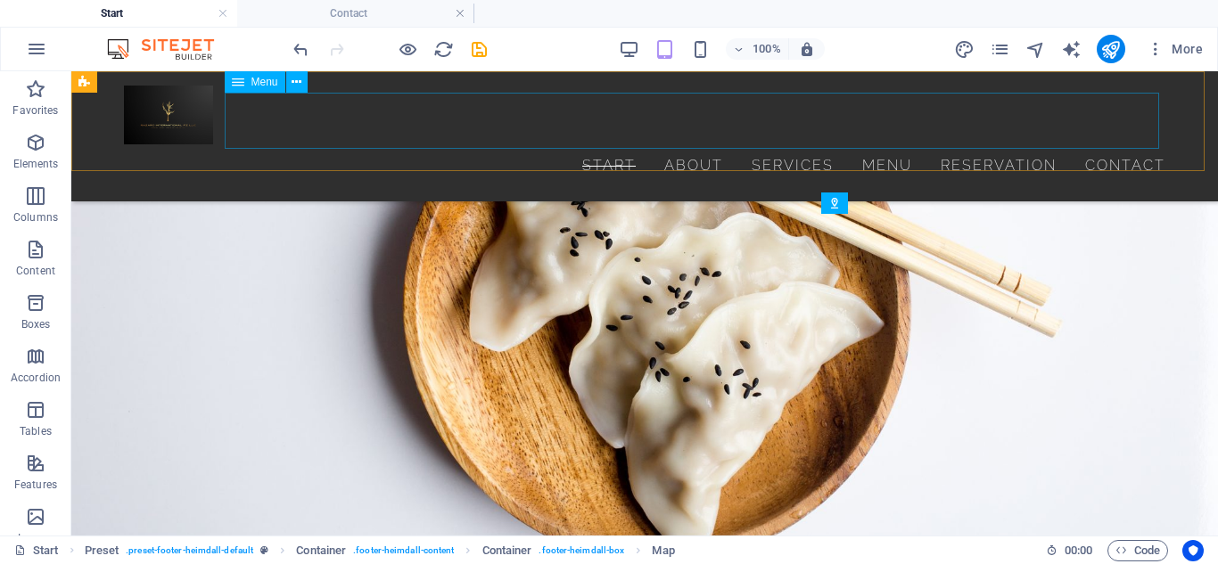
scroll to position [7004, 0]
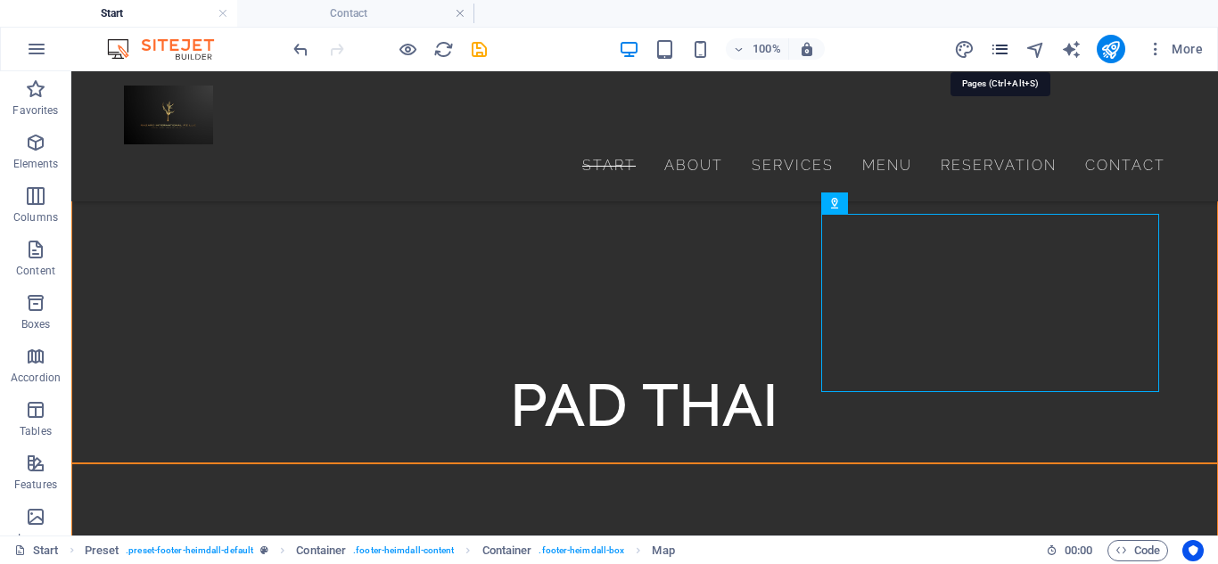
click at [996, 53] on icon "pages" at bounding box center [999, 49] width 21 height 21
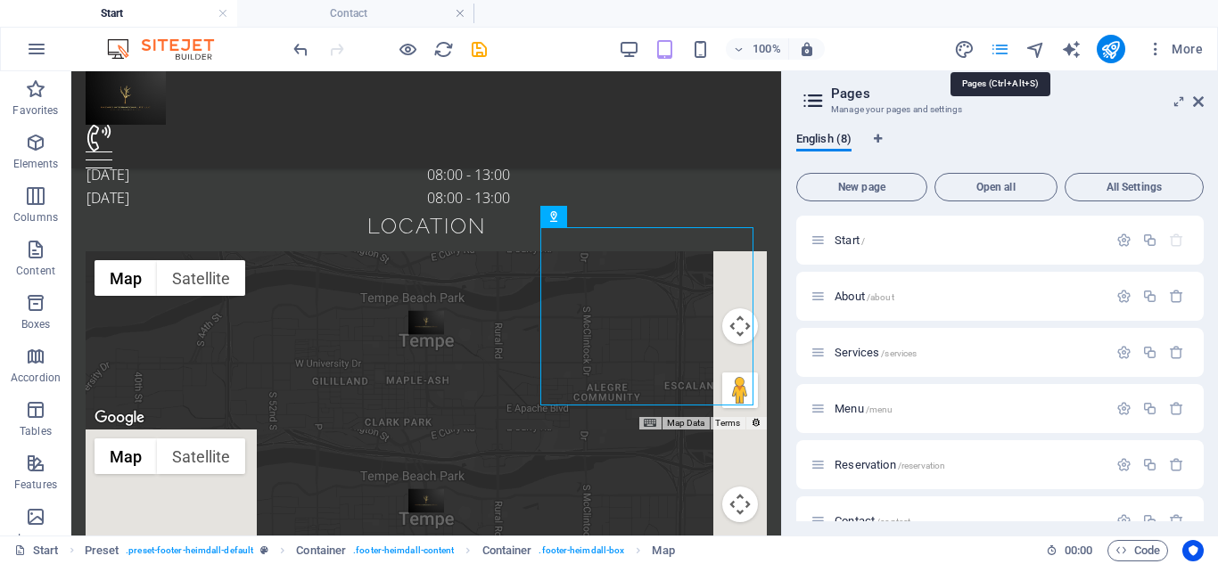
scroll to position [5107, 0]
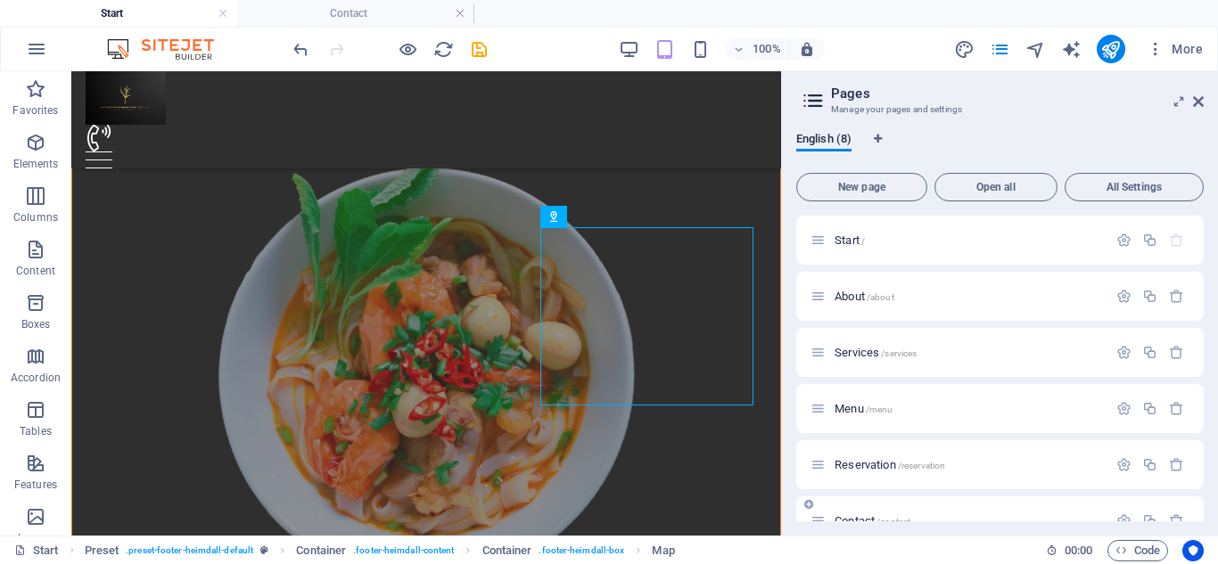
click at [860, 507] on div "Contact /contact" at bounding box center [999, 520] width 407 height 49
click at [849, 411] on span "Contact /contact" at bounding box center [872, 407] width 76 height 13
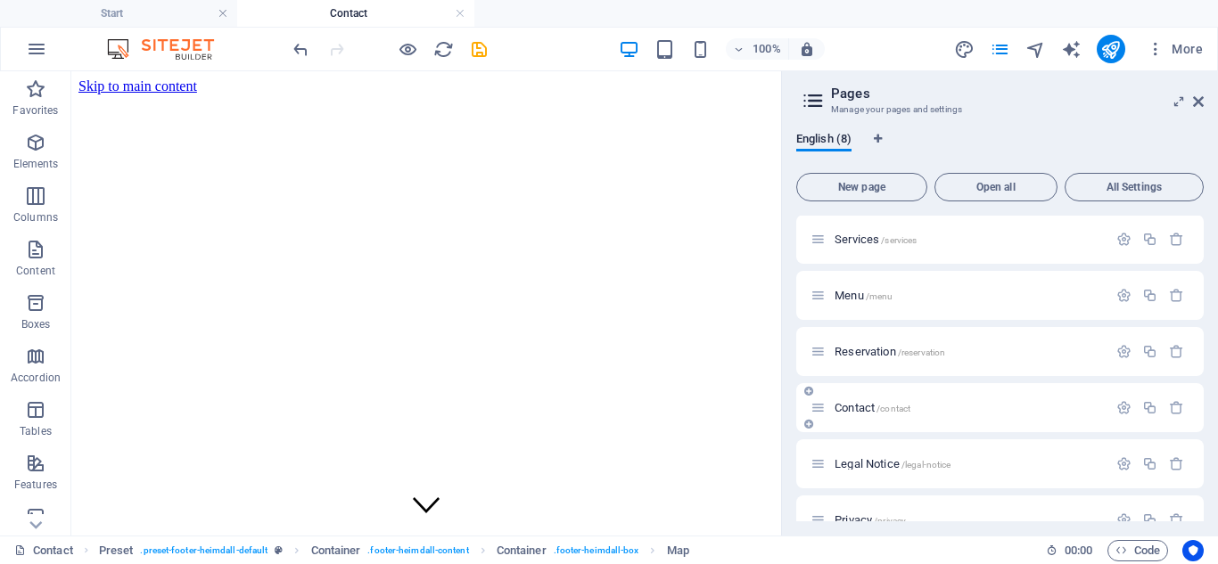
scroll to position [1330, 0]
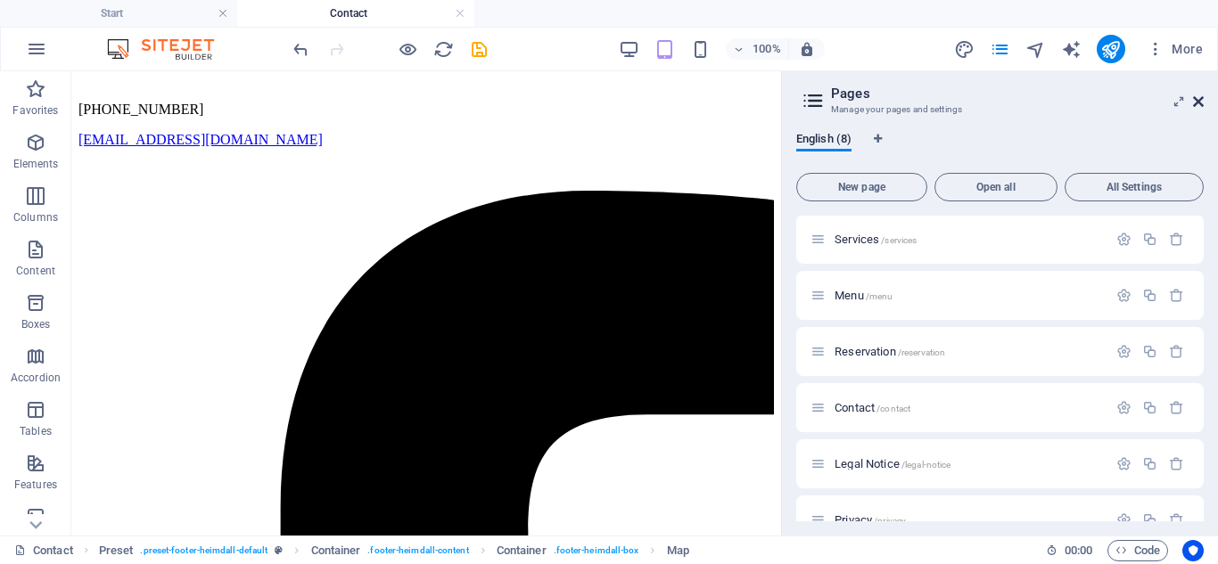
click at [1194, 100] on icon at bounding box center [1198, 101] width 11 height 14
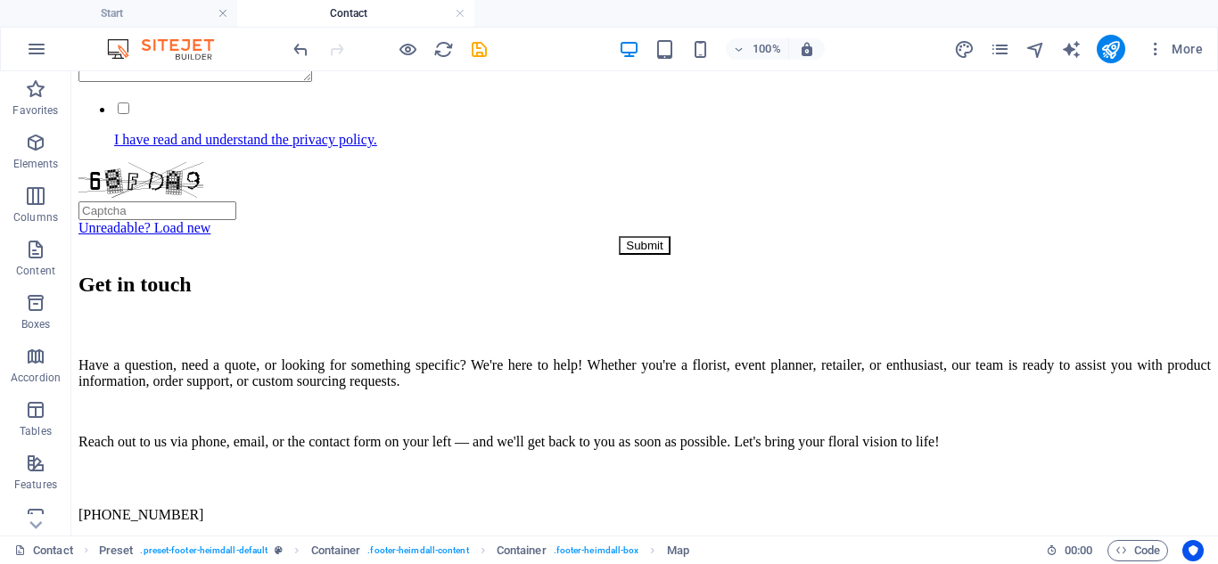
scroll to position [920, 0]
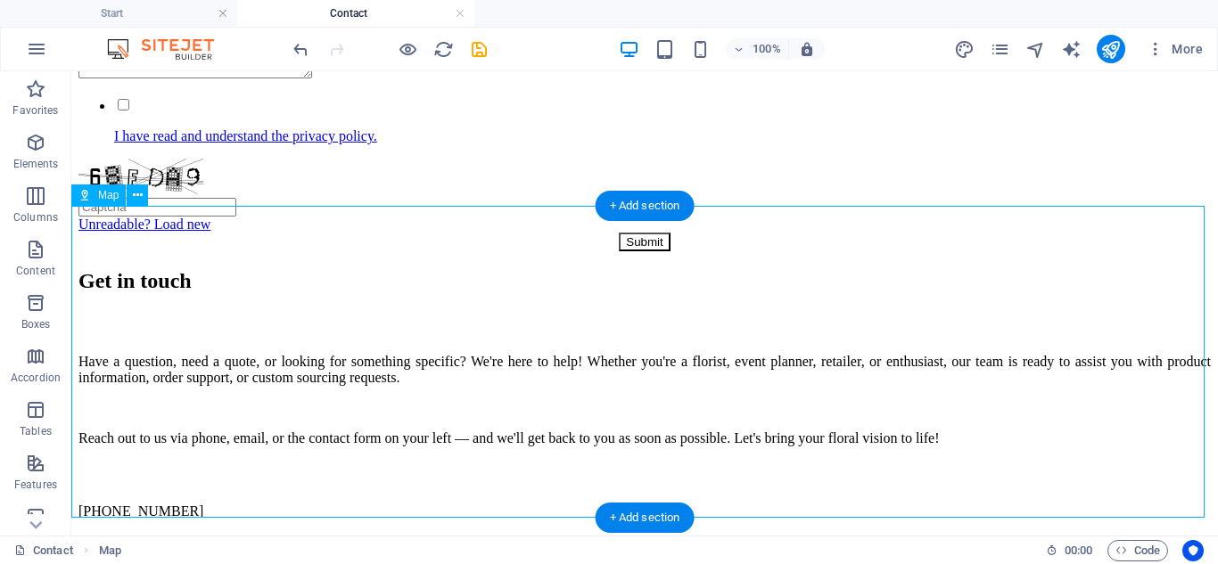
select select "1"
select select "px"
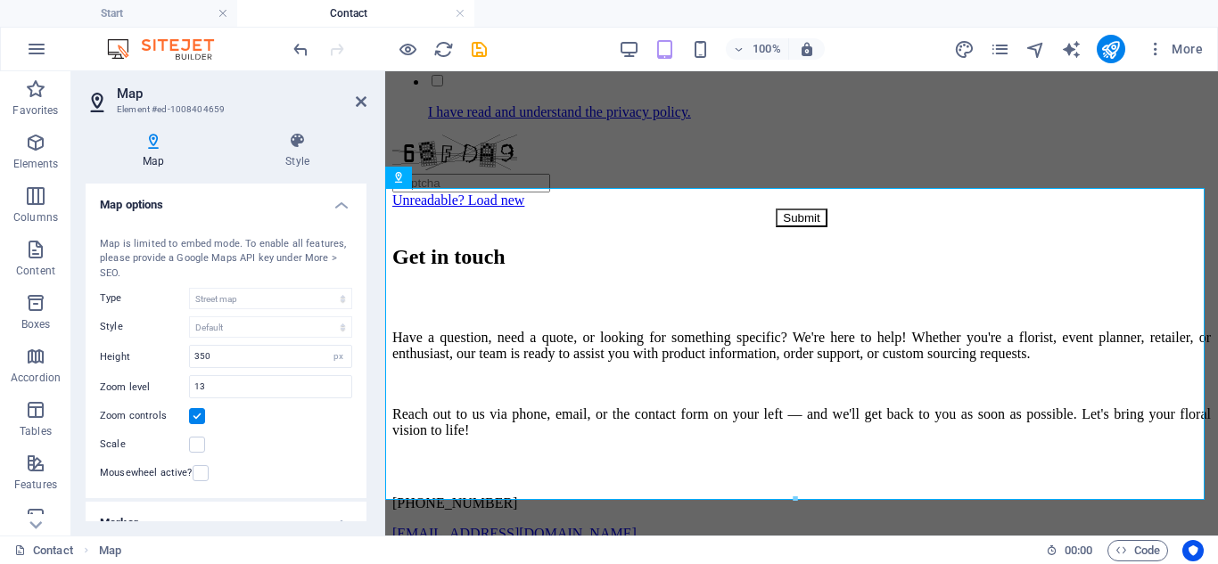
drag, startPoint x: 361, startPoint y: 258, endPoint x: 367, endPoint y: 358, distance: 100.9
click at [367, 358] on div "Map Style Map options Map center 1605 Dye Street, AZ 8528 Tempe Map is limited …" at bounding box center [225, 327] width 309 height 418
drag, startPoint x: 367, startPoint y: 358, endPoint x: 371, endPoint y: 447, distance: 88.3
click at [371, 447] on div "Map Style Map options Map center 1605 Dye Street, AZ 8528 Tempe Map is limited …" at bounding box center [225, 327] width 309 height 418
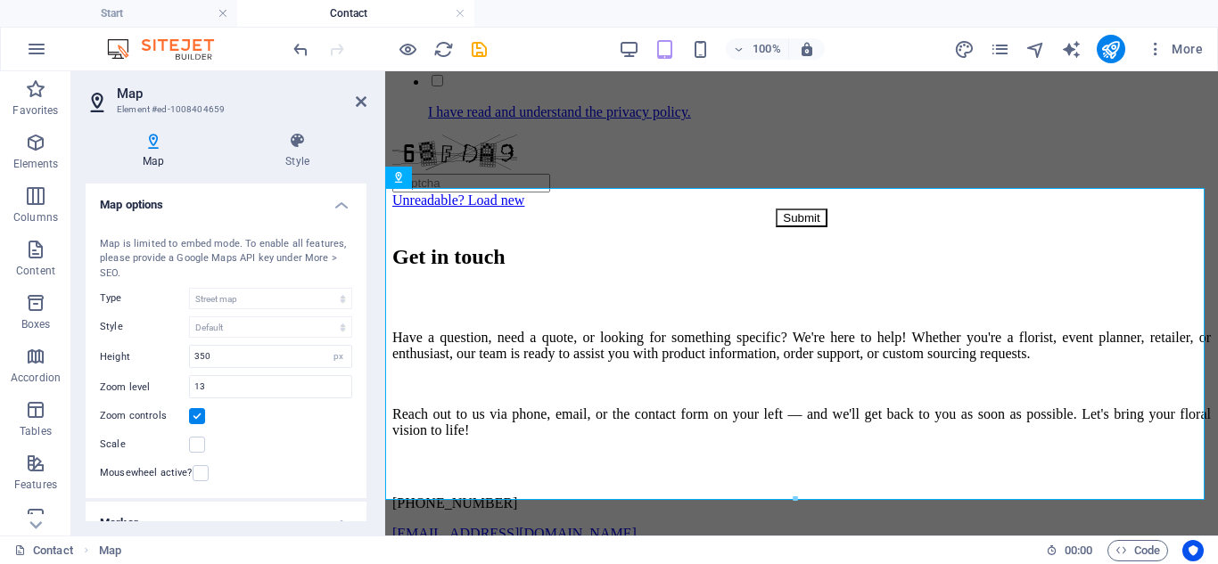
drag, startPoint x: 362, startPoint y: 372, endPoint x: 367, endPoint y: 433, distance: 61.7
click at [367, 433] on div "Map Style Map options Map center 1605 Dye Street, AZ 8528 Tempe Map is limited …" at bounding box center [225, 327] width 309 height 418
click at [353, 438] on div "Map center 1605 Dye Street, AZ 8528 Tempe Map is limited to embed mode. To enab…" at bounding box center [226, 357] width 281 height 283
drag, startPoint x: 361, startPoint y: 362, endPoint x: 358, endPoint y: 375, distance: 13.6
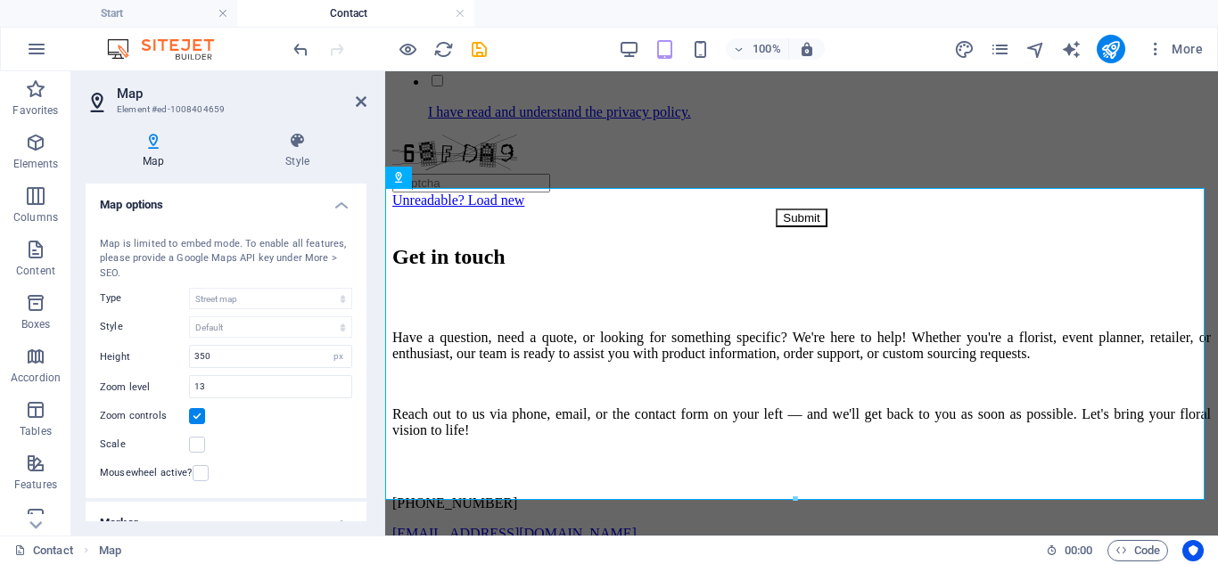
click at [358, 375] on div "Map center 1605 Dye Street, AZ 8528 Tempe Map is limited to embed mode. To enab…" at bounding box center [226, 357] width 281 height 283
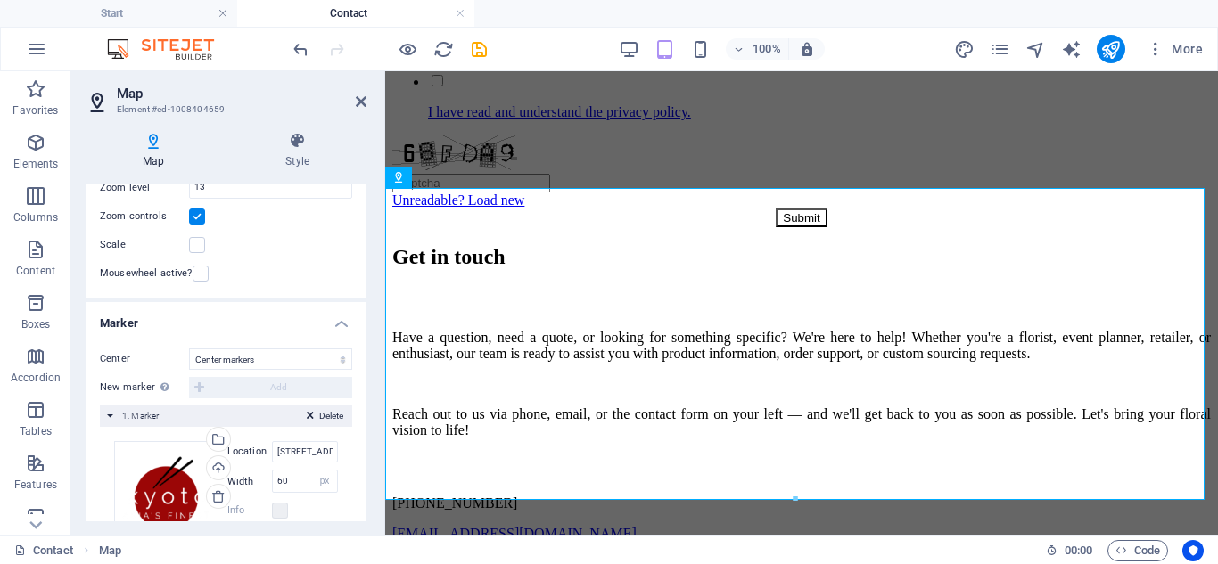
scroll to position [250, 0]
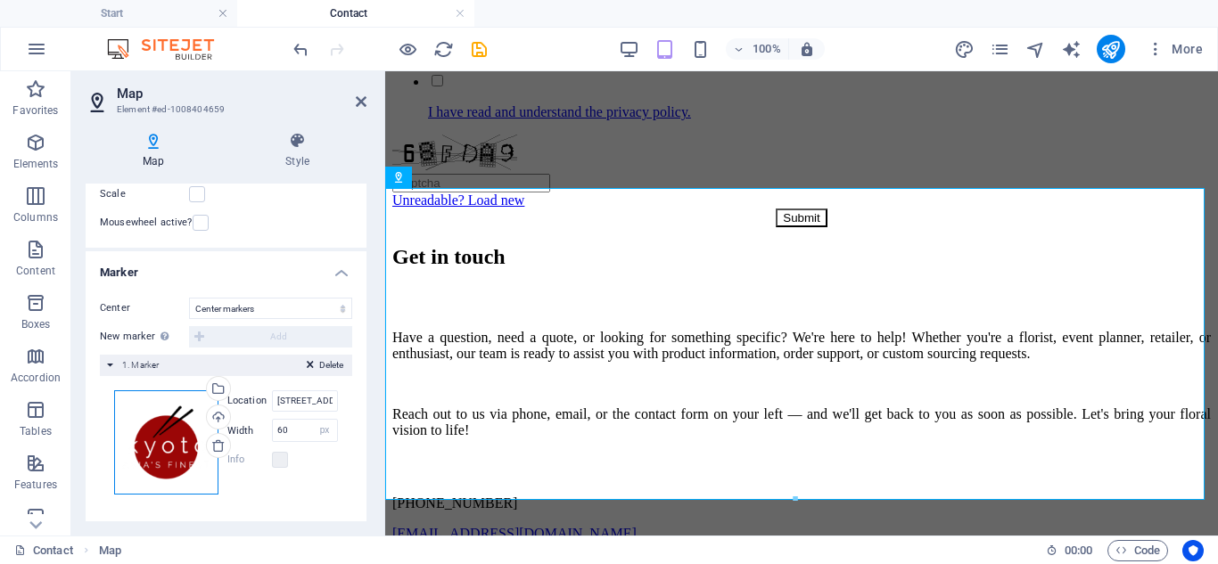
click at [164, 433] on div "Drag files here, click to choose files or select files from Files or our free s…" at bounding box center [166, 442] width 104 height 104
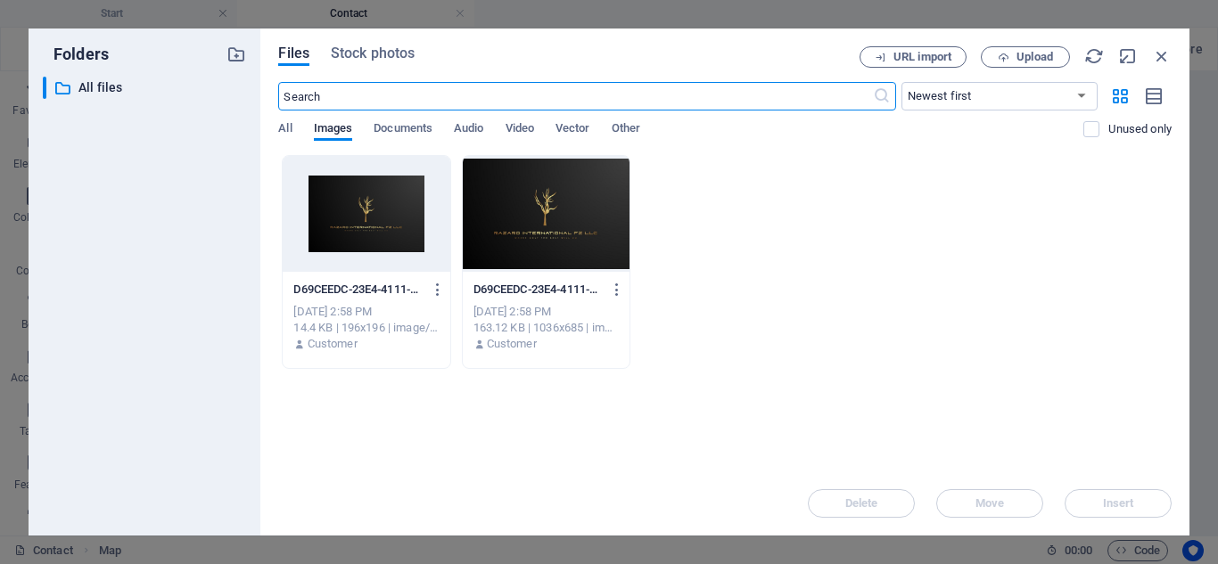
scroll to position [1385, 0]
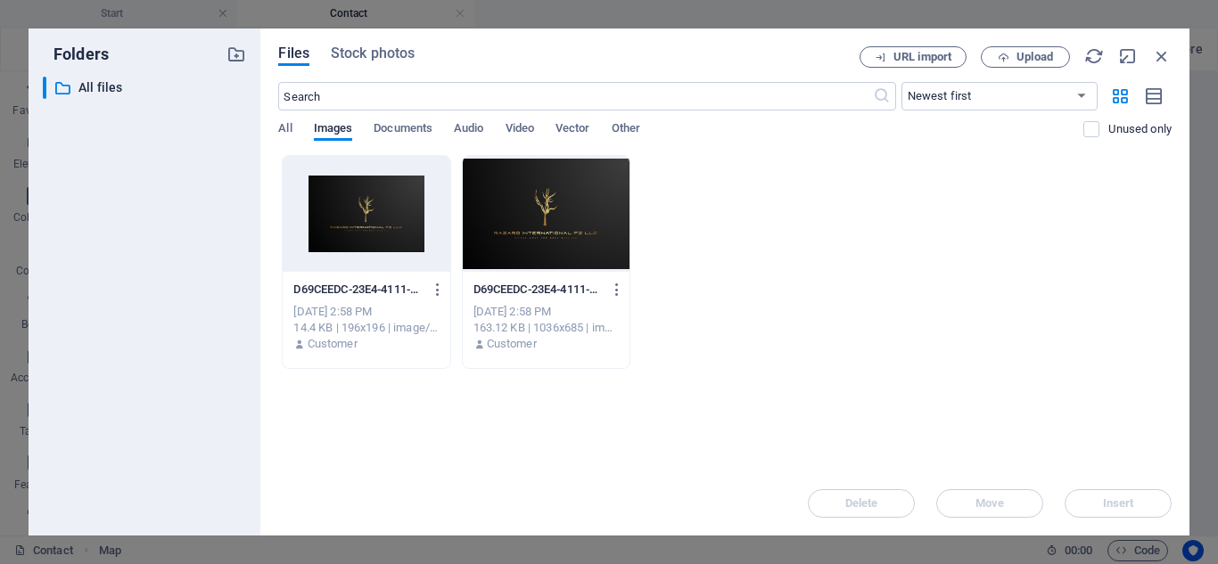
click at [369, 201] on div at bounding box center [366, 214] width 167 height 116
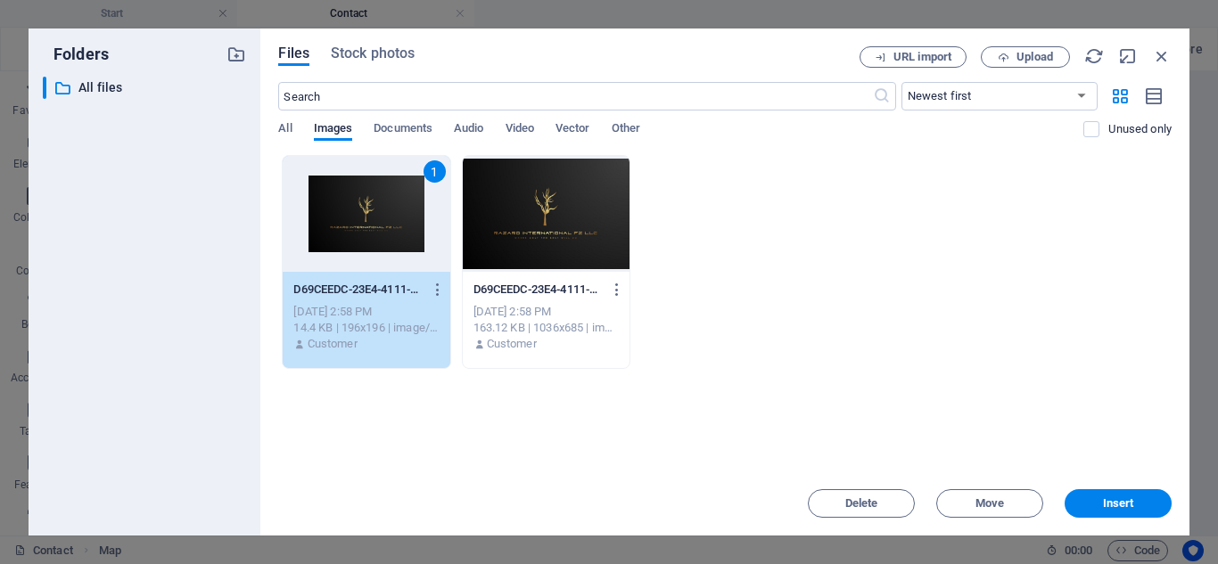
click at [369, 201] on div "1" at bounding box center [366, 214] width 167 height 116
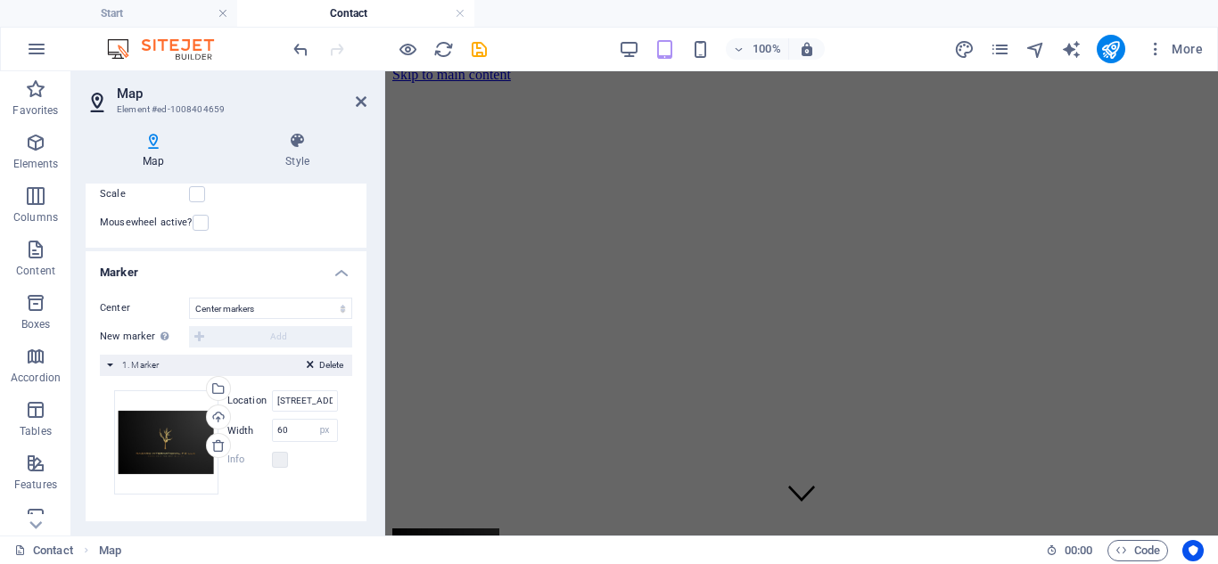
scroll to position [0, 0]
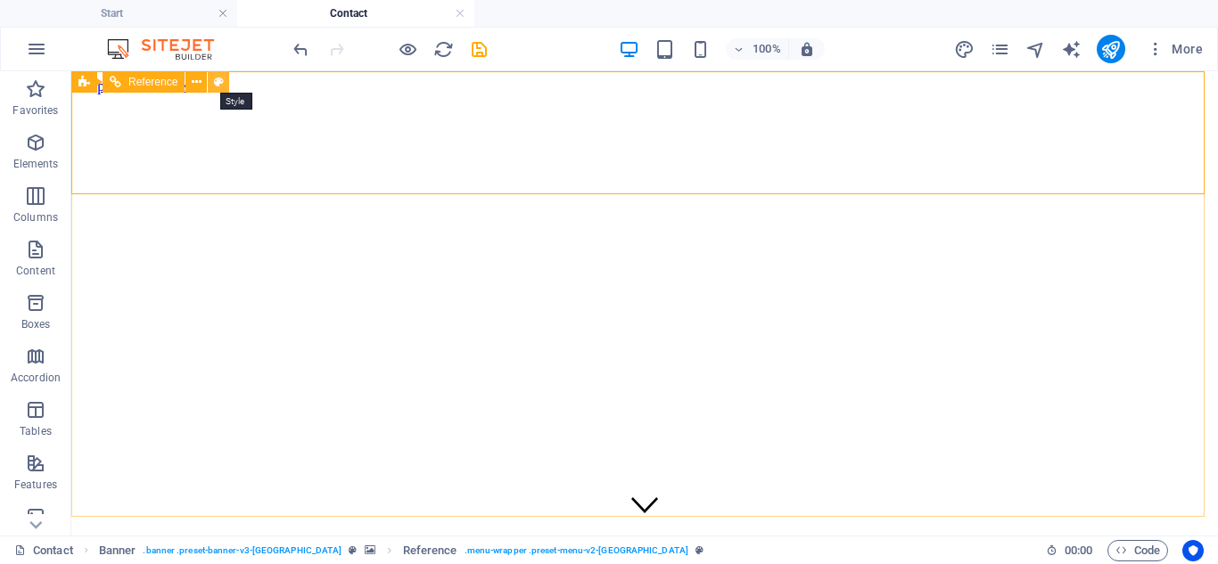
click at [213, 80] on button at bounding box center [218, 81] width 21 height 21
select select "rem"
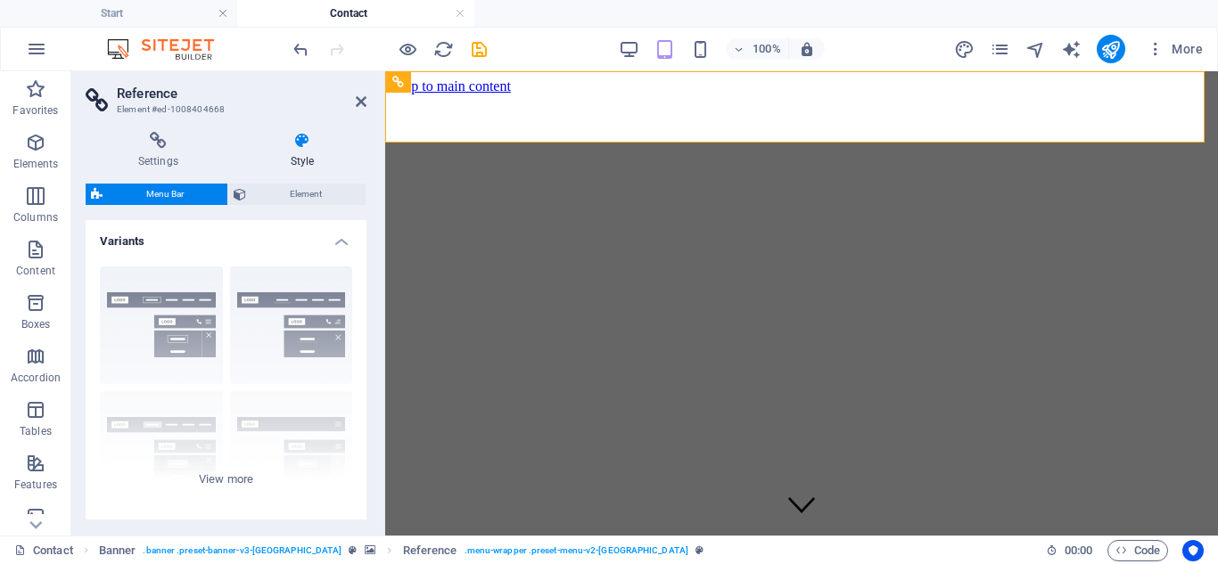
click at [293, 168] on h4 "Style" at bounding box center [302, 150] width 128 height 37
click at [301, 194] on span "Element" at bounding box center [305, 194] width 109 height 21
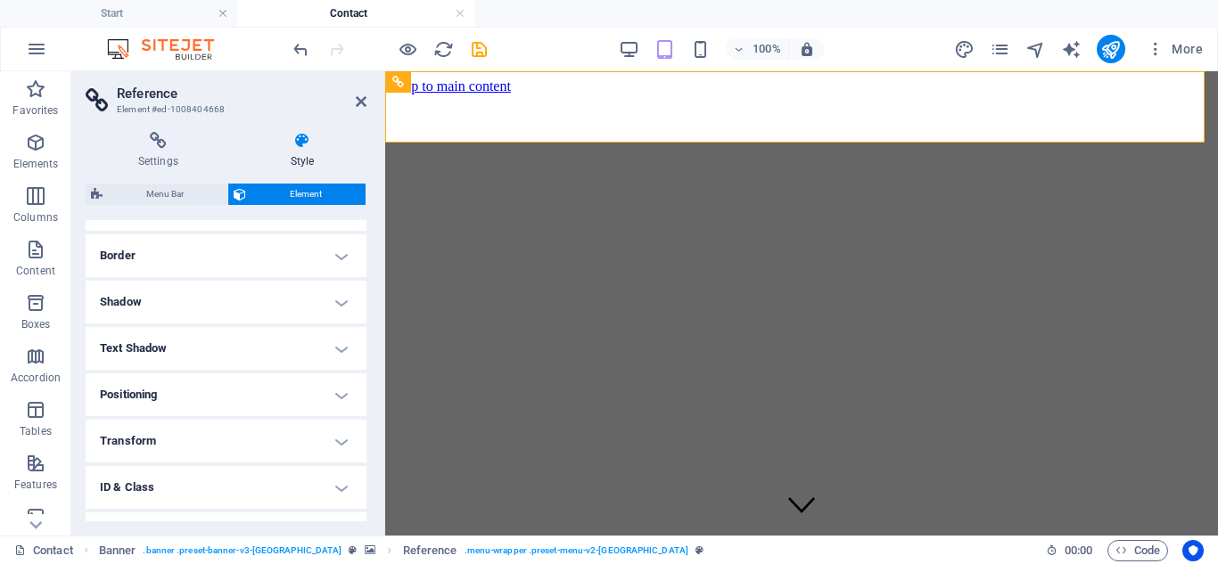
scroll to position [452, 0]
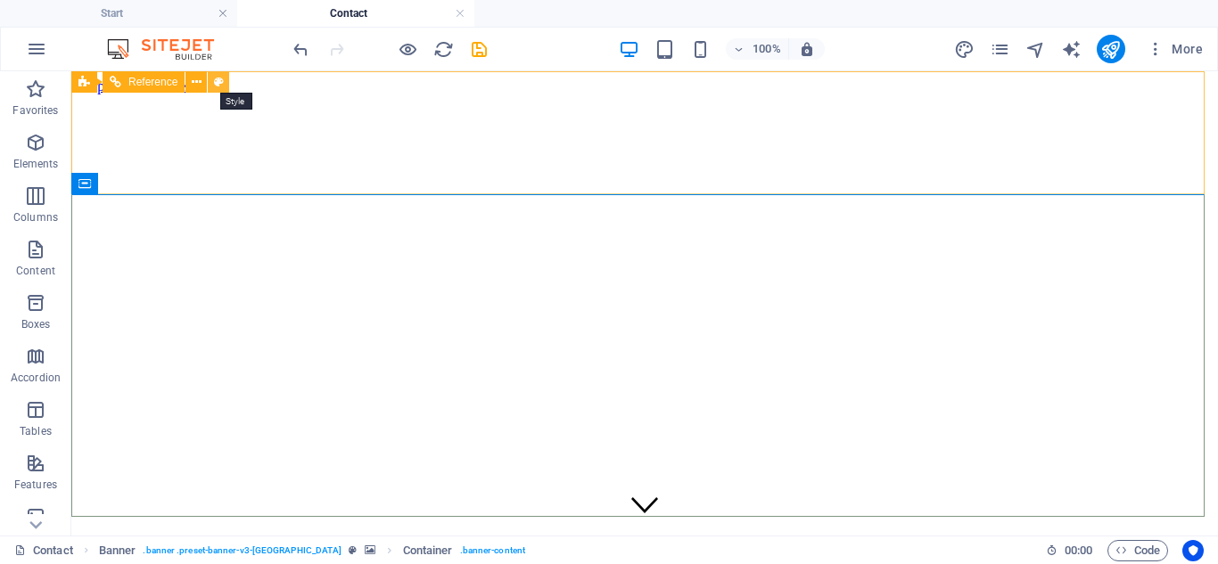
click at [224, 82] on button at bounding box center [218, 81] width 21 height 21
select select "rem"
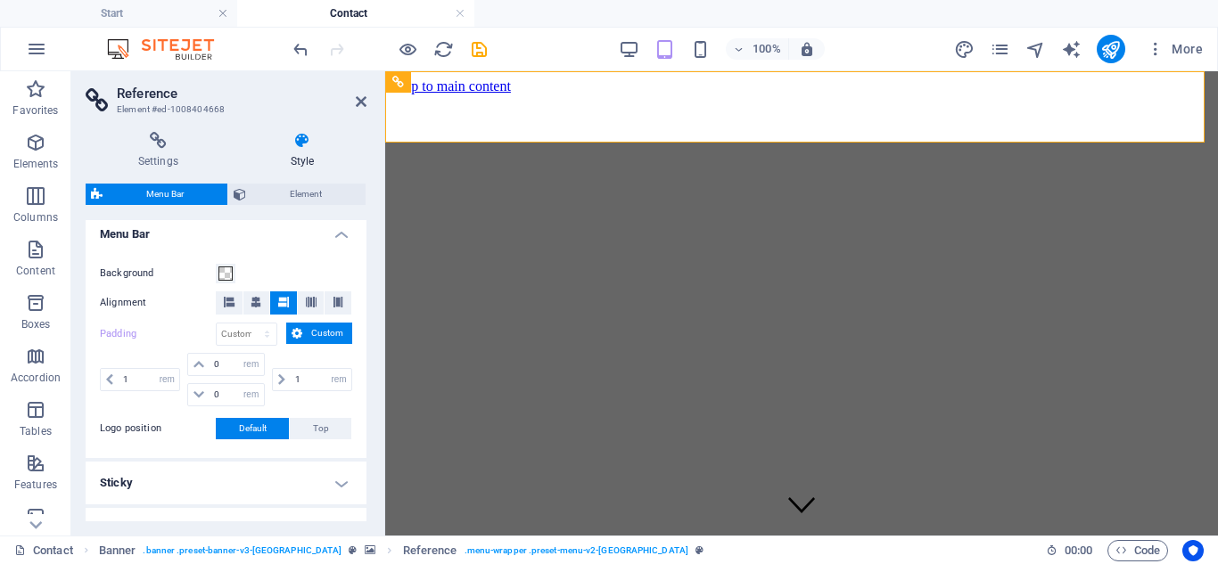
scroll to position [306, 0]
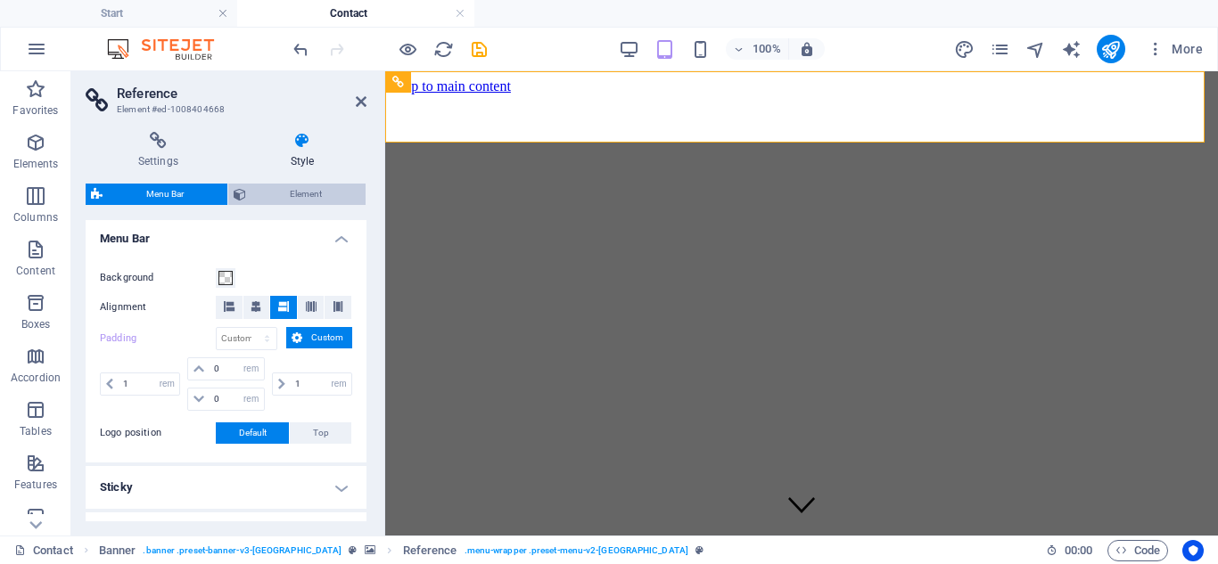
click at [312, 185] on span "Element" at bounding box center [305, 194] width 109 height 21
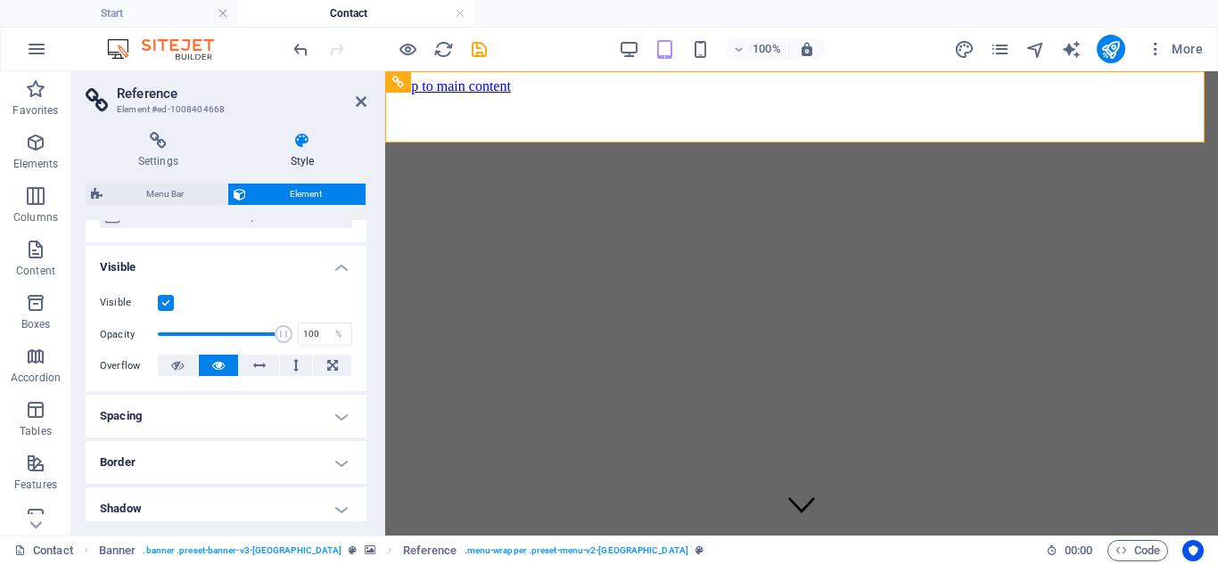
scroll to position [0, 0]
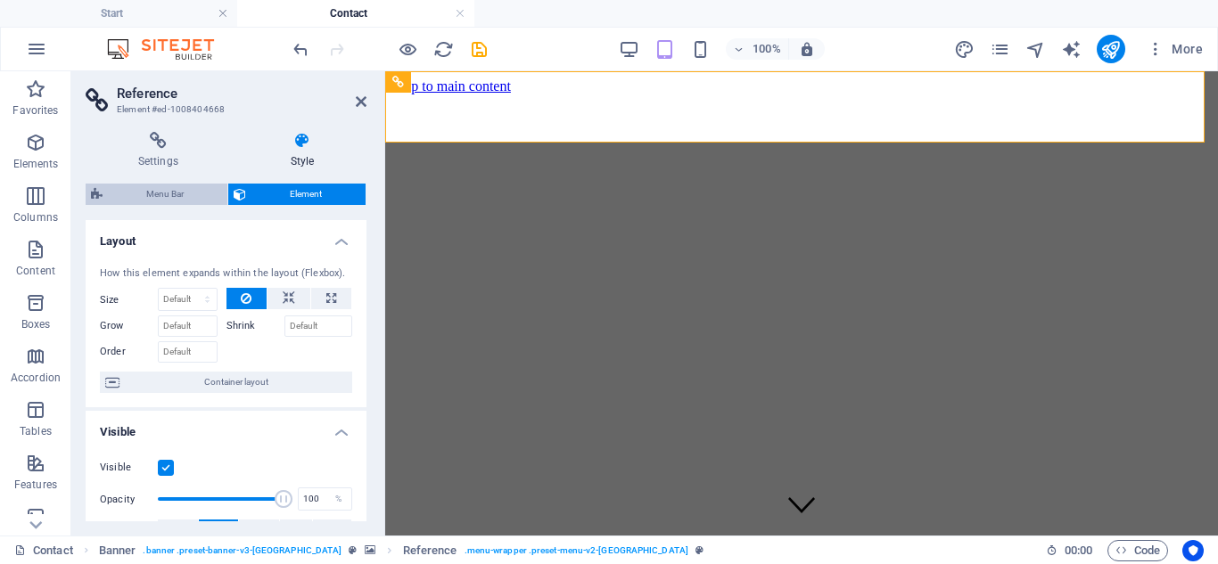
click at [168, 202] on span "Menu Bar" at bounding box center [165, 194] width 114 height 21
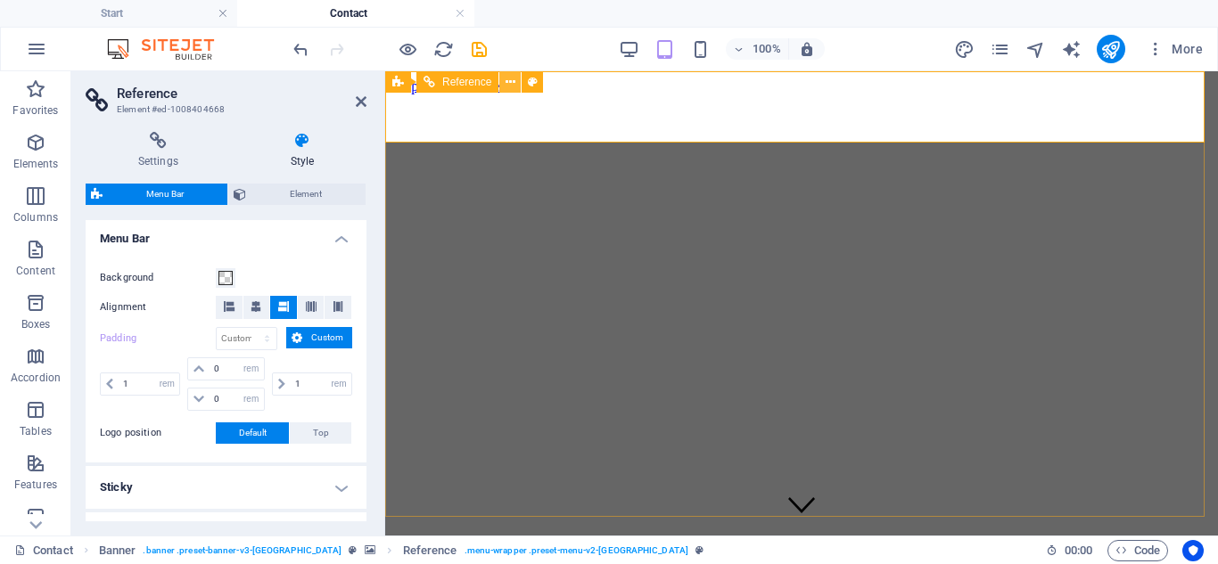
click at [511, 83] on icon at bounding box center [510, 82] width 10 height 19
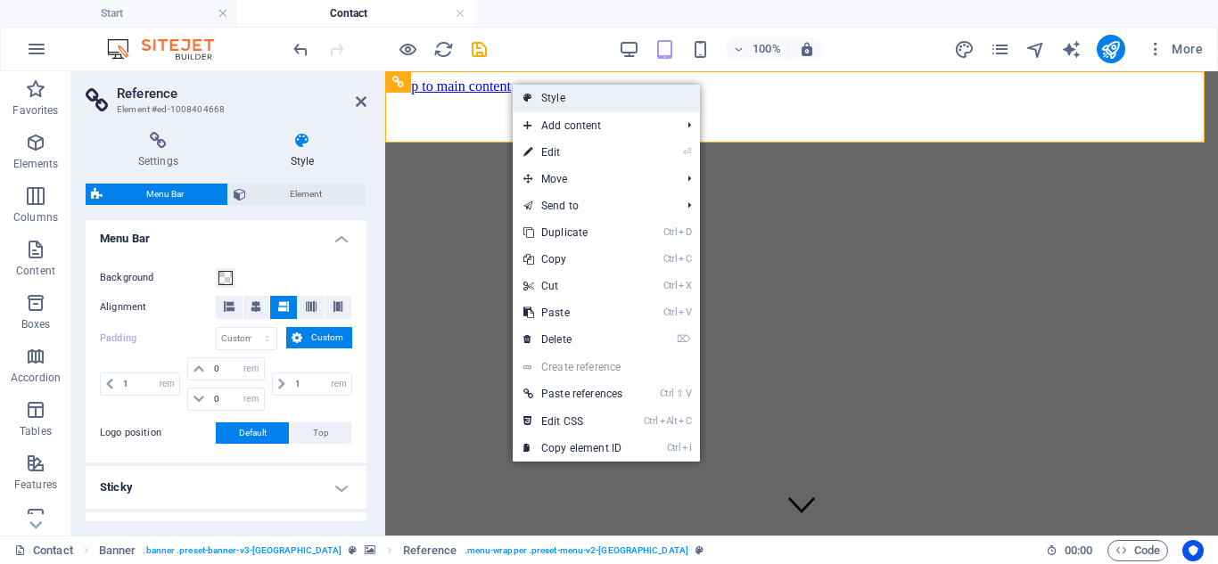
click at [537, 95] on link "Style" at bounding box center [606, 98] width 187 height 27
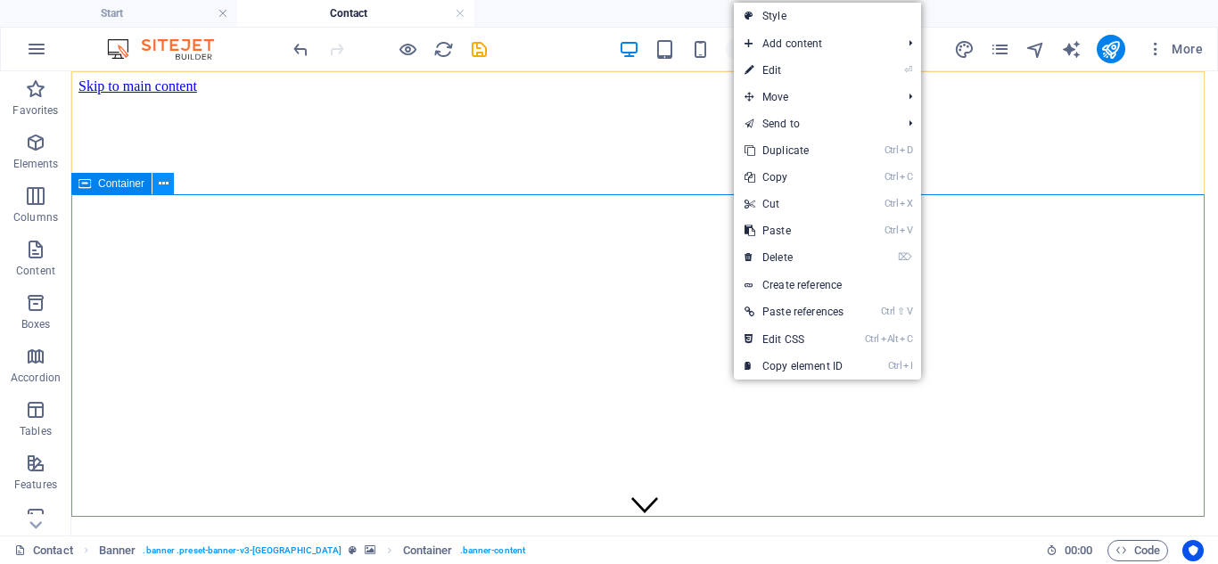
click at [161, 187] on icon at bounding box center [164, 184] width 10 height 19
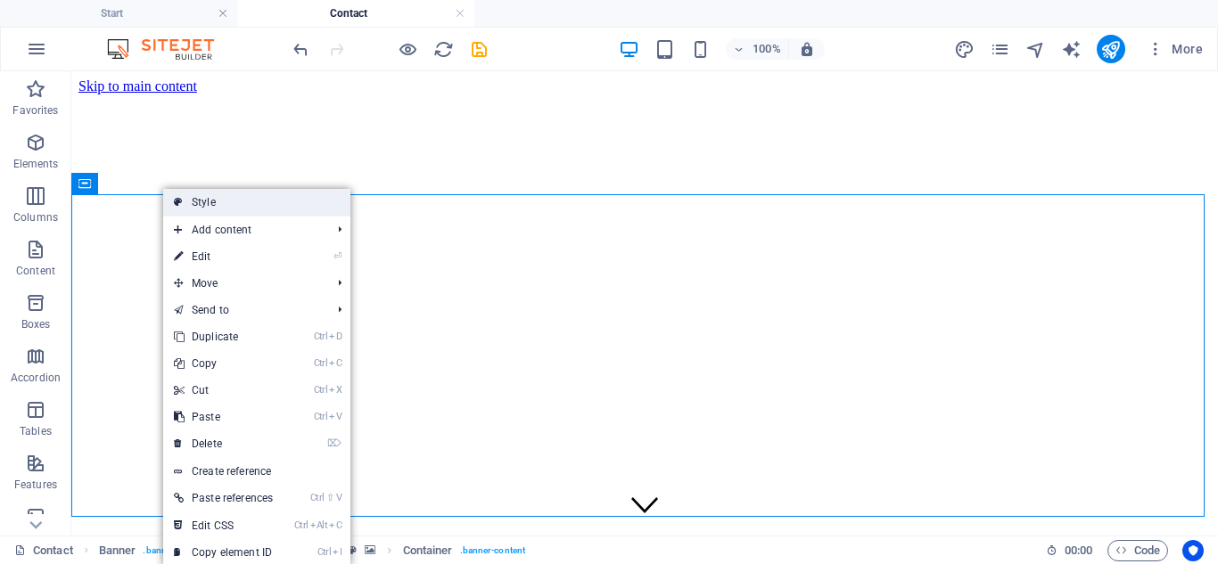
click at [253, 208] on link "Style" at bounding box center [256, 202] width 187 height 27
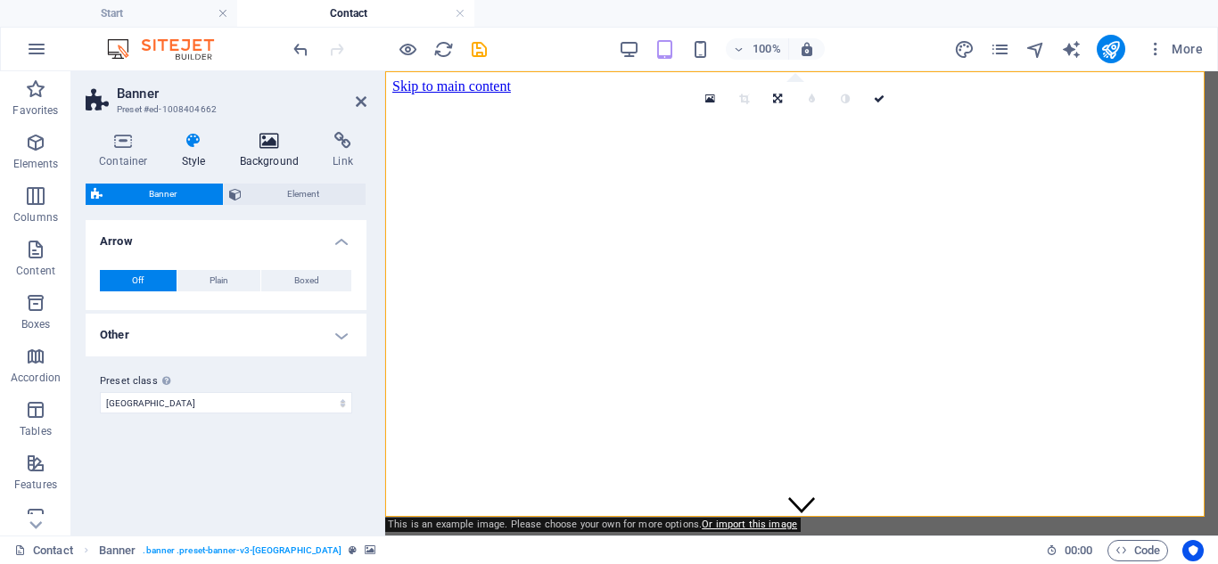
click at [279, 149] on icon at bounding box center [269, 141] width 86 height 18
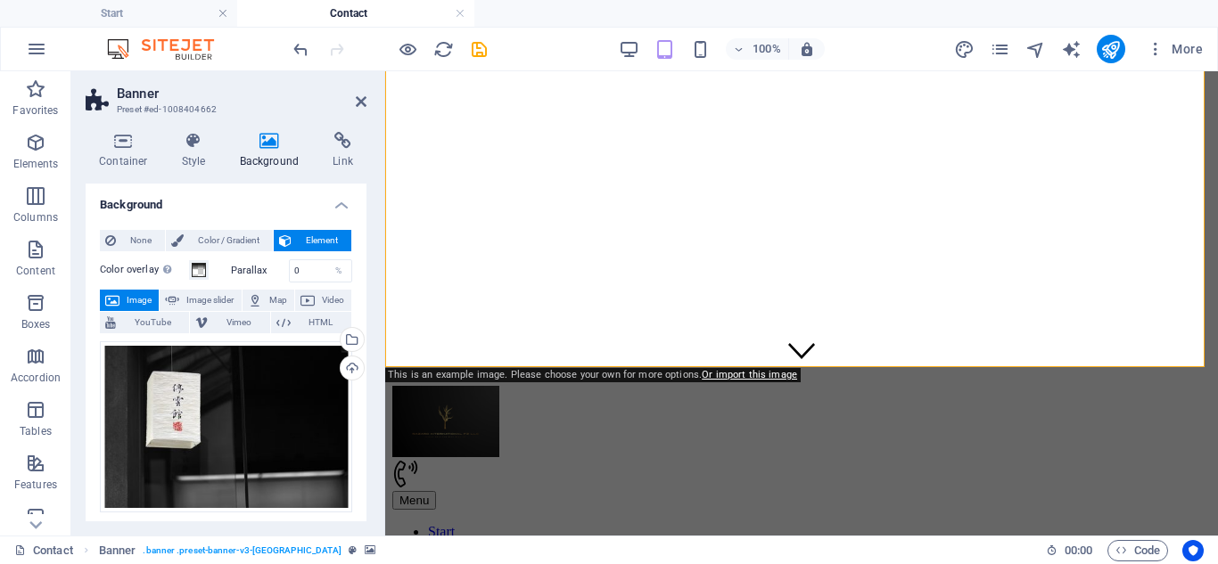
scroll to position [157, 0]
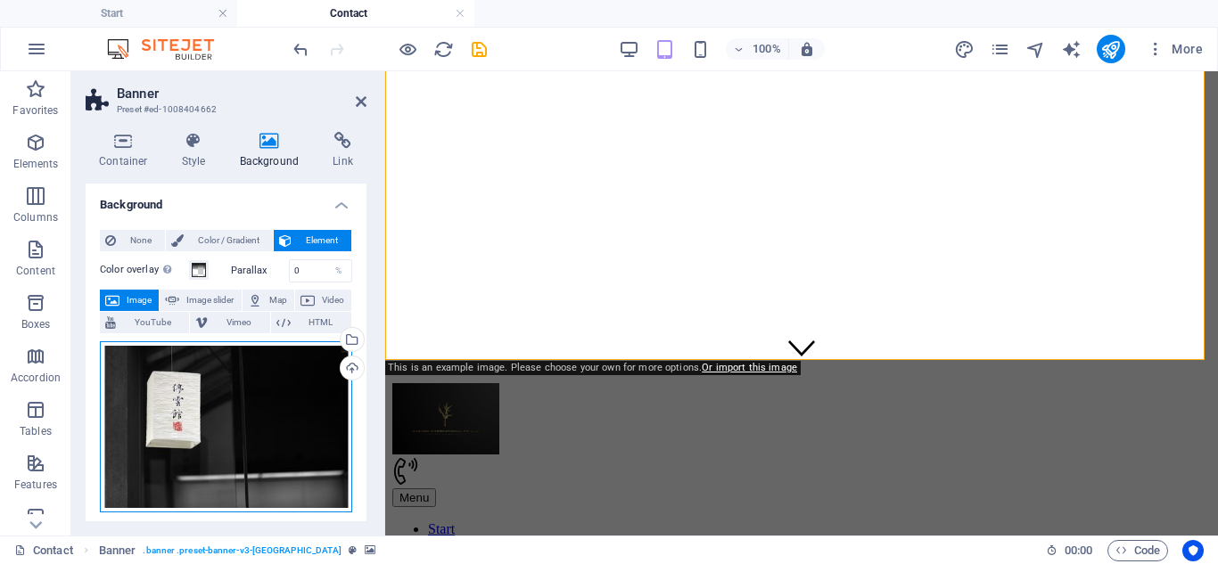
click at [269, 391] on div "Drag files here, click to choose files or select files from Files or our free s…" at bounding box center [226, 426] width 252 height 171
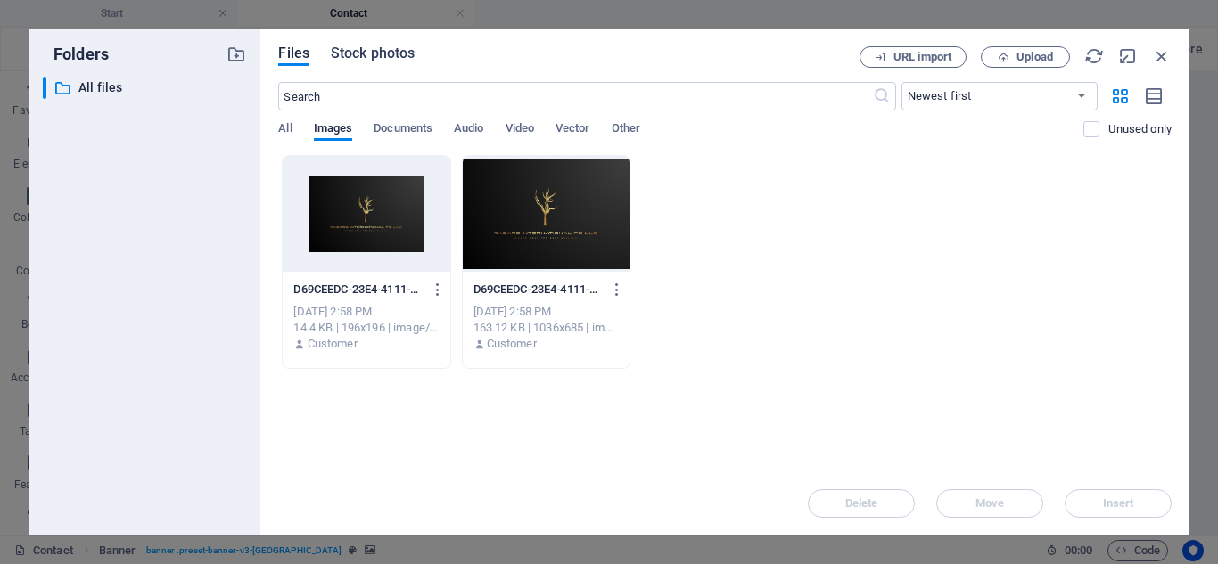
click at [353, 59] on span "Stock photos" at bounding box center [373, 53] width 84 height 21
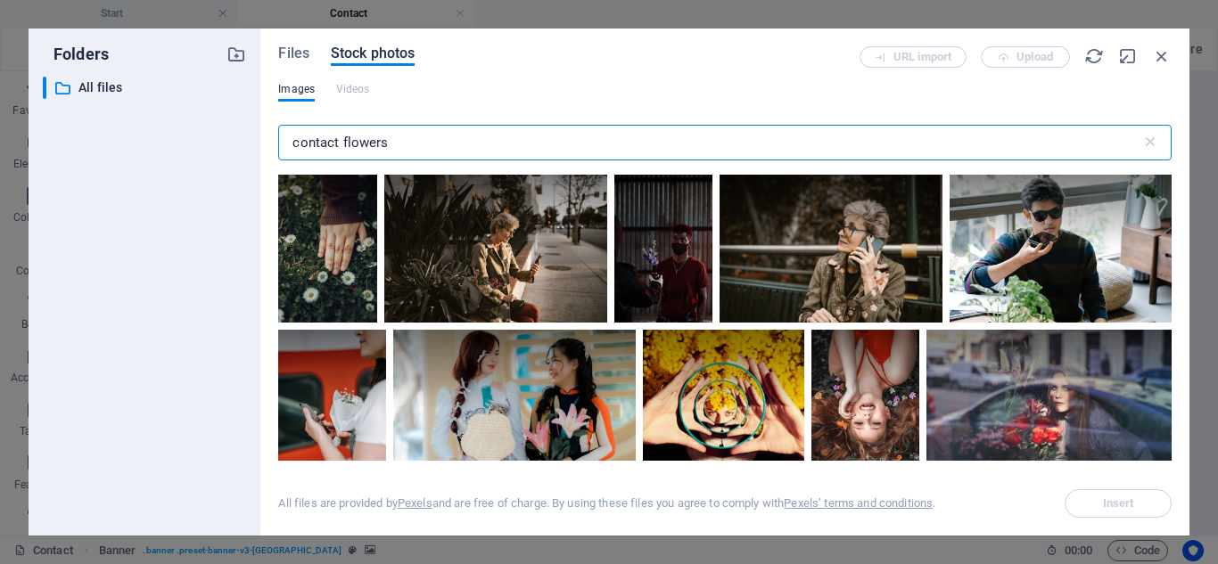
type input "contact flowers"
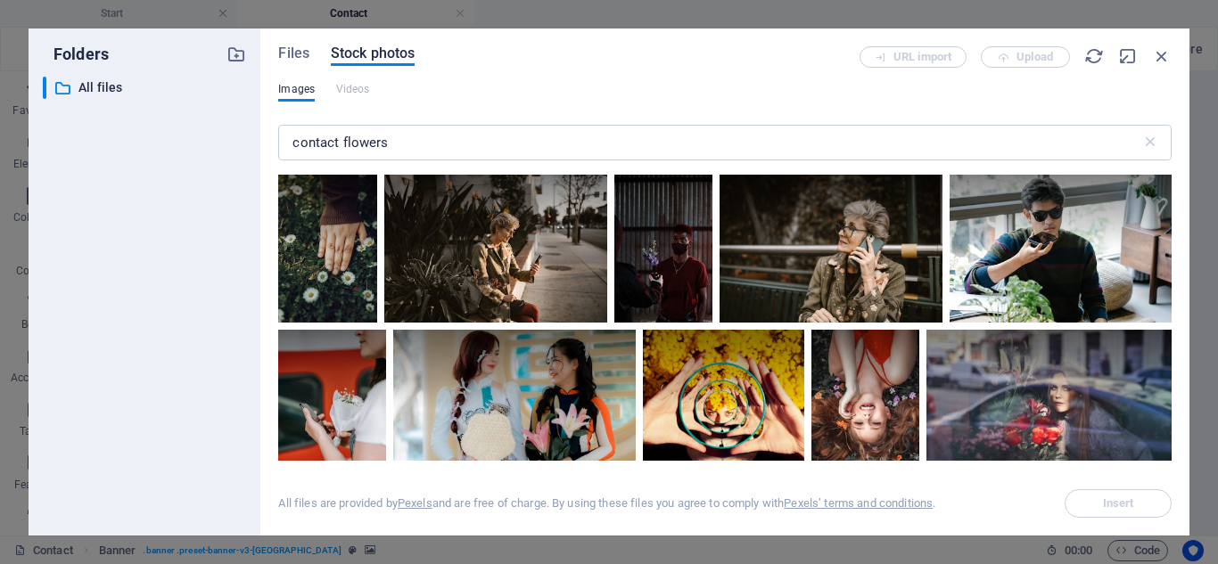
drag, startPoint x: 1172, startPoint y: 202, endPoint x: 1172, endPoint y: 214, distance: 11.6
click at [1172, 214] on div "Files Stock photos URL import Upload Images Videos contact flowers ​ All files …" at bounding box center [724, 282] width 929 height 507
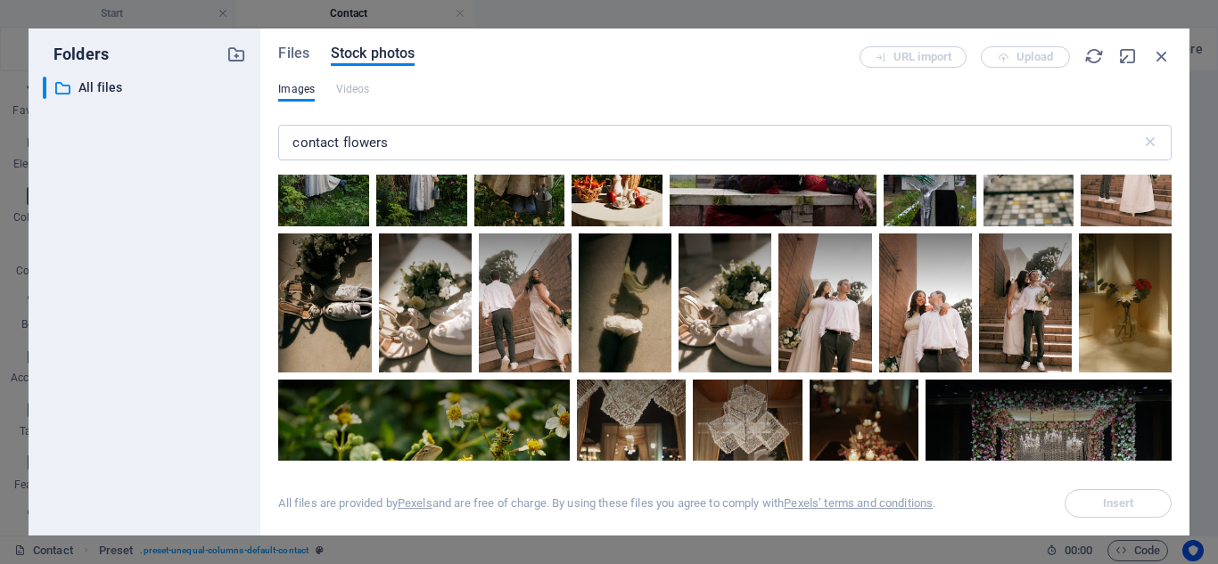
scroll to position [10718, 0]
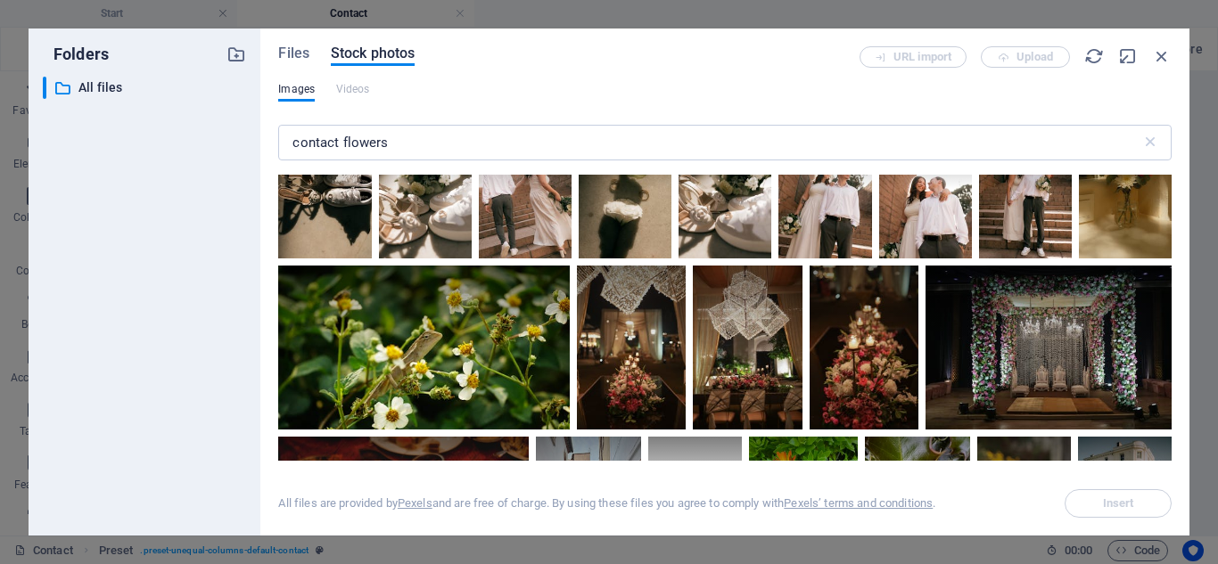
drag, startPoint x: 1167, startPoint y: 426, endPoint x: 1167, endPoint y: 439, distance: 13.4
click at [662, 112] on div at bounding box center [616, 44] width 91 height 136
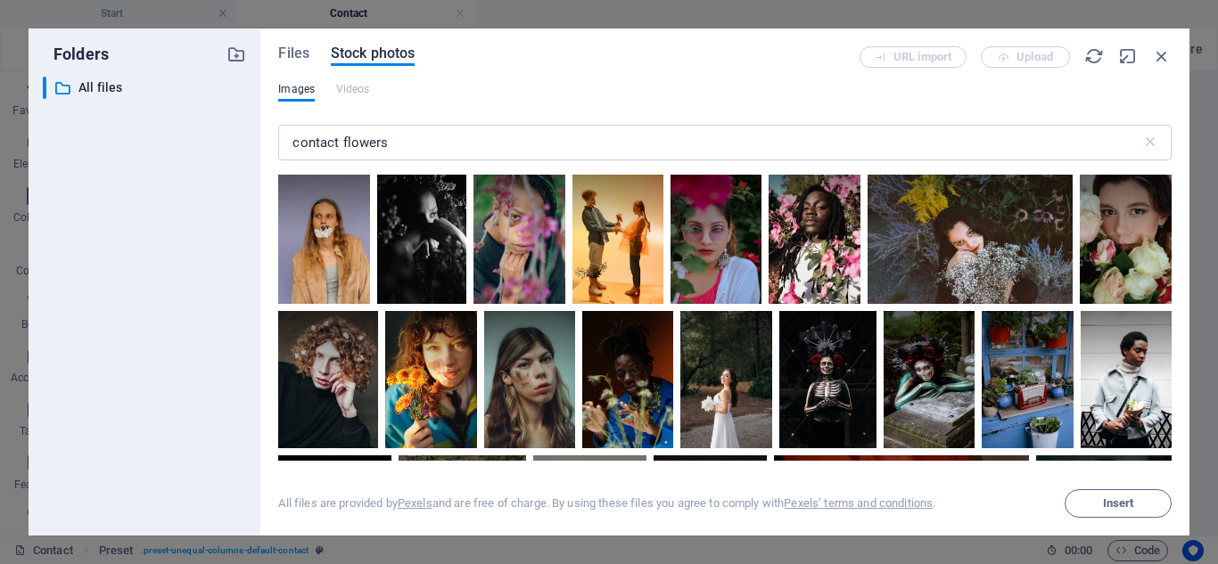
scroll to position [2373, 0]
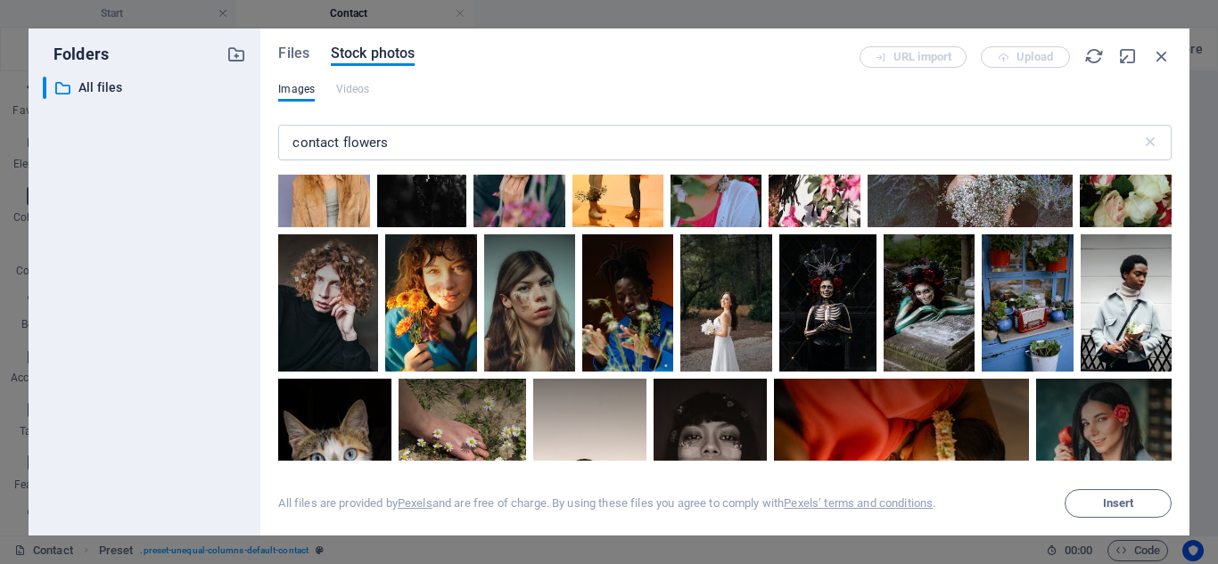
click at [390, 80] on div at bounding box center [390, 5] width 224 height 149
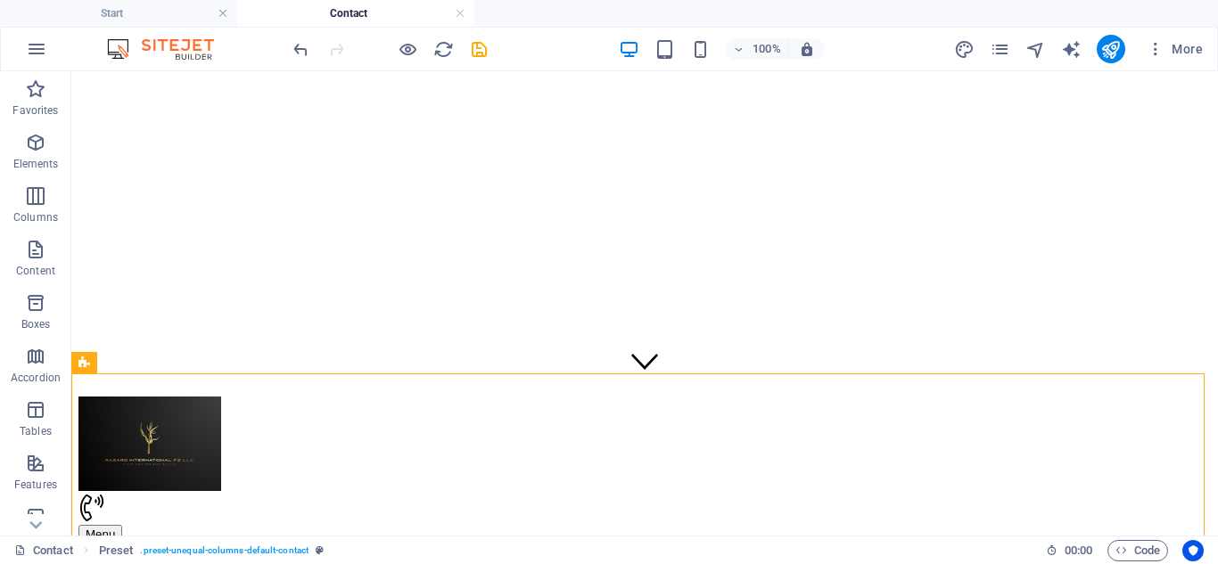
scroll to position [0, 0]
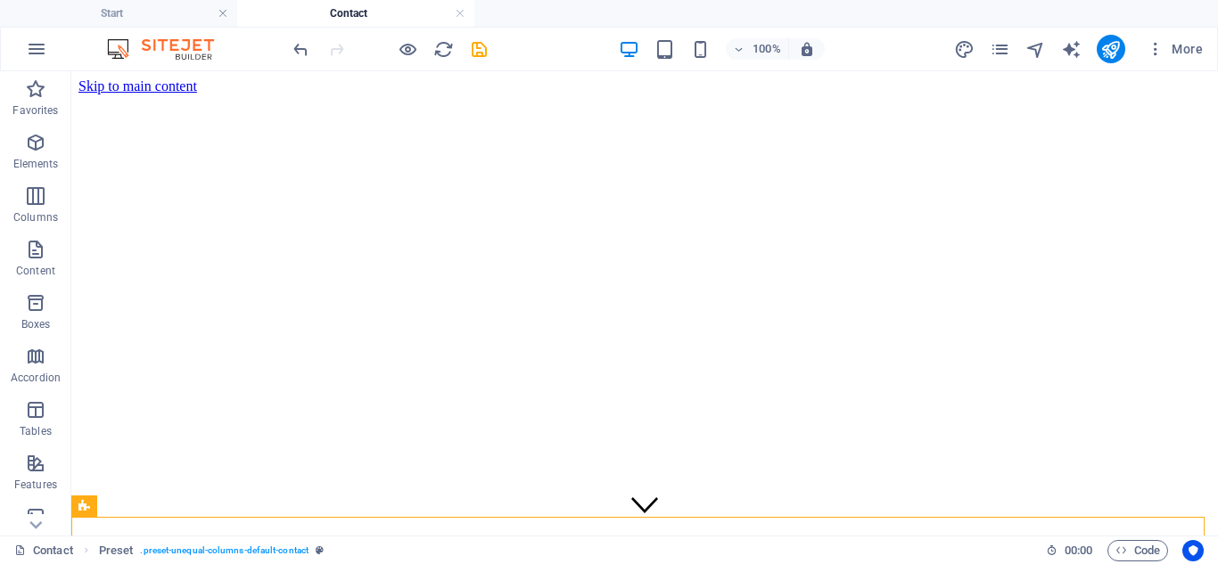
drag, startPoint x: 1217, startPoint y: 140, endPoint x: 1267, endPoint y: 131, distance: 50.7
click at [162, 193] on icon at bounding box center [164, 184] width 10 height 19
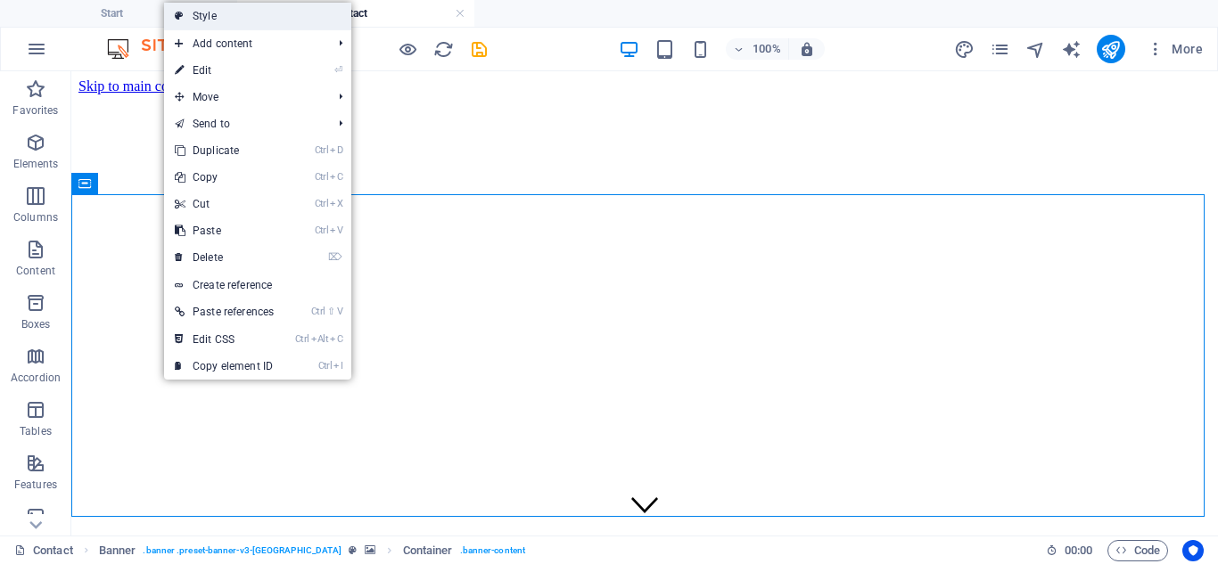
click at [222, 16] on link "Style" at bounding box center [257, 16] width 187 height 27
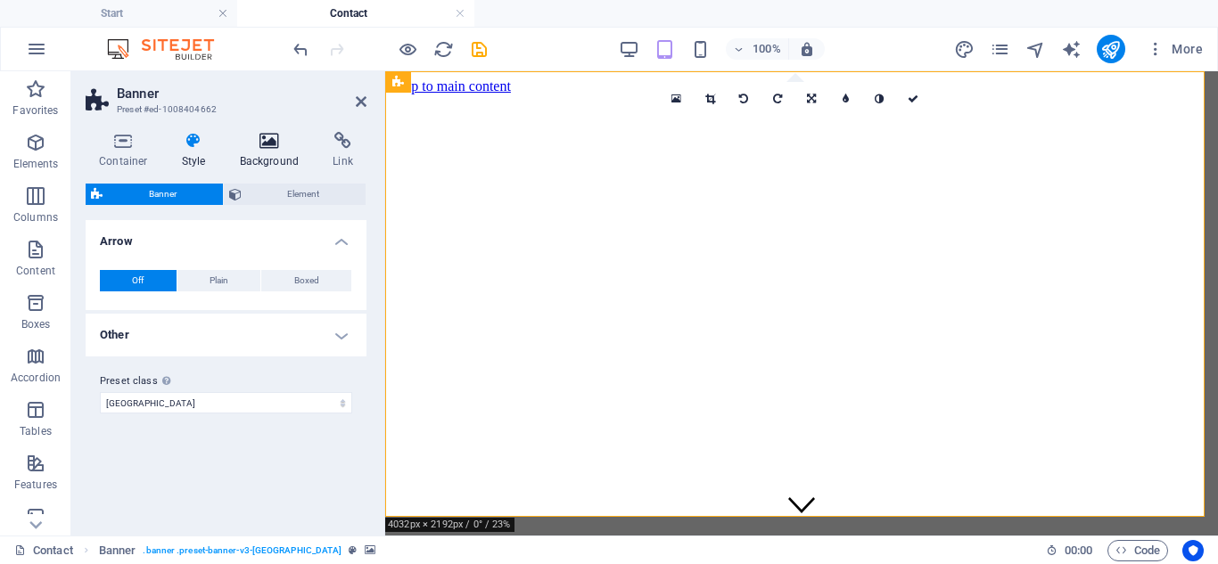
click at [275, 144] on icon at bounding box center [269, 141] width 86 height 18
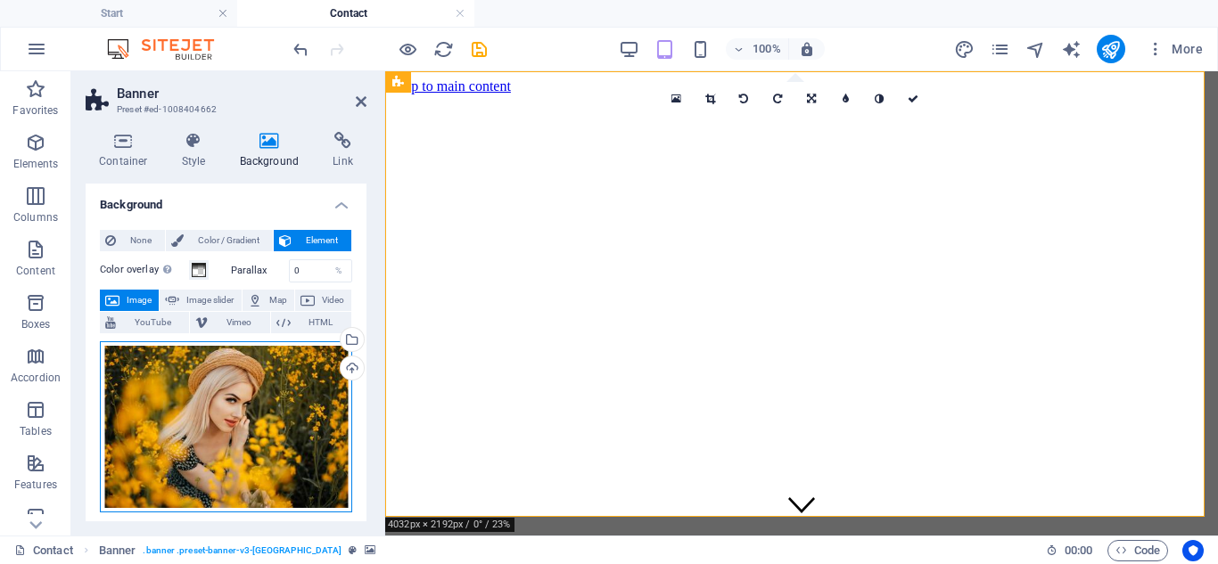
click at [270, 382] on div "Drag files here, click to choose files or select files from Files or our free s…" at bounding box center [226, 426] width 252 height 171
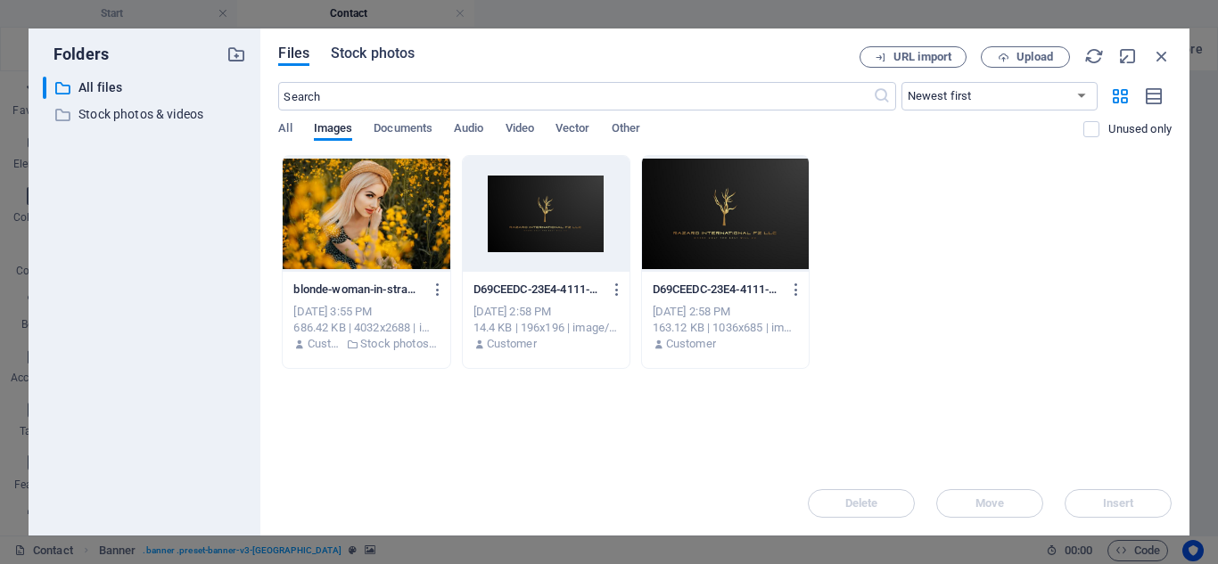
click at [372, 53] on span "Stock photos" at bounding box center [373, 53] width 84 height 21
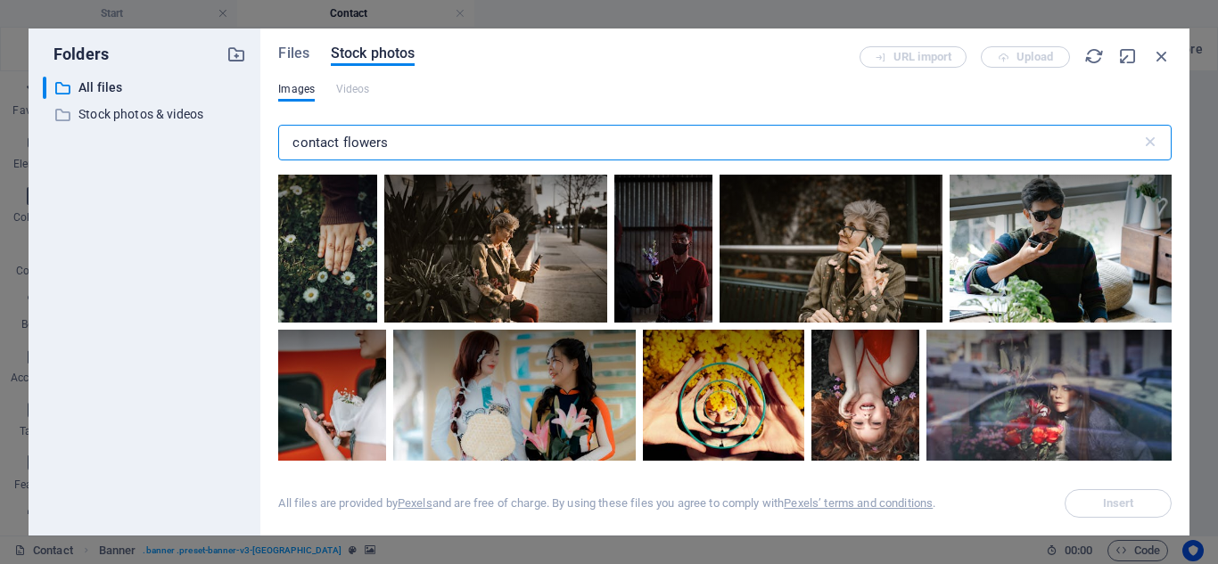
click at [344, 141] on input "contact flowers" at bounding box center [709, 143] width 862 height 36
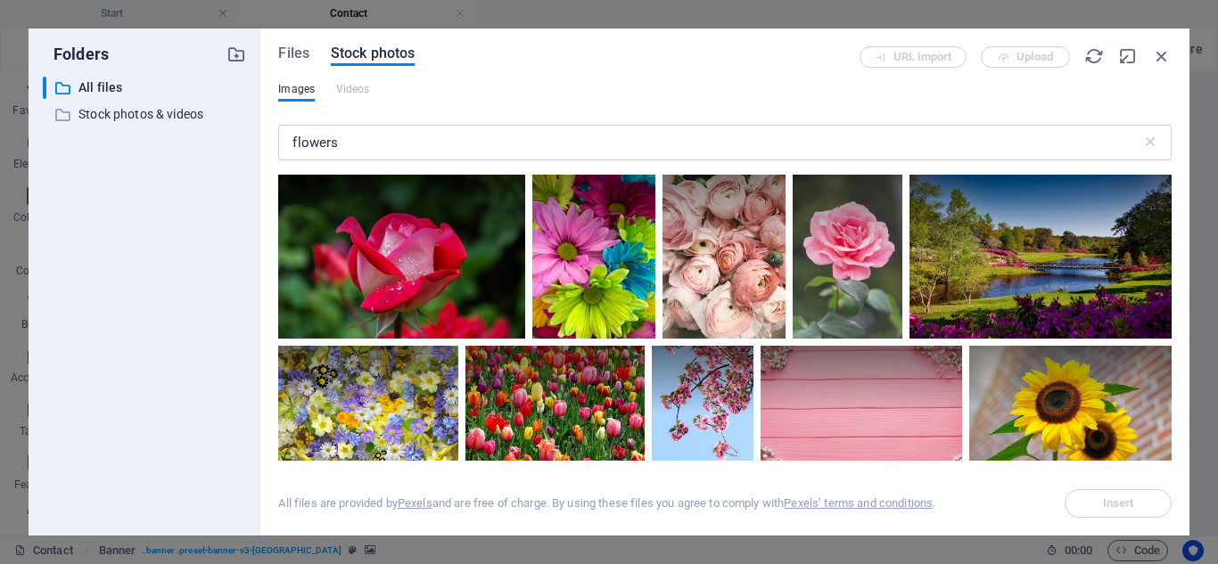
click at [1171, 187] on div "Files Stock photos URL import Upload Images Videos flowers ​ All files are prov…" at bounding box center [724, 282] width 929 height 507
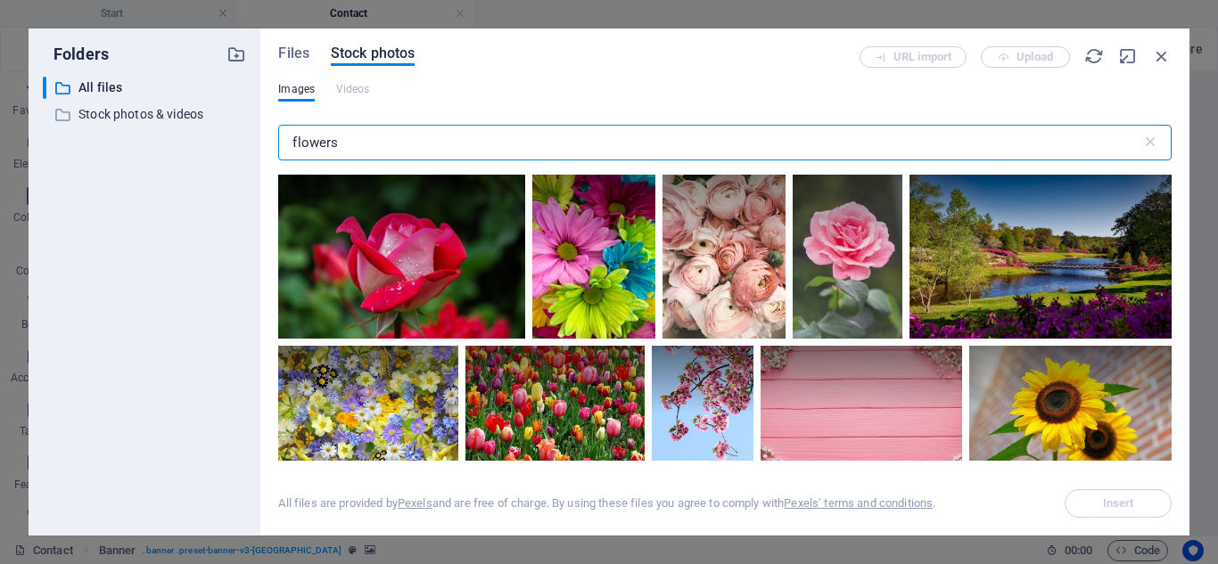
click at [804, 139] on input "flowers" at bounding box center [709, 143] width 862 height 36
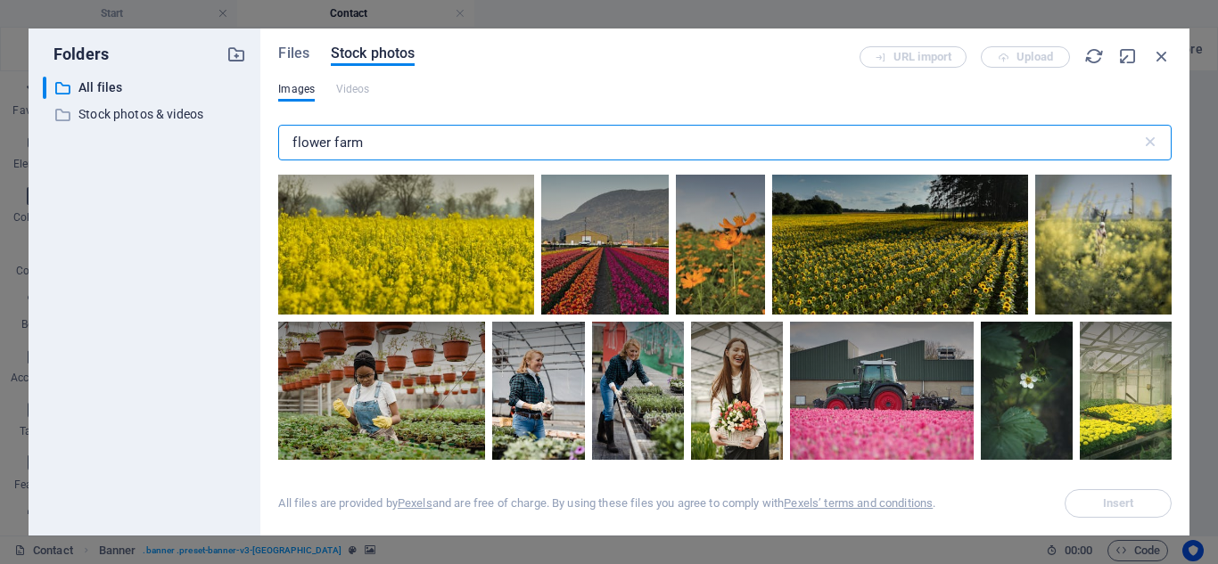
scroll to position [3449, 0]
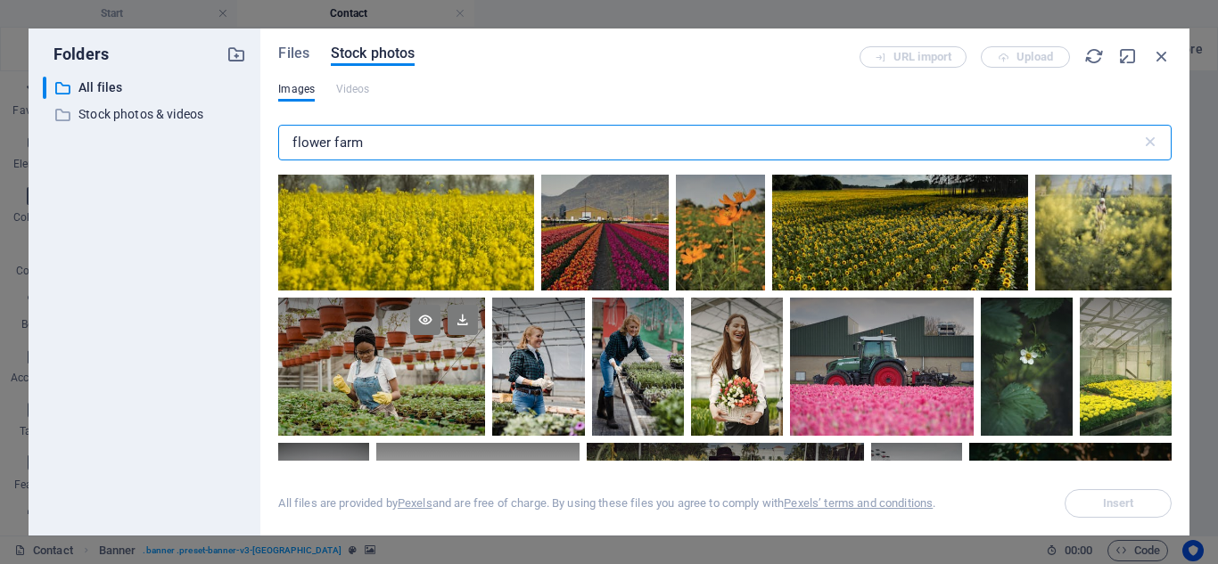
type input "flower farm"
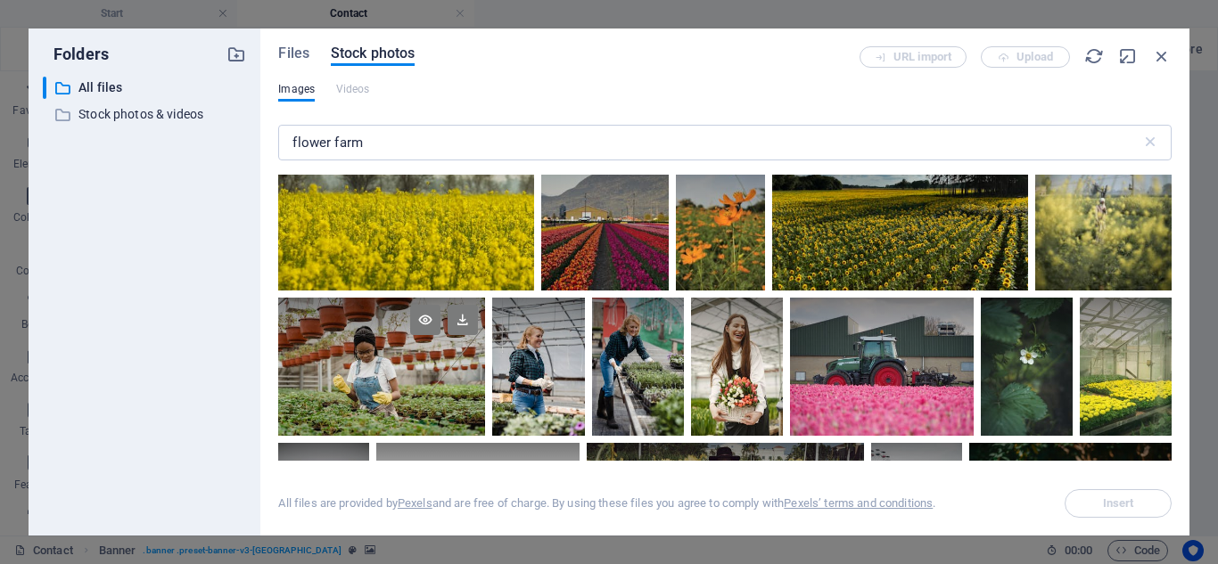
click at [316, 357] on div at bounding box center [381, 367] width 207 height 138
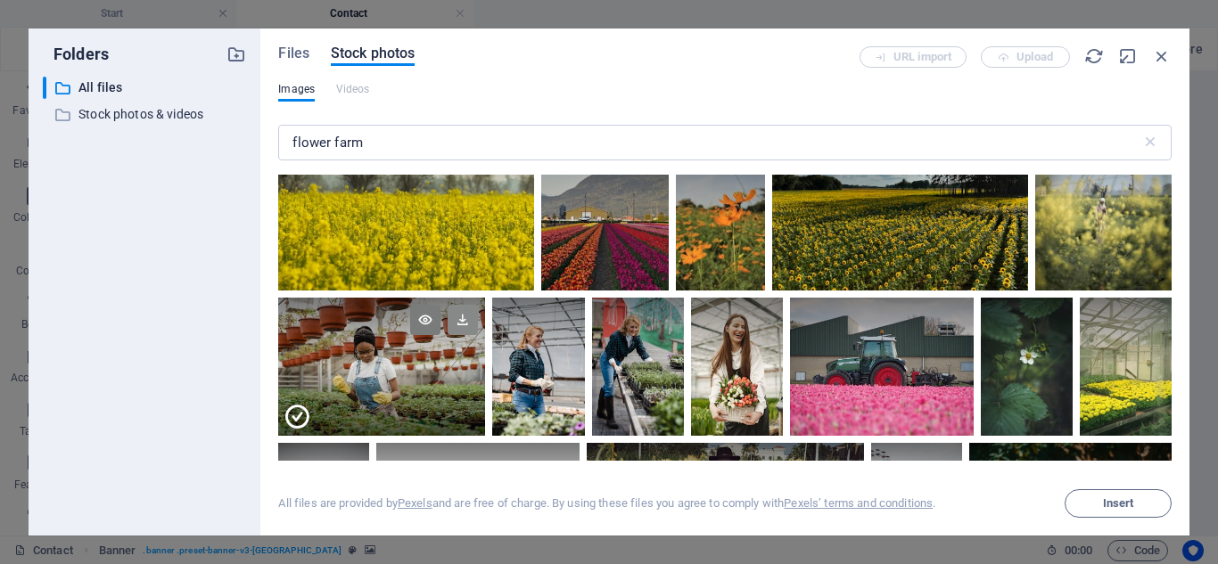
click at [459, 306] on icon at bounding box center [462, 320] width 30 height 30
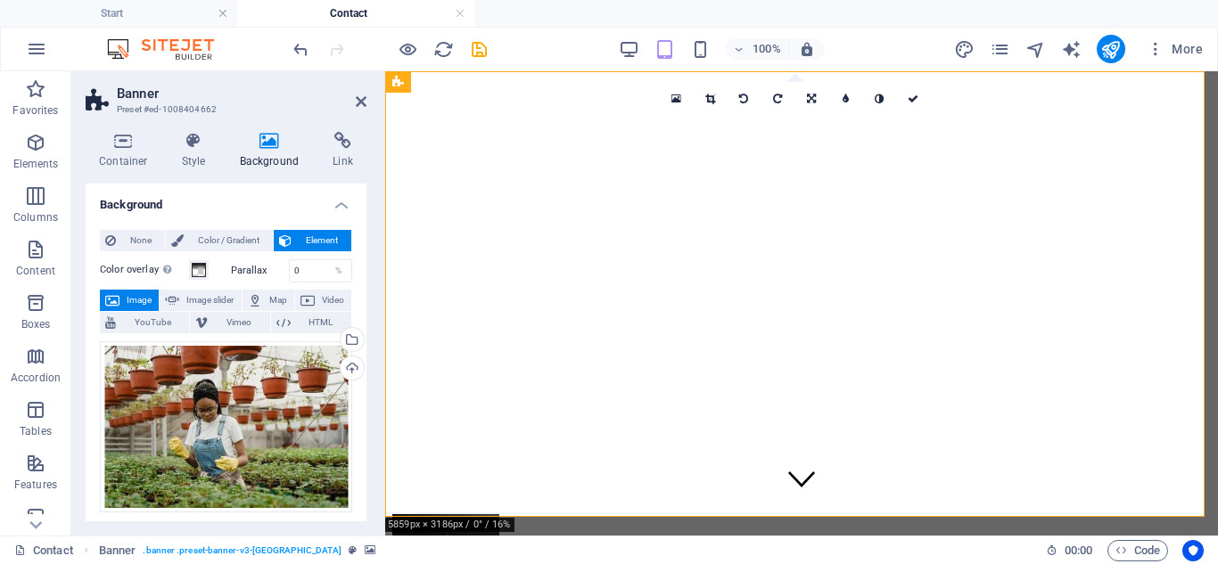
scroll to position [0, 0]
click at [1112, 35] on button "publish" at bounding box center [1110, 49] width 29 height 29
checkbox input "false"
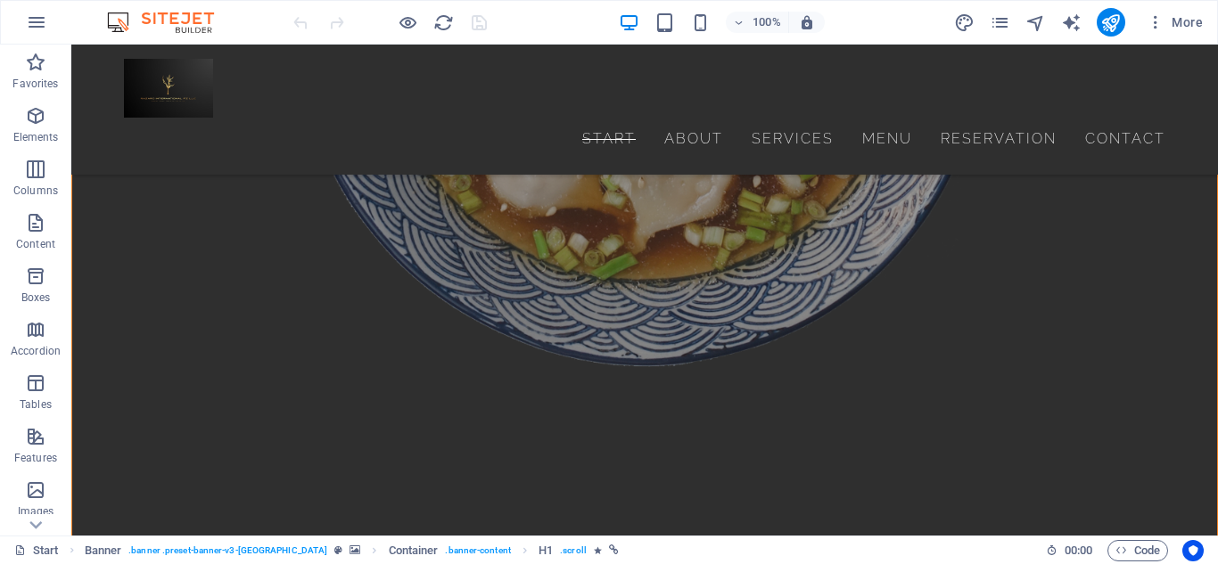
scroll to position [7005, 0]
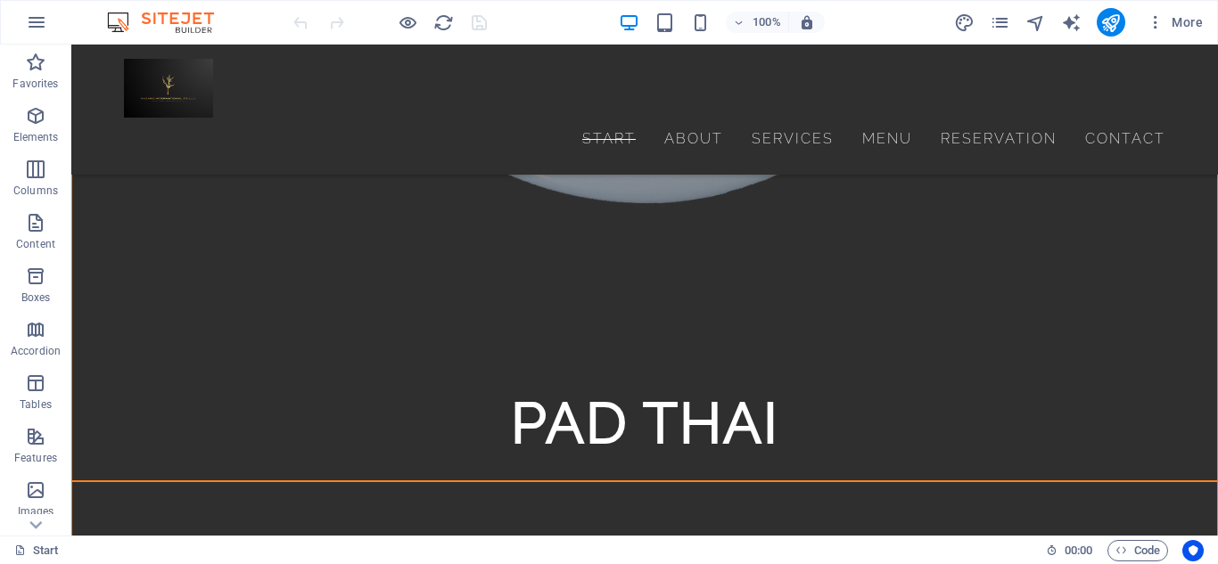
drag, startPoint x: 1209, startPoint y: 86, endPoint x: 1267, endPoint y: 593, distance: 510.5
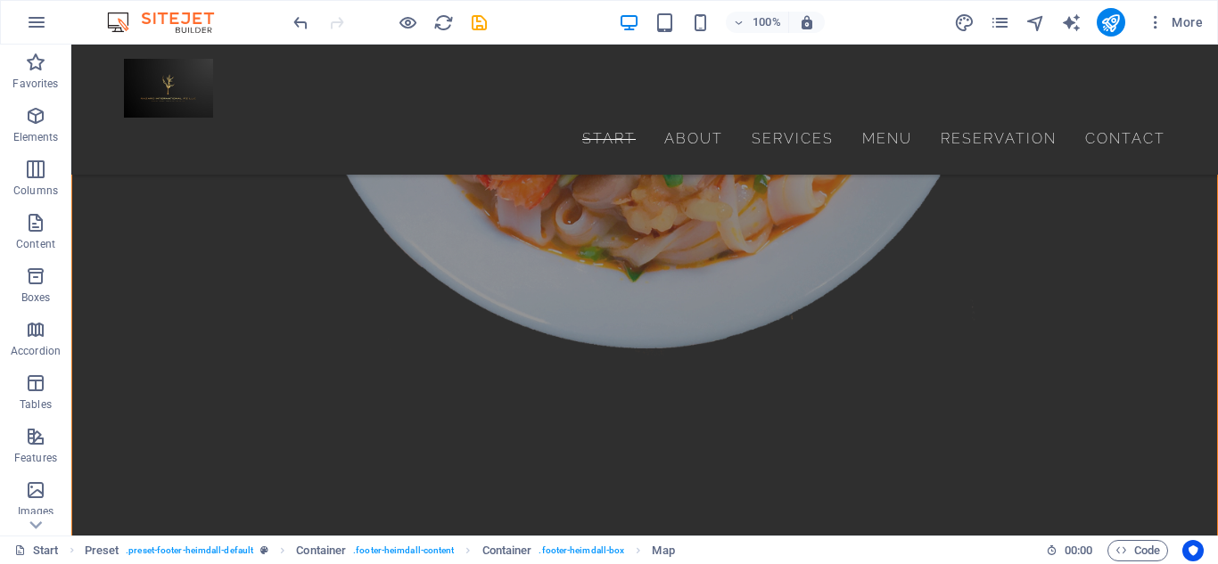
scroll to position [6827, 0]
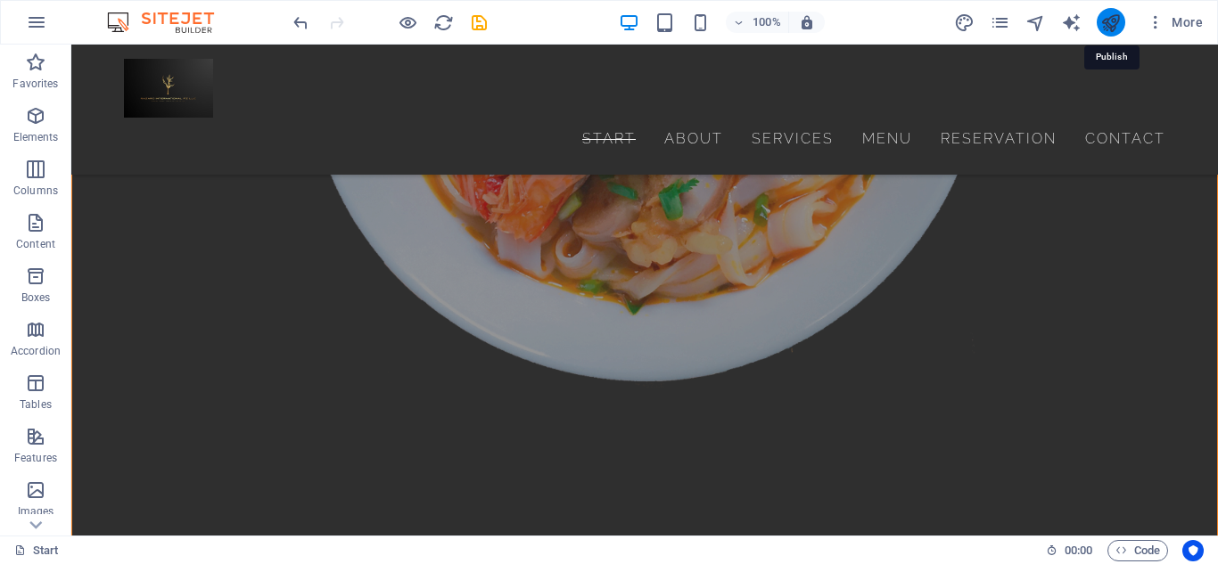
click at [1109, 25] on icon "publish" at bounding box center [1110, 22] width 21 height 21
